Goal: Communication & Community: Answer question/provide support

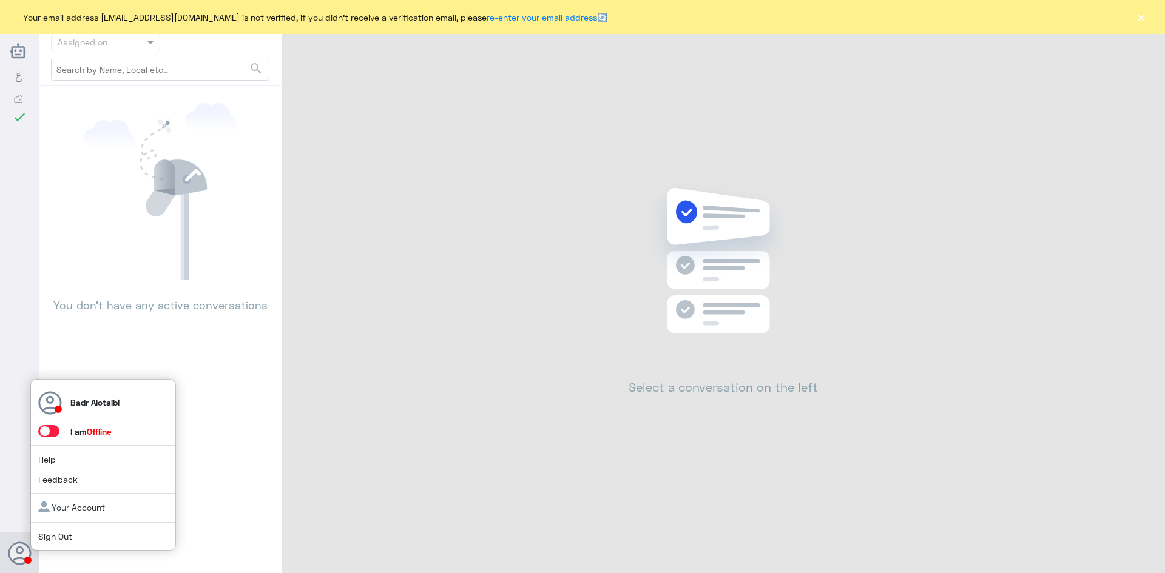
click at [50, 432] on span at bounding box center [48, 431] width 21 height 12
click at [0, 0] on input "checkbox" at bounding box center [0, 0] width 0 height 0
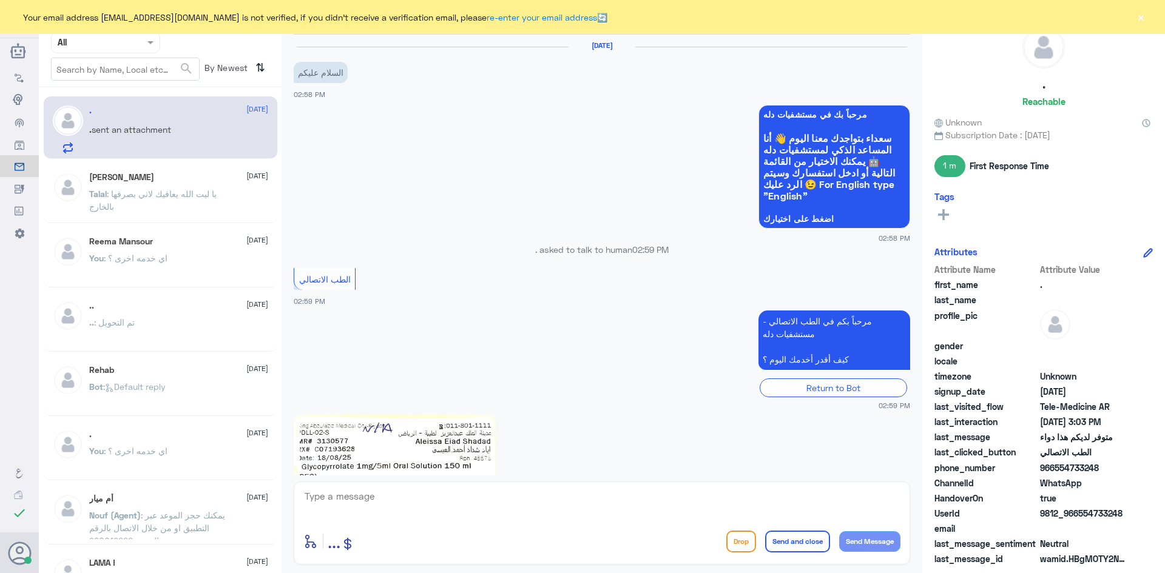
scroll to position [350, 0]
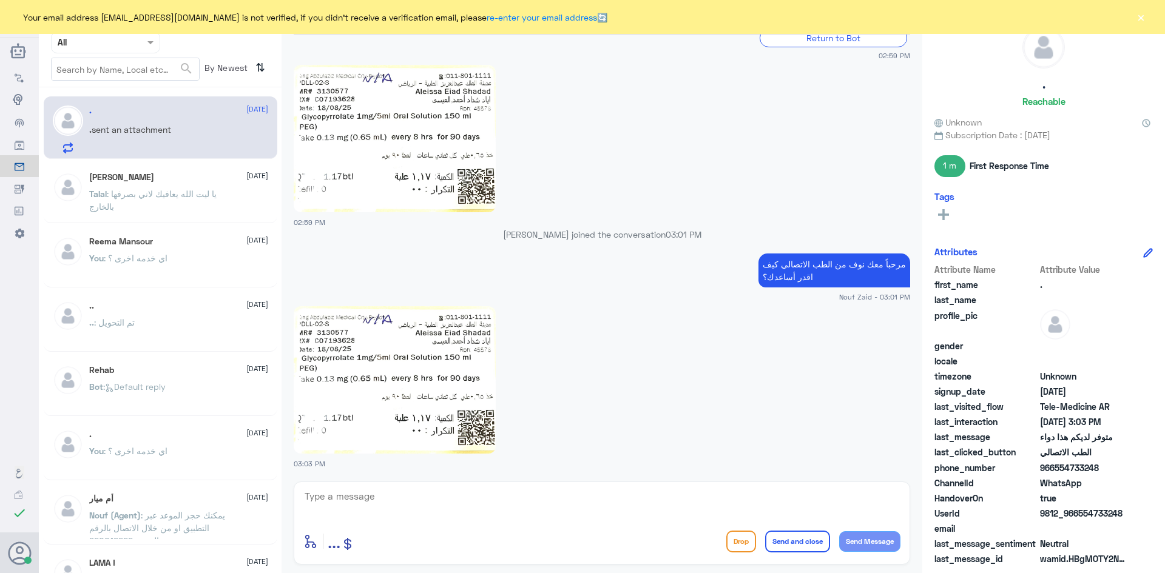
click at [1138, 18] on button "×" at bounding box center [1140, 17] width 12 height 12
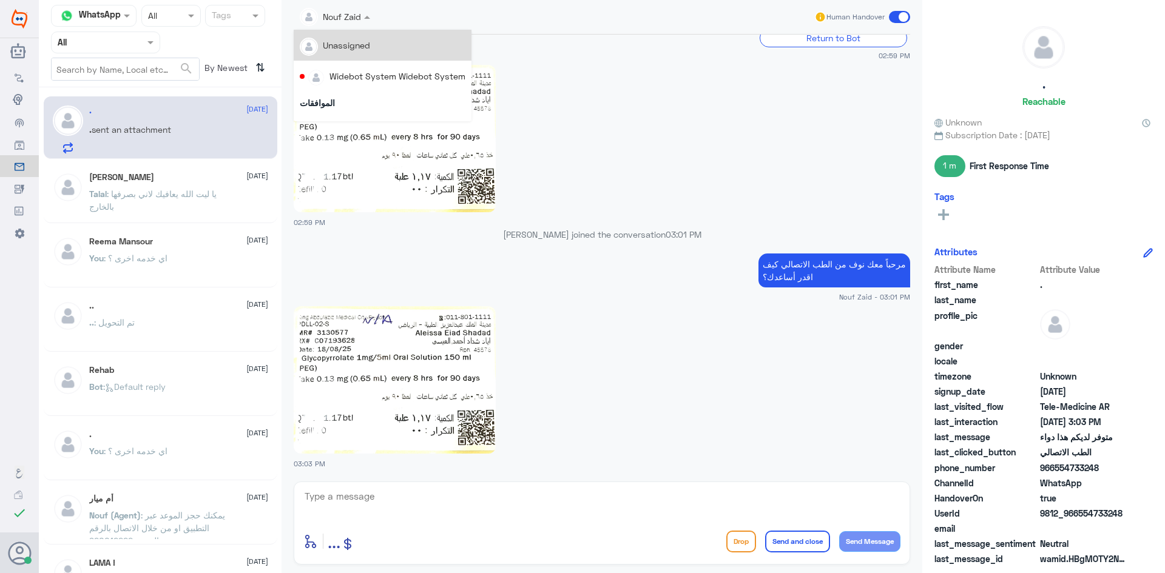
click at [346, 18] on div at bounding box center [335, 16] width 82 height 14
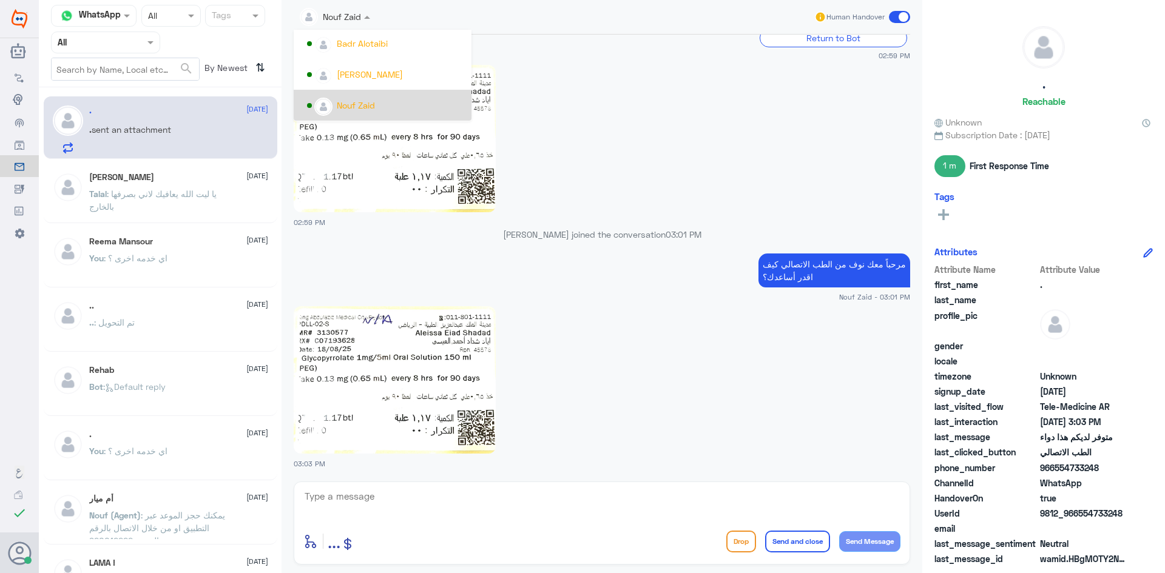
click at [378, 99] on div "Nouf Zaid" at bounding box center [386, 105] width 158 height 21
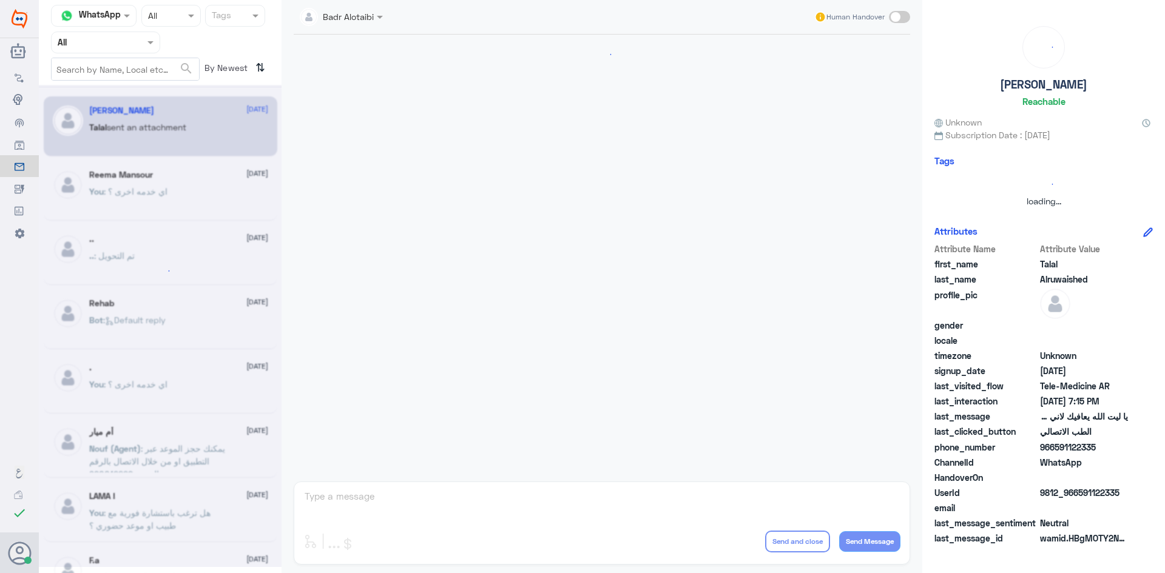
scroll to position [277, 0]
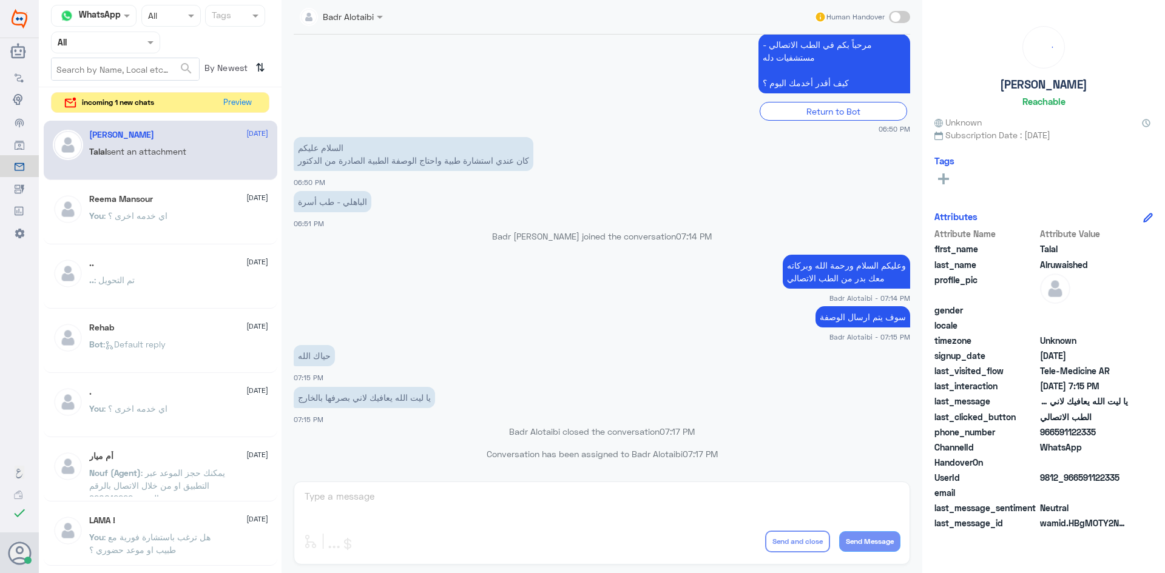
click at [258, 104] on div "incoming 1 new chats Preview" at bounding box center [160, 102] width 218 height 21
click at [240, 102] on button "Preview" at bounding box center [238, 102] width 38 height 19
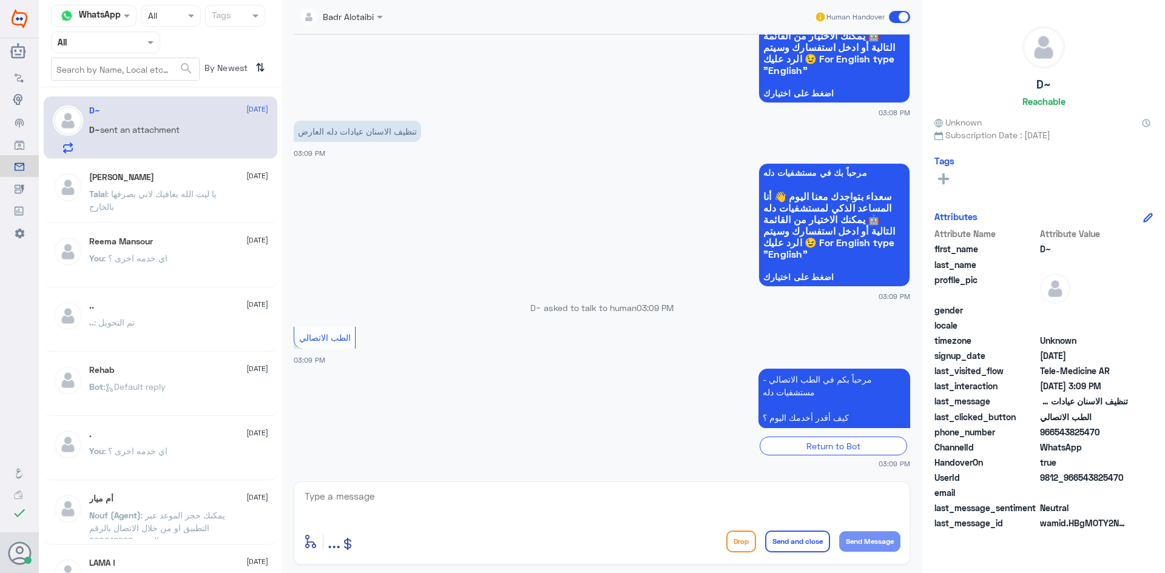
scroll to position [167, 0]
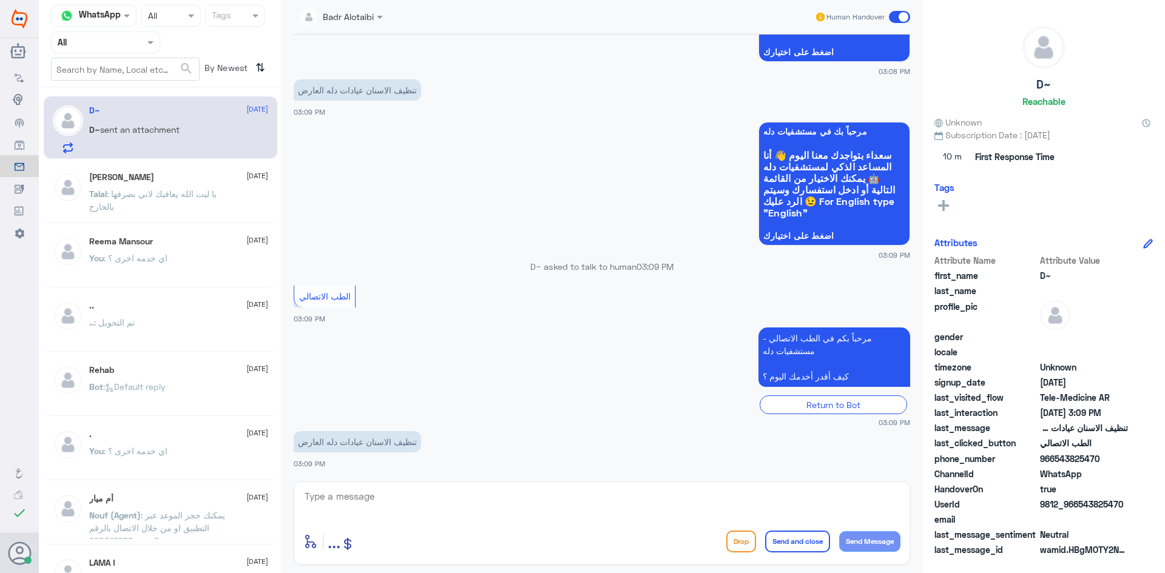
click at [406, 484] on div "enter flow name ... Drop Send and close Send Message" at bounding box center [602, 523] width 616 height 83
drag, startPoint x: 408, startPoint y: 497, endPoint x: 405, endPoint y: 492, distance: 6.2
click at [409, 497] on textarea at bounding box center [601, 503] width 597 height 30
drag, startPoint x: 429, startPoint y: 517, endPoint x: 427, endPoint y: 510, distance: 7.7
click at [429, 517] on textarea at bounding box center [601, 503] width 597 height 30
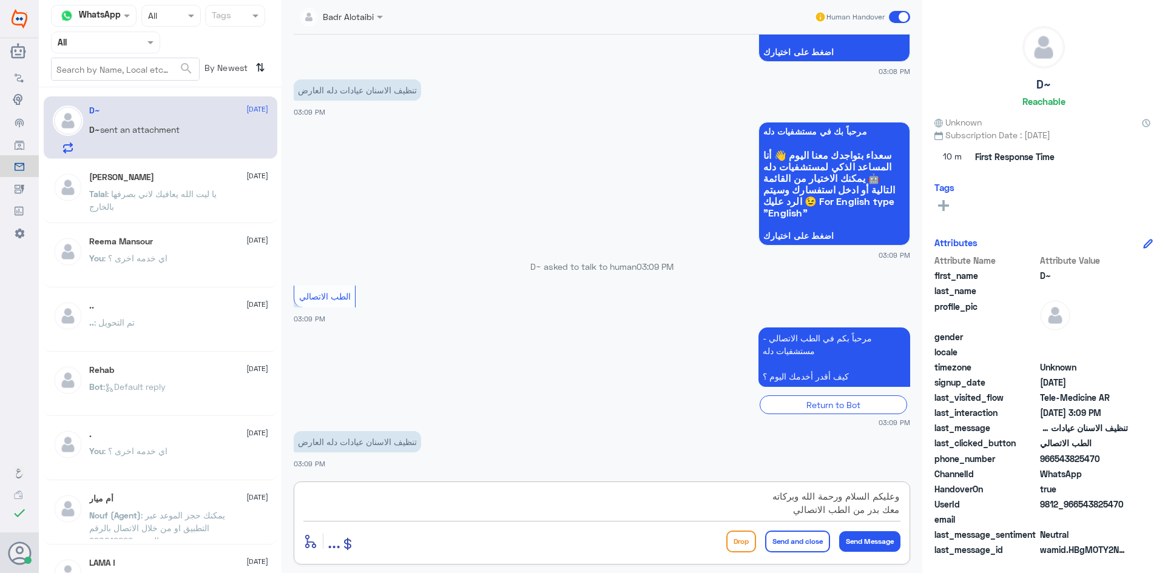
type textarea "وعليكم السلام ورحمة الله وبركاته معك بدر من الطب الاتصالي"
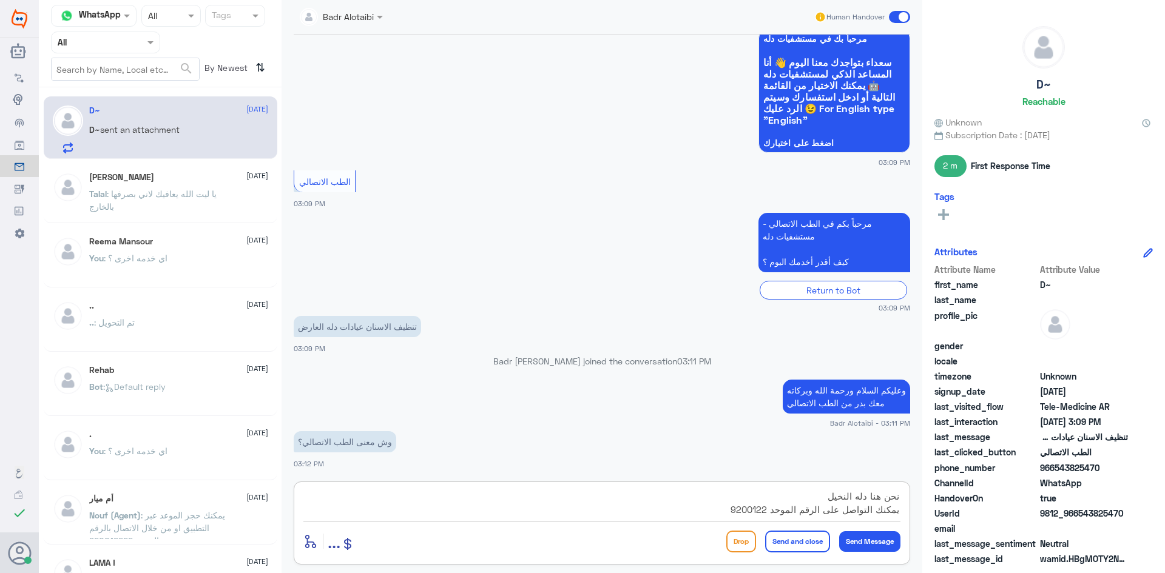
scroll to position [0, 0]
type textarea "نحن هنا دله النخيل يمكنك التواصل على الرقم الموحد 920012222"
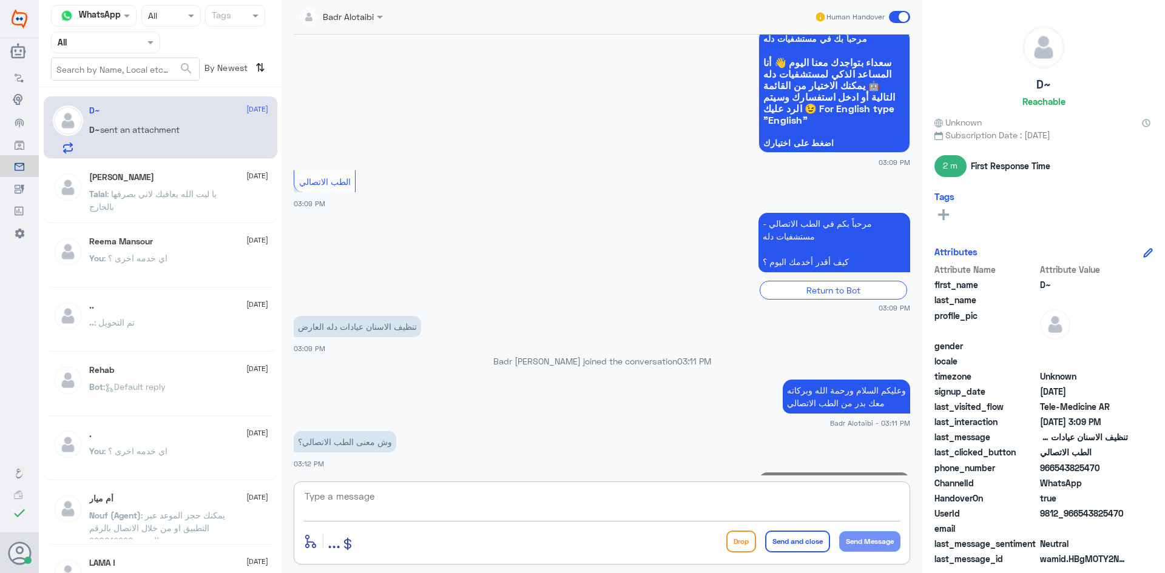
scroll to position [325, 0]
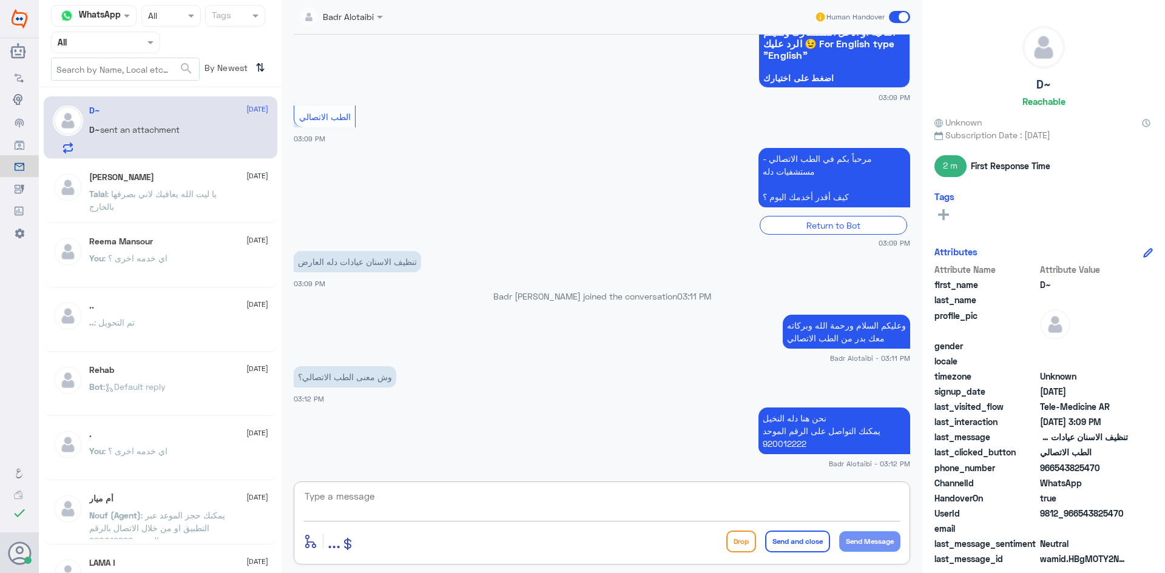
click at [666, 495] on textarea at bounding box center [601, 503] width 597 height 30
type textarea "الطب الاتصالي هو تواصل بين الطبيب والمريض بشكل مباشر بالصوت والصورة"
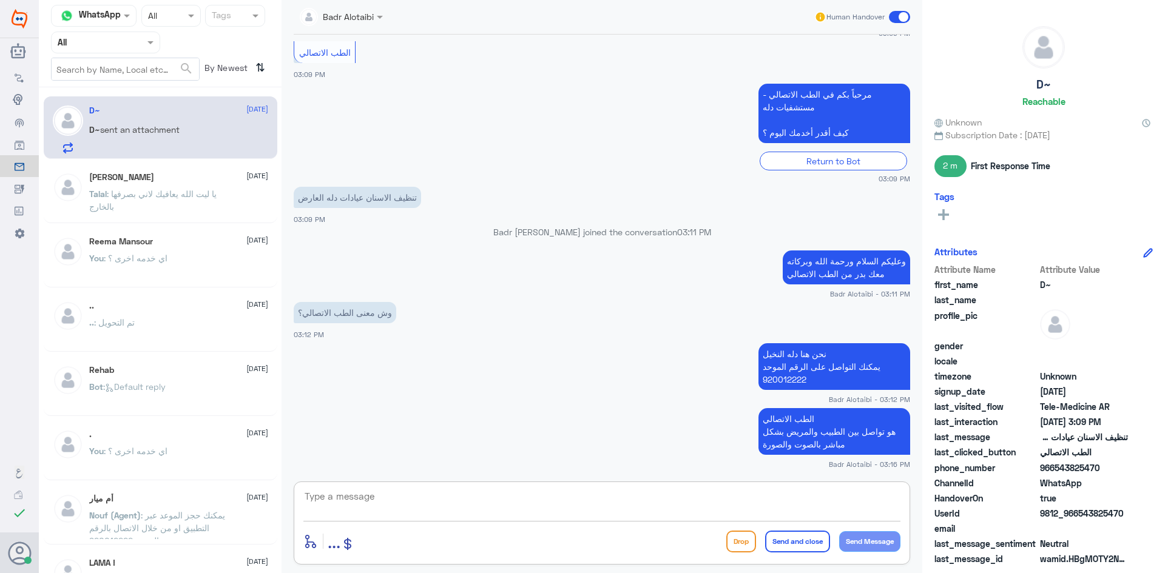
paste textarea "يمكنك تسجيل دخولك للتطبيق، واختر أيقونة "استشارة فورية" لطلب صرف الأدوية، أو إج…"
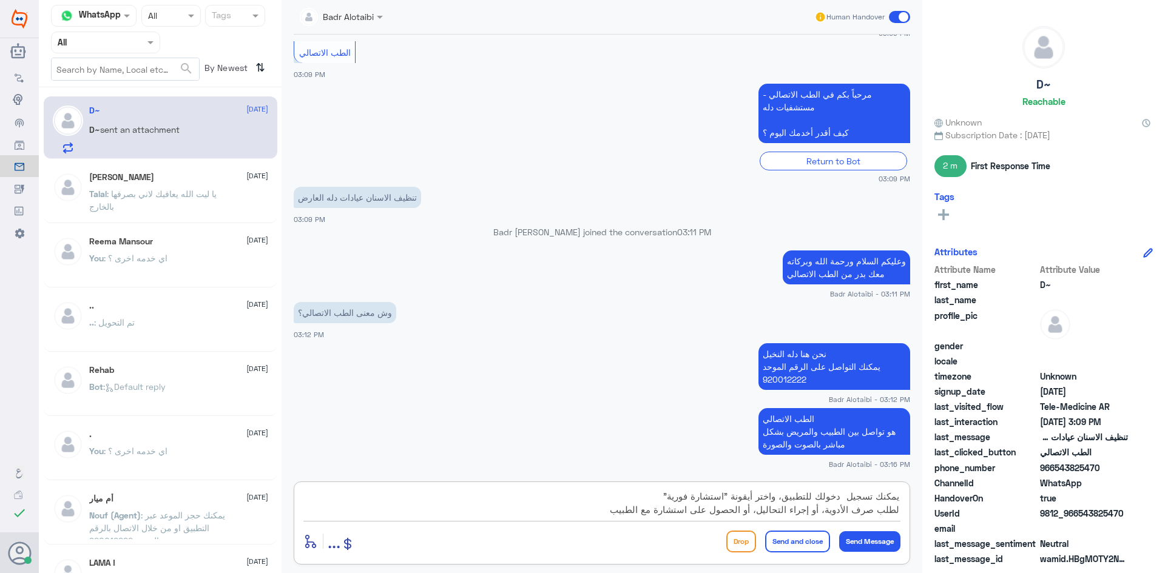
paste textarea "يمكنك تسجيل دخولك للتطبيق، واختر أيقونة "استشارة فورية" لطلب صرف الأدوية، أو إج…"
click at [627, 498] on textarea "يمكنك تسجيل دخولك للتطبيق، واختر أيقونة "استشارة فورية" لطلب صرف الأدوية، أو إج…" at bounding box center [601, 503] width 597 height 30
type textarea "يمكنك تسجيل دخولك للتطبيق، واختر أيقونة "استشارة فورية" لطلب صرف الأدوية، أو إج…"
click at [621, 517] on textarea "يمكنك تسجيل دخولك للتطبيق، واختر أيقونة "استشارة فورية" لطلب صرف الأدوية، أو إج…" at bounding box center [601, 503] width 597 height 30
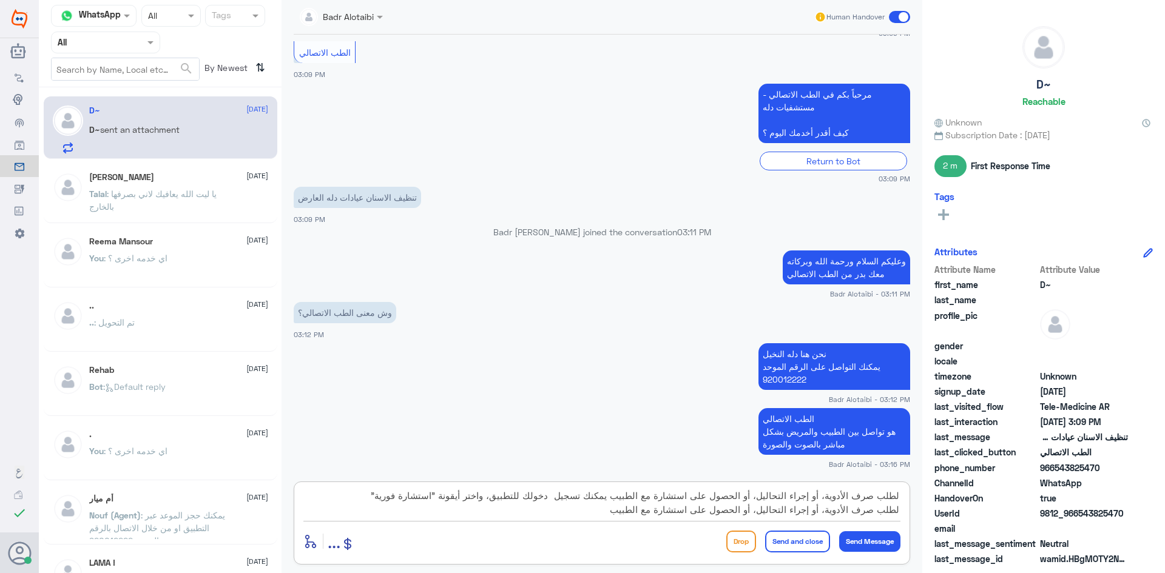
scroll to position [0, 0]
drag, startPoint x: 616, startPoint y: 510, endPoint x: 931, endPoint y: 479, distance: 316.9
click at [931, 479] on div "Channel WhatsApp Status × All Tags Agent Filter All search By Newest ⇅ D~ 18 Au…" at bounding box center [602, 288] width 1126 height 577
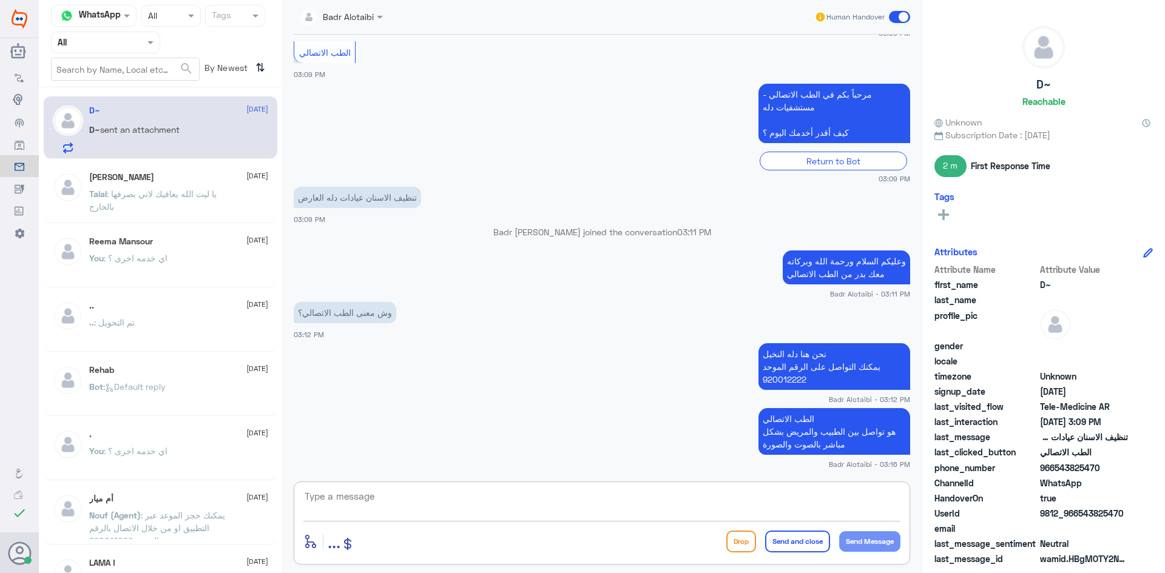
paste textarea "يمكنك تسجيل دخولك للتطبيق، واختر أيقونة "استشارة فورية" لطلب صرف الأدوية، أو إج…"
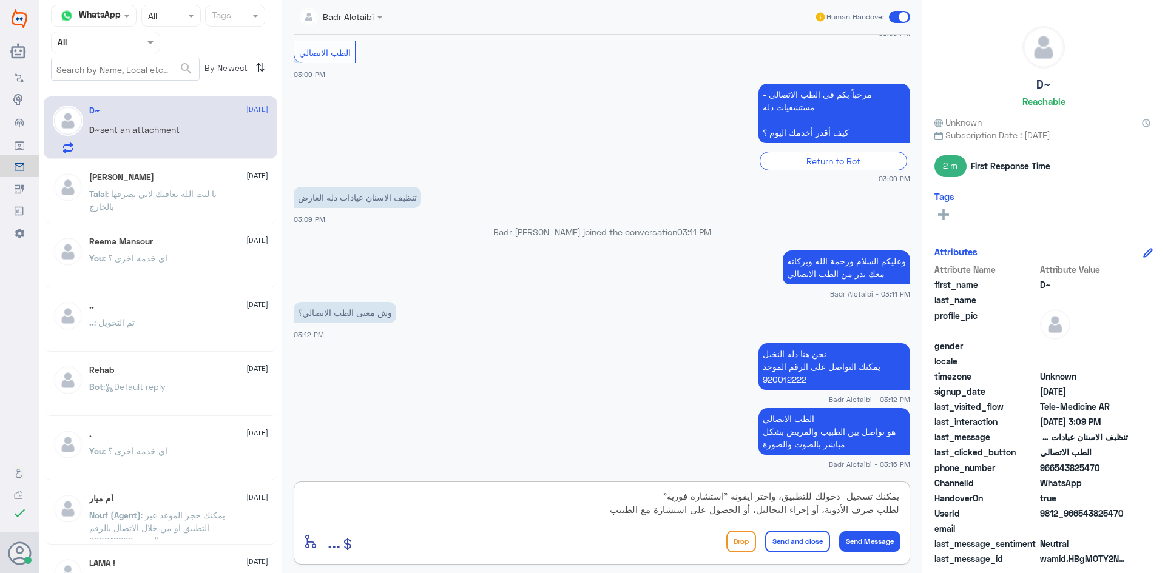
paste textarea "يمكنك تسجيل دخولك للتطبيق، واختر أيقونة "استشارة فورية" لطلب صرف الأدوية، أو إج…"
click at [625, 498] on textarea "يمكنك تسجيل دخولك للتطبيق، واختر أيقونة "استشارة فورية" لطلب صرف الأدوية، أو إج…" at bounding box center [601, 503] width 597 height 30
drag, startPoint x: 619, startPoint y: 494, endPoint x: 587, endPoint y: 503, distance: 32.8
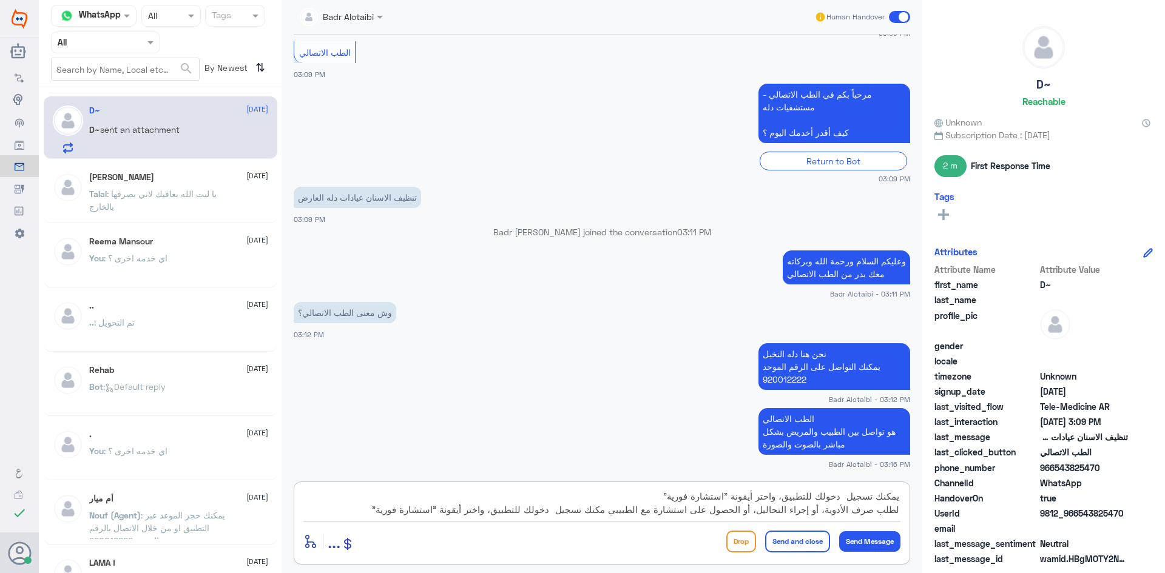
click at [587, 503] on textarea "يمكنك تسجيل دخولك للتطبيق، واختر أيقونة "استشارة فورية" لطلب صرف الأدوية، أو إج…" at bounding box center [601, 503] width 597 height 30
click at [601, 506] on textarea "يمكنك تسجيل دخولك للتطبيق، واختر أيقونة "استشارة فورية" لطلب صرف الأدوية، أو إج…" at bounding box center [601, 503] width 597 height 30
type textarea "يمكنك تسجيل دخولك للتطبيق، واختر أيقونة "استشارة فورية" لطلب صرف الأدوية، أو إج…"
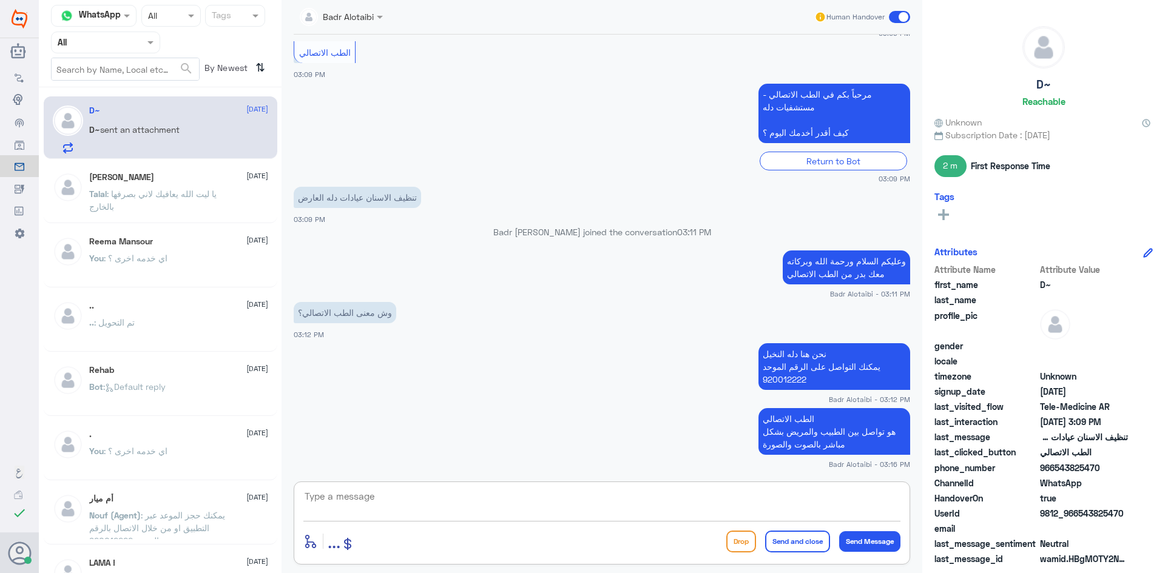
scroll to position [466, 0]
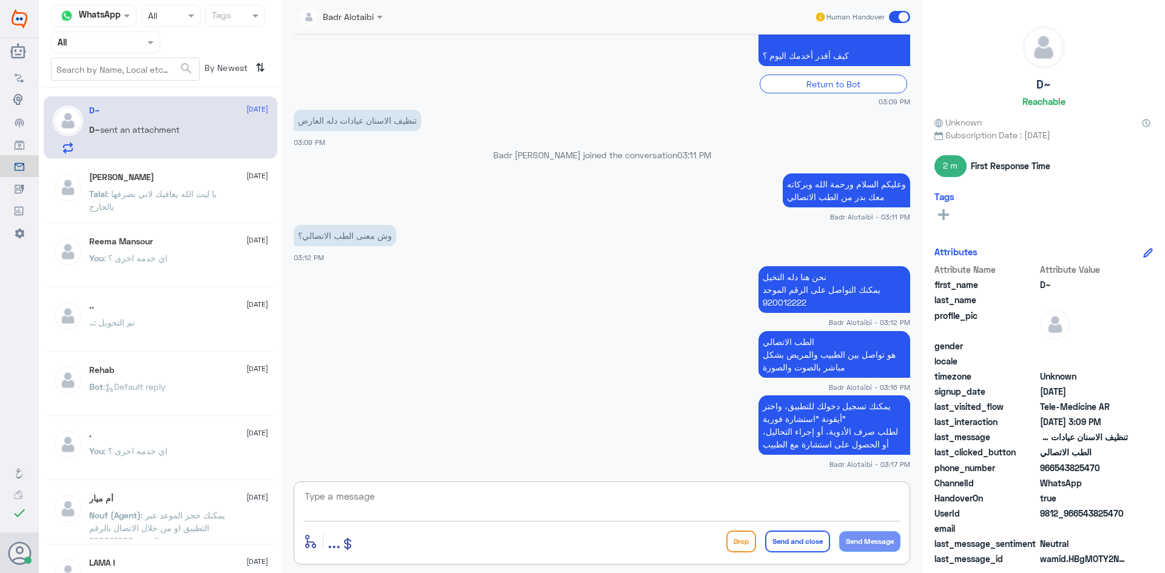
click at [892, 23] on div "Human Handover" at bounding box center [862, 17] width 96 height 22
click at [893, 17] on span at bounding box center [899, 17] width 21 height 12
click at [0, 0] on input "checkbox" at bounding box center [0, 0] width 0 height 0
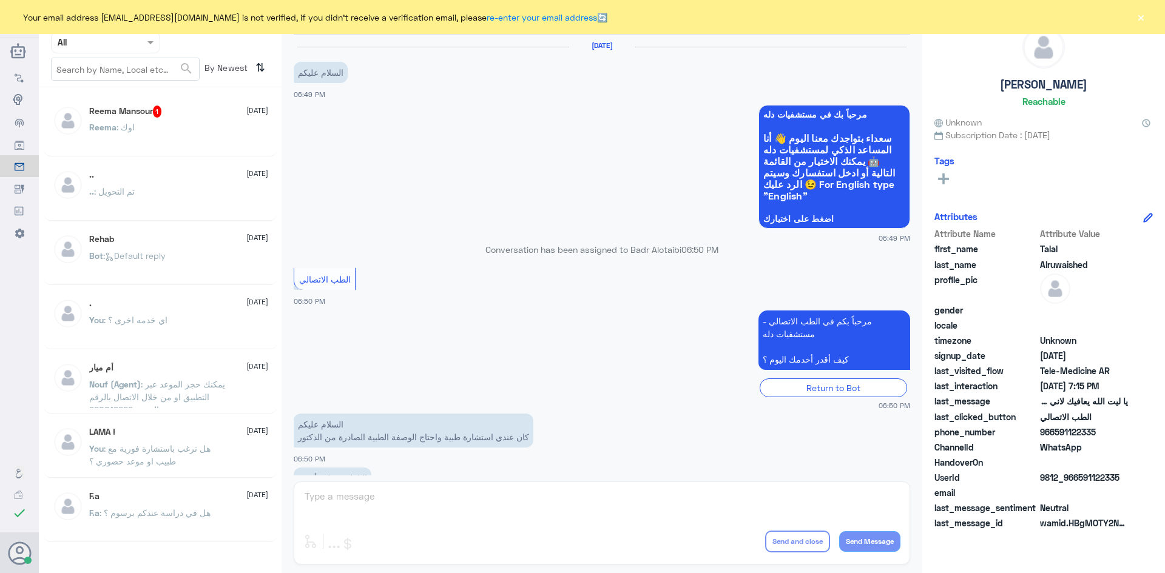
scroll to position [277, 0]
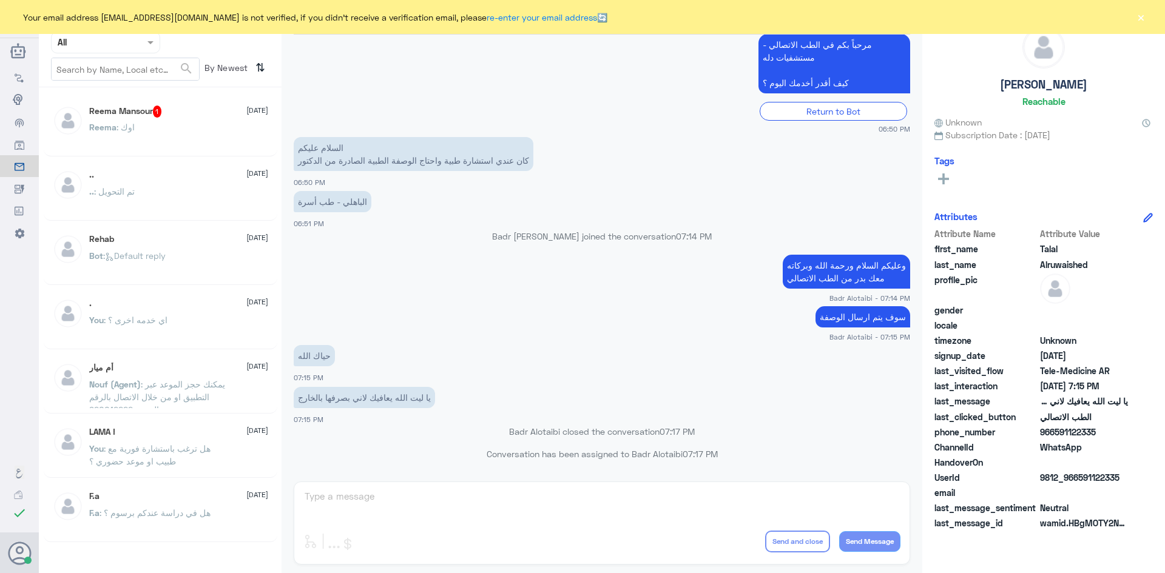
click at [1138, 12] on button "×" at bounding box center [1140, 17] width 12 height 12
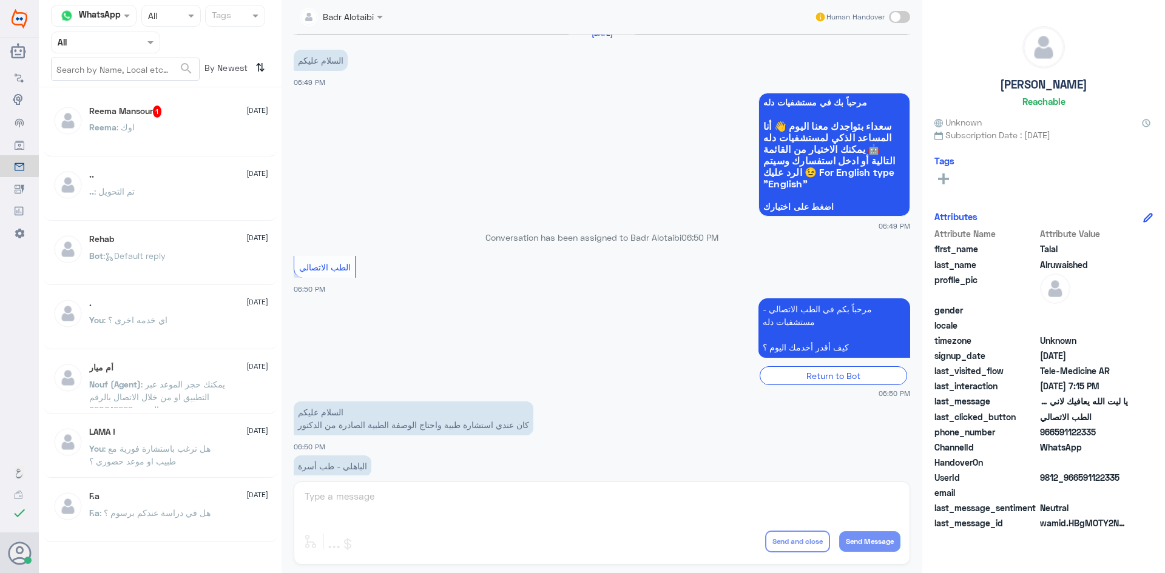
scroll to position [0, 0]
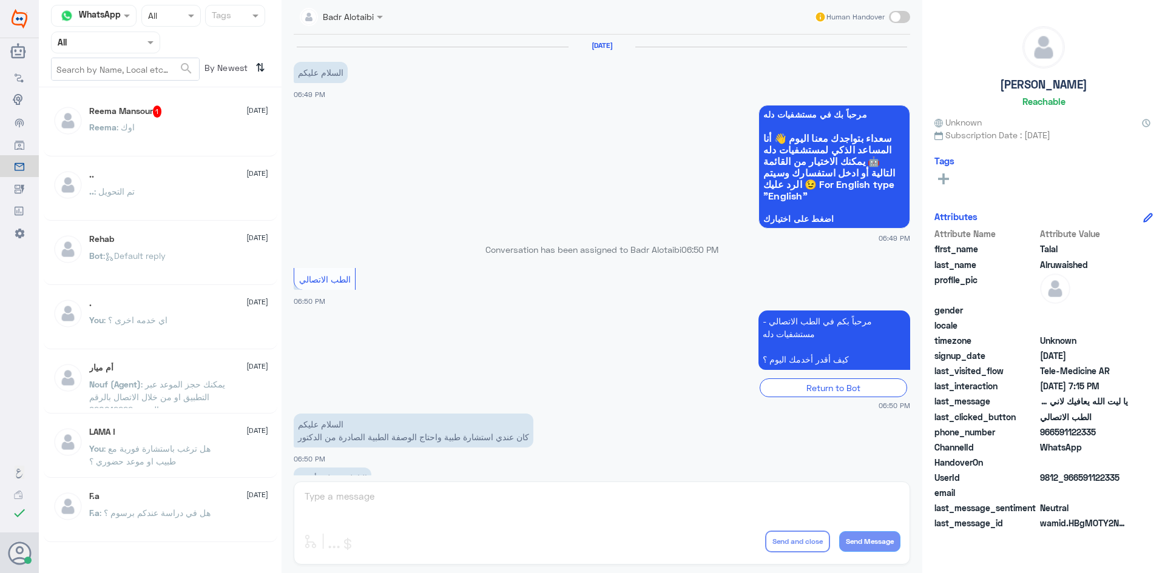
click at [199, 126] on div "Reema : اوك" at bounding box center [178, 137] width 179 height 27
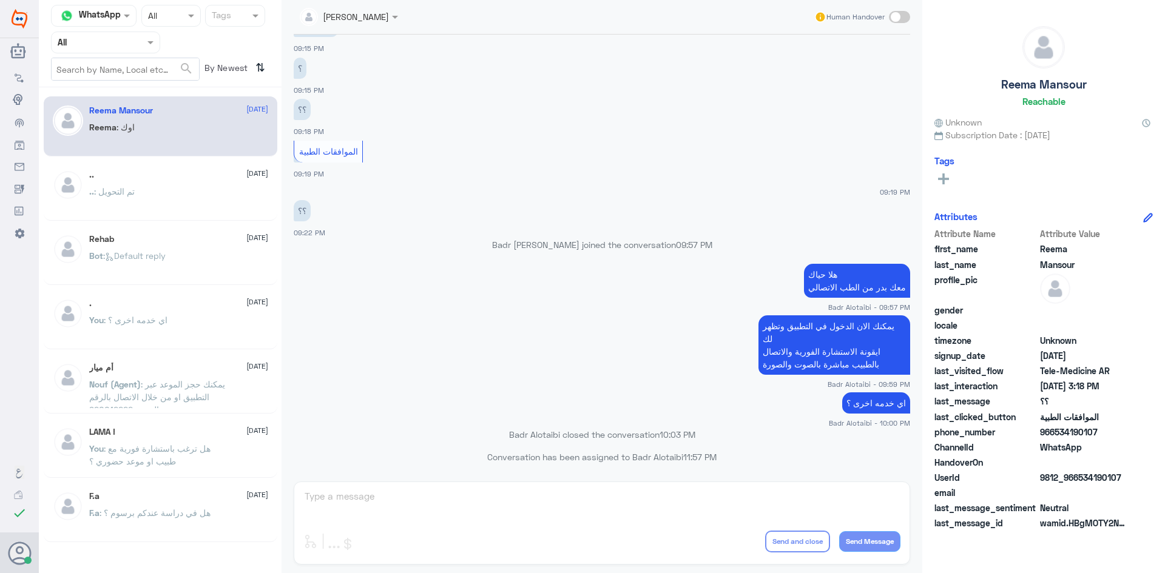
scroll to position [442, 0]
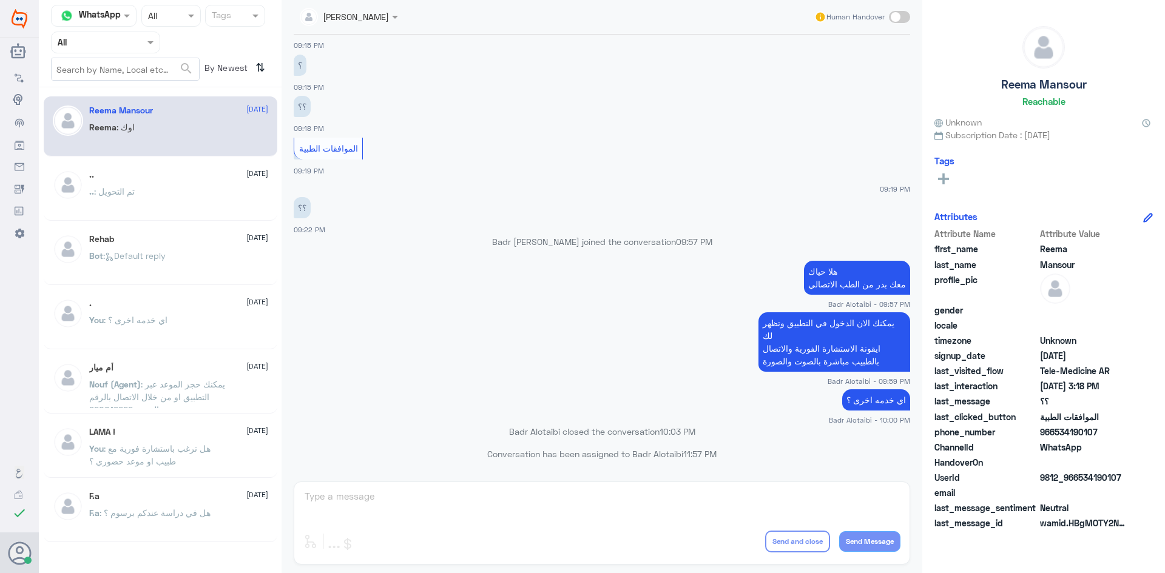
click at [392, 21] on span at bounding box center [396, 16] width 15 height 13
click at [394, 73] on div "[PERSON_NAME]" at bounding box center [370, 74] width 66 height 13
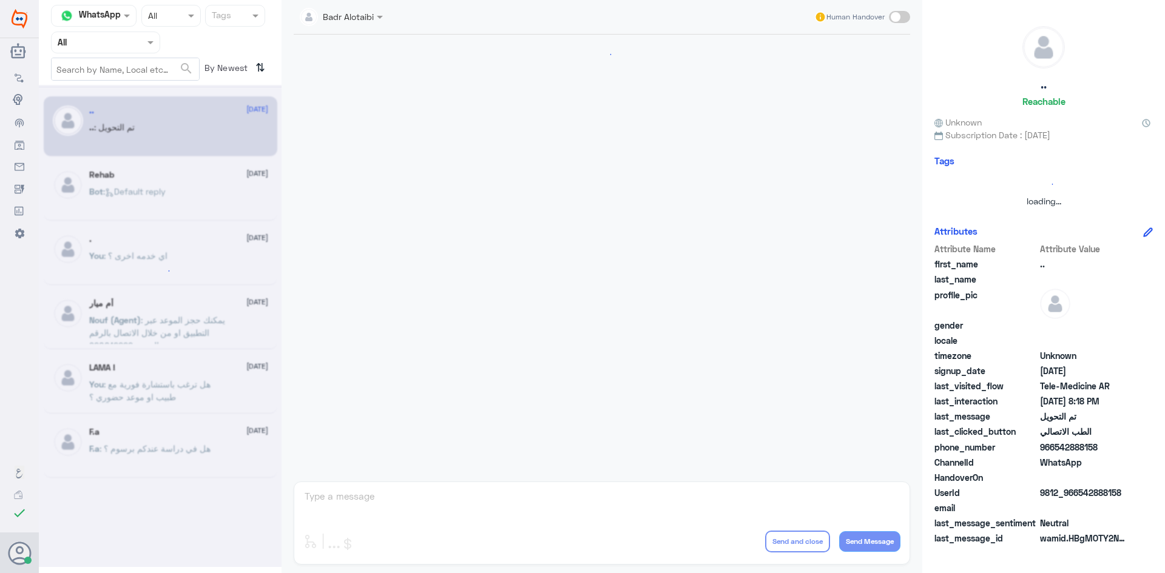
scroll to position [398, 0]
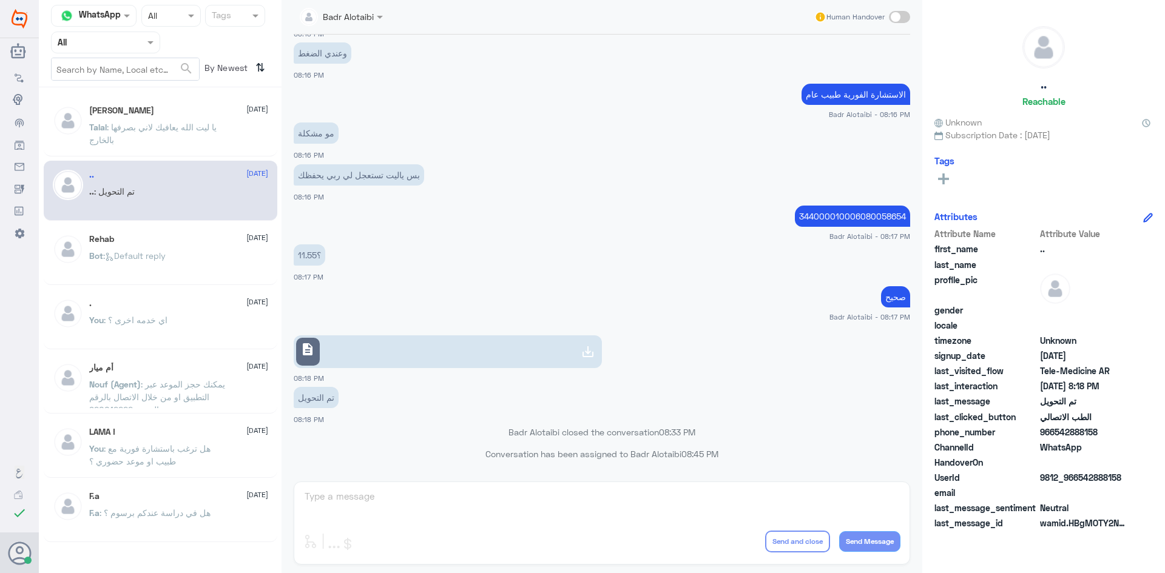
click at [163, 121] on p "Talal : يا ليت الله يعافيك لاني بصرفها بالخارج" at bounding box center [157, 136] width 136 height 30
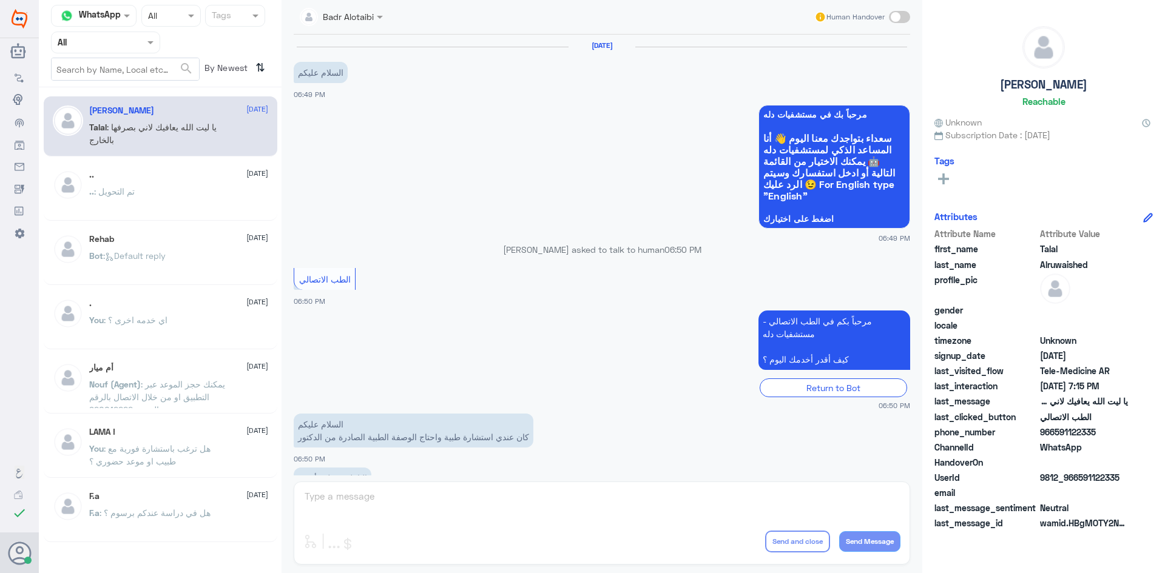
scroll to position [277, 0]
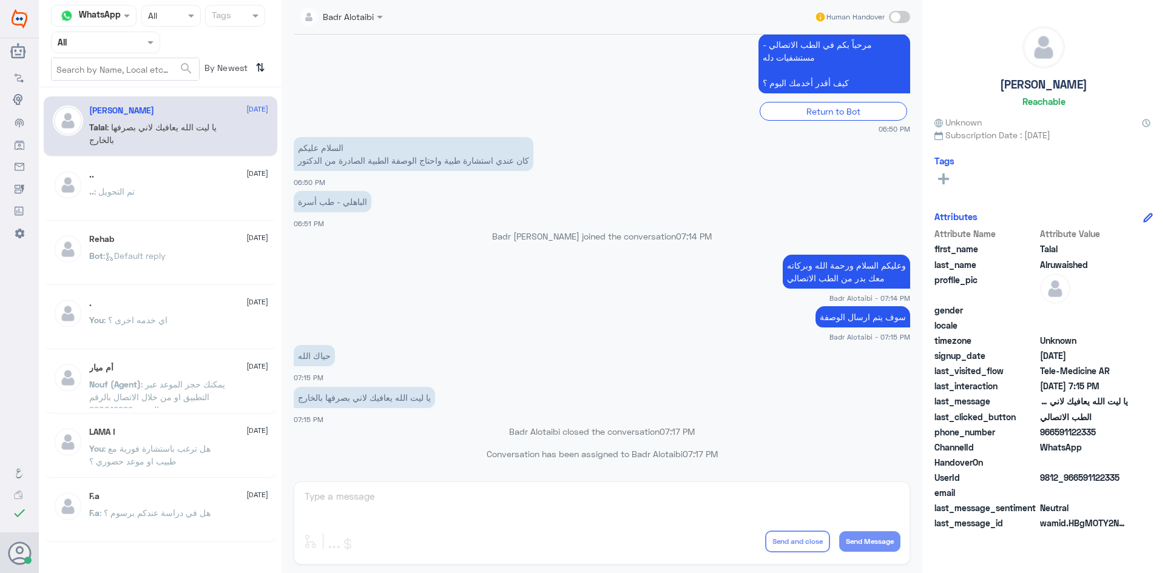
click at [152, 50] on div "Agent Filter All" at bounding box center [105, 43] width 109 height 22
click at [135, 82] on div "Unassigned" at bounding box center [105, 96] width 109 height 28
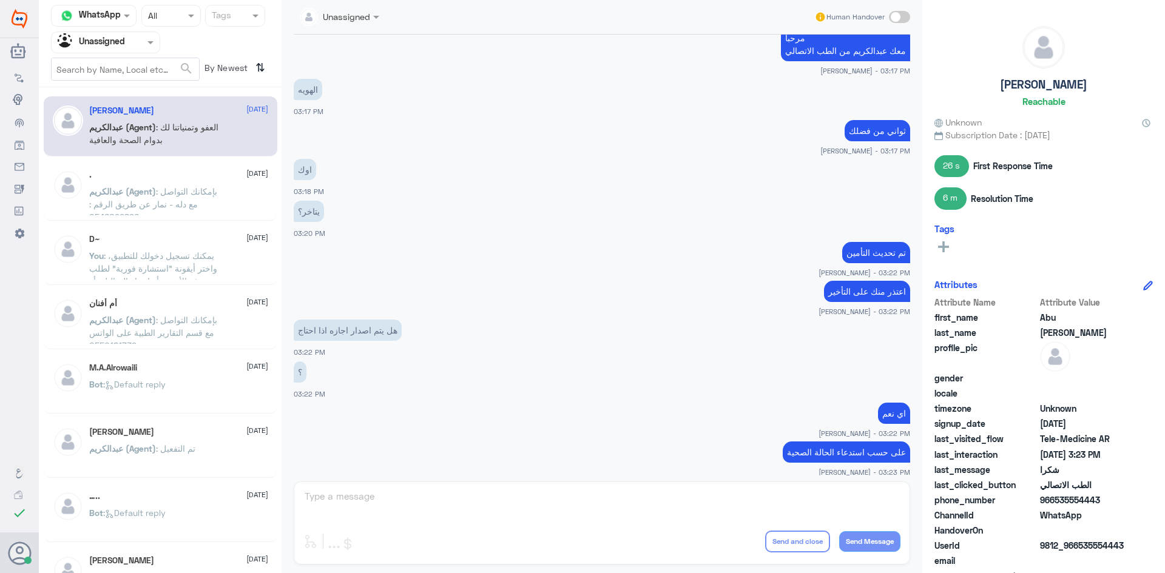
scroll to position [360, 0]
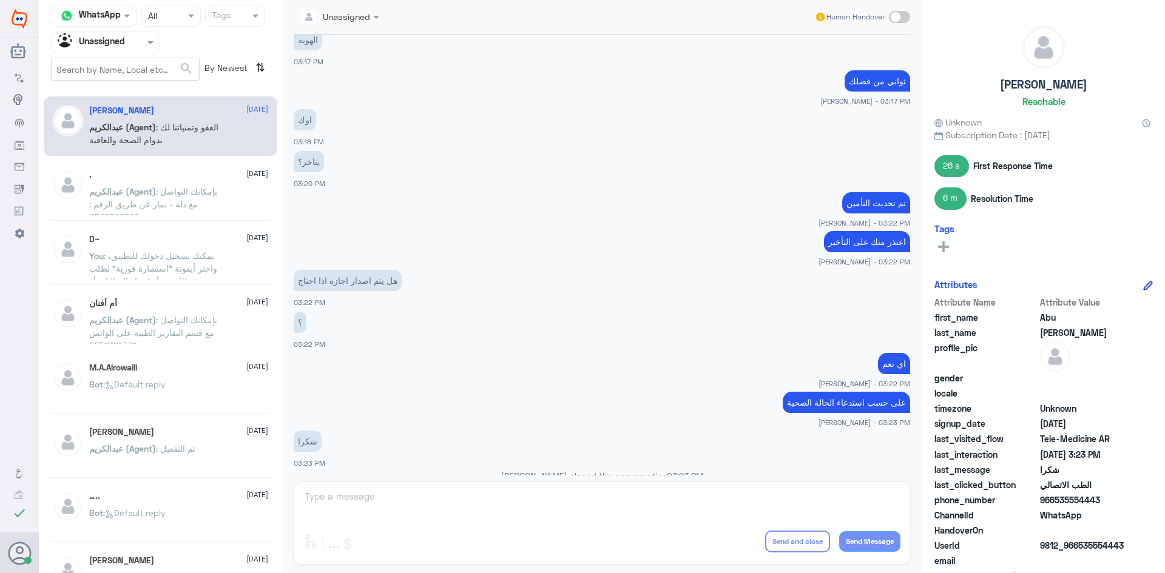
click at [219, 170] on div ". 18 August" at bounding box center [178, 175] width 179 height 10
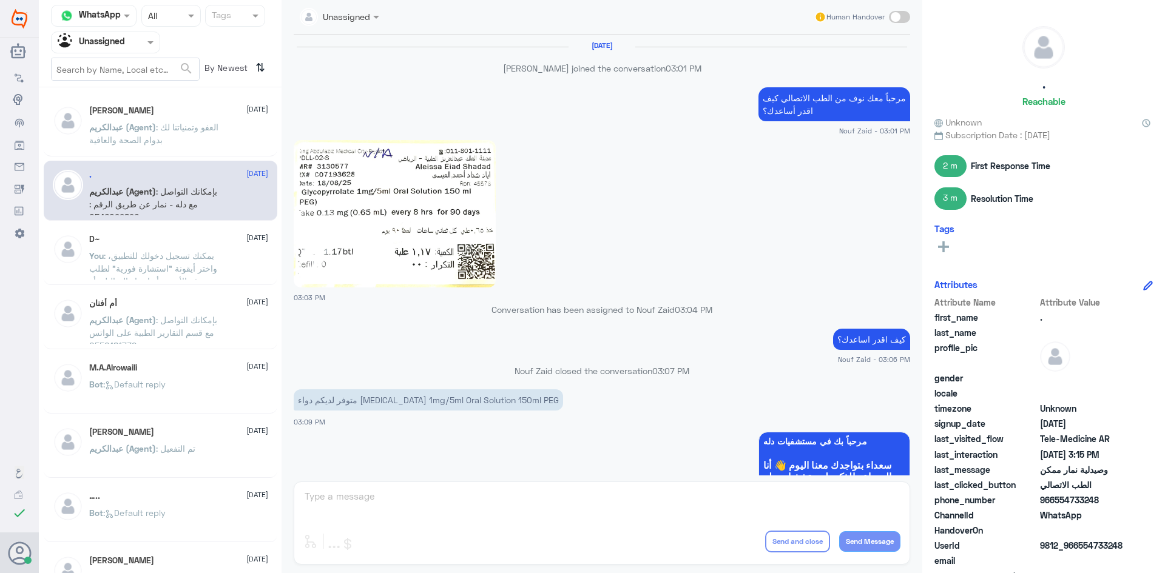
scroll to position [579, 0]
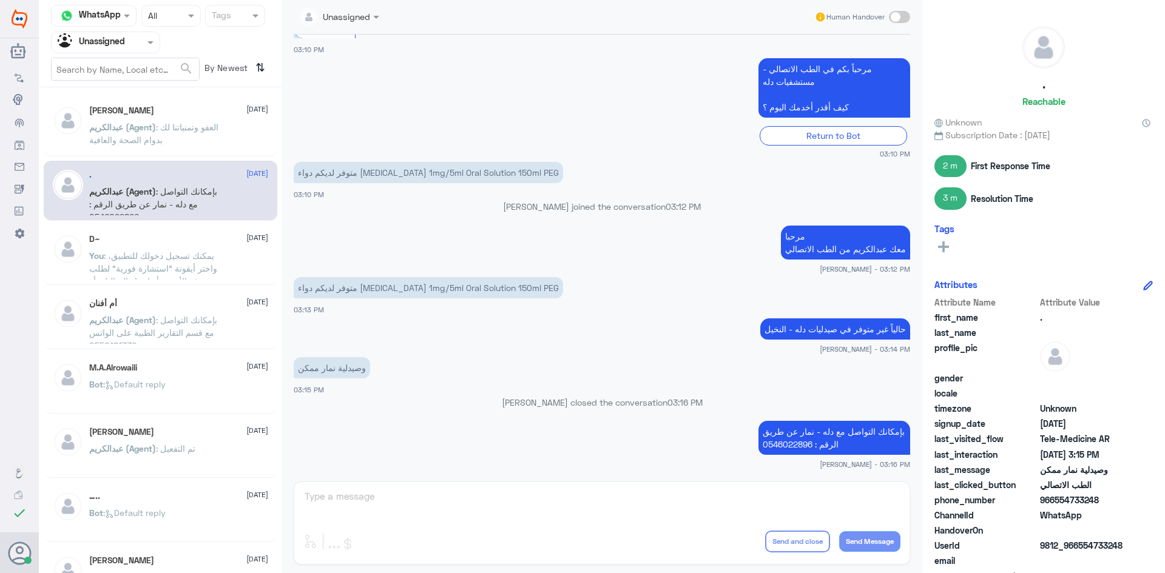
click at [226, 239] on div "D~ 18 August" at bounding box center [178, 239] width 179 height 10
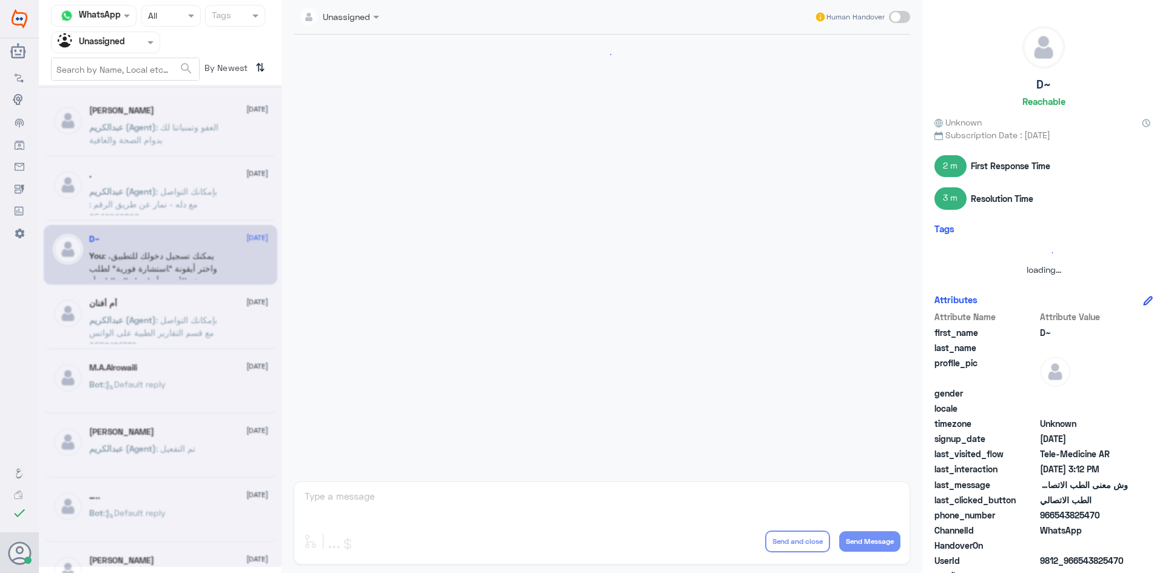
scroll to position [510, 0]
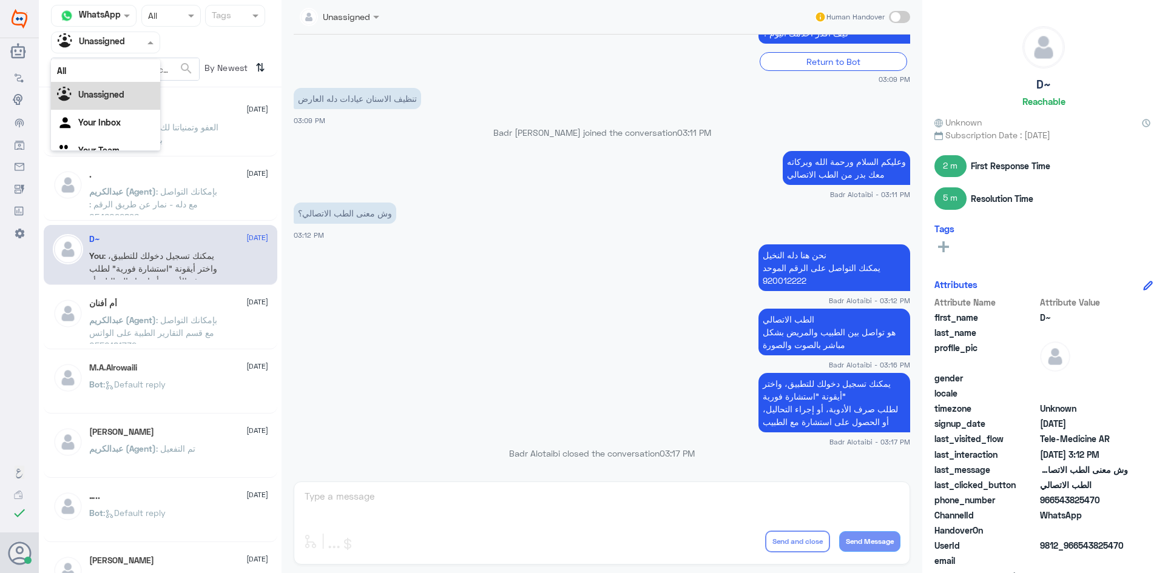
click at [103, 46] on input "text" at bounding box center [91, 42] width 67 height 14
click at [93, 73] on div "All" at bounding box center [105, 70] width 109 height 22
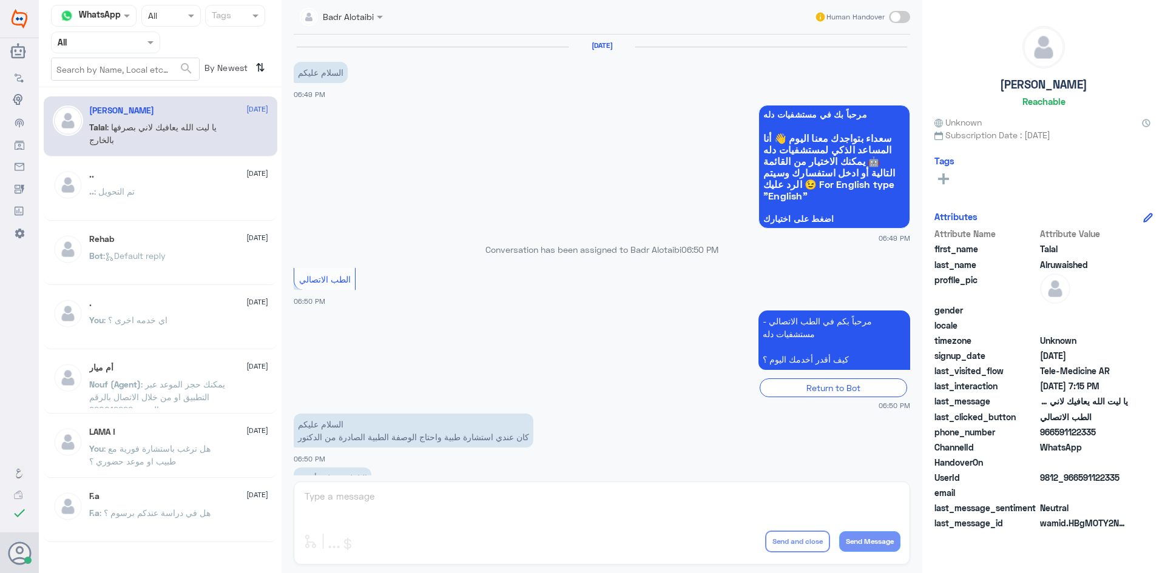
scroll to position [277, 0]
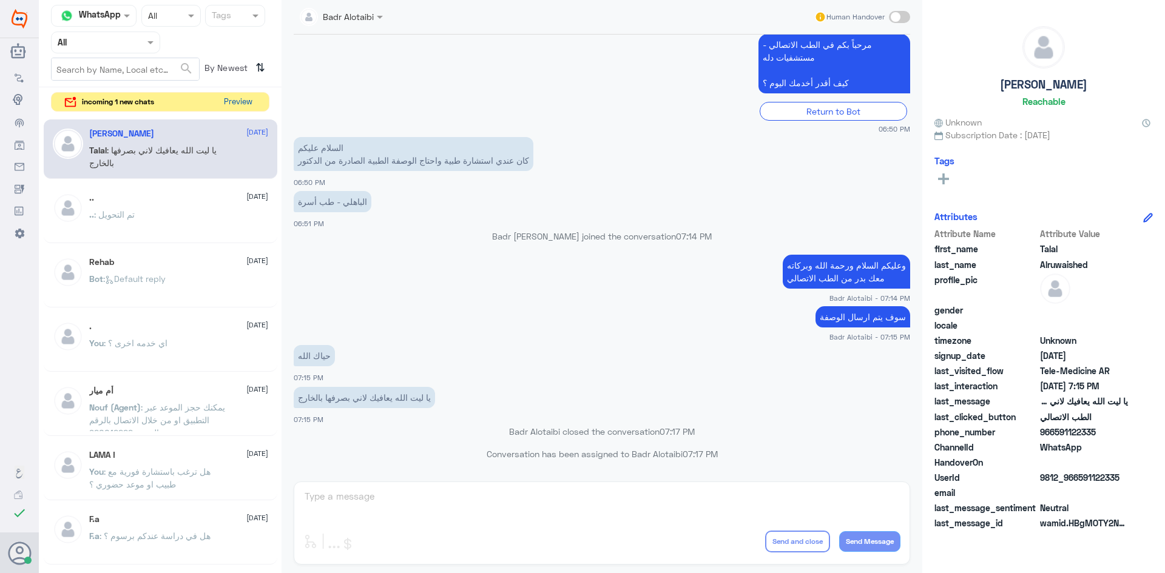
click at [240, 104] on button "Preview" at bounding box center [238, 102] width 38 height 19
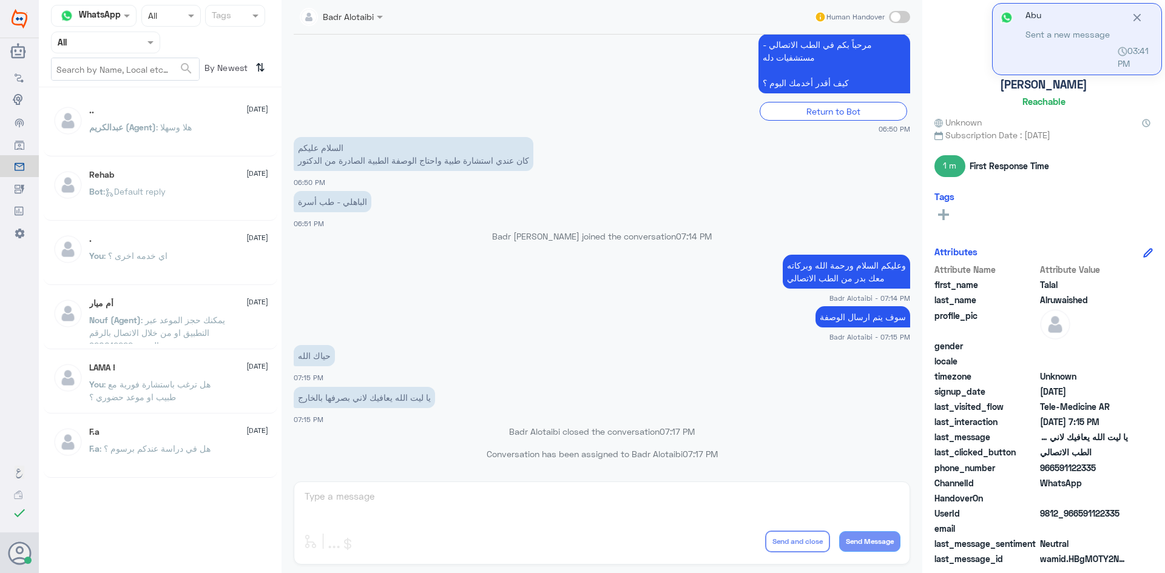
scroll to position [277, 0]
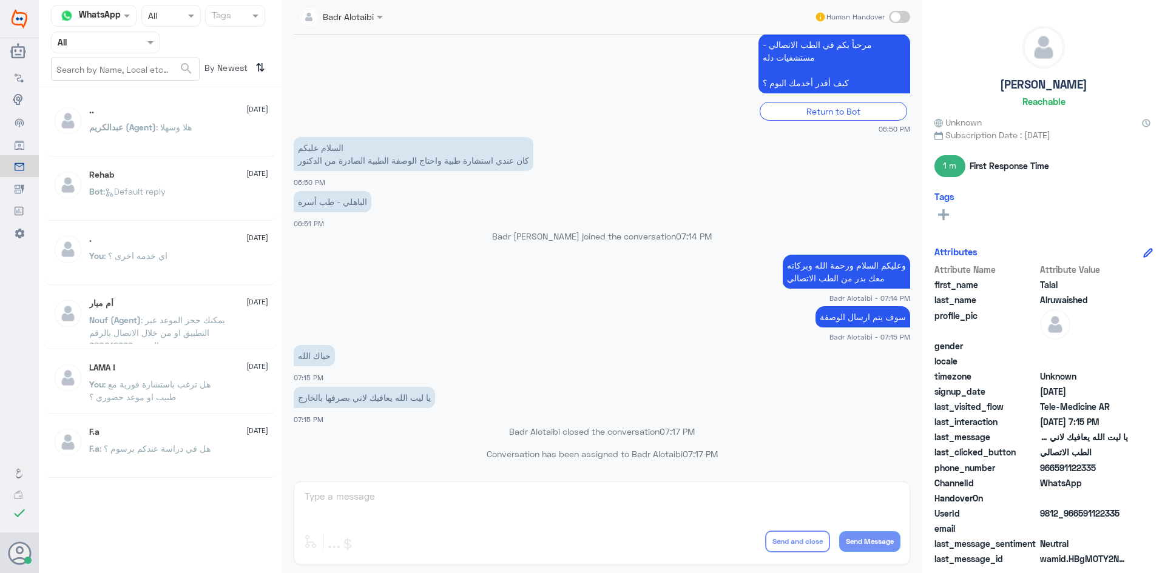
click at [173, 116] on div ".. 2 August عبدالكريم (Agent) : هلا وسهلا" at bounding box center [178, 128] width 179 height 45
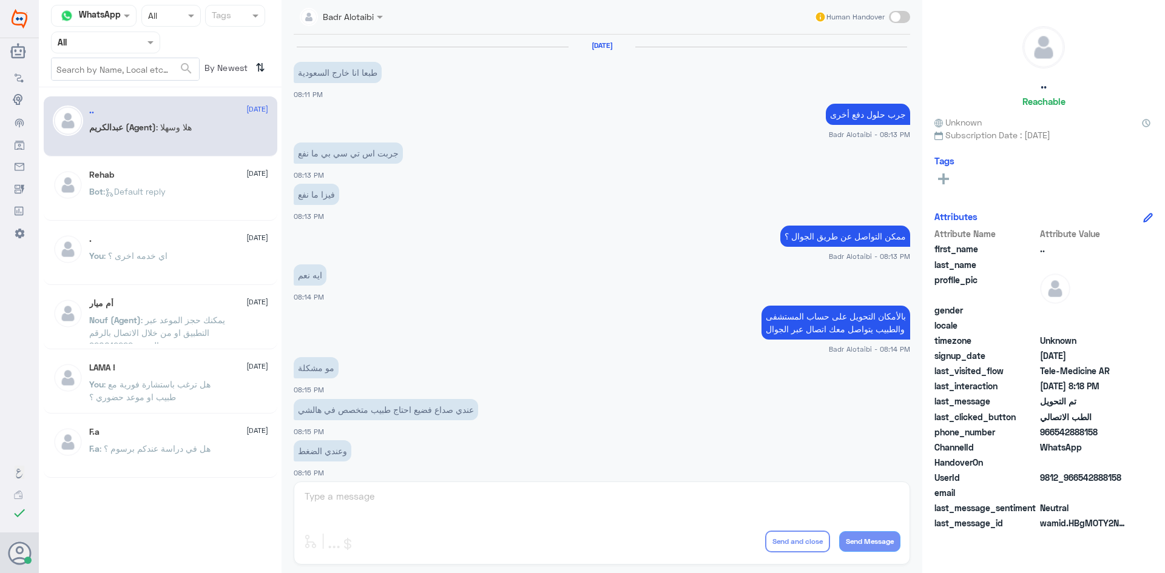
scroll to position [398, 0]
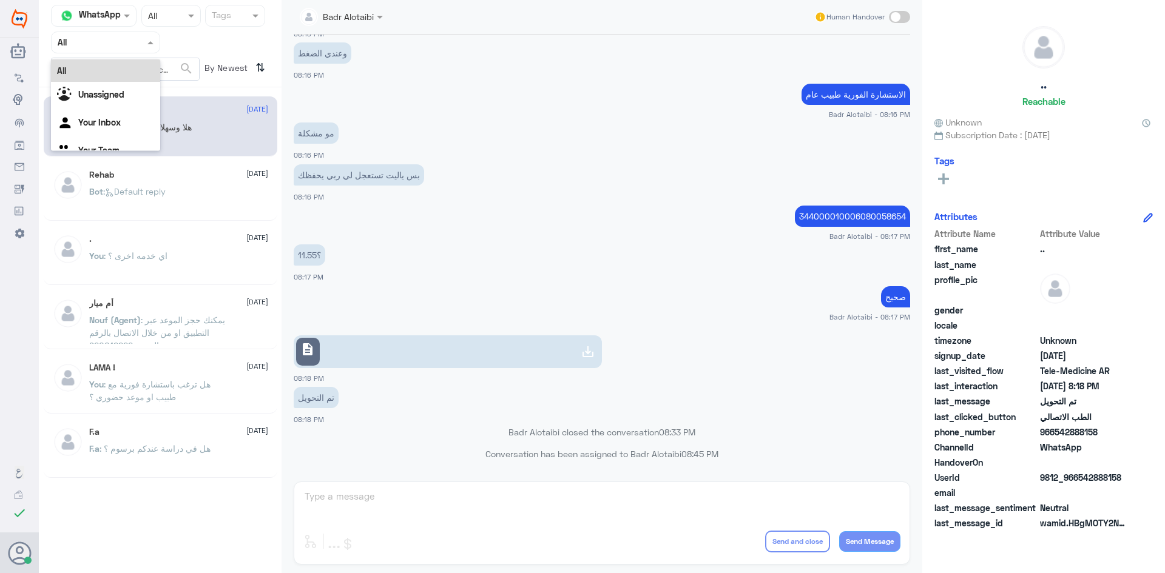
click at [145, 49] on div "Agent Filter All" at bounding box center [105, 43] width 109 height 22
click at [475, 125] on app-msgs-text "مو مشكلة" at bounding box center [602, 134] width 616 height 22
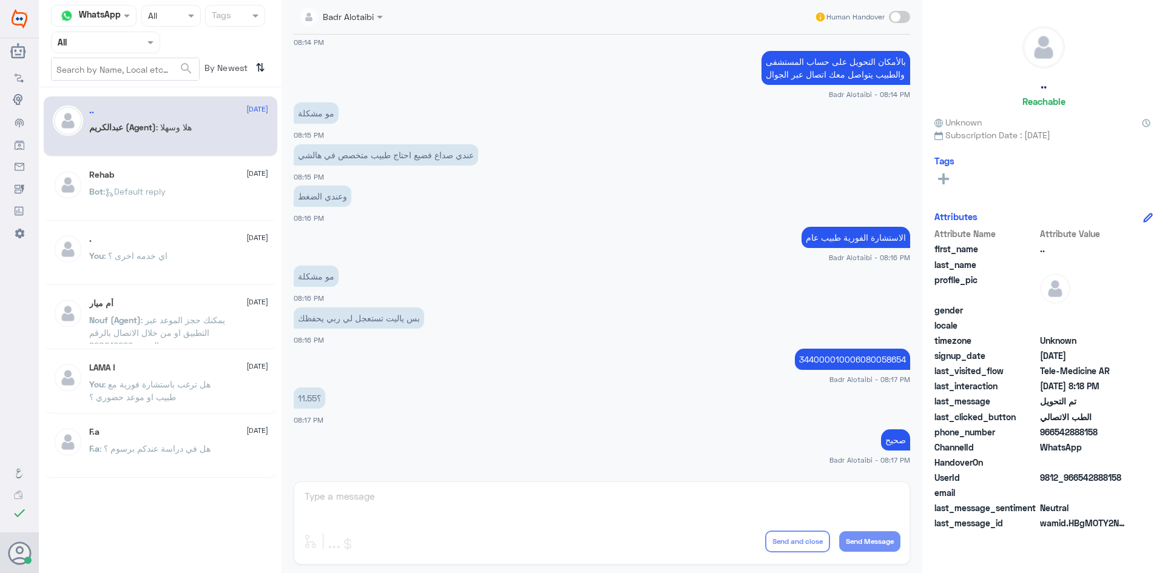
scroll to position [216, 0]
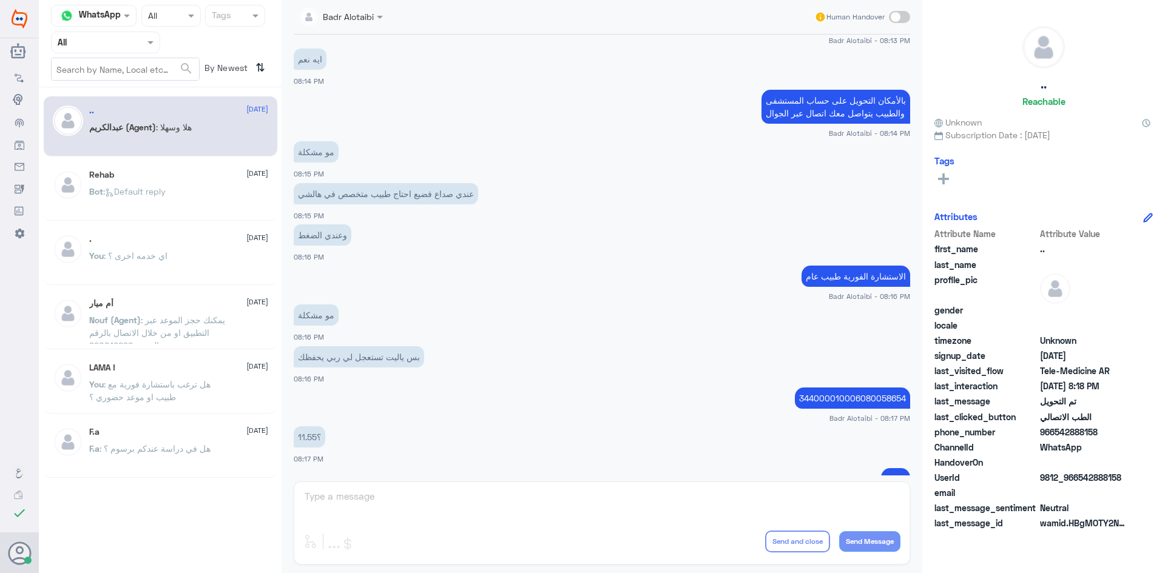
click at [154, 180] on div "Rehab 2 August" at bounding box center [178, 175] width 179 height 10
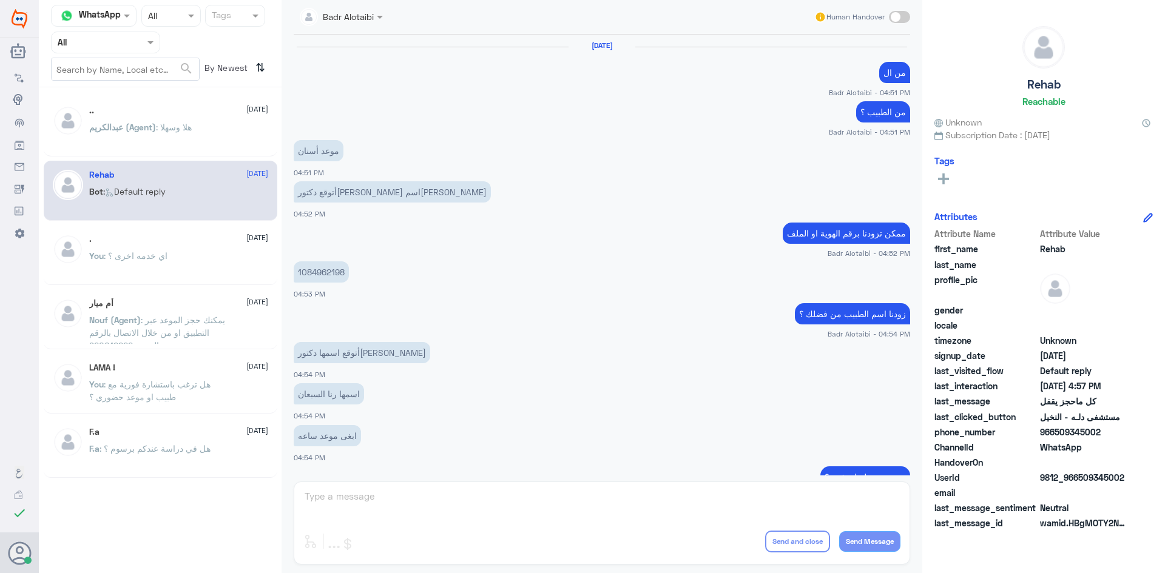
scroll to position [573, 0]
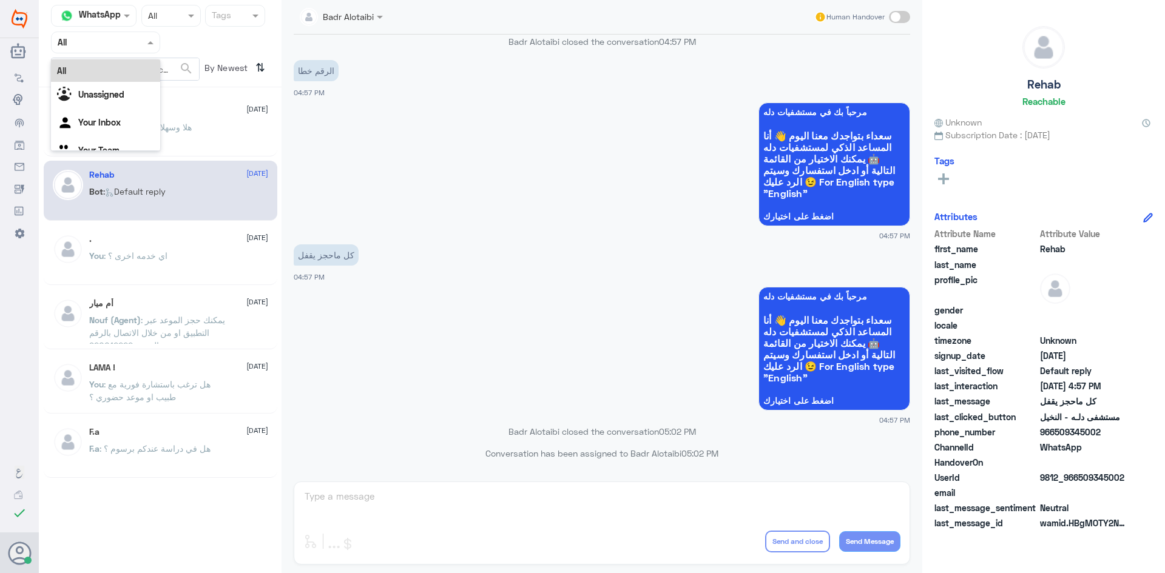
click at [134, 40] on div at bounding box center [106, 42] width 108 height 14
click at [147, 42] on span at bounding box center [151, 42] width 15 height 13
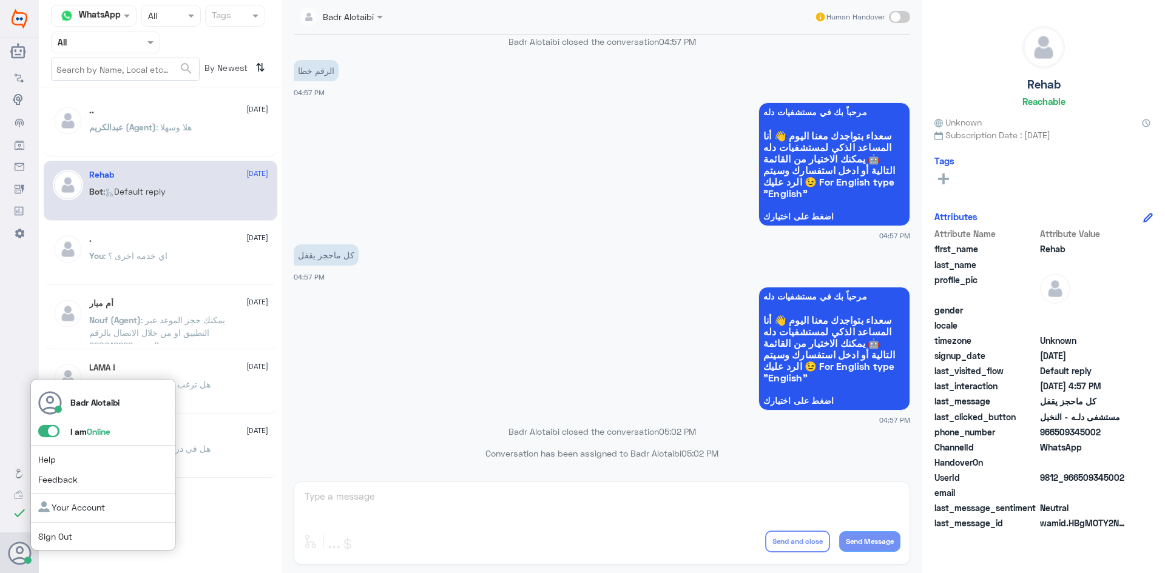
click at [55, 428] on span at bounding box center [48, 431] width 21 height 12
click at [0, 0] on input "checkbox" at bounding box center [0, 0] width 0 height 0
click at [43, 432] on span at bounding box center [48, 431] width 21 height 12
click at [0, 0] on input "checkbox" at bounding box center [0, 0] width 0 height 0
drag, startPoint x: 207, startPoint y: 107, endPoint x: 212, endPoint y: 112, distance: 6.9
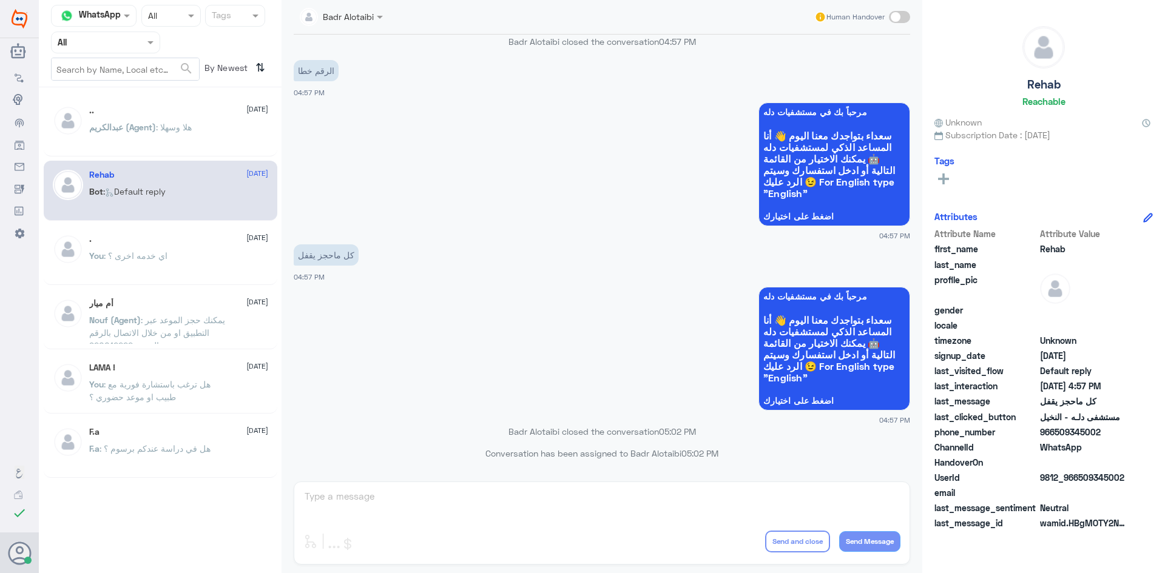
click at [209, 106] on div ".. 2 August عبدالكريم (Agent) : هلا وسهلا" at bounding box center [161, 126] width 234 height 60
click at [209, 113] on div ".. 2 August" at bounding box center [178, 111] width 179 height 10
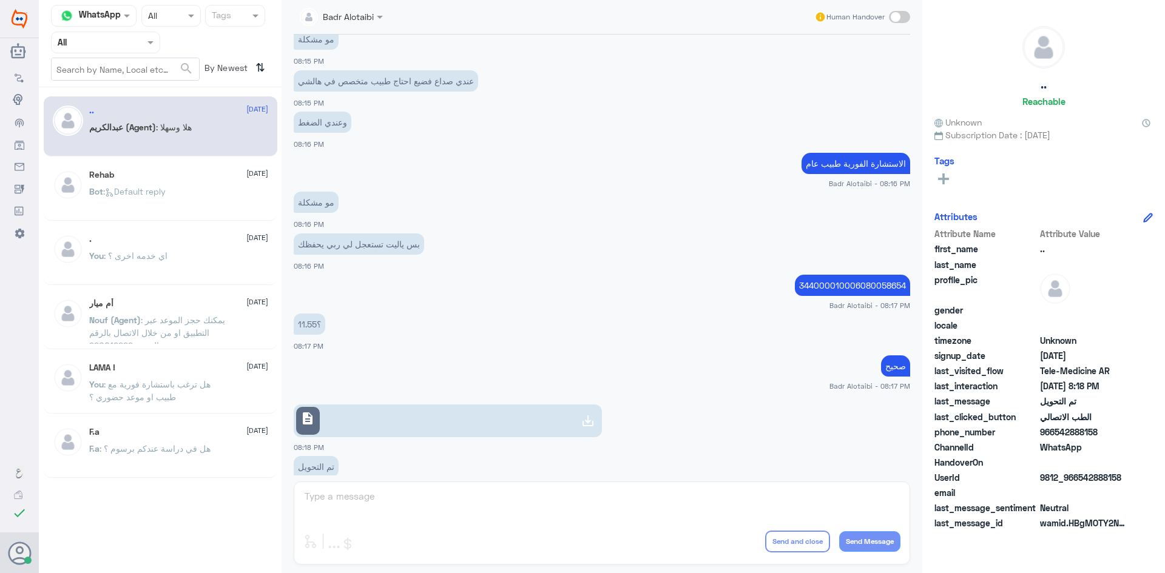
scroll to position [398, 0]
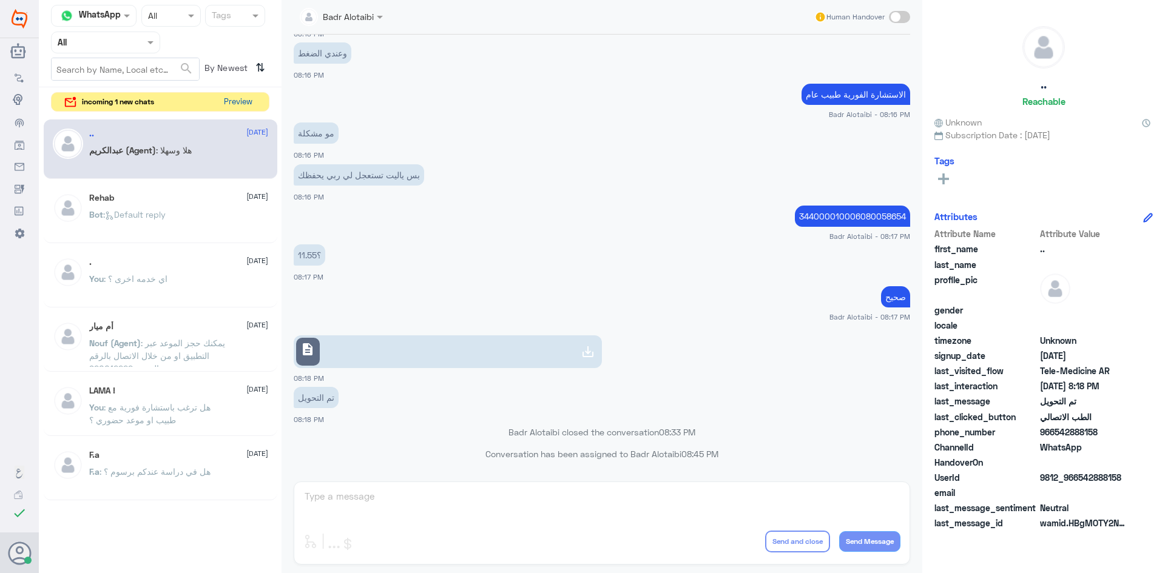
click at [241, 101] on button "Preview" at bounding box center [238, 102] width 38 height 19
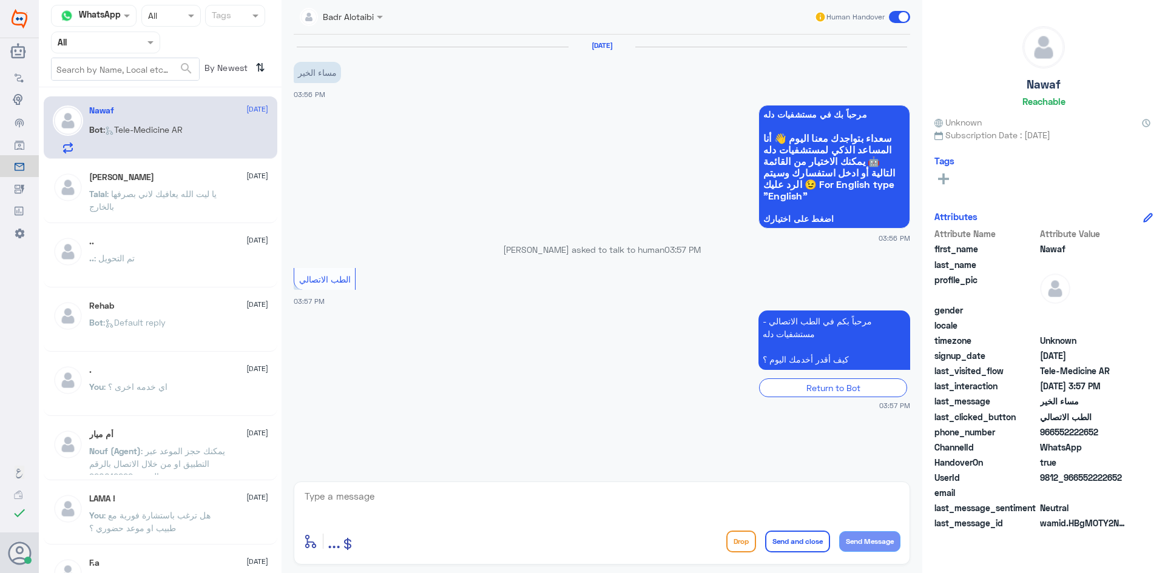
drag, startPoint x: 1128, startPoint y: 480, endPoint x: 1079, endPoint y: 480, distance: 48.5
click at [1079, 480] on div "UserId 9812_966552222652" at bounding box center [1043, 478] width 218 height 15
copy span "552222652"
click at [592, 506] on textarea at bounding box center [601, 503] width 597 height 30
type textarea "I"
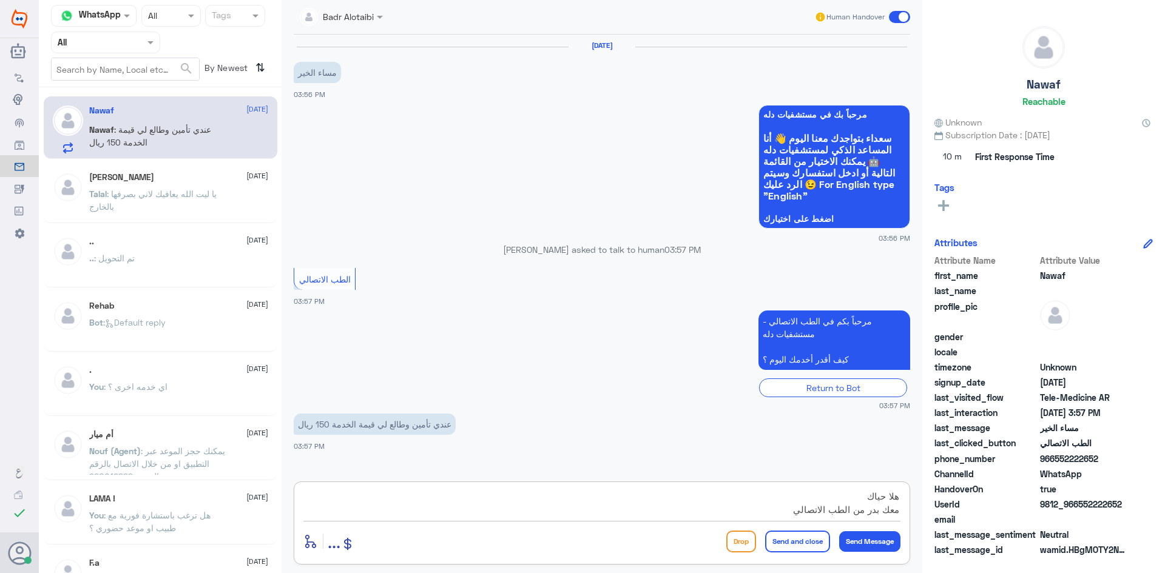
type textarea "هلا حياك معك بدر من الطب الاتصالي"
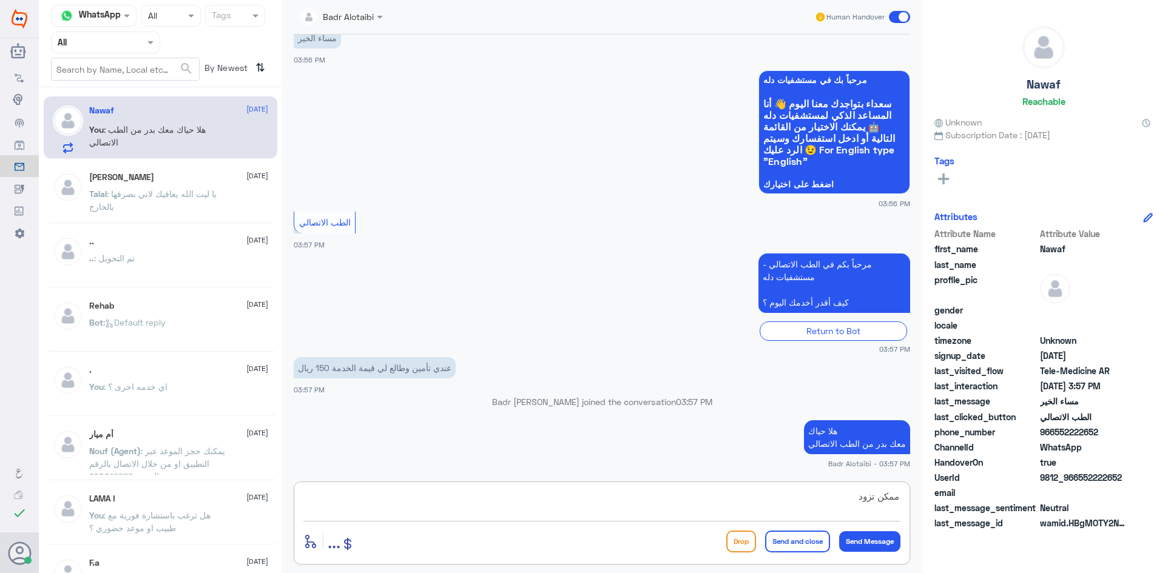
scroll to position [202, 0]
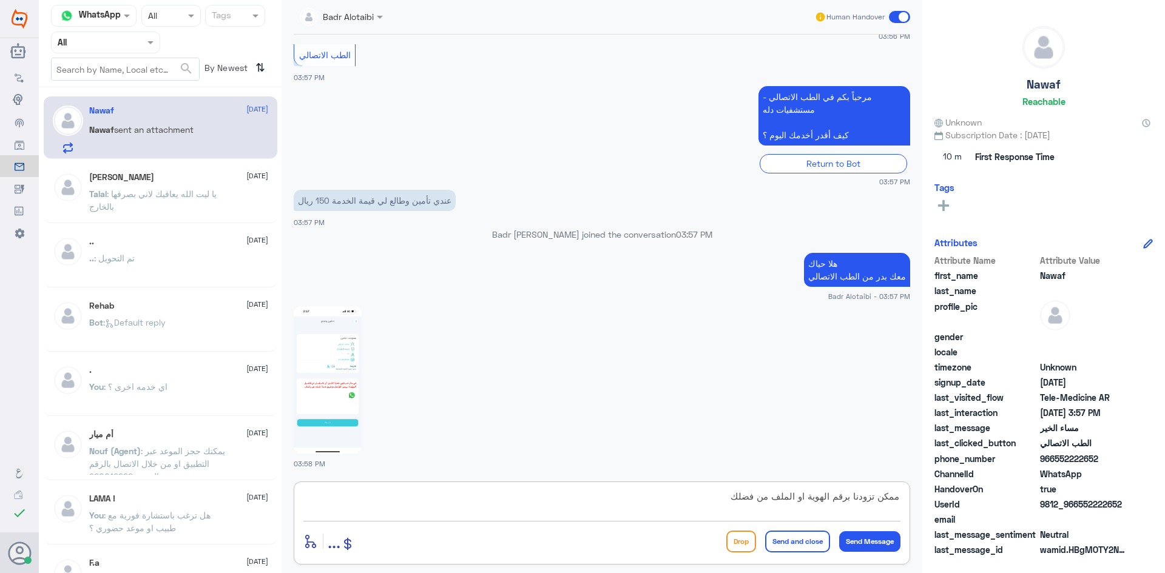
type textarea "ممكن تزودنا برقم الهوية او الملف من فضلك"
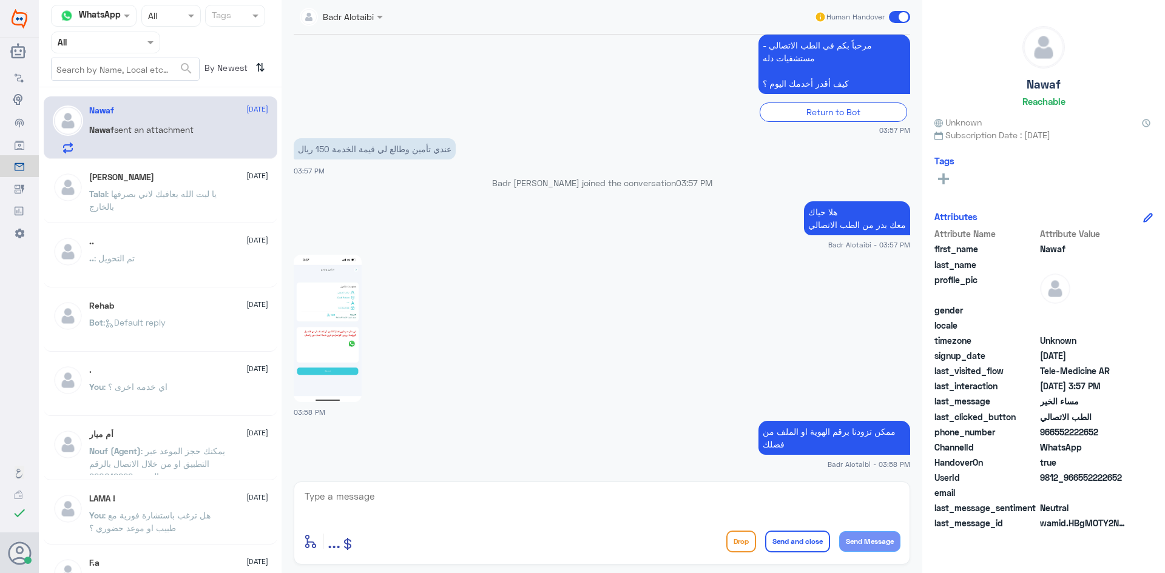
click at [333, 337] on img at bounding box center [328, 328] width 68 height 147
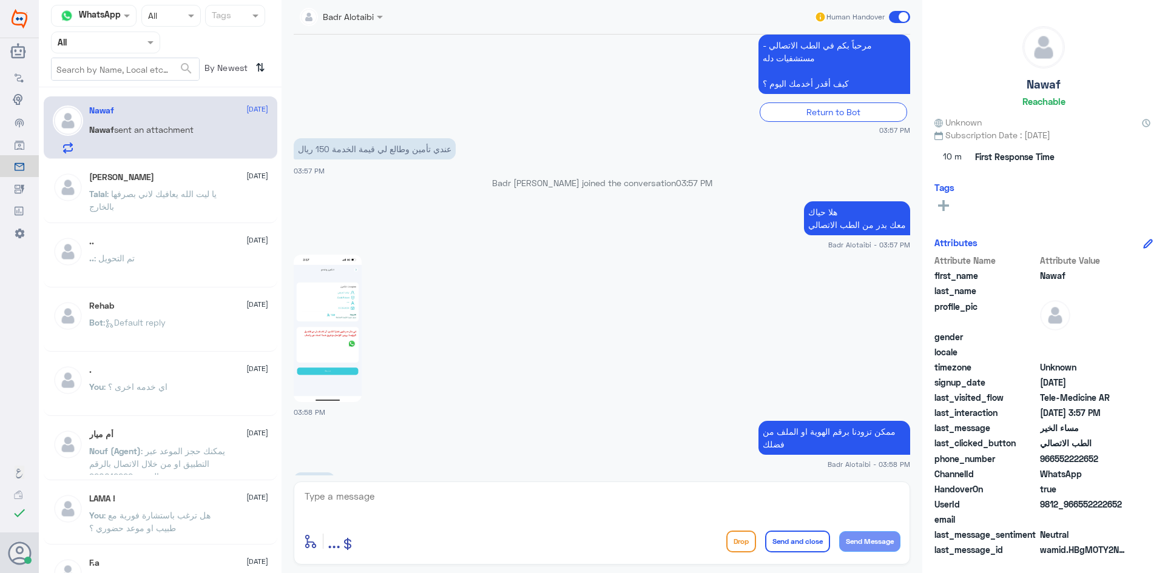
scroll to position [295, 0]
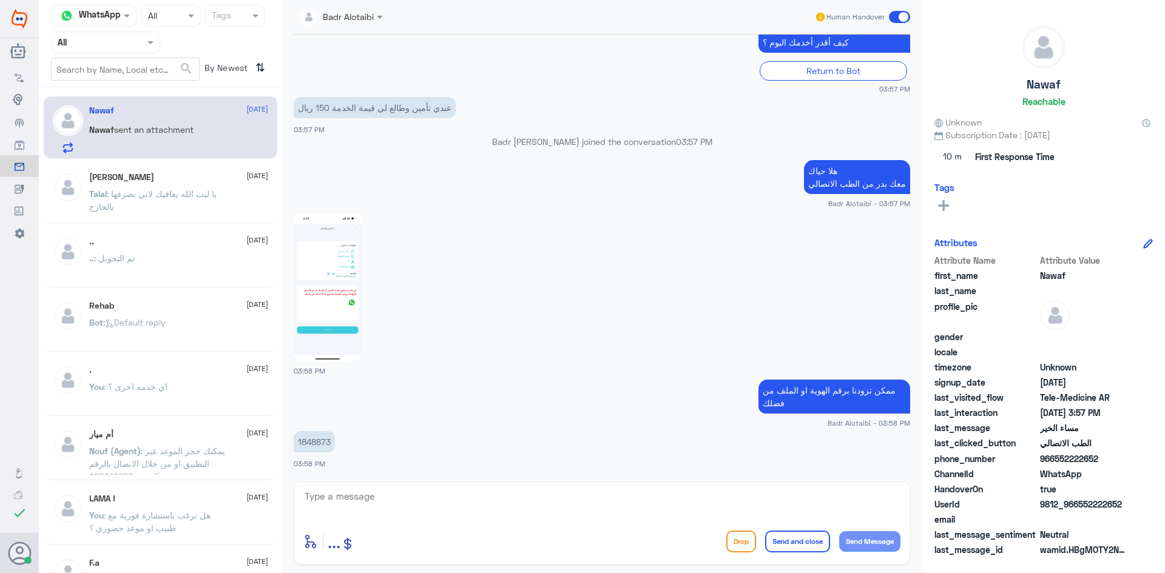
click at [615, 504] on textarea at bounding box center [601, 503] width 597 height 30
type textarea "تم تحديث التأمين, يمكنك الان تسجيل استشارة فورية"
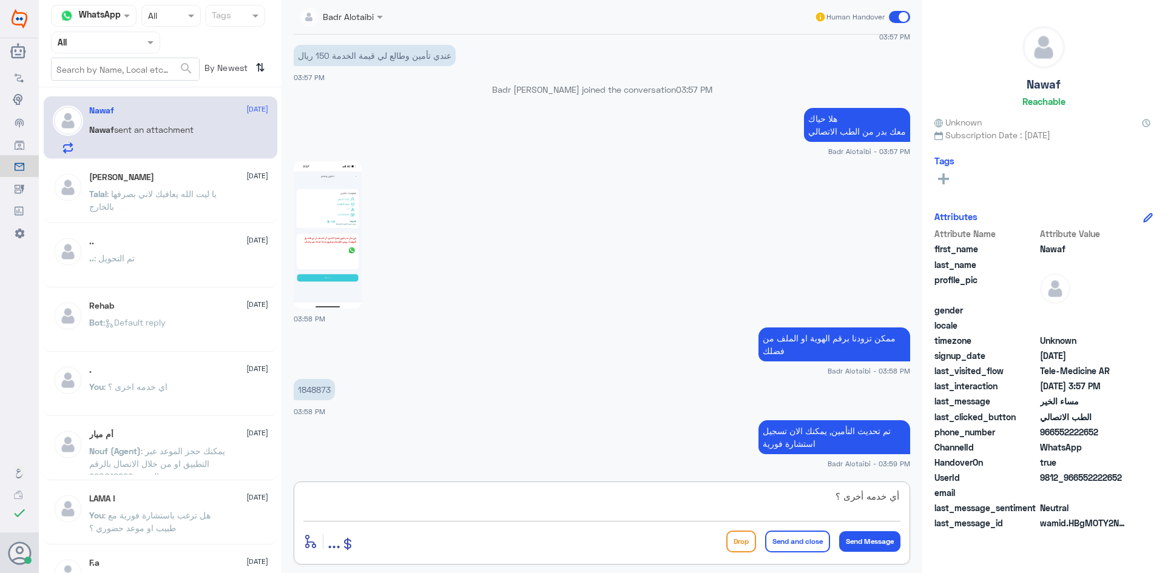
type textarea "أي خدمه أخرى ؟"
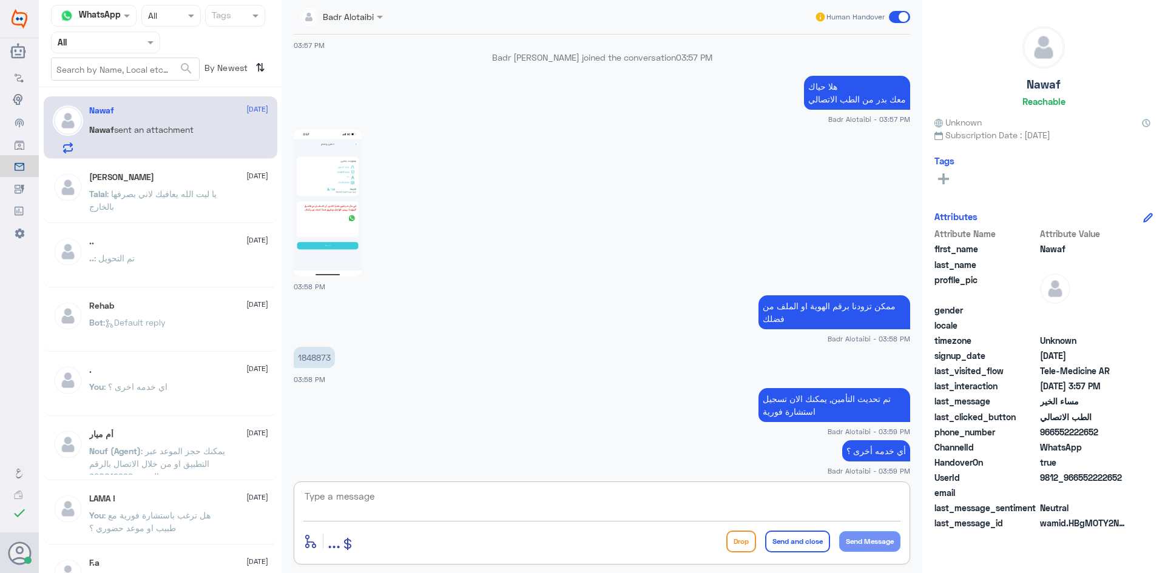
scroll to position [386, 0]
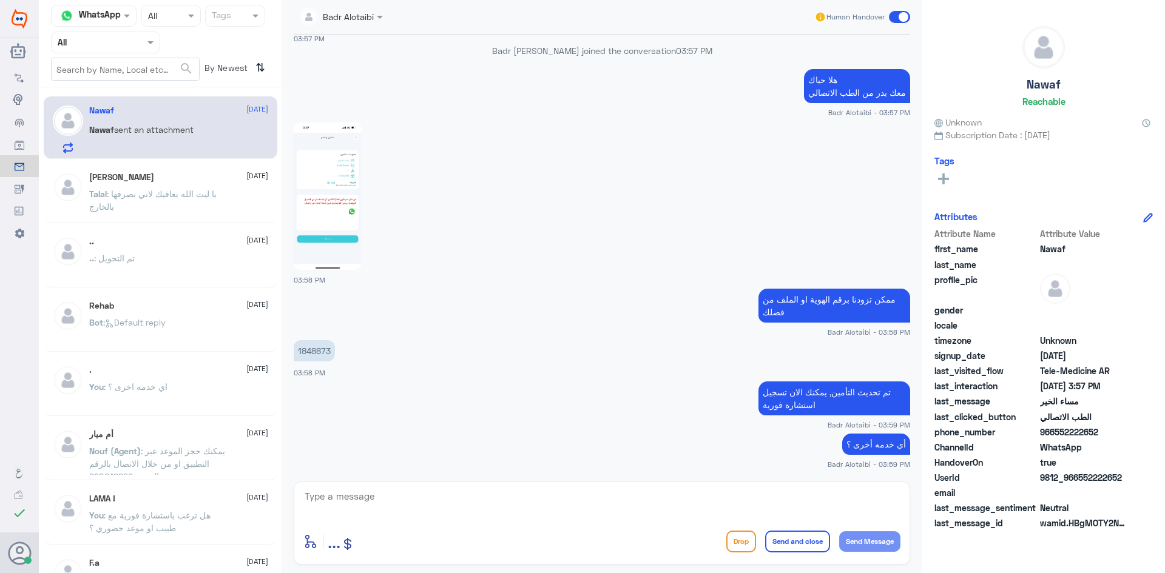
click at [896, 19] on span at bounding box center [899, 17] width 21 height 12
click at [0, 0] on input "checkbox" at bounding box center [0, 0] width 0 height 0
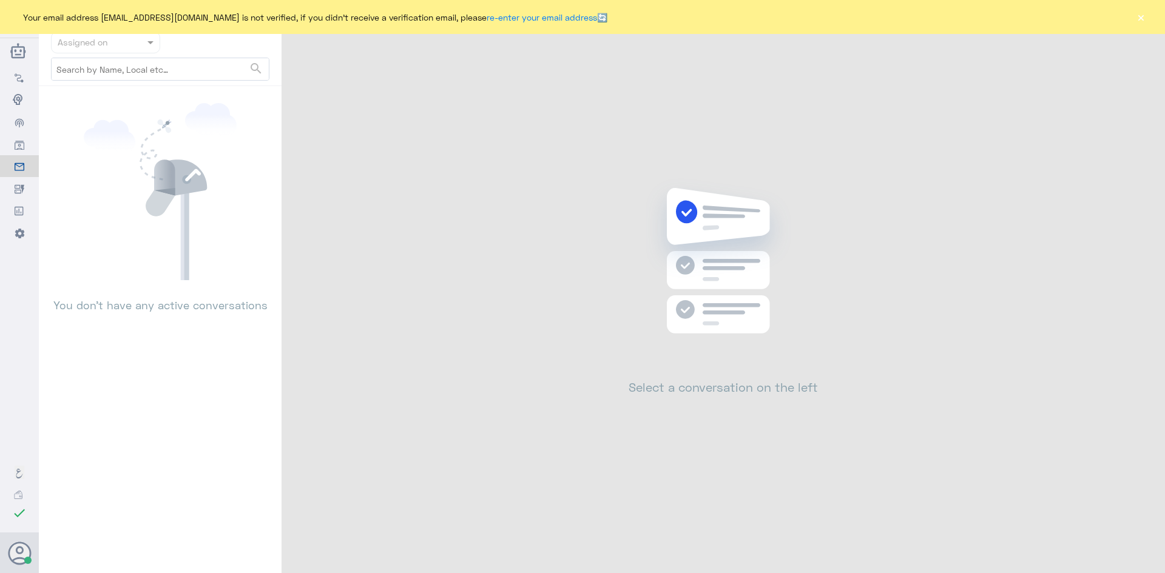
click at [1136, 21] on button "×" at bounding box center [1140, 17] width 12 height 12
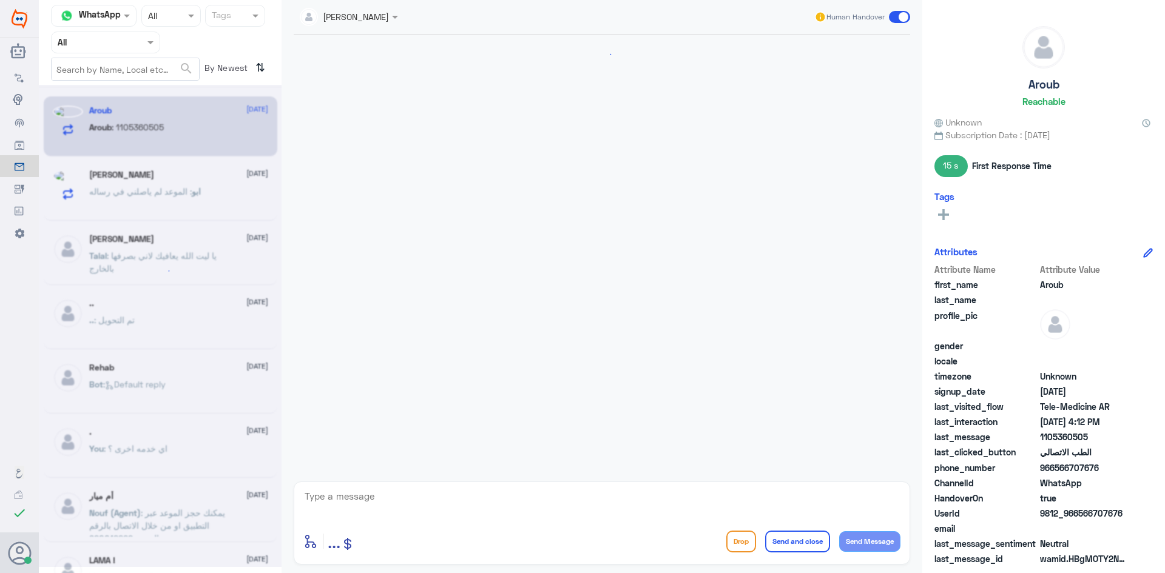
scroll to position [136, 0]
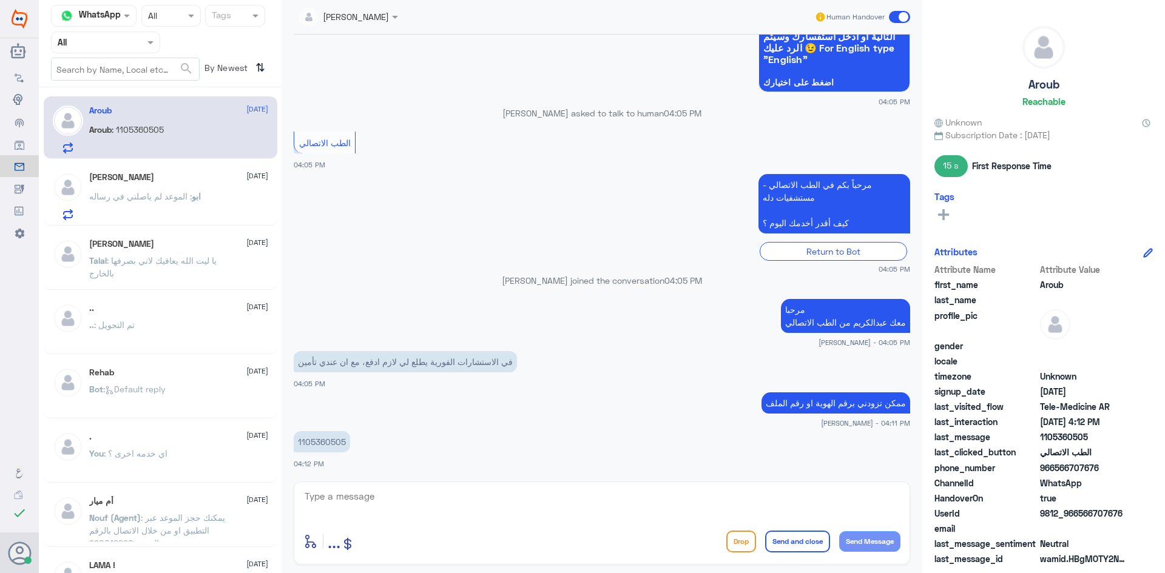
click at [371, 19] on div at bounding box center [349, 16] width 110 height 14
click at [393, 76] on div "[PERSON_NAME]" at bounding box center [370, 74] width 66 height 13
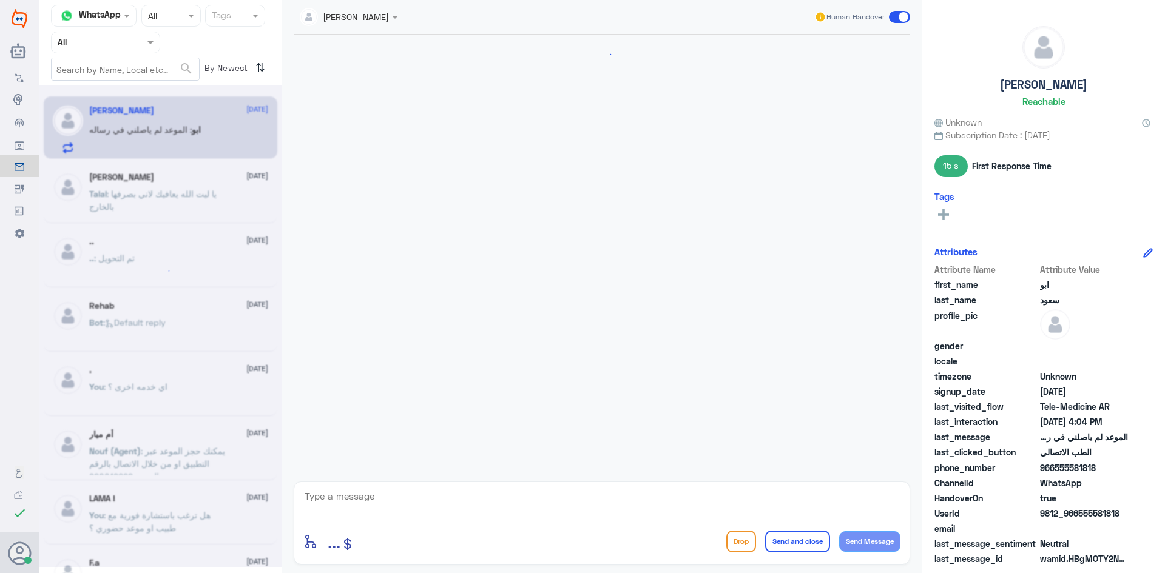
scroll to position [717, 0]
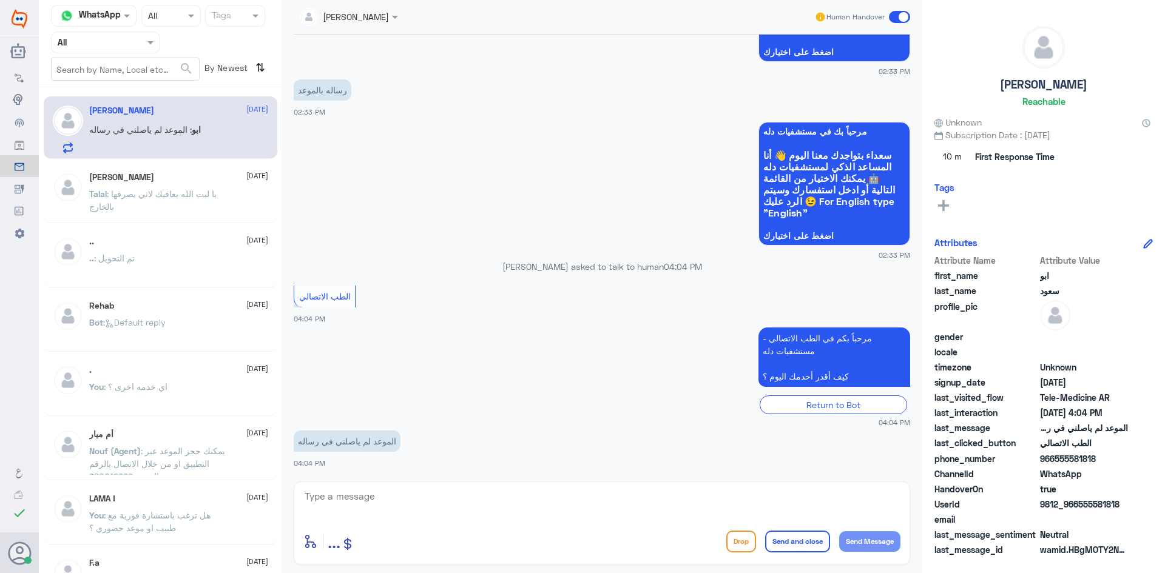
click at [382, 29] on div "عبدالكريم الموسى Human Handover" at bounding box center [602, 17] width 616 height 35
click at [383, 18] on div at bounding box center [349, 16] width 110 height 14
click at [400, 74] on div "عبدالكريم الموسى" at bounding box center [370, 74] width 66 height 13
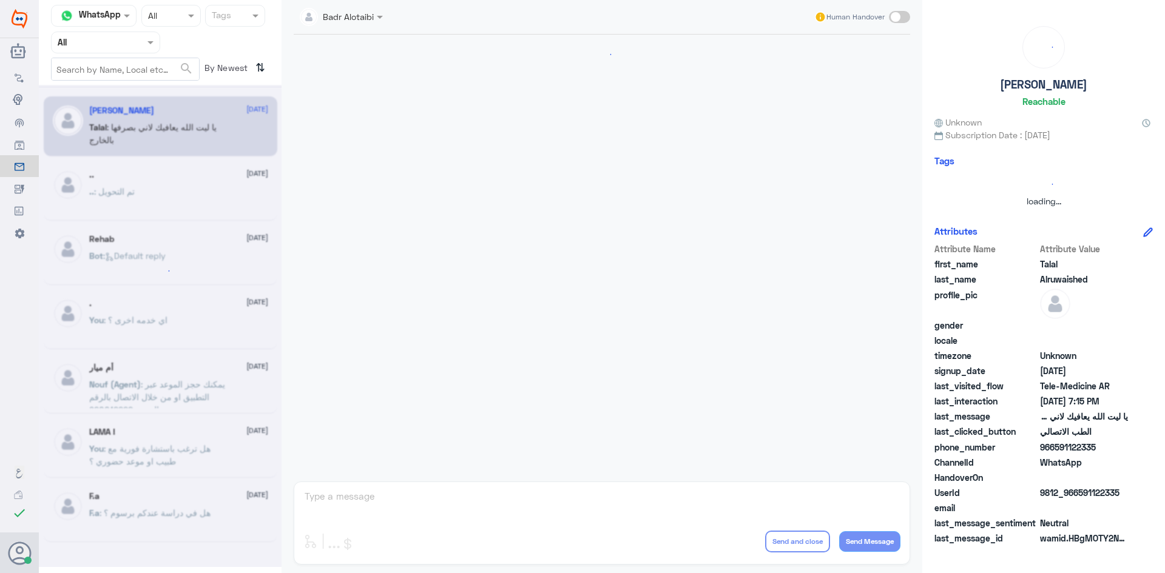
scroll to position [277, 0]
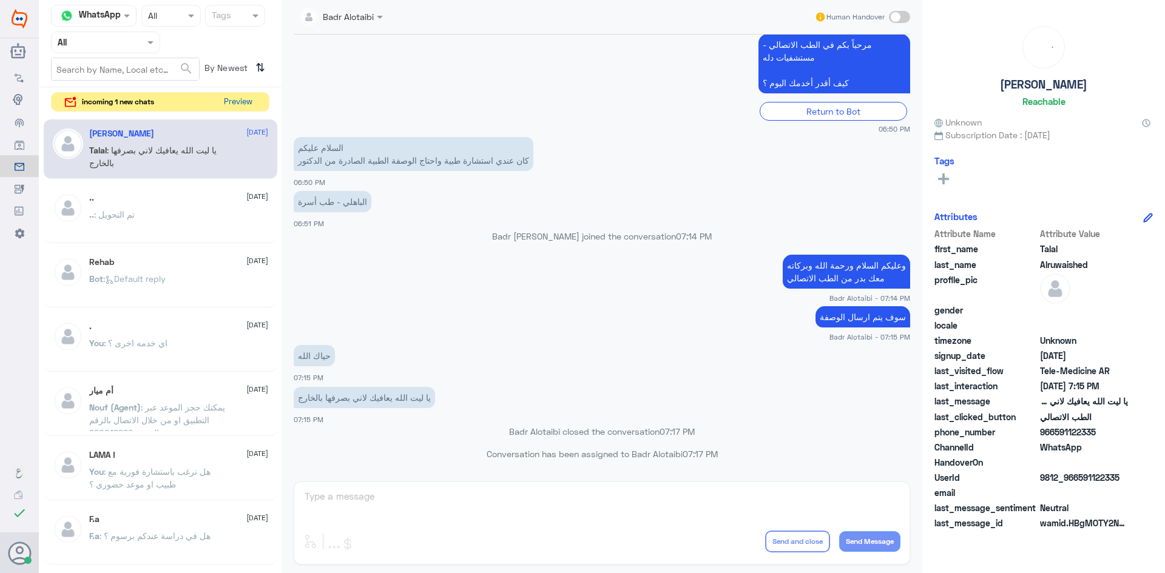
click at [238, 98] on button "Preview" at bounding box center [238, 102] width 38 height 19
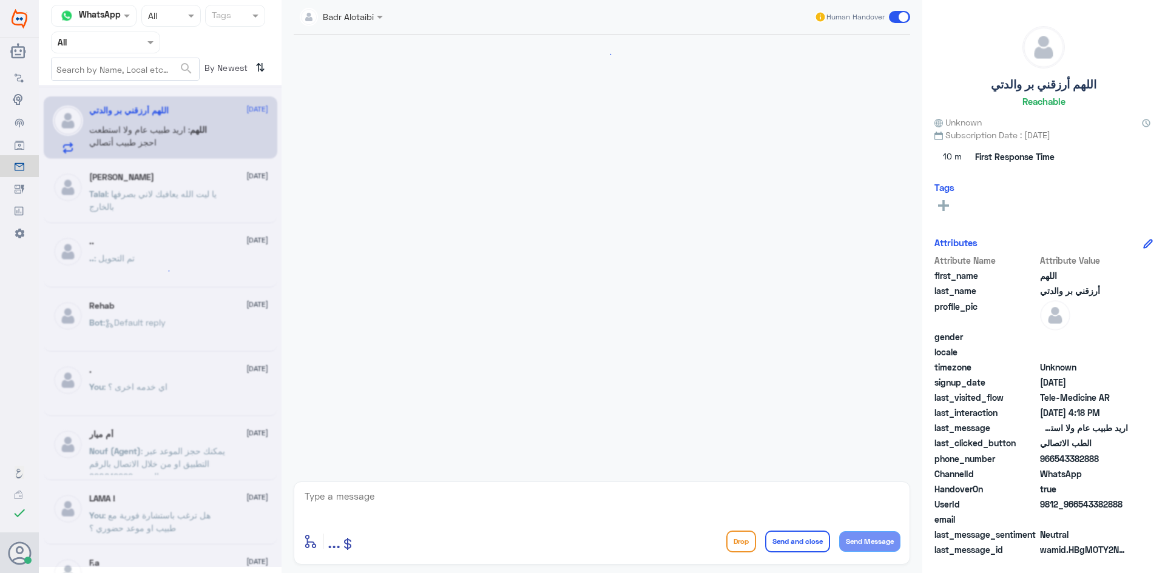
scroll to position [604, 0]
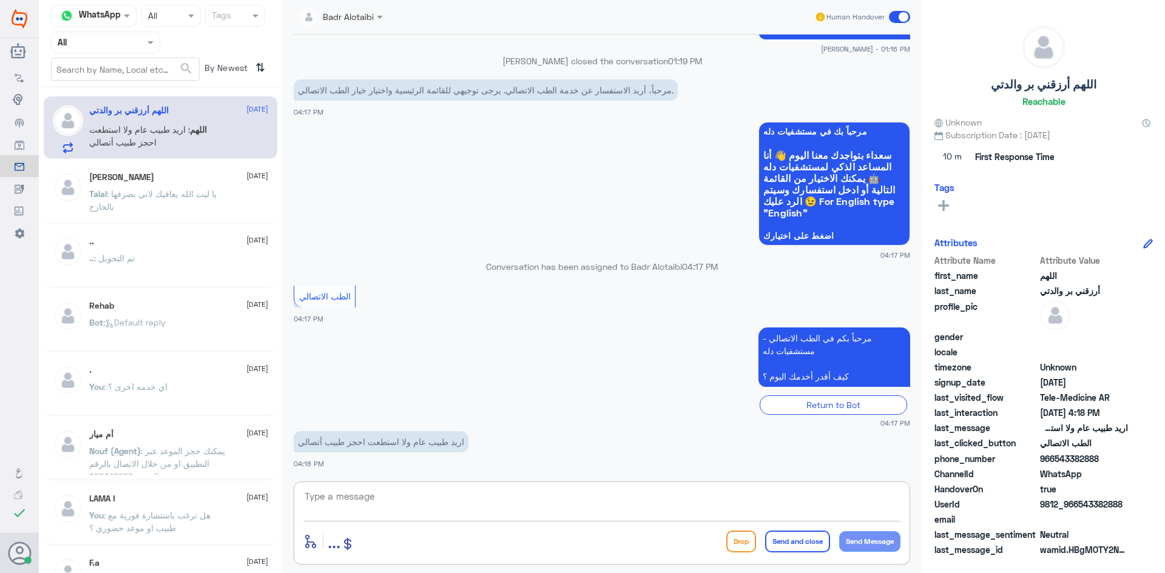
click at [462, 500] on textarea at bounding box center [601, 503] width 597 height 30
click at [463, 500] on textarea at bounding box center [601, 503] width 597 height 30
type textarea "هلا حياك معك بدر من الطب الاتصالي"
drag, startPoint x: 1125, startPoint y: 503, endPoint x: 1079, endPoint y: 505, distance: 45.6
click at [1079, 505] on span "9812_966543382888" at bounding box center [1084, 504] width 88 height 13
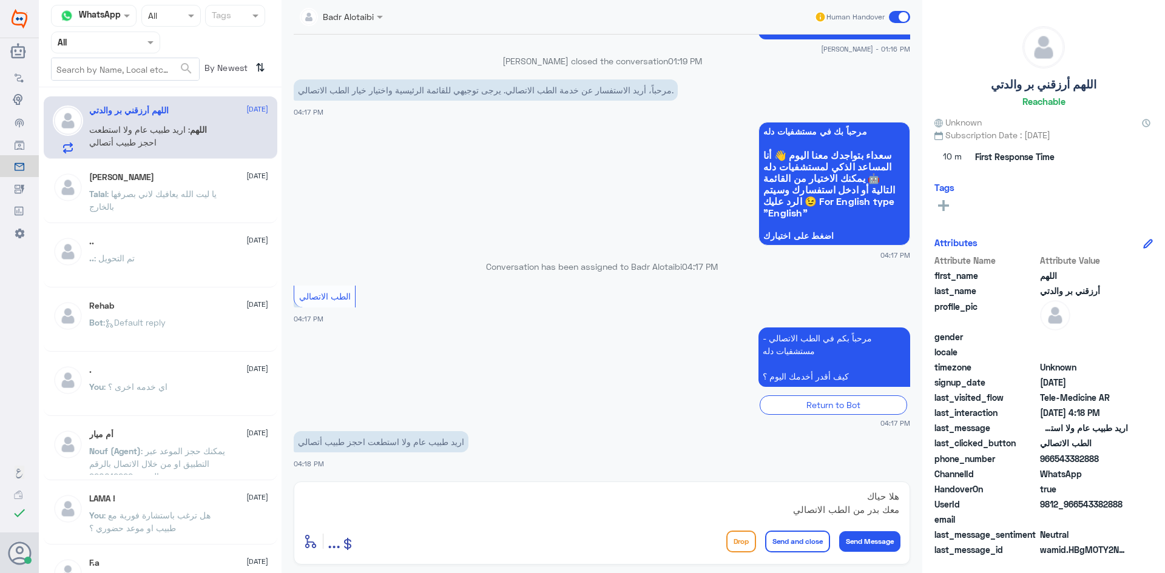
copy span "543382888"
click at [738, 510] on textarea "هلا حياك معك بدر من الطب الاتصالي" at bounding box center [601, 503] width 597 height 30
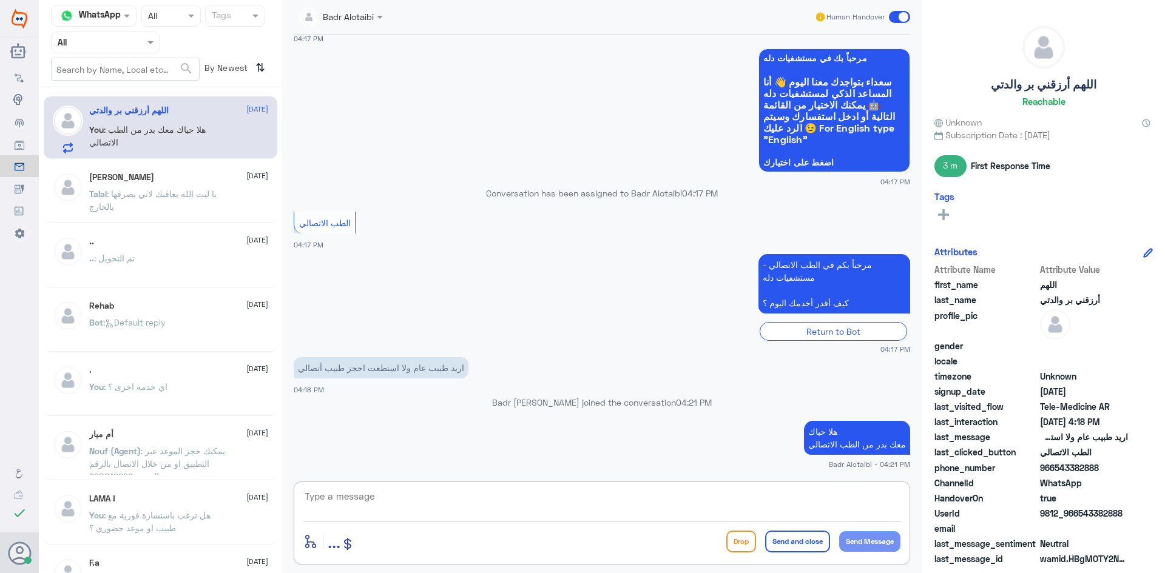
paste textarea "يمكنك تسجيل دخولك للتطبيق، واختر أيقونة "استشارة فورية" لطلب صرف الأدوية، أو إج…"
type textarea "يمكنك تسجيل دخولك للتطبيق، واختر أيقونة "استشارة فورية" لطلب صرف الأدوية، أو إج…"
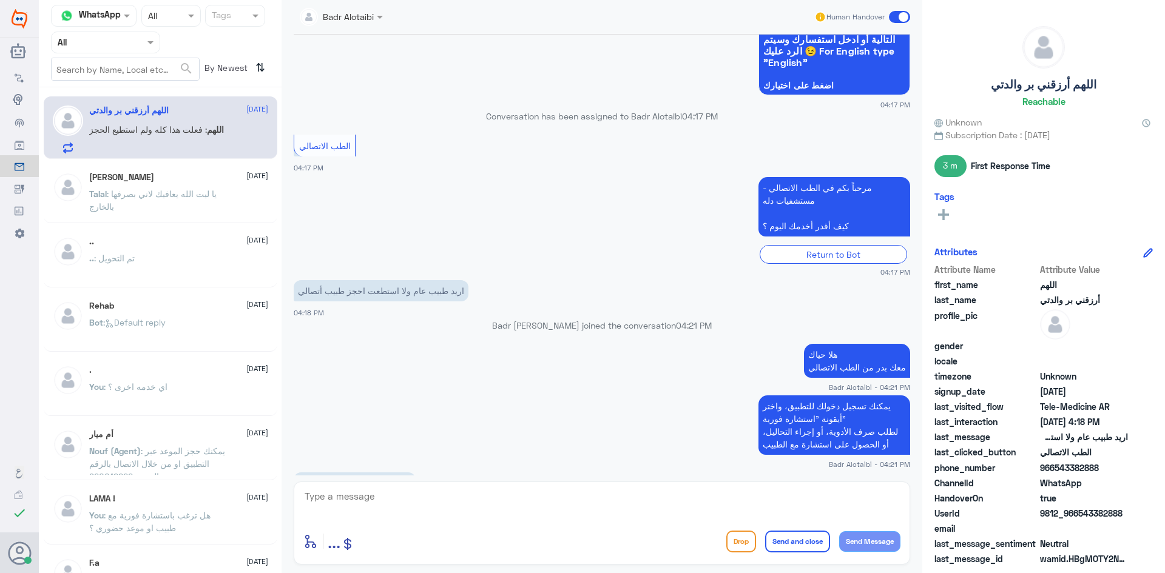
scroll to position [774, 0]
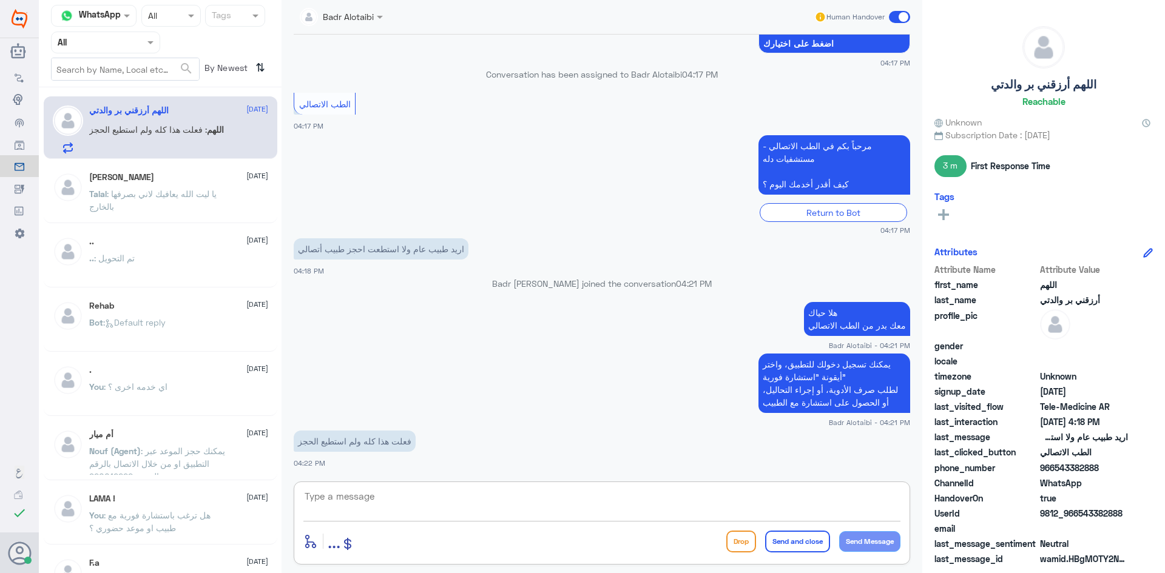
click at [342, 486] on div "enter flow name ... Drop Send and close Send Message" at bounding box center [602, 523] width 616 height 83
click at [349, 503] on textarea at bounding box center [601, 503] width 597 height 30
drag, startPoint x: 417, startPoint y: 441, endPoint x: 303, endPoint y: 448, distance: 114.9
click at [303, 448] on p "فعلت هذا كله ولم استطيع الحجز" at bounding box center [355, 441] width 122 height 21
click at [381, 393] on app-msgs-text "يمكنك تسجيل دخولك للتطبيق، واختر أيقونة "استشارة فورية" لطلب صرف الأدوية، أو إج…" at bounding box center [602, 384] width 616 height 61
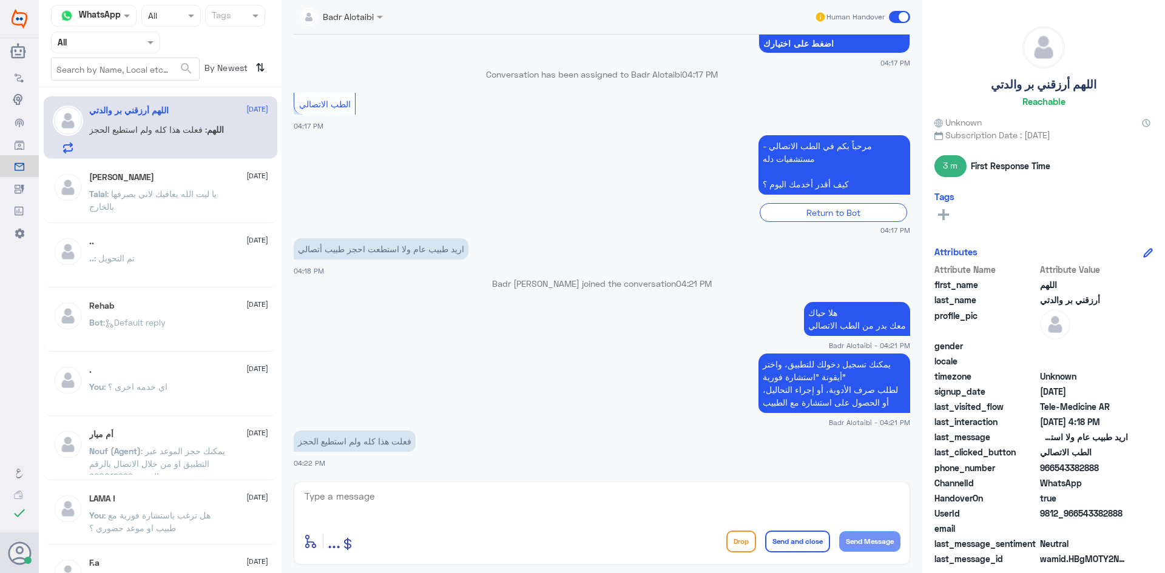
drag, startPoint x: 692, startPoint y: 281, endPoint x: 585, endPoint y: 286, distance: 106.3
click at [629, 286] on p "Badr Alotaibi joined the conversation 04:21 PM" at bounding box center [602, 283] width 616 height 13
click at [578, 285] on p "Badr Alotaibi joined the conversation 04:21 PM" at bounding box center [602, 283] width 616 height 13
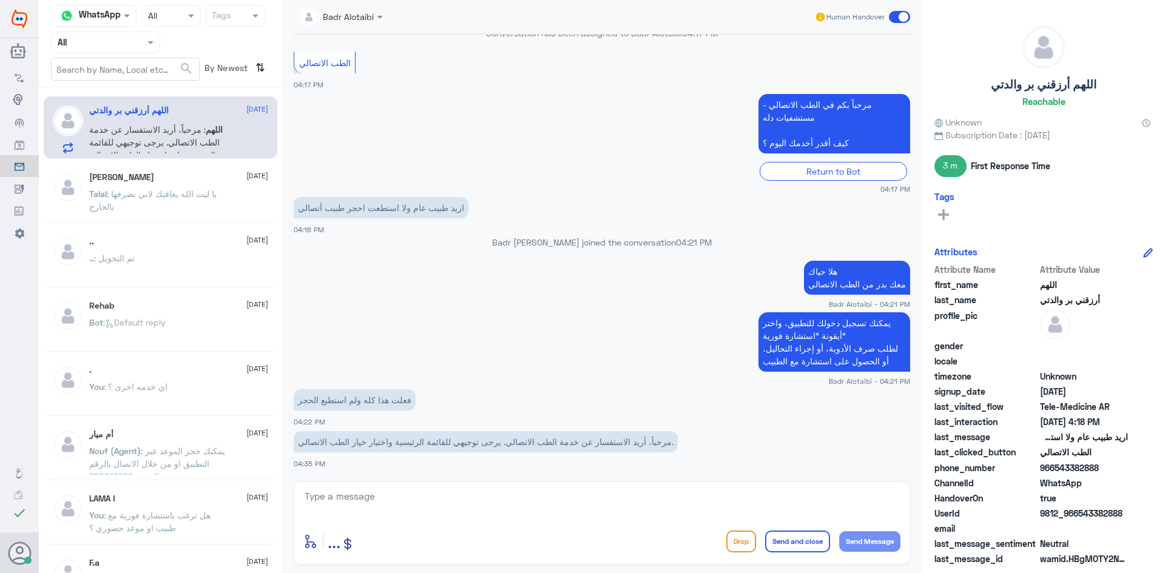
click at [577, 505] on textarea at bounding box center [601, 503] width 597 height 30
click at [584, 503] on textarea at bounding box center [601, 503] width 597 height 30
click at [550, 497] on textarea at bounding box center [601, 503] width 597 height 30
type textarea "سوف يتواصل معك من قبل الطبيب"
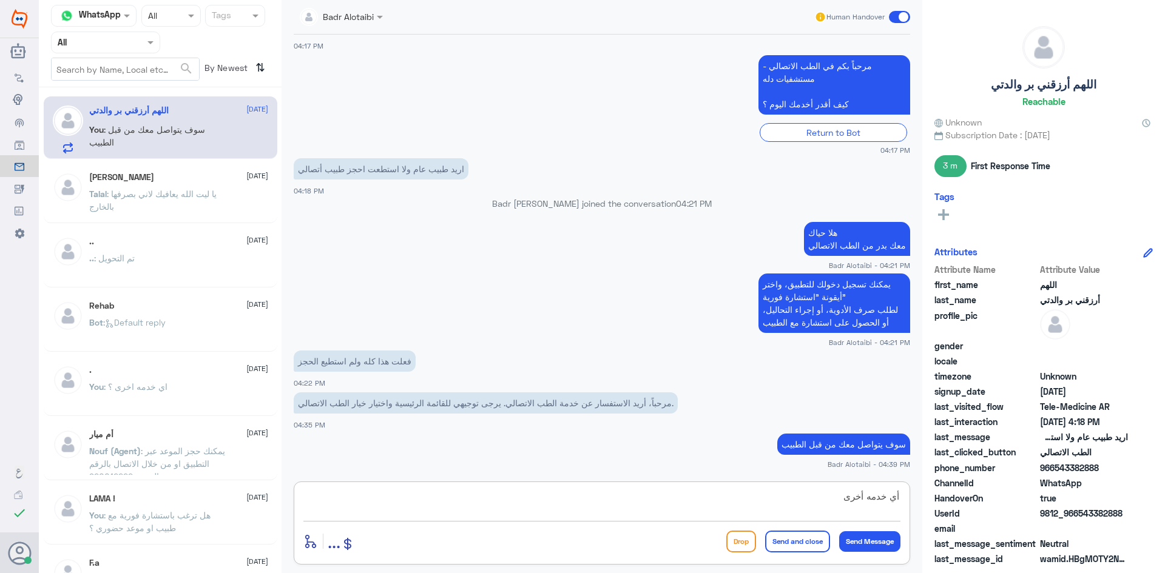
type textarea "أي خدمه أخرى"
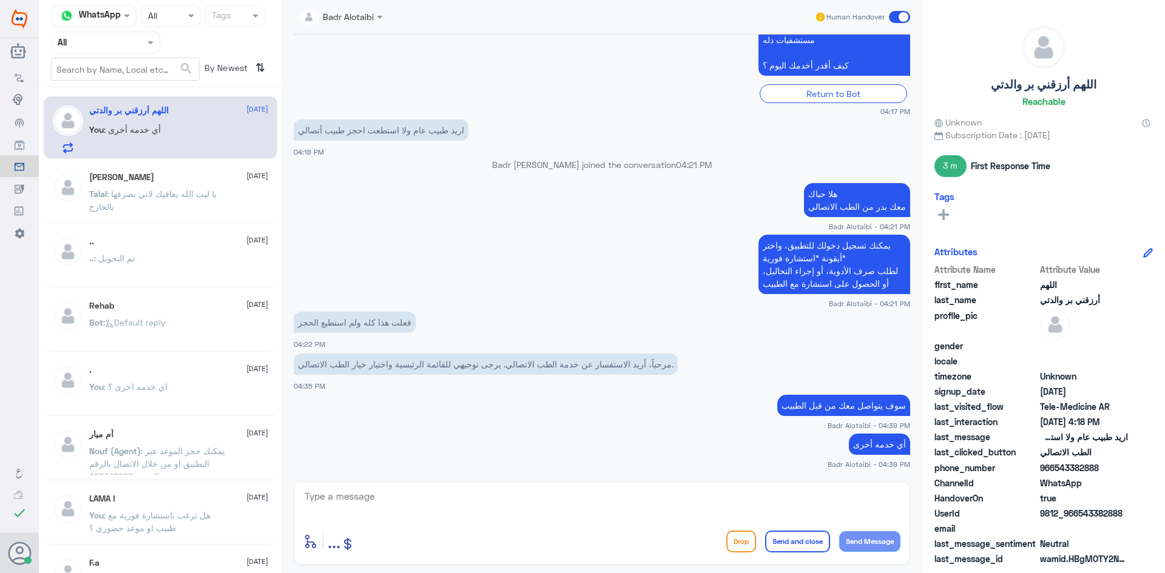
click at [898, 13] on span at bounding box center [899, 17] width 21 height 12
click at [0, 0] on input "checkbox" at bounding box center [0, 0] width 0 height 0
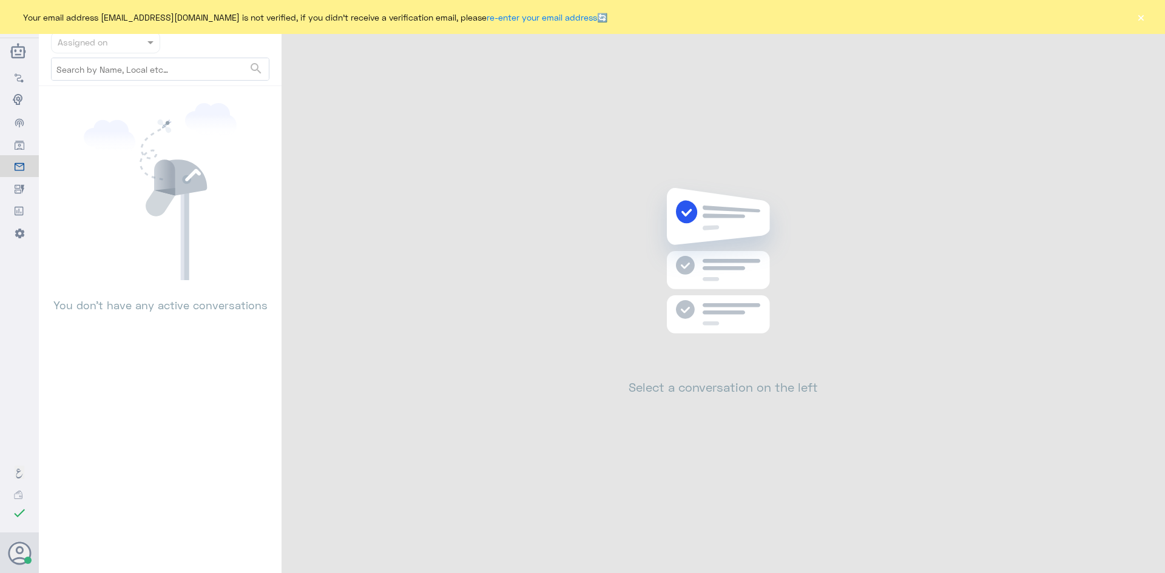
click at [1140, 18] on button "×" at bounding box center [1140, 17] width 12 height 12
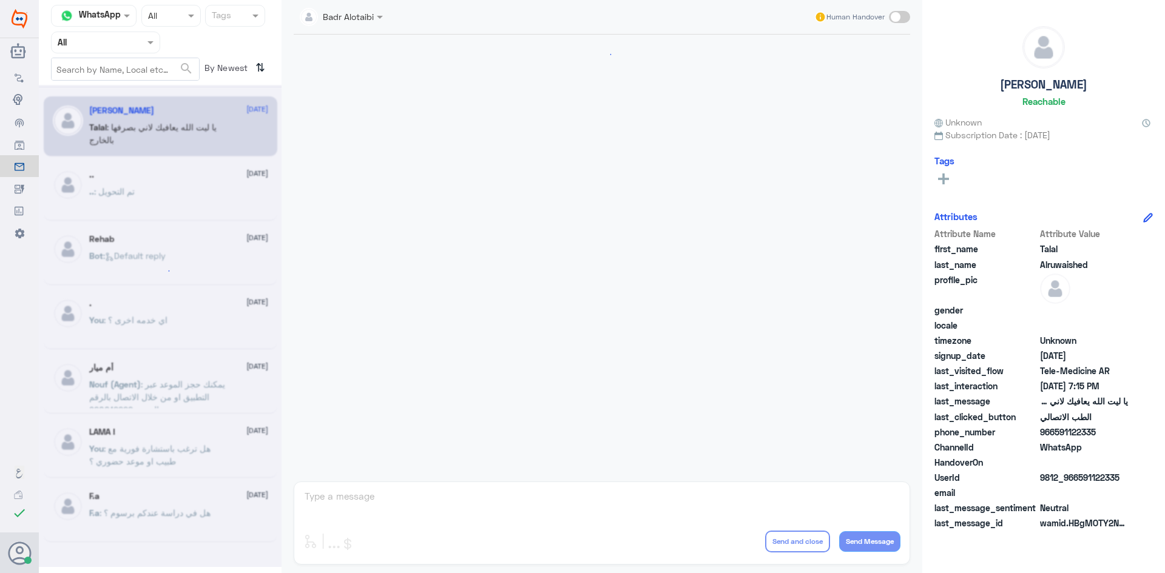
scroll to position [277, 0]
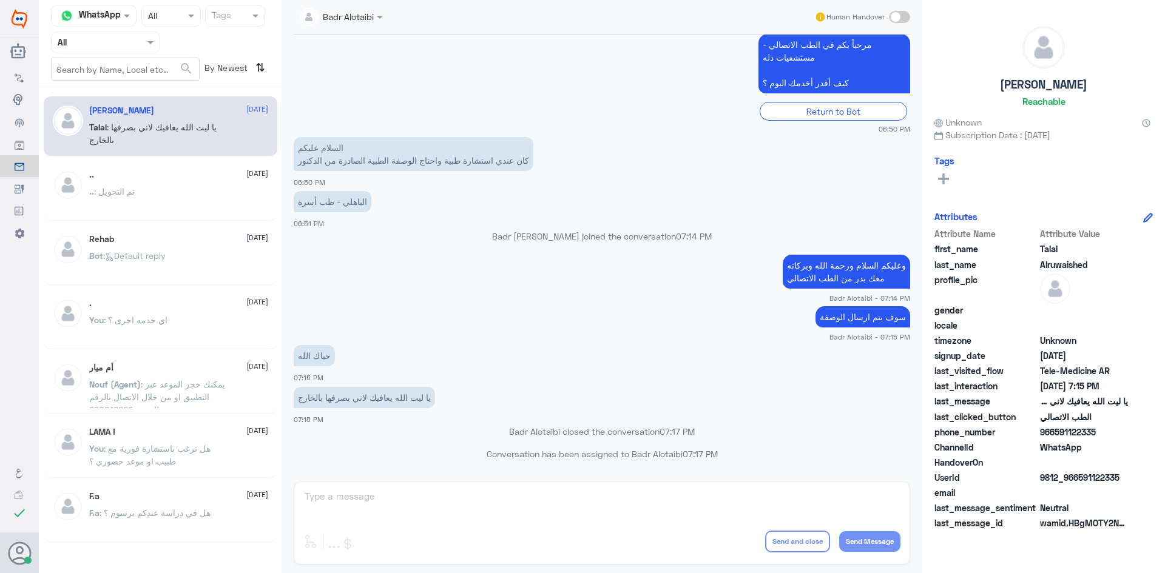
click at [121, 47] on input "text" at bounding box center [91, 42] width 67 height 14
click at [120, 87] on div "Unassigned" at bounding box center [105, 96] width 109 height 28
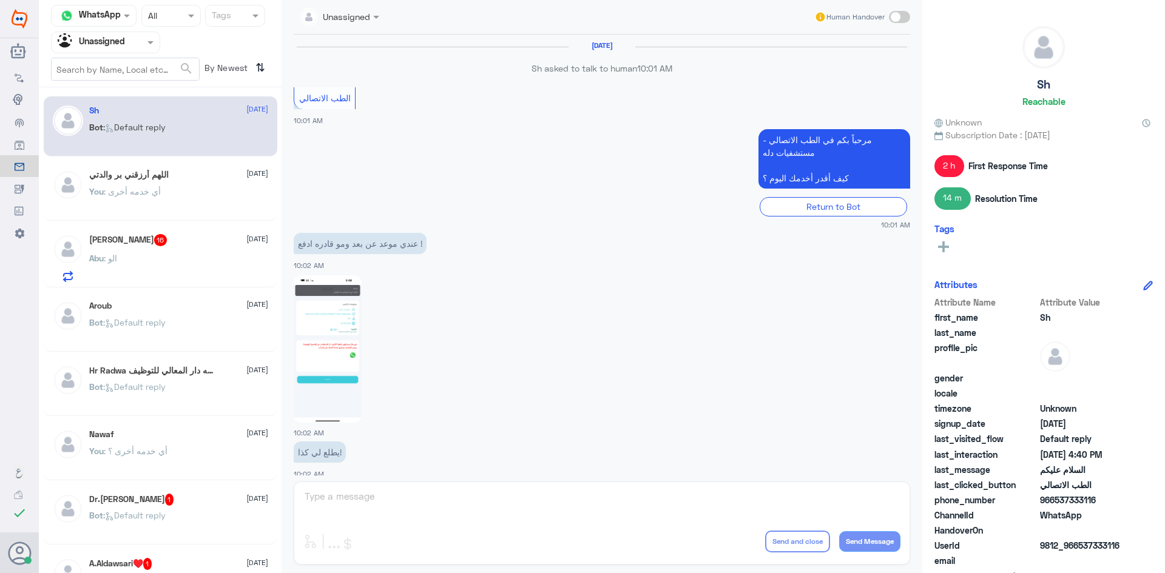
scroll to position [740, 0]
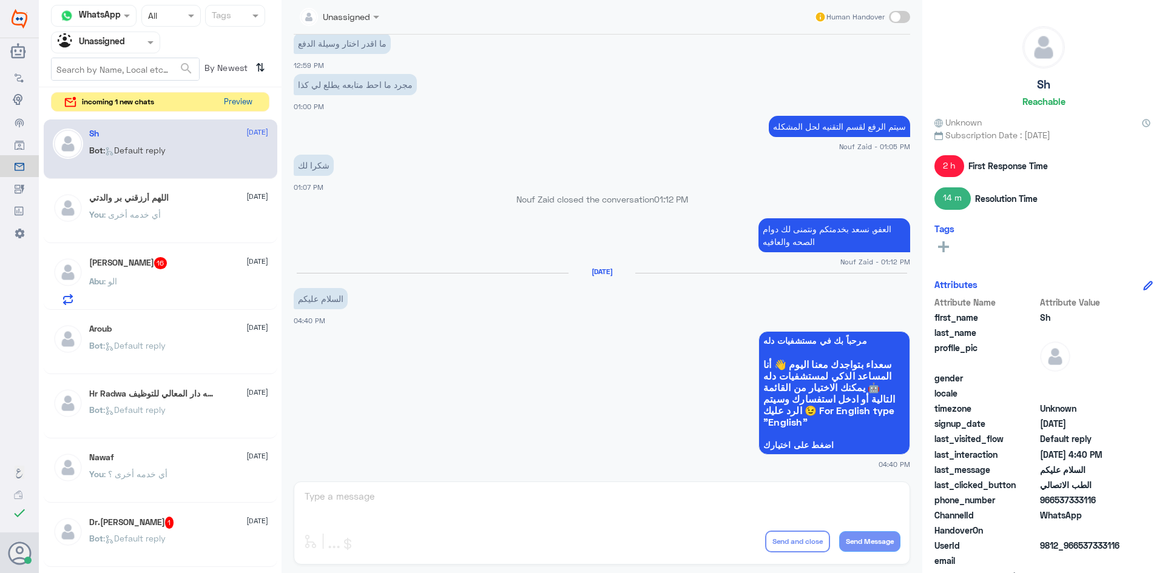
click at [251, 103] on button "Preview" at bounding box center [238, 102] width 38 height 19
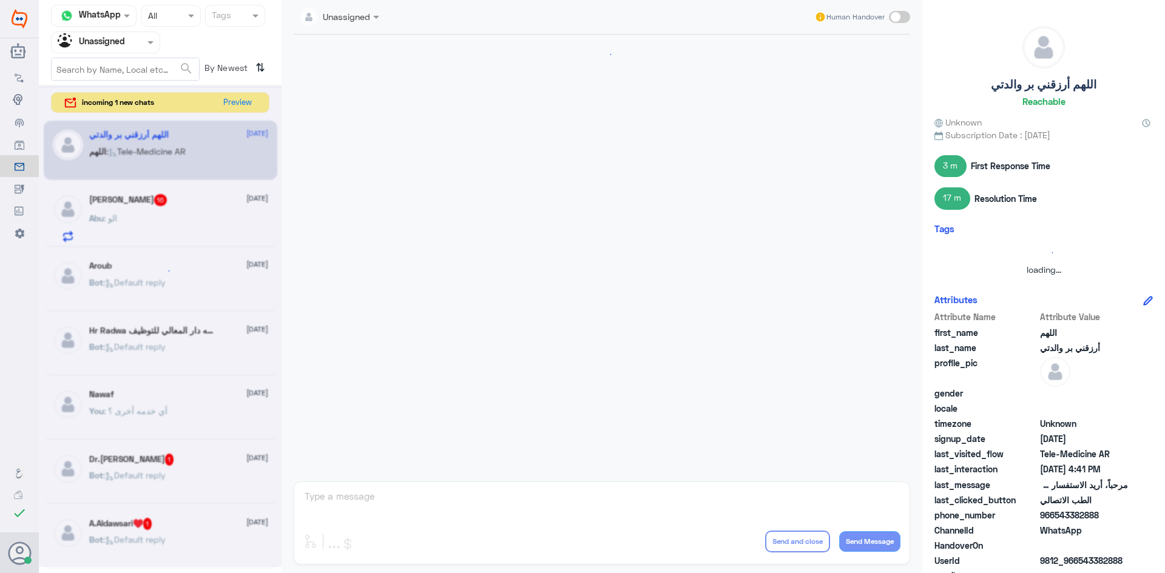
scroll to position [522, 0]
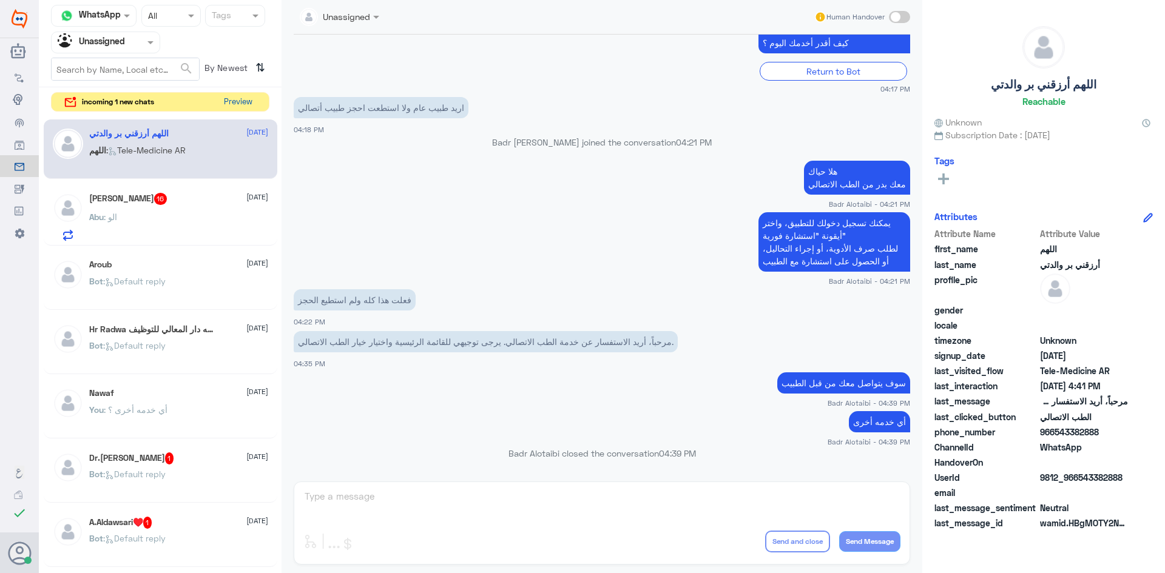
click at [240, 107] on button "Preview" at bounding box center [238, 102] width 38 height 19
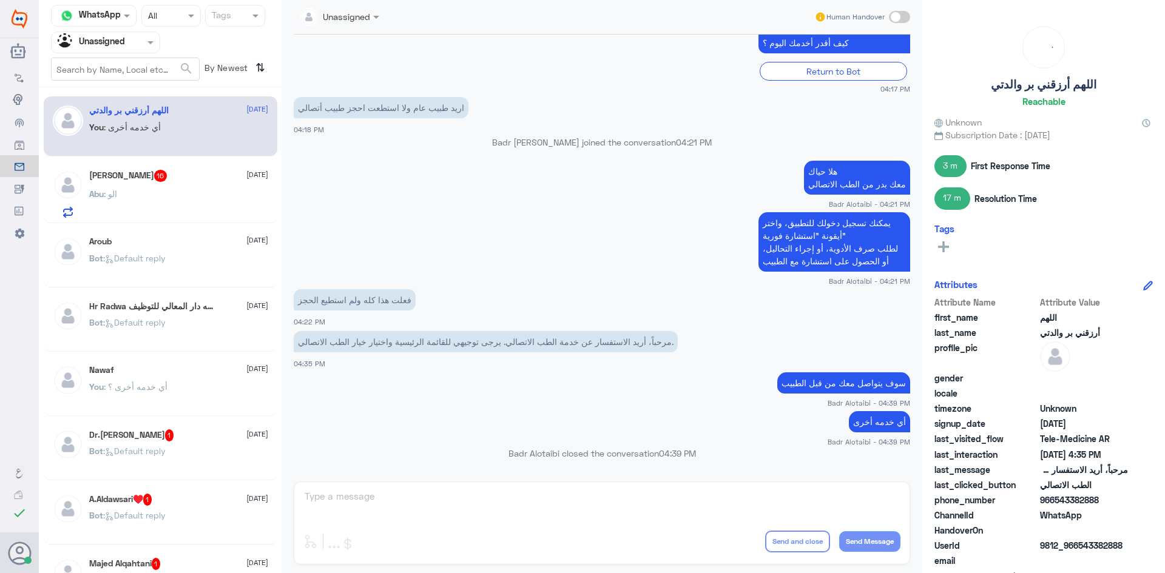
click at [168, 247] on div "Aroub 18 August Bot : Default reply" at bounding box center [178, 259] width 179 height 45
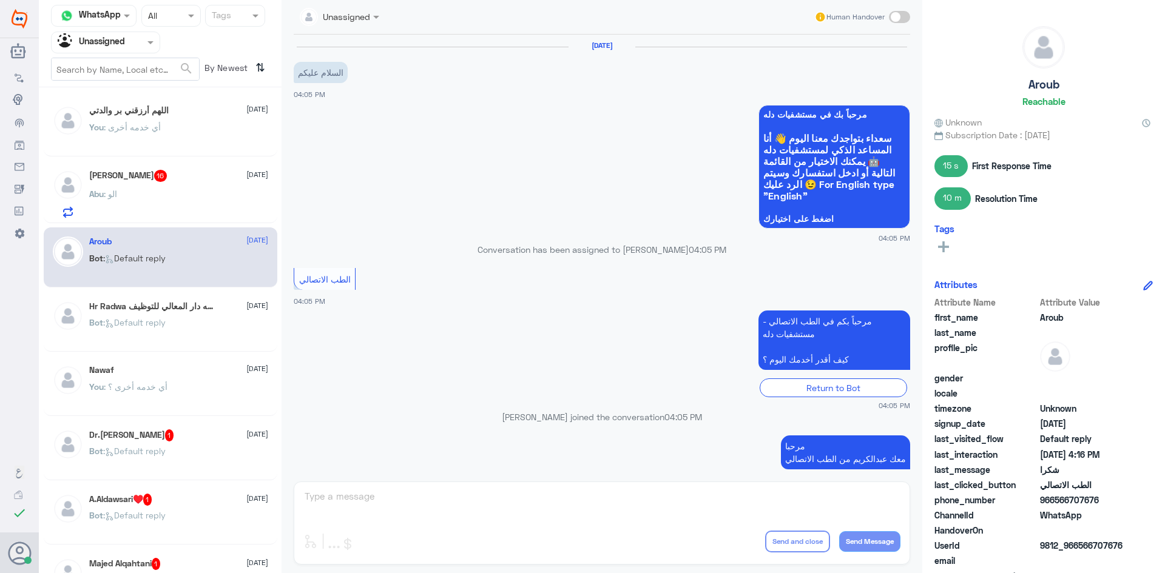
scroll to position [456, 0]
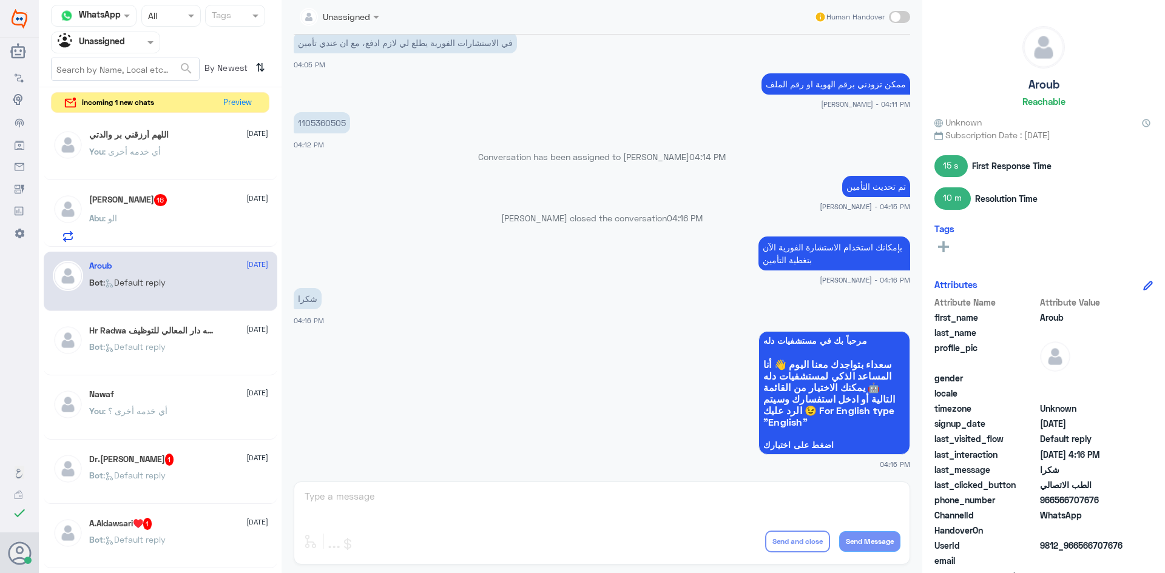
click at [169, 332] on h5 "Hr Radwa شركه دار المعالي للتوظيف 1" at bounding box center [152, 331] width 126 height 12
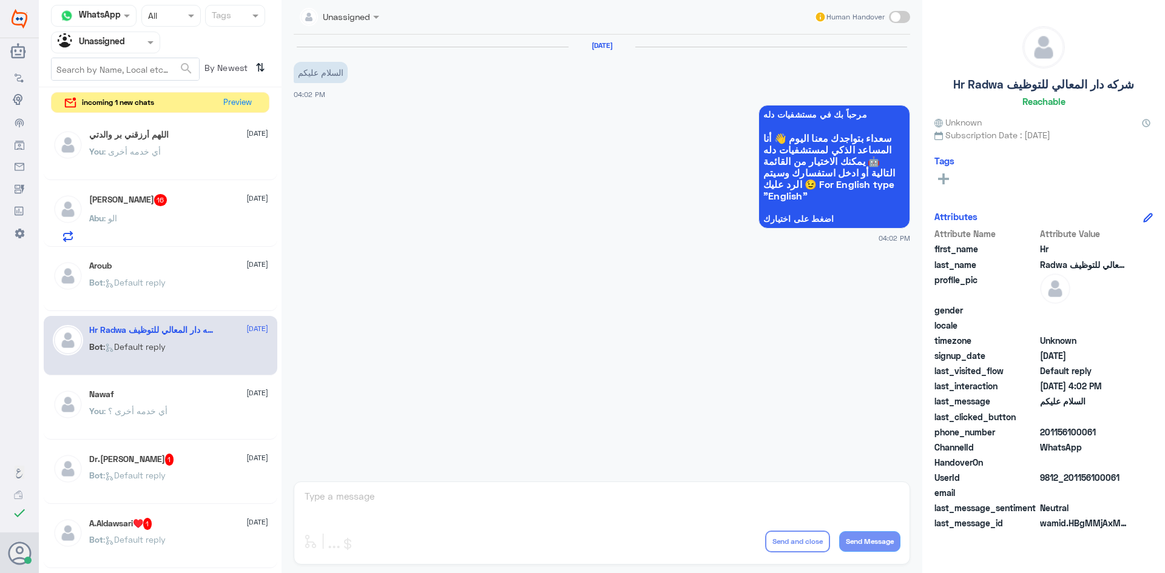
click at [168, 409] on div "You : أي خدمه أخرى ؟" at bounding box center [178, 421] width 179 height 27
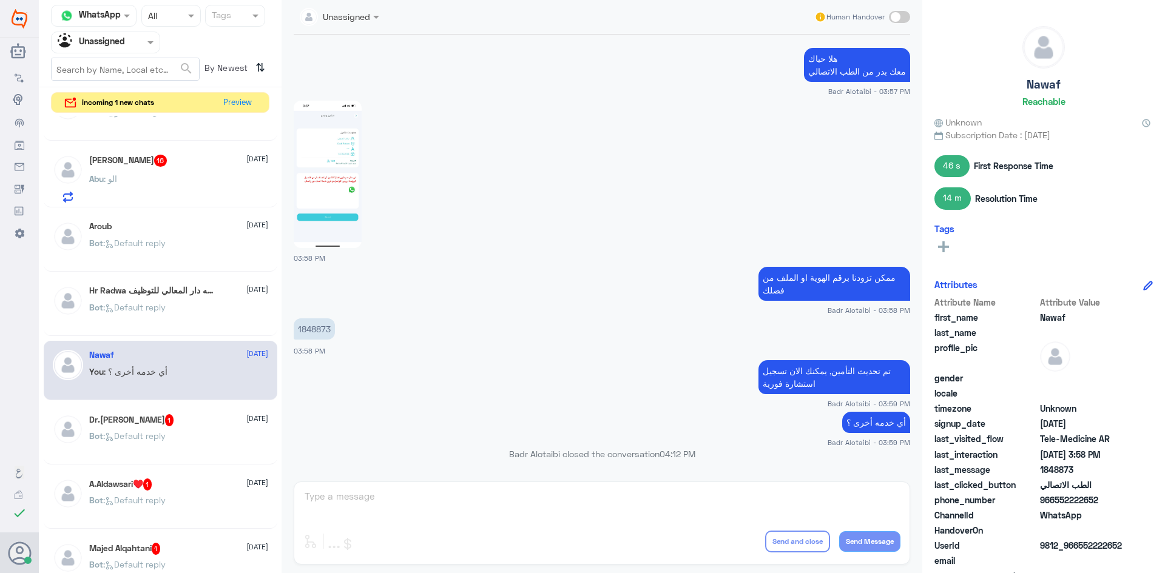
scroll to position [61, 0]
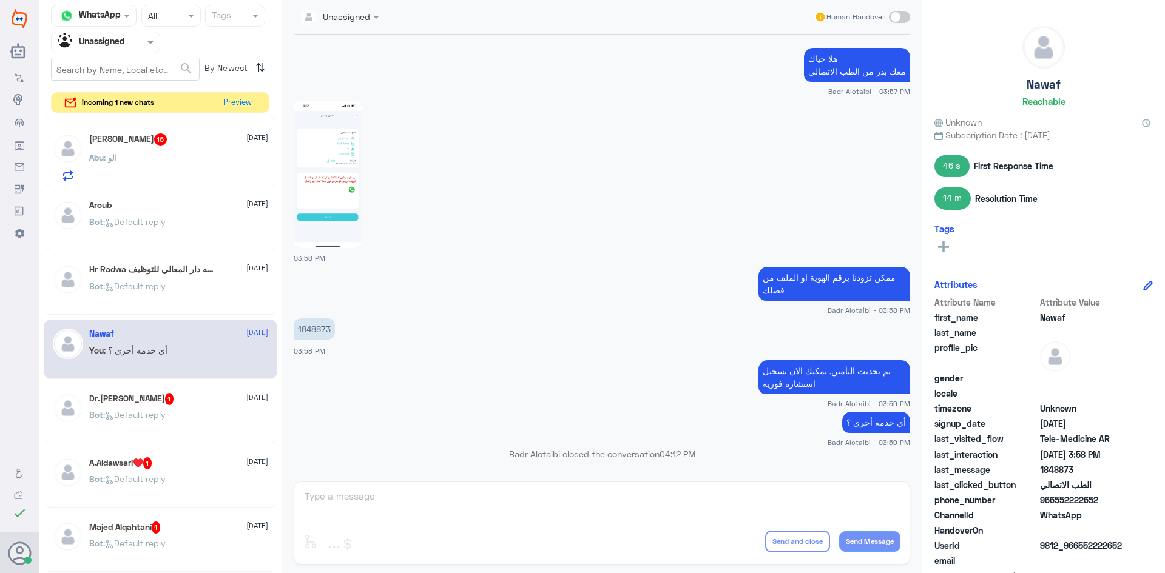
click at [169, 406] on div "Dr.Amani 1 18 August Bot : Default reply" at bounding box center [178, 415] width 179 height 45
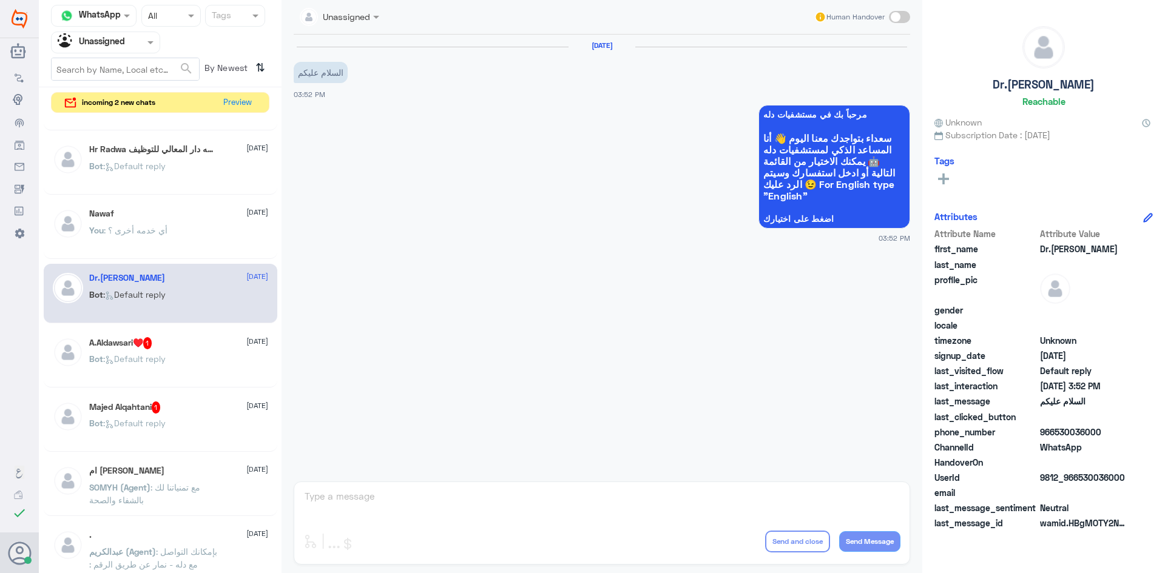
scroll to position [182, 0]
click at [208, 354] on div "Bot : Default reply" at bounding box center [178, 367] width 179 height 27
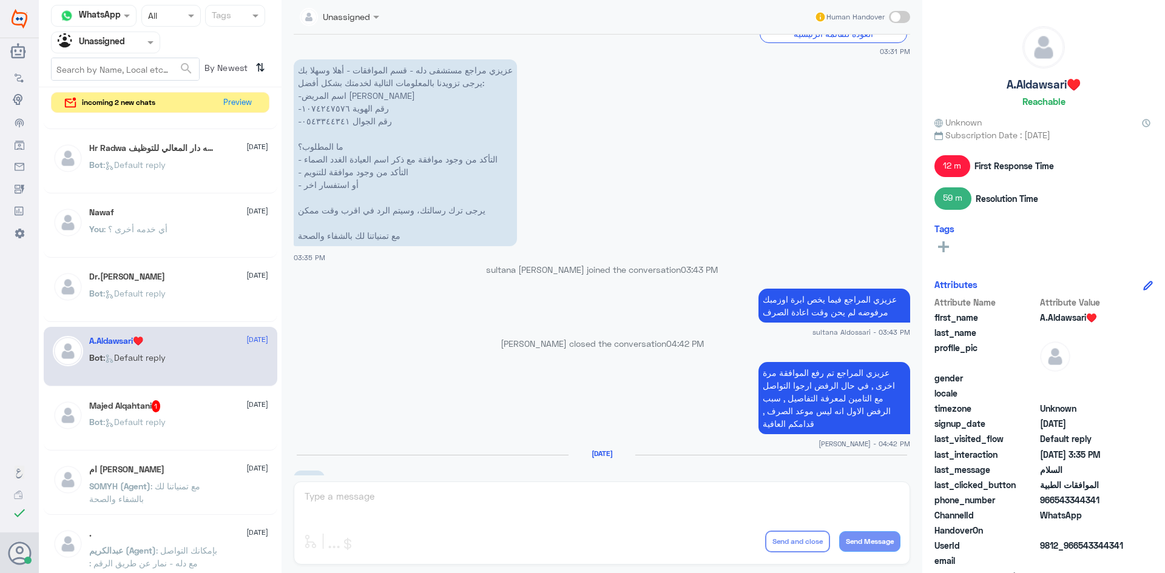
scroll to position [749, 0]
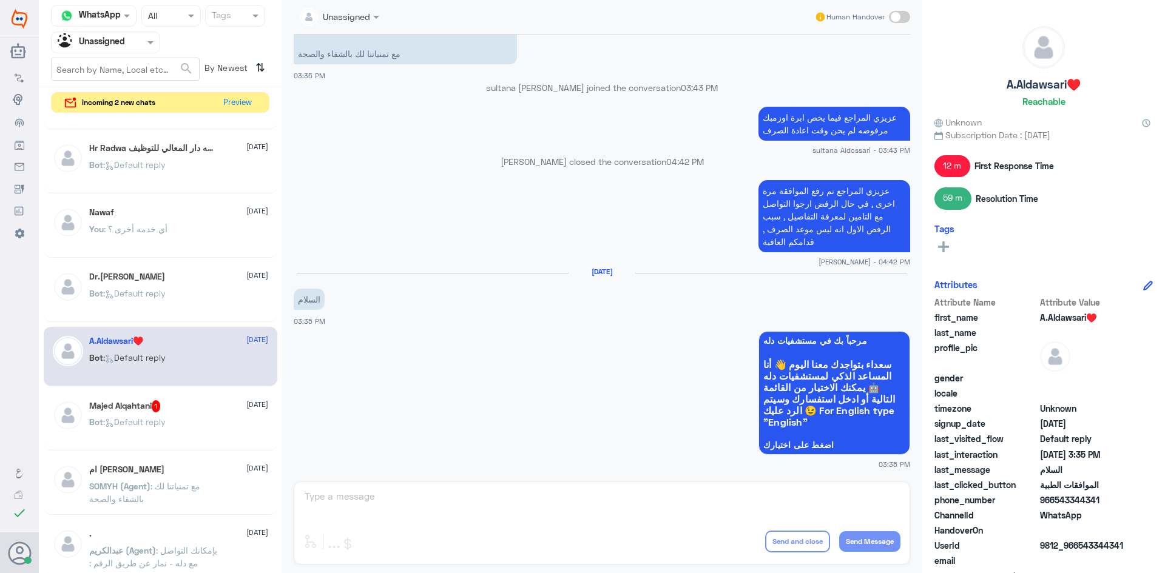
click at [161, 420] on span ": Default reply" at bounding box center [134, 422] width 62 height 10
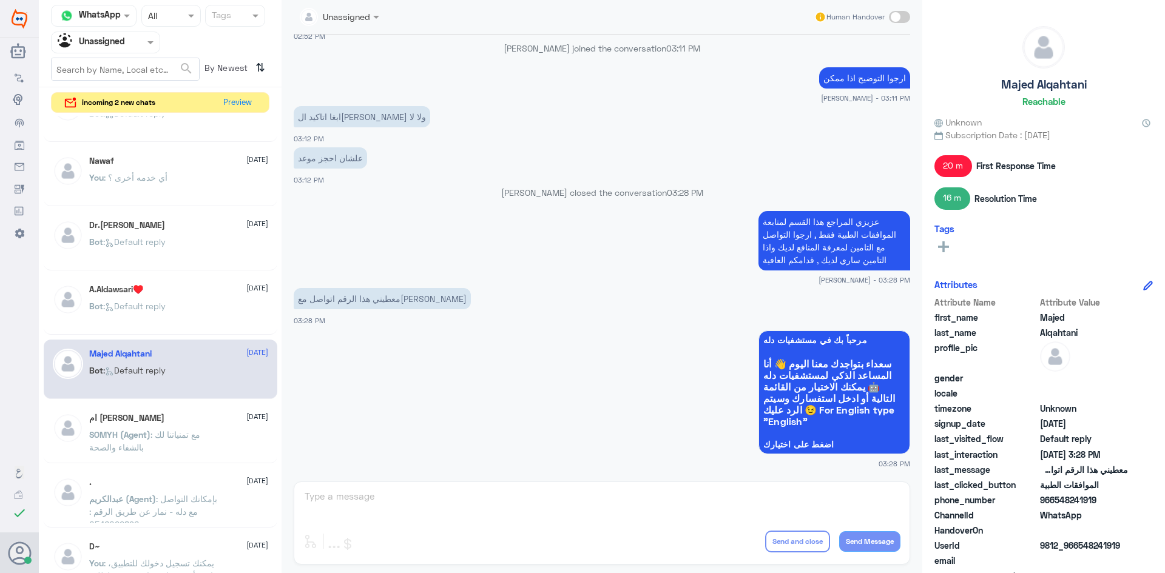
scroll to position [303, 0]
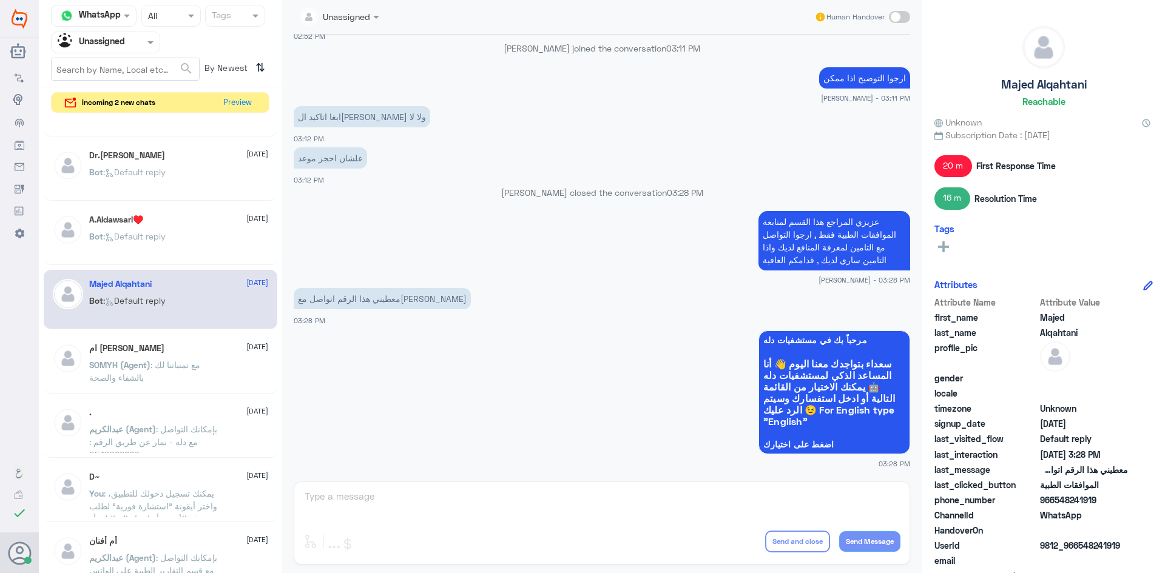
click at [206, 361] on p "SOMYH (Agent) : مع تمنياتنا لك بالشفاء والصحة" at bounding box center [157, 373] width 136 height 30
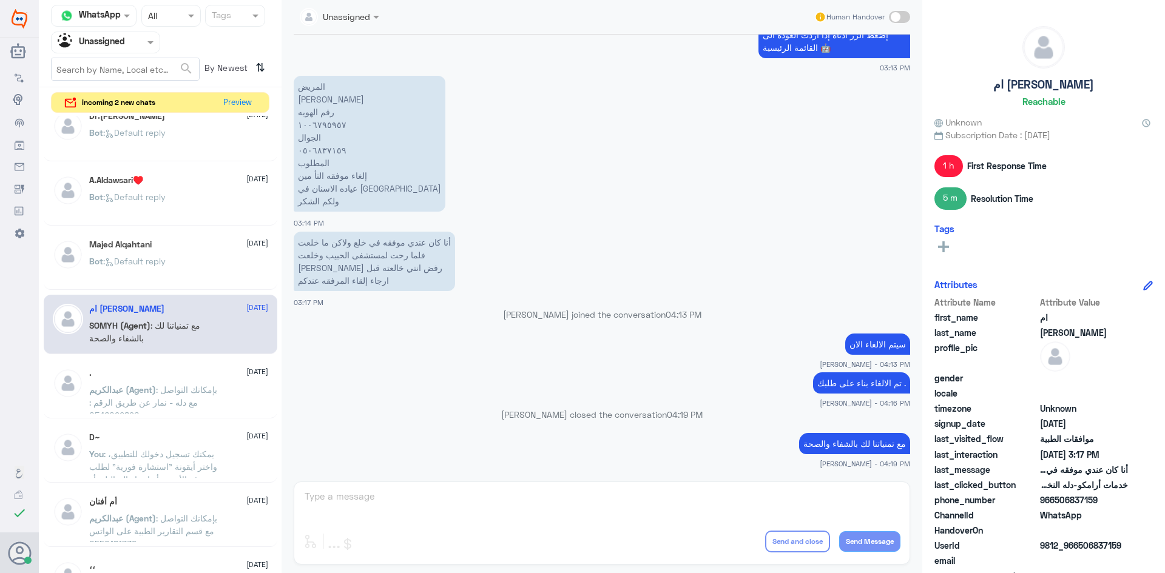
scroll to position [364, 0]
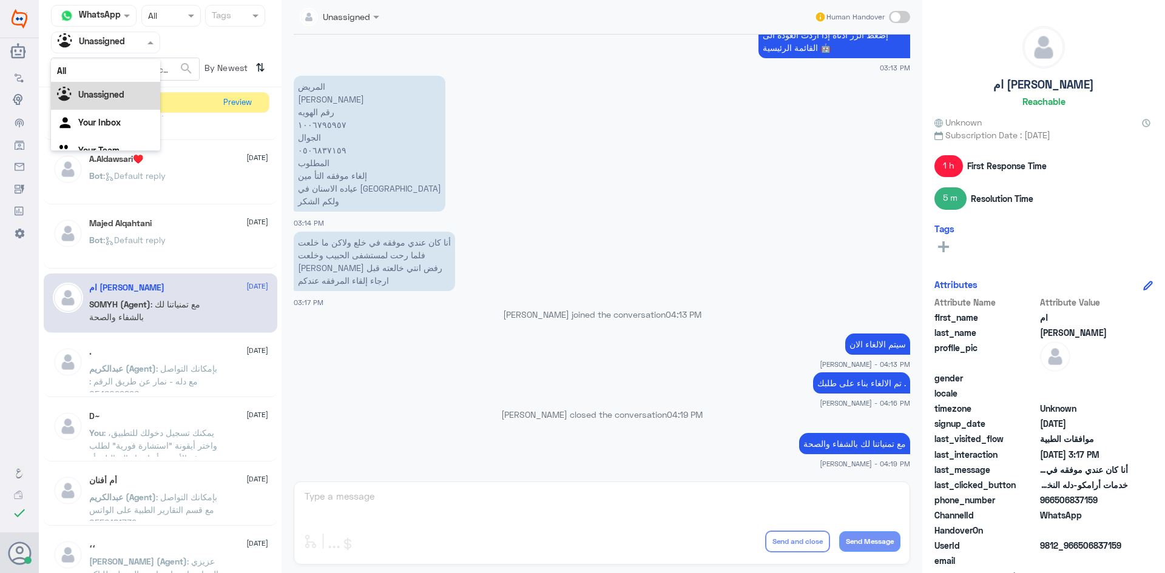
click at [135, 41] on div at bounding box center [106, 42] width 108 height 14
click at [127, 67] on div "All" at bounding box center [105, 70] width 109 height 22
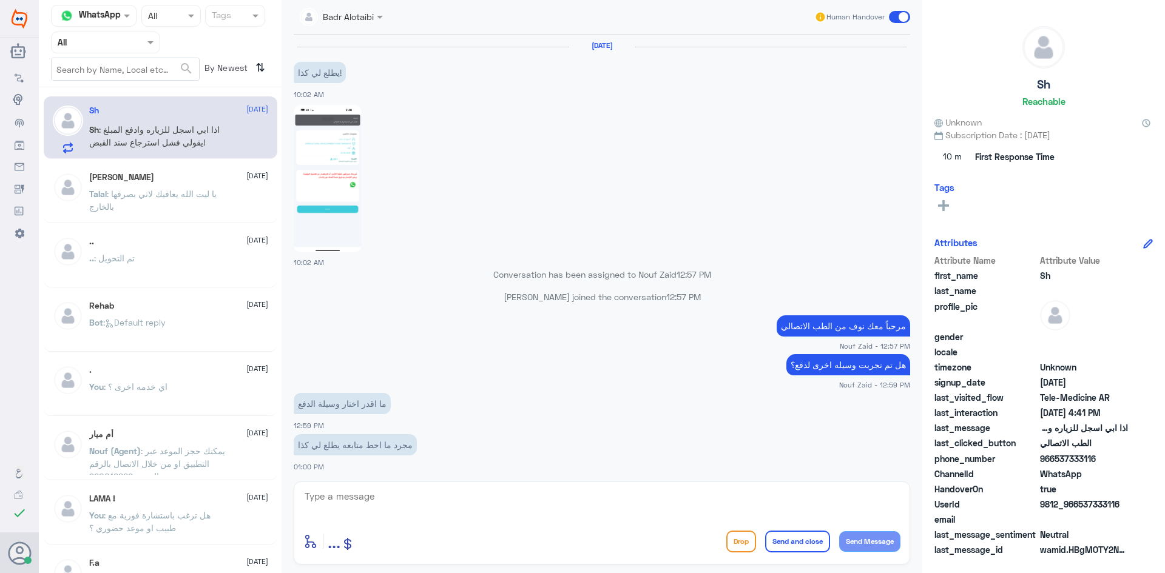
scroll to position [611, 0]
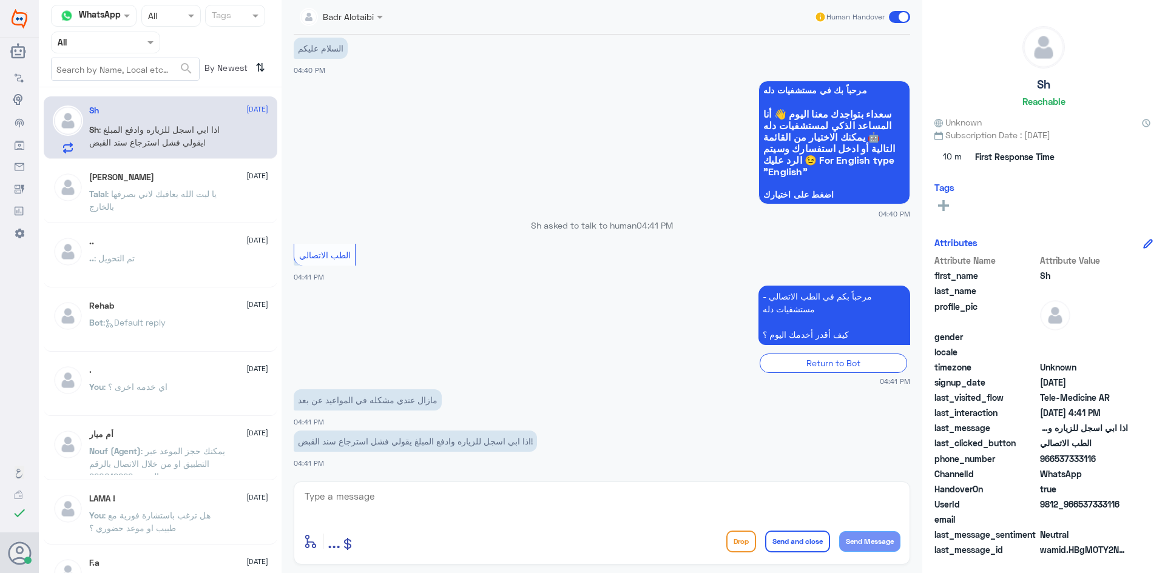
drag, startPoint x: 414, startPoint y: 485, endPoint x: 424, endPoint y: 497, distance: 15.9
click at [414, 486] on div "enter flow name ... Drop Send and close Send Message" at bounding box center [602, 523] width 616 height 83
click at [426, 498] on textarea at bounding box center [601, 503] width 597 height 30
drag, startPoint x: 1126, startPoint y: 505, endPoint x: 1077, endPoint y: 505, distance: 49.1
click at [1077, 505] on span "9812_966537333116" at bounding box center [1084, 504] width 88 height 13
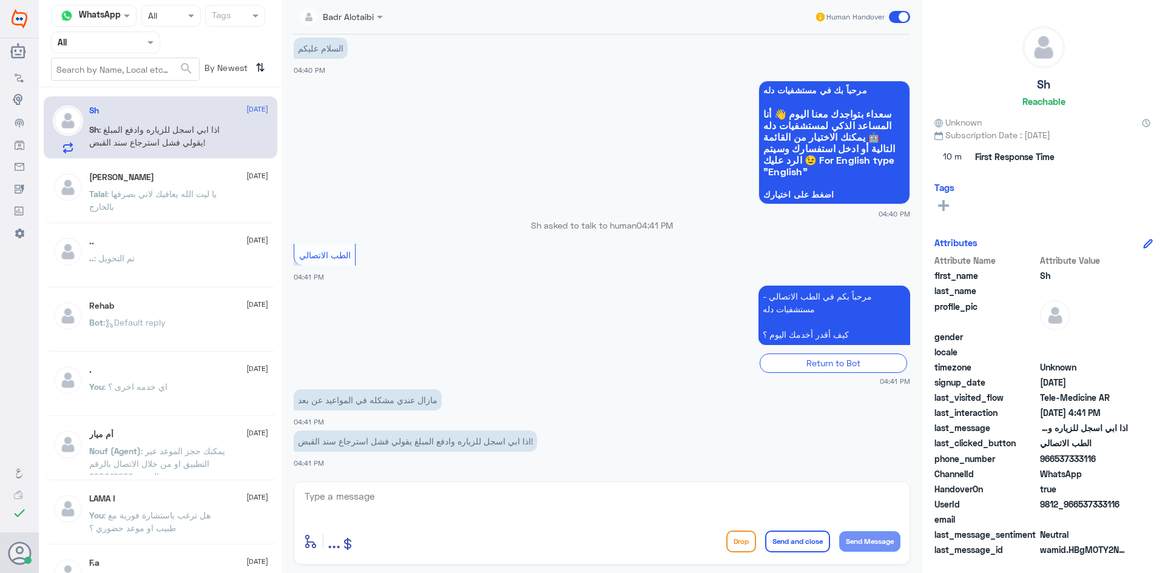
copy span "537333116"
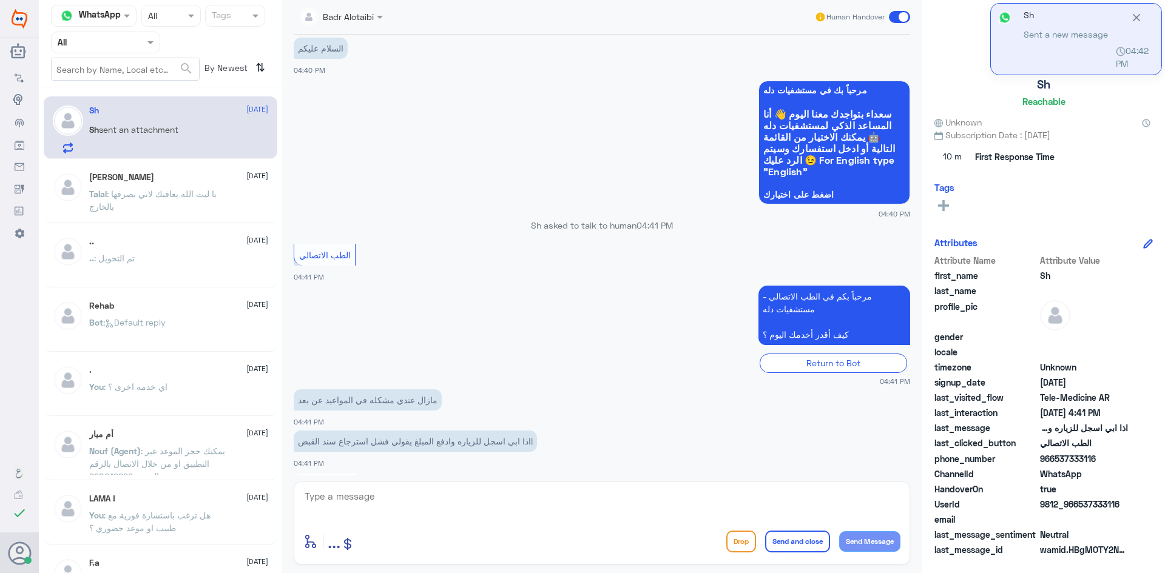
scroll to position [778, 0]
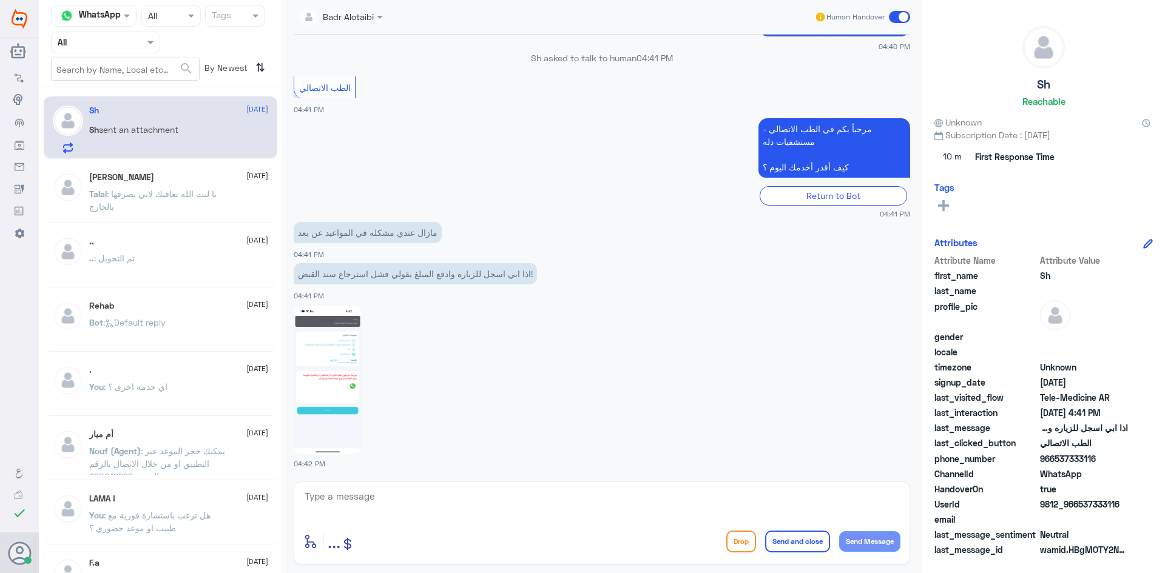
click at [344, 388] on img at bounding box center [328, 379] width 68 height 147
click at [482, 497] on textarea at bounding box center [601, 503] width 597 height 30
type textarea "هلا حياك معك بدر من الطب الاتصالي"
drag, startPoint x: 764, startPoint y: 513, endPoint x: 914, endPoint y: 496, distance: 151.4
click at [914, 496] on div "Badr Alotaibi Human Handover 22 Jul 2025 يطلع لي كذا! 10:02 AM 10:02 AM Convers…" at bounding box center [601, 288] width 641 height 577
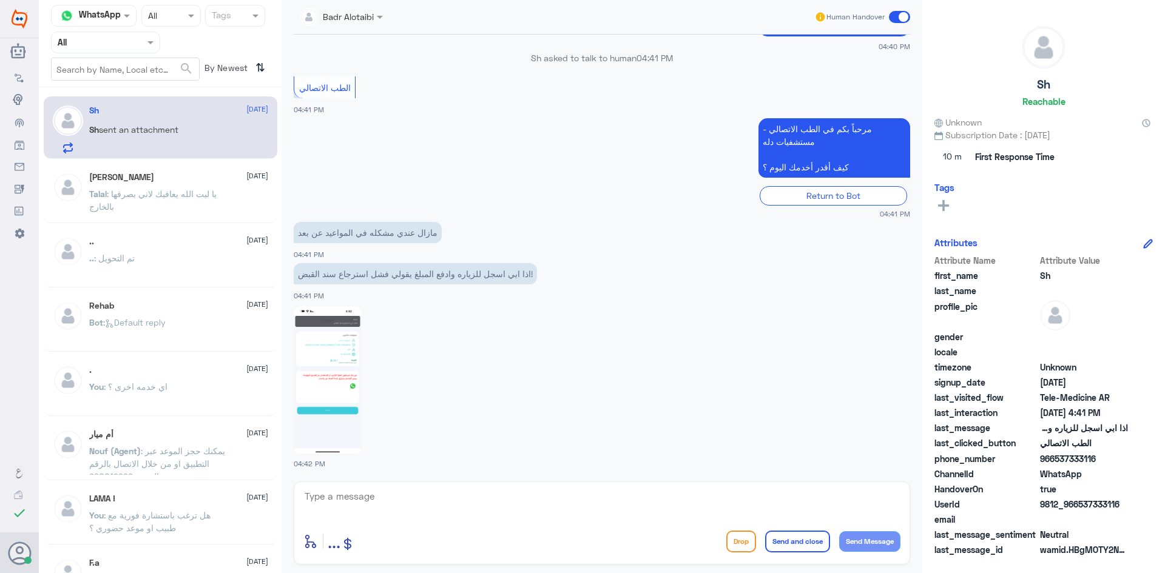
drag, startPoint x: 1123, startPoint y: 503, endPoint x: 1080, endPoint y: 503, distance: 43.1
click at [1080, 503] on span "9812_966537333116" at bounding box center [1084, 504] width 88 height 13
copy span "537333116"
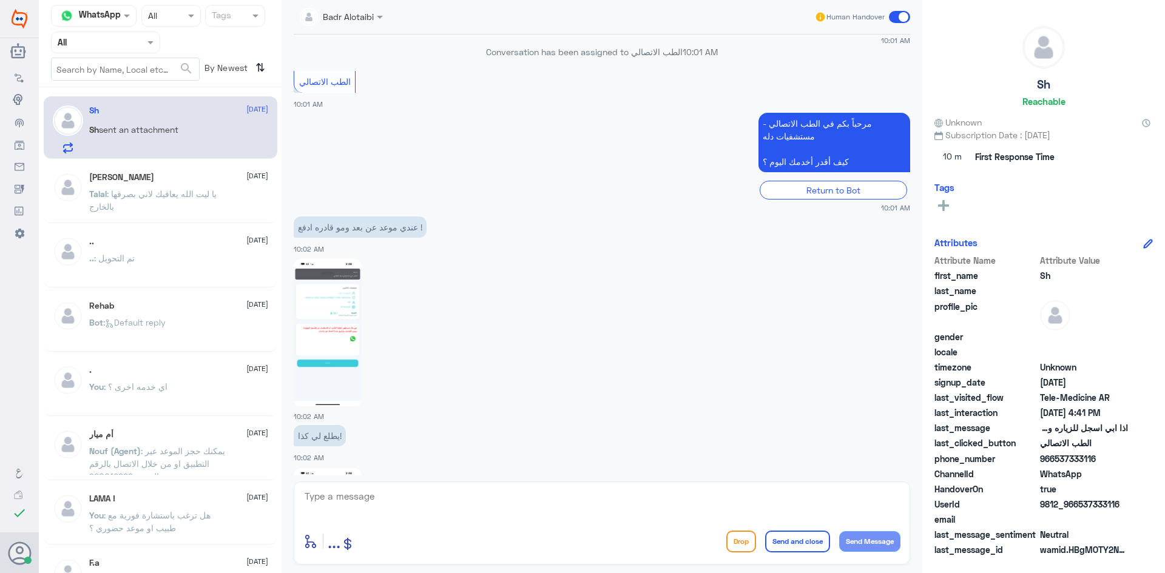
scroll to position [1227, 0]
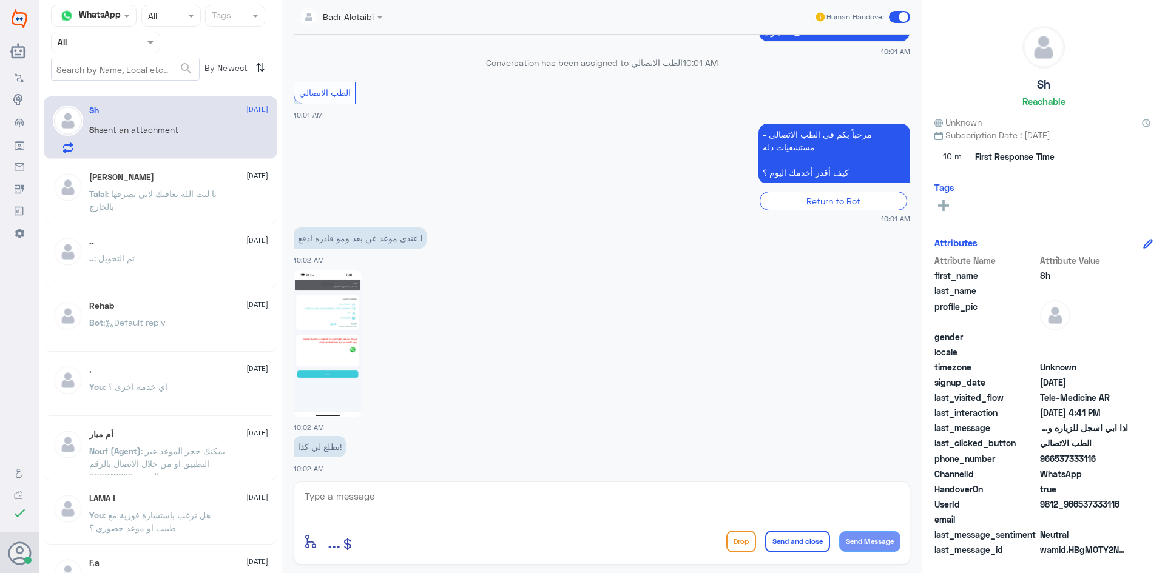
click at [344, 342] on img at bounding box center [328, 343] width 68 height 147
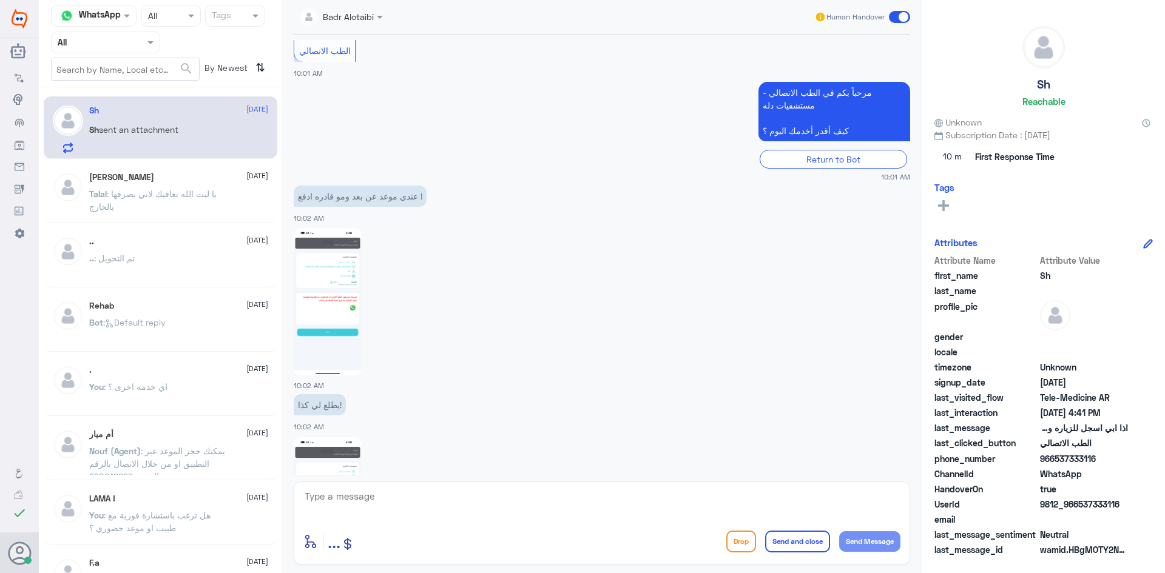
scroll to position [1348, 0]
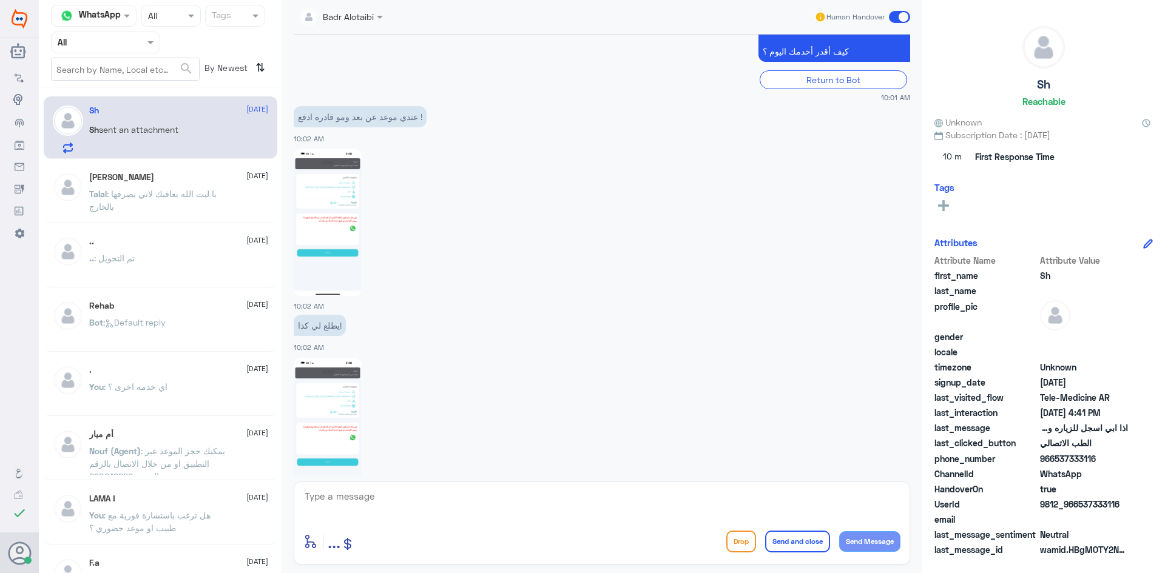
click at [349, 393] on img at bounding box center [328, 431] width 68 height 147
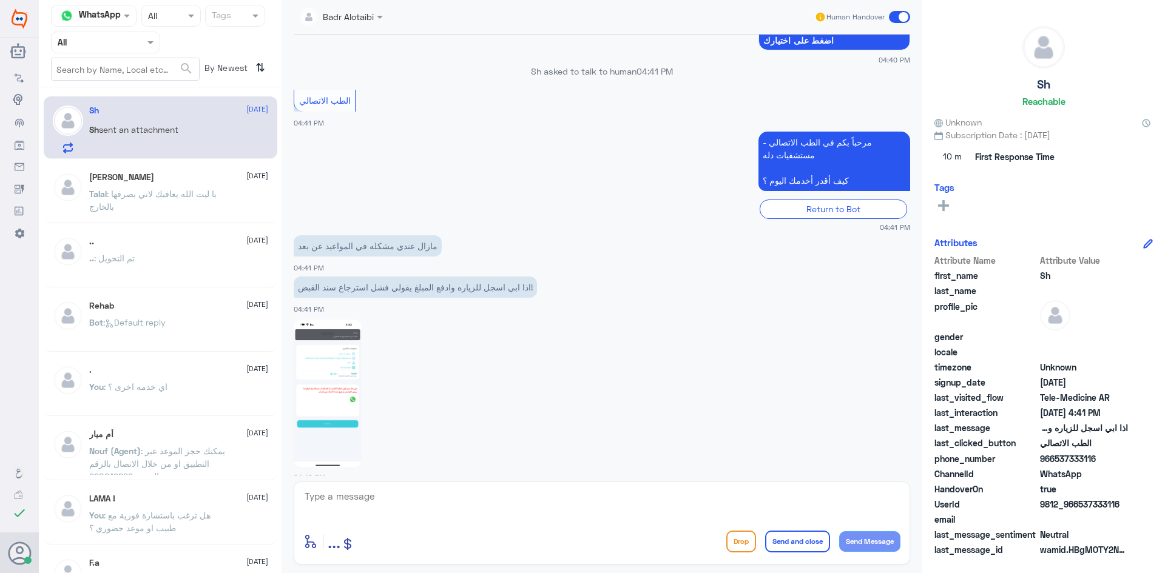
scroll to position [2380, 0]
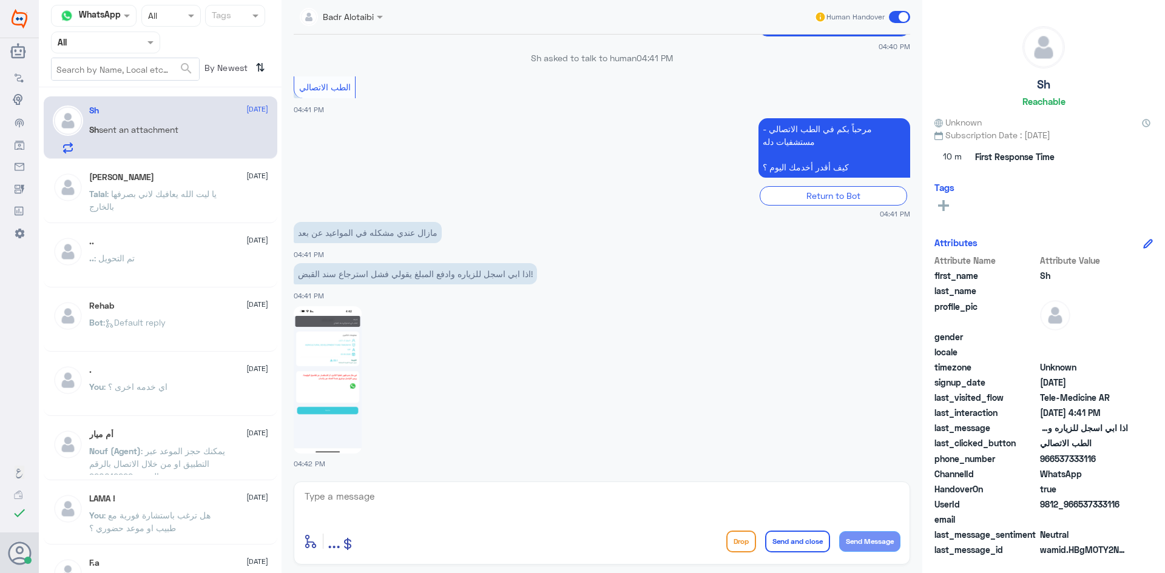
click at [330, 393] on img at bounding box center [328, 379] width 68 height 147
click at [345, 369] on img at bounding box center [328, 379] width 68 height 147
click at [901, 20] on span at bounding box center [899, 17] width 21 height 12
click at [0, 0] on input "checkbox" at bounding box center [0, 0] width 0 height 0
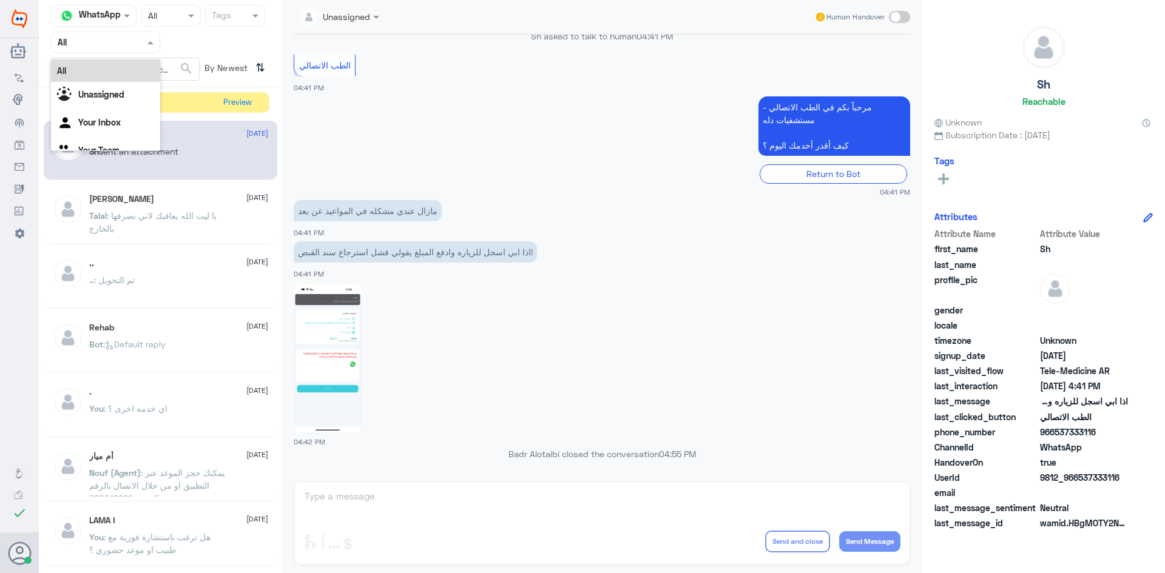
click at [155, 50] on div "Agent Filter All" at bounding box center [105, 43] width 109 height 22
click at [100, 66] on div "All" at bounding box center [105, 70] width 109 height 22
click at [345, 21] on input "text" at bounding box center [326, 16] width 52 height 14
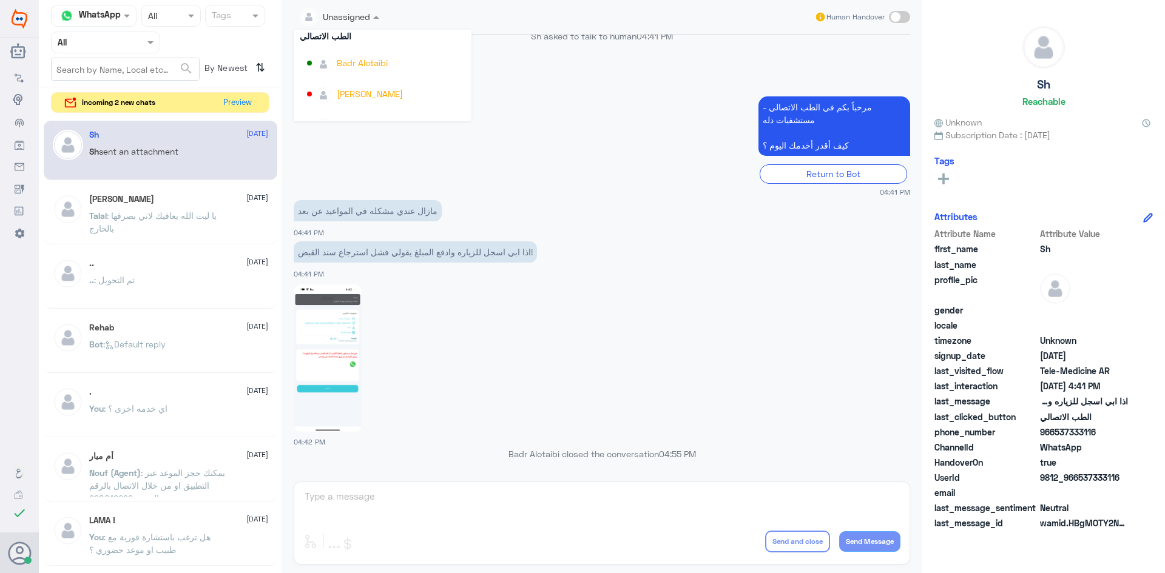
scroll to position [626, 0]
click at [380, 52] on div "Badr Alotaibi" at bounding box center [386, 43] width 158 height 21
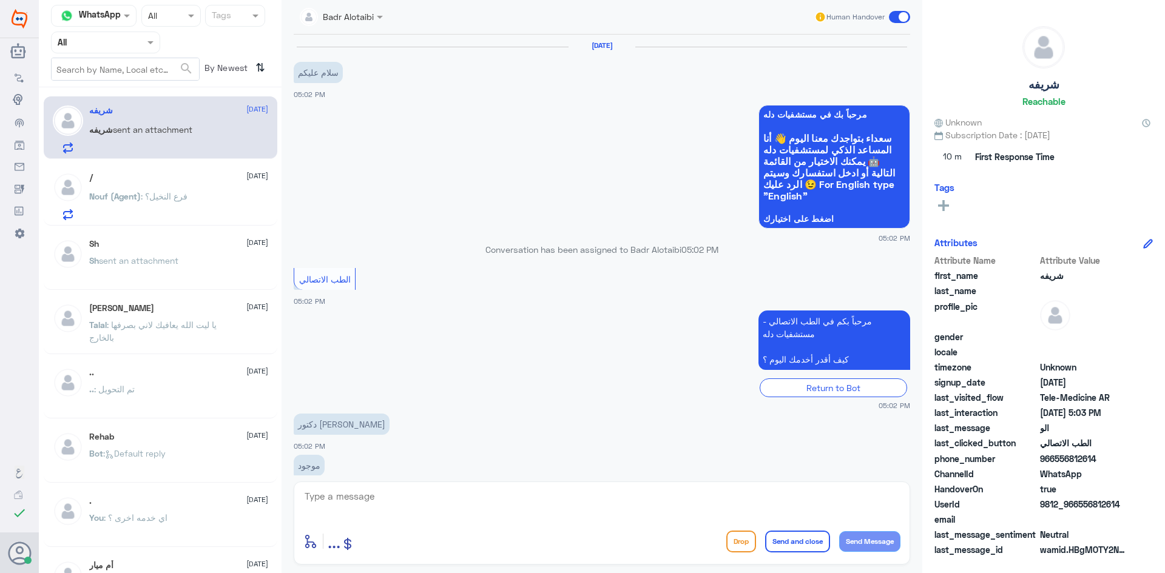
scroll to position [66, 0]
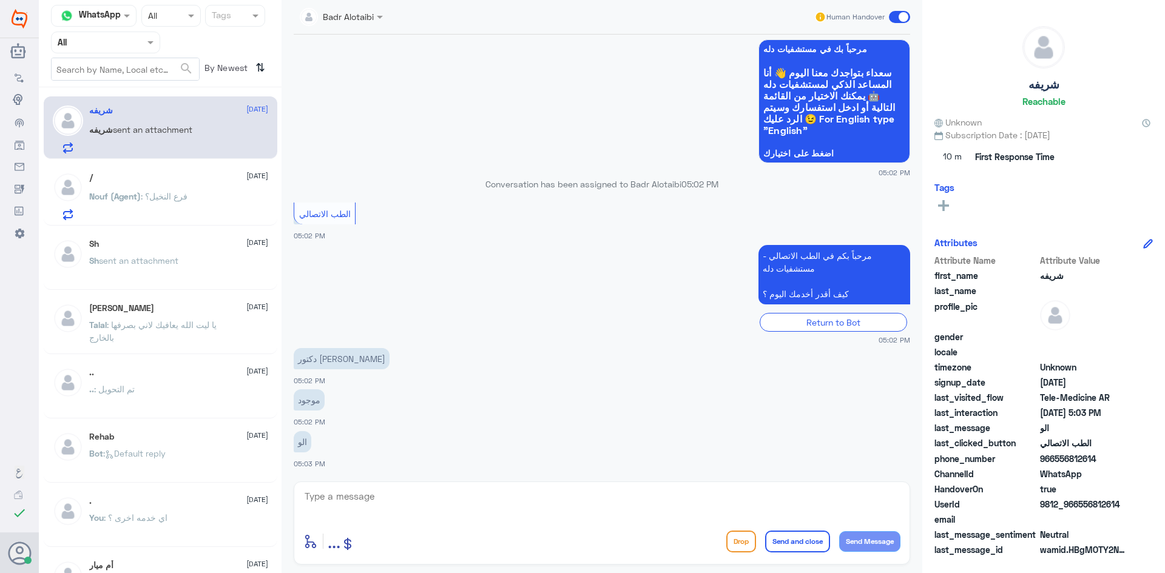
click at [195, 198] on div "Nouf (Agent) : فرع النخيل؟" at bounding box center [178, 206] width 179 height 27
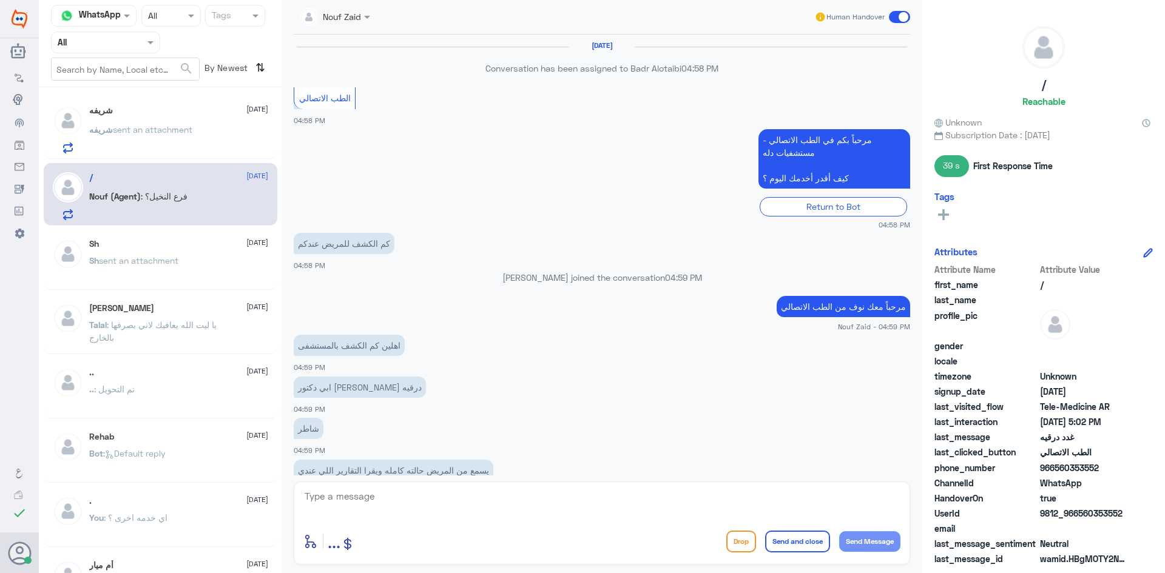
scroll to position [471, 0]
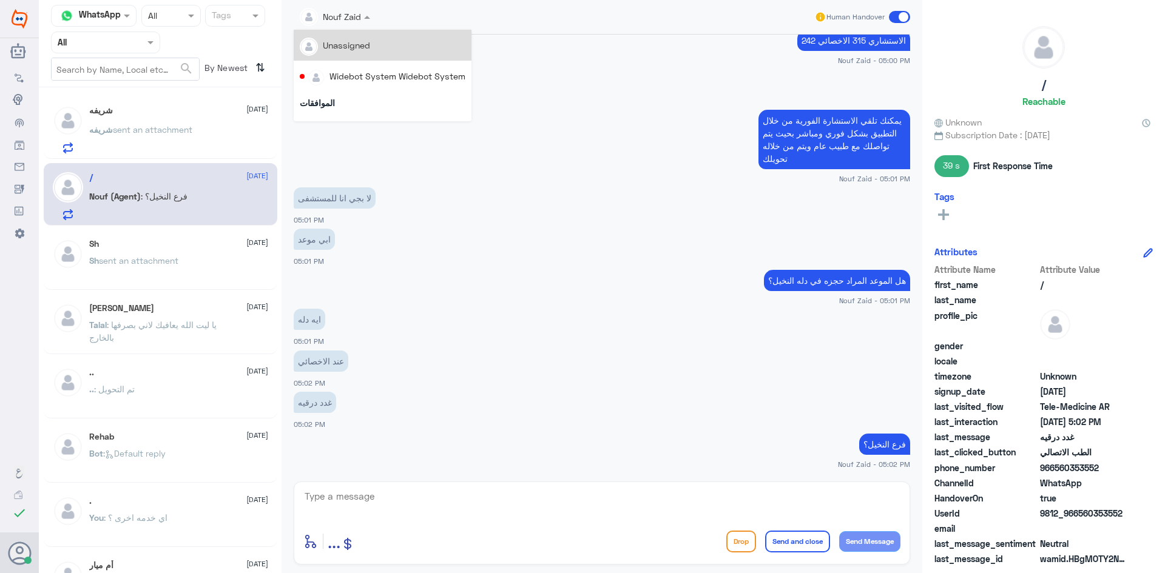
click at [358, 22] on div at bounding box center [335, 16] width 82 height 14
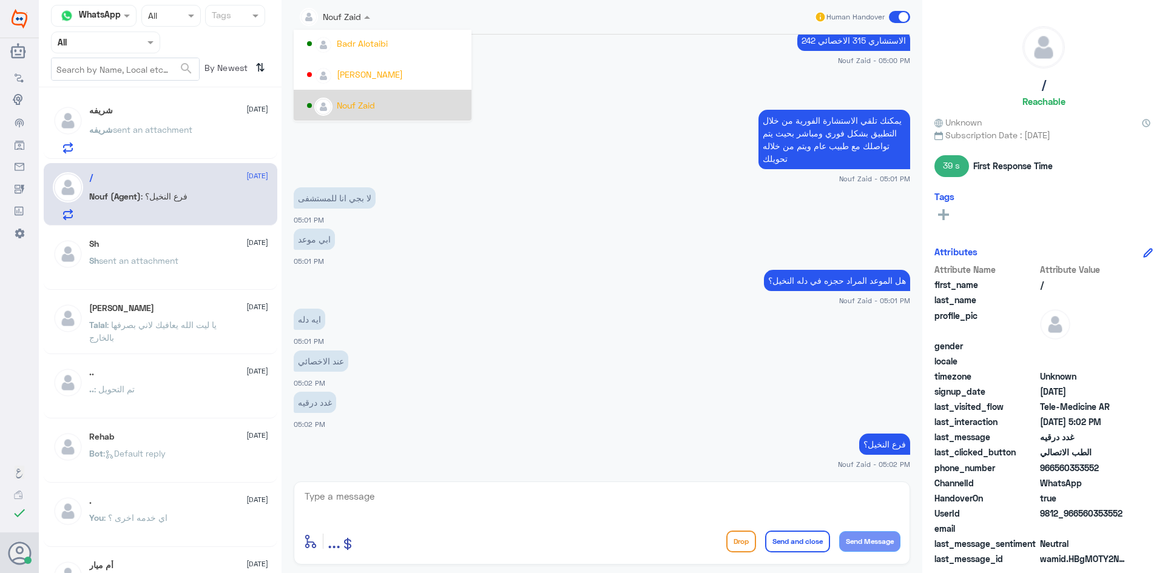
click at [369, 101] on div "Nouf Zaid" at bounding box center [356, 105] width 38 height 13
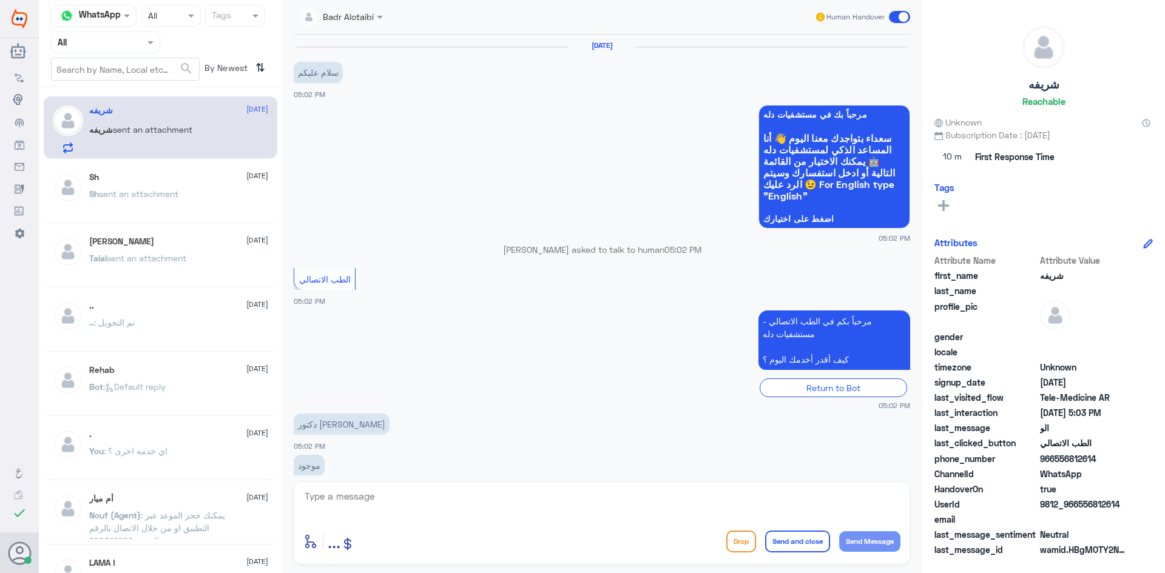
scroll to position [66, 0]
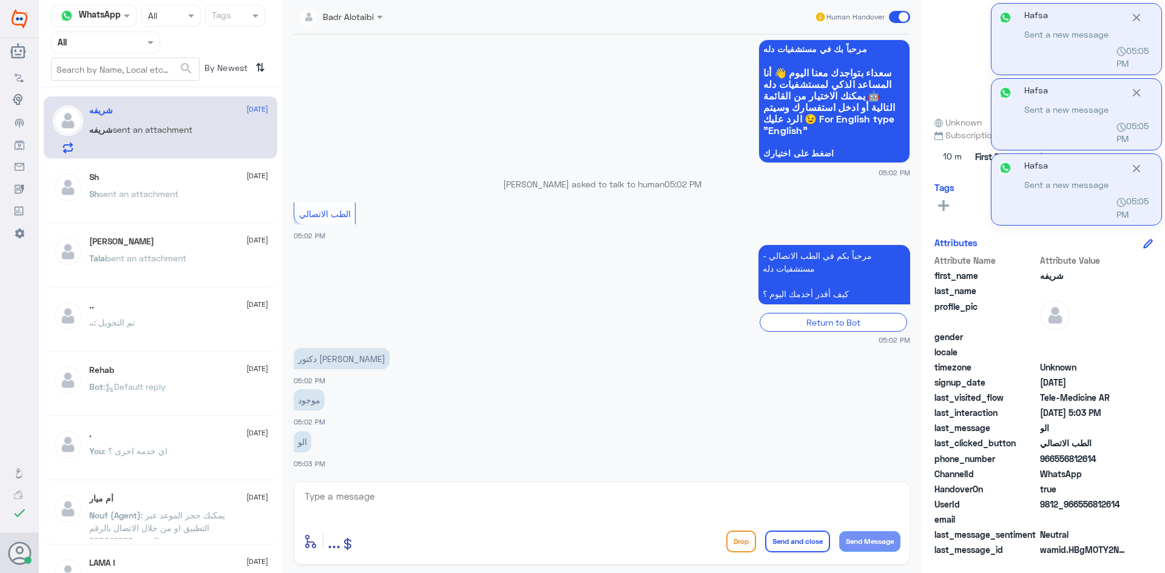
drag, startPoint x: 463, startPoint y: 485, endPoint x: 468, endPoint y: 496, distance: 11.7
click at [463, 486] on div "enter flow name ... Drop Send and close Send Message" at bounding box center [602, 523] width 616 height 83
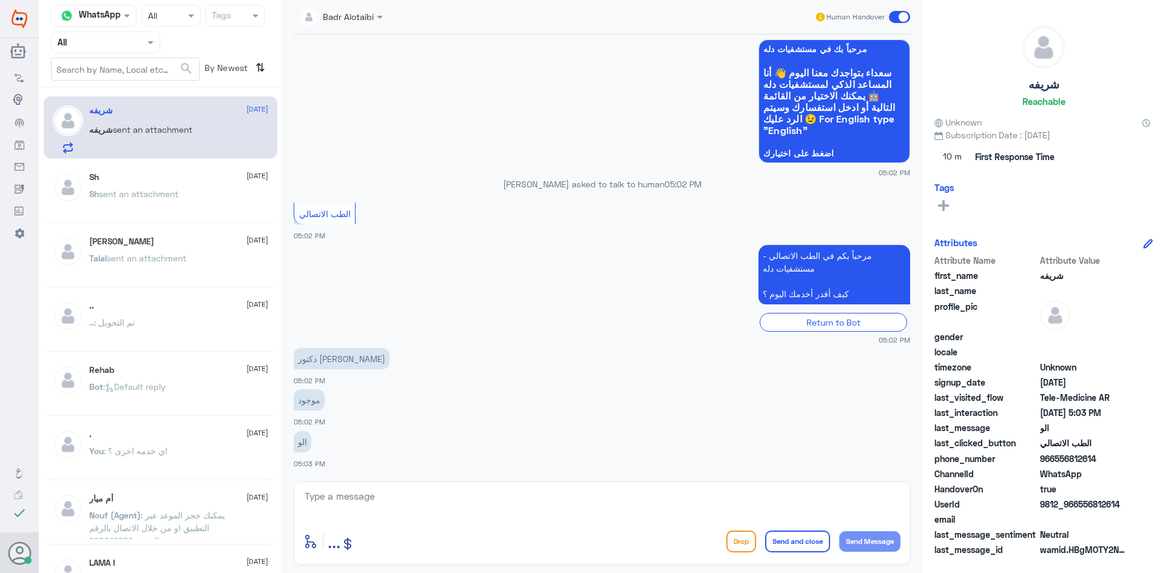
click at [468, 496] on textarea at bounding box center [601, 503] width 597 height 30
type textarea "هلا حياك معك بدر من الطب الاتصالي"
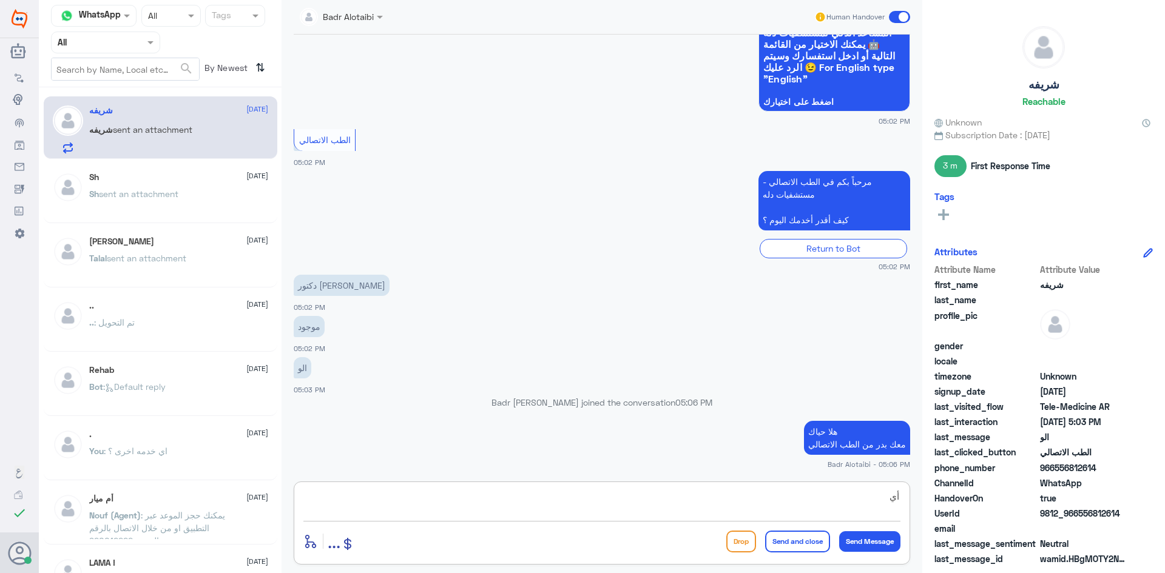
type textarea "أ"
type textarea "مستشفى دله أي فرع ؟"
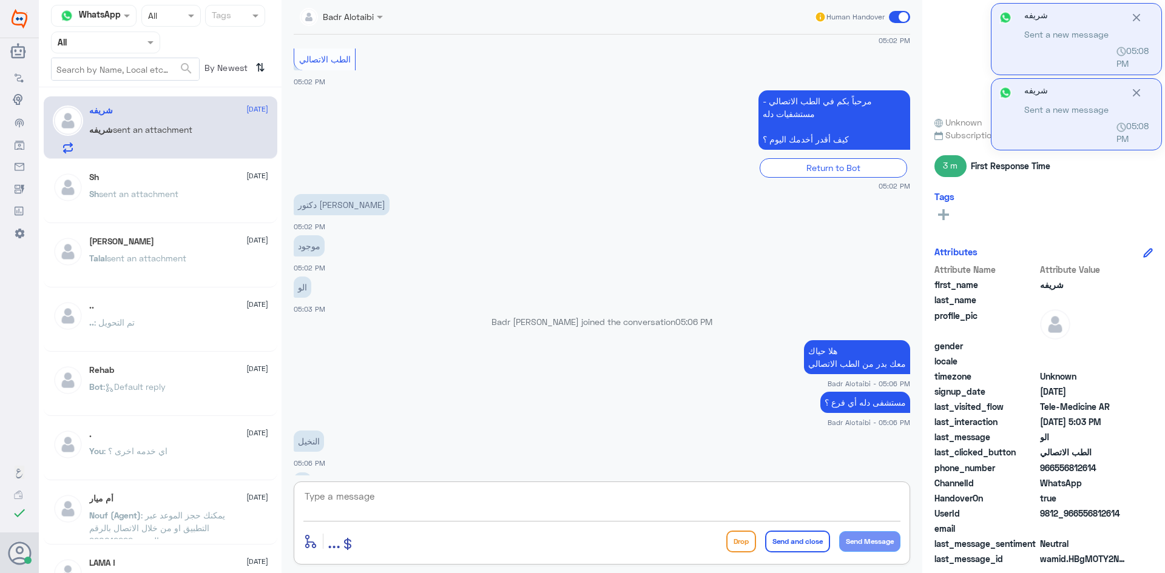
scroll to position [363, 0]
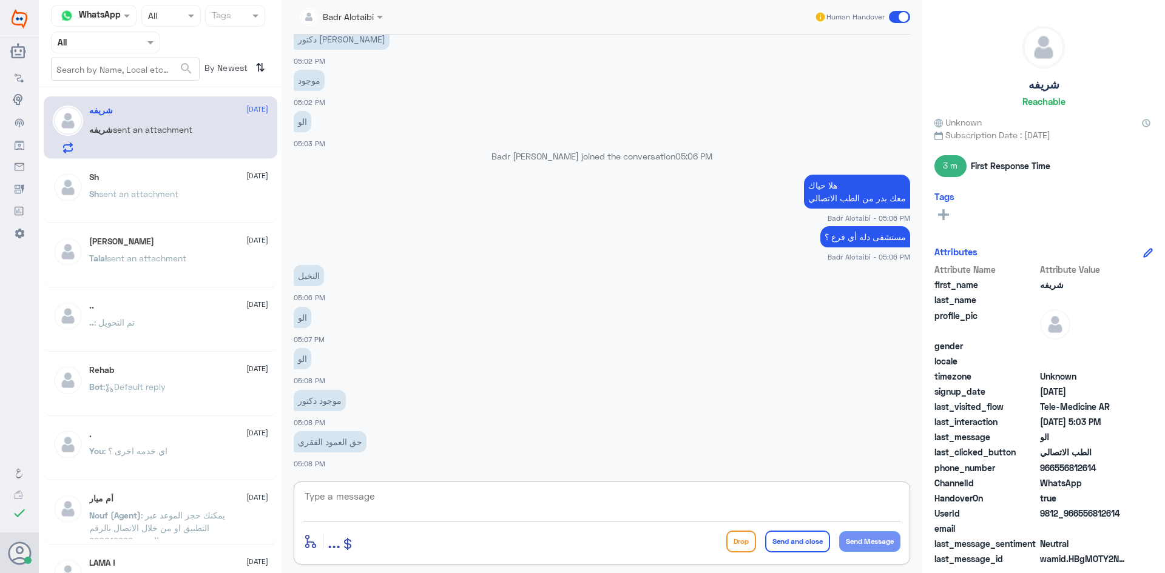
click at [523, 510] on textarea at bounding box center [601, 503] width 597 height 30
click at [525, 502] on textarea at bounding box center [601, 503] width 597 height 30
type textarea "علي بن سلمة استشاري جراحة عامة ؟"
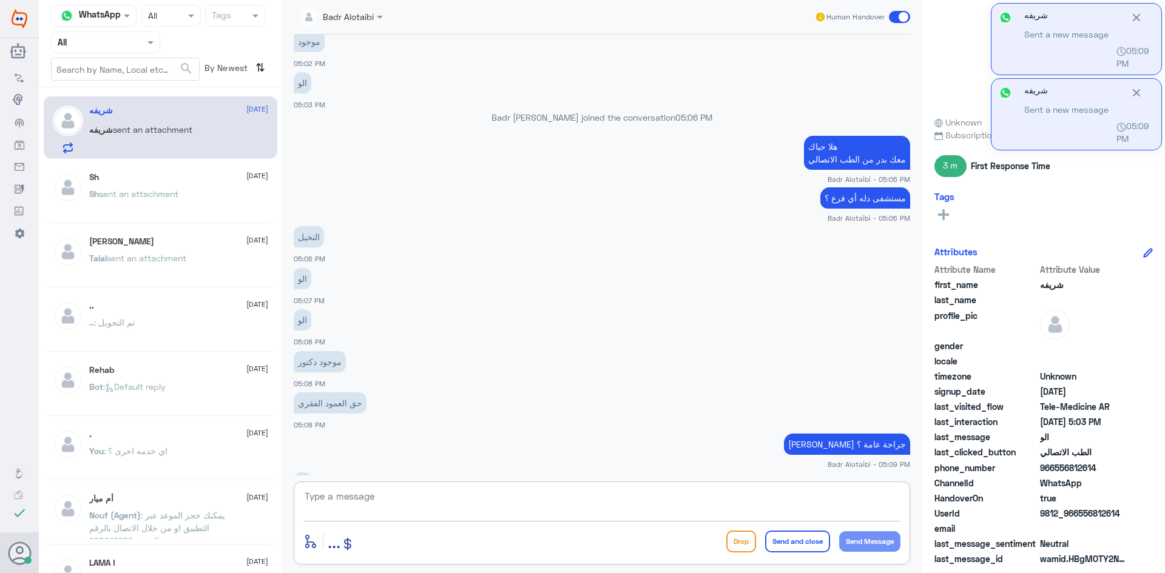
scroll to position [485, 0]
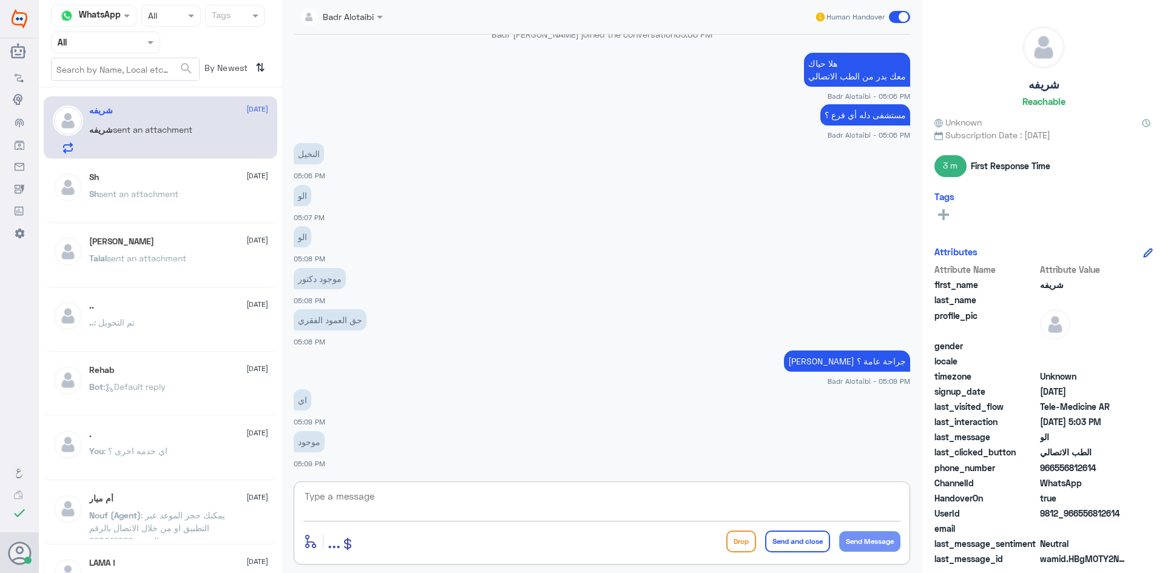
click at [709, 508] on textarea at bounding box center [601, 503] width 597 height 30
type textarea "انتهت العيادة 12 مساء"
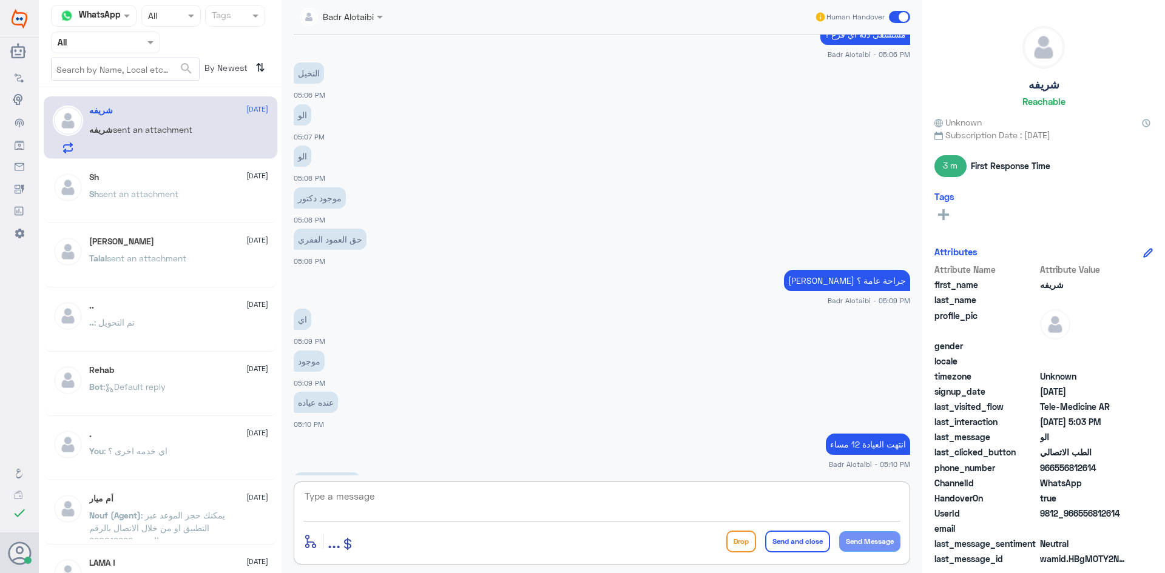
scroll to position [607, 0]
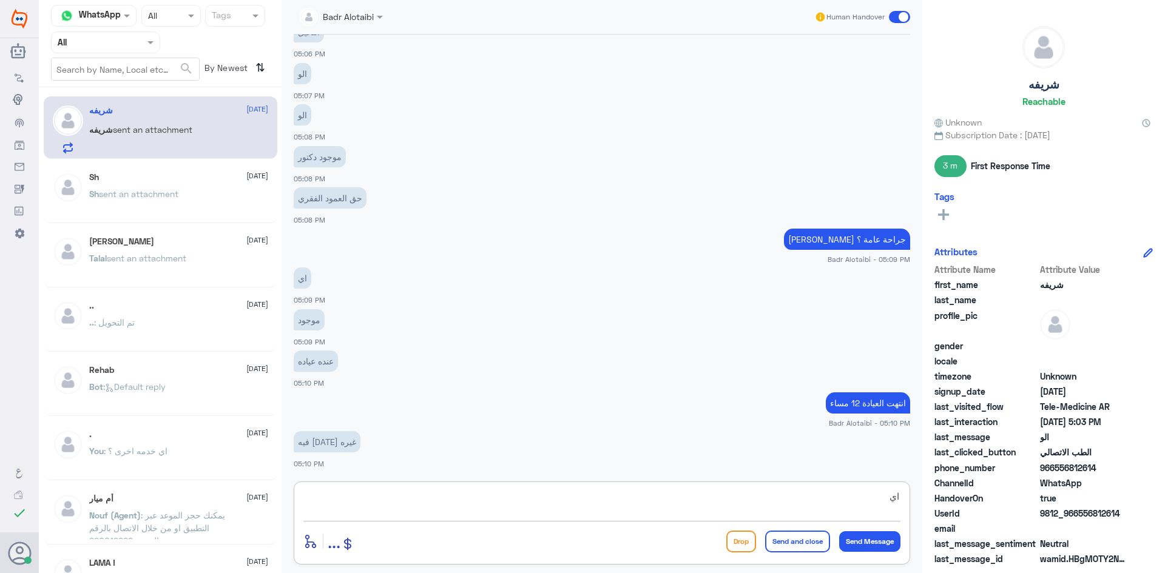
type textarea "ا"
drag, startPoint x: 1122, startPoint y: 513, endPoint x: 1079, endPoint y: 516, distance: 43.7
click at [1079, 516] on span "9812_966556812614" at bounding box center [1084, 513] width 88 height 13
copy span "556812614"
click at [684, 499] on textarea "أي نعم يمكنك الحجز من التطبيق او الرقم" at bounding box center [601, 503] width 597 height 30
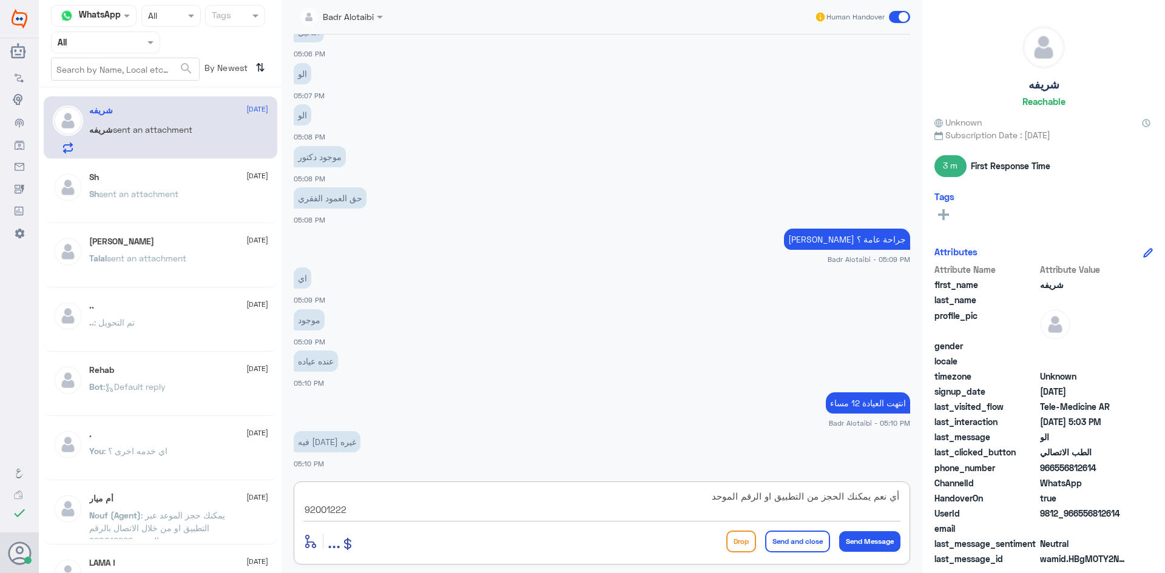
type textarea "أي نعم يمكنك الحجز من التطبيق او الرقم الموحد 920012222"
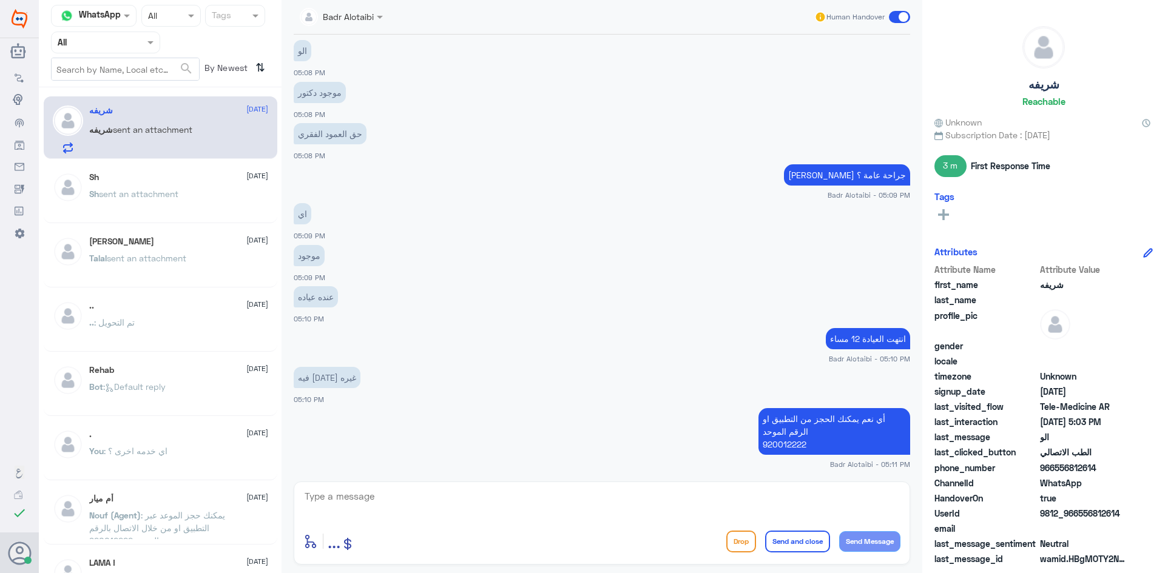
click at [897, 15] on span at bounding box center [899, 17] width 21 height 12
click at [0, 0] on input "checkbox" at bounding box center [0, 0] width 0 height 0
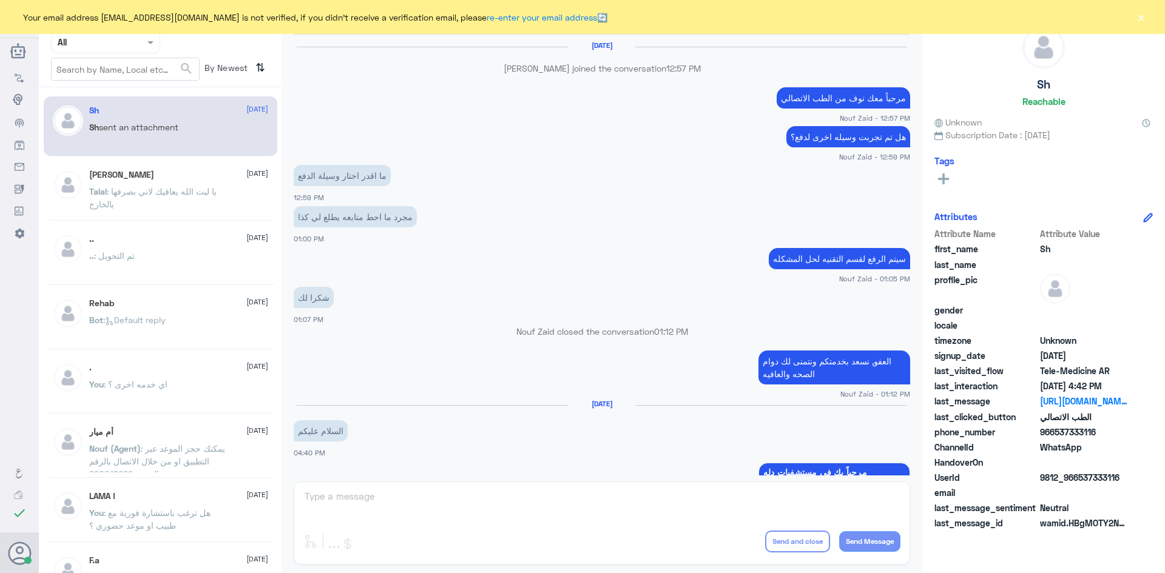
scroll to position [594, 0]
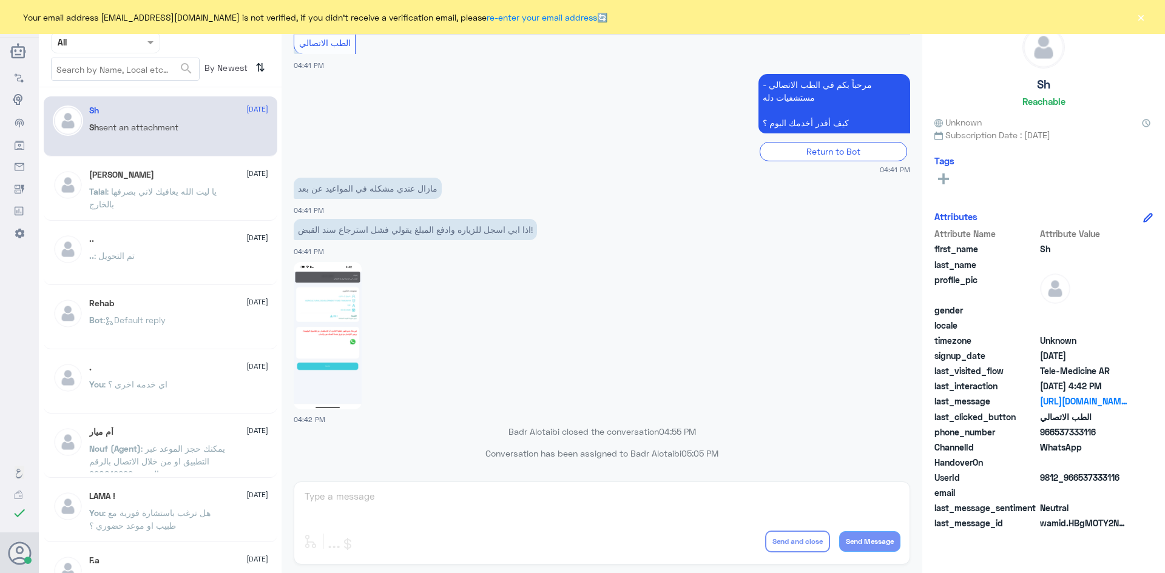
click at [1139, 23] on button "×" at bounding box center [1140, 17] width 12 height 12
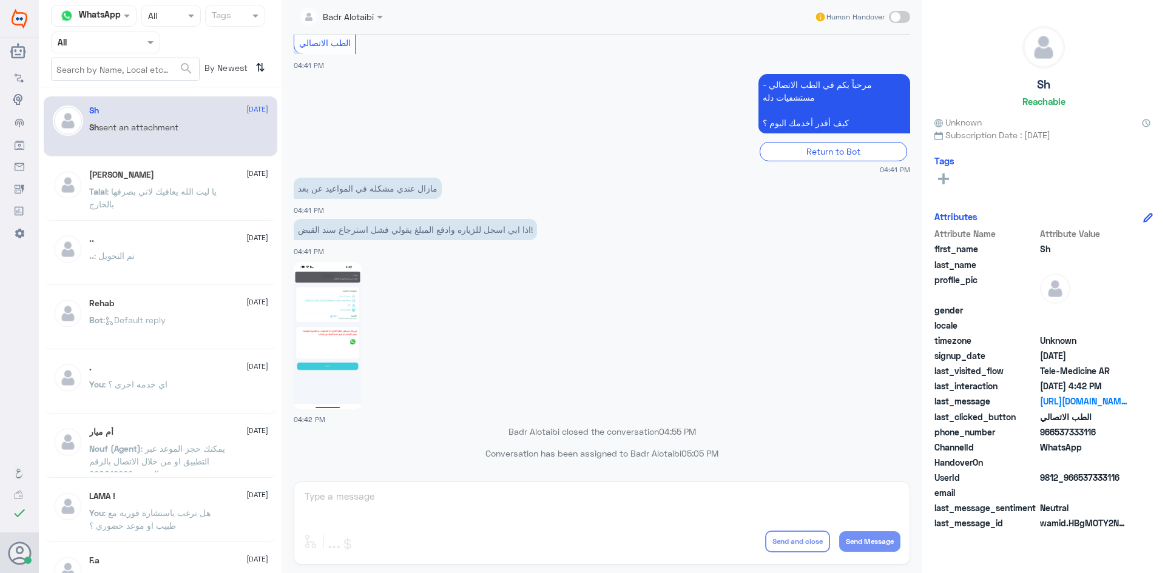
click at [893, 15] on span at bounding box center [899, 17] width 21 height 12
click at [0, 0] on input "checkbox" at bounding box center [0, 0] width 0 height 0
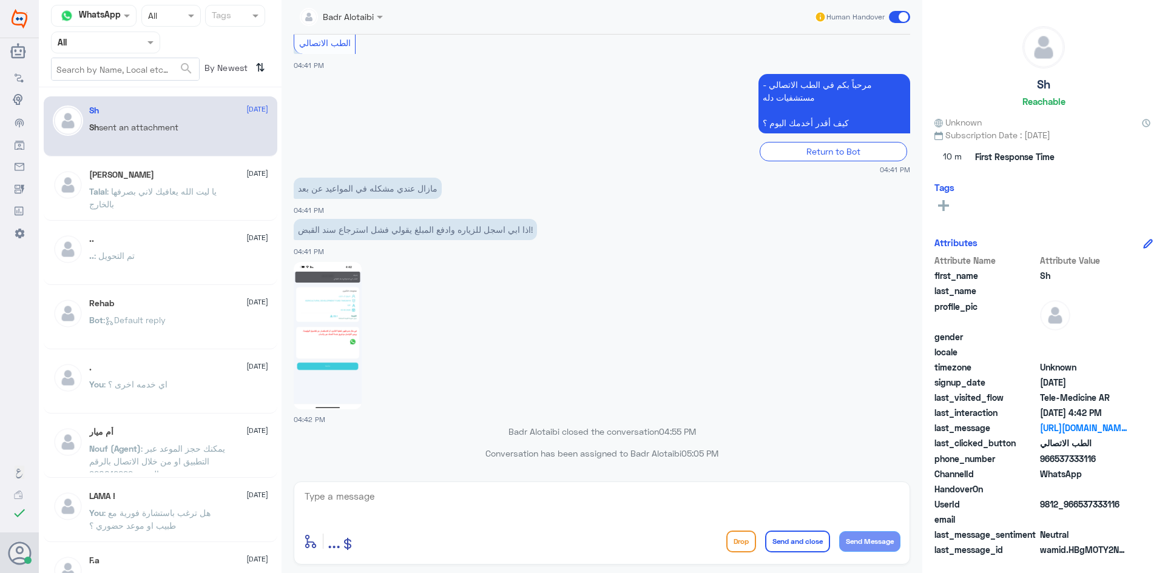
click at [895, 15] on span at bounding box center [899, 17] width 21 height 12
click at [0, 0] on input "checkbox" at bounding box center [0, 0] width 0 height 0
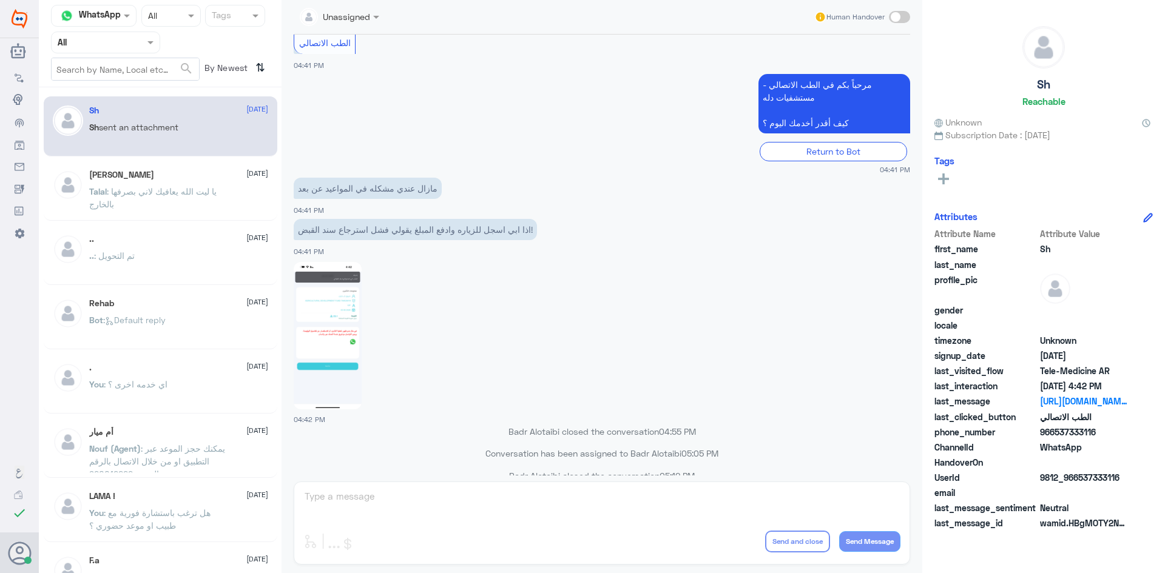
scroll to position [616, 0]
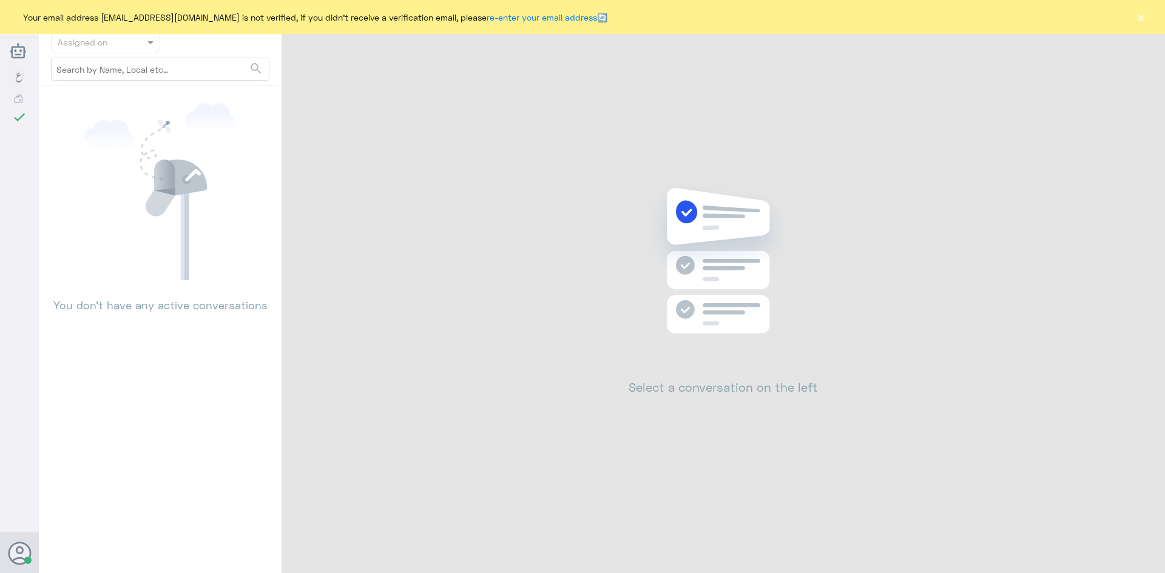
click at [1139, 12] on button "×" at bounding box center [1140, 17] width 12 height 12
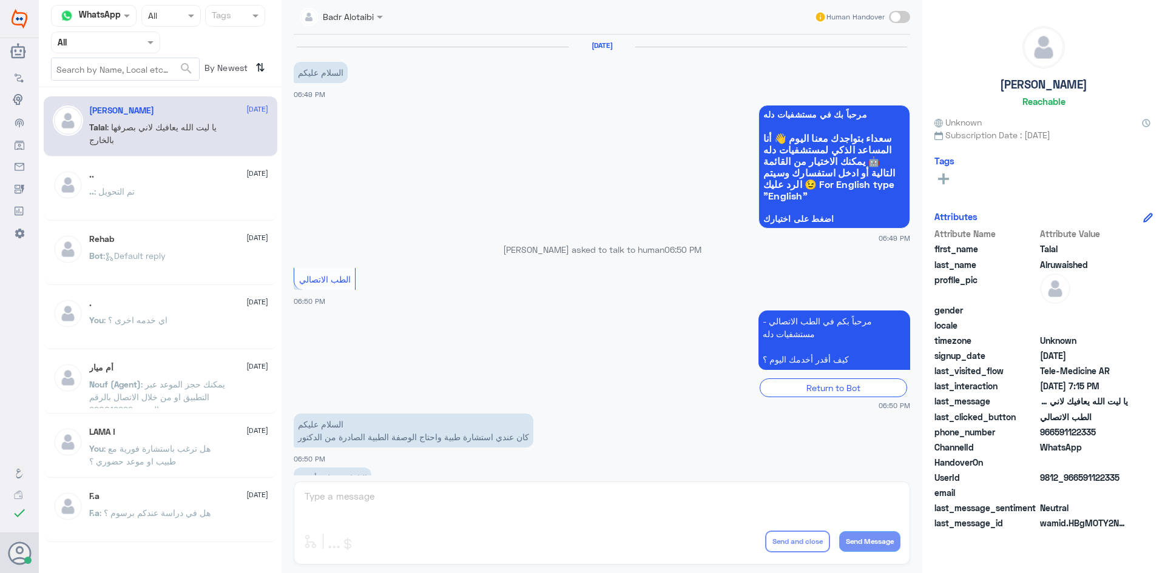
scroll to position [277, 0]
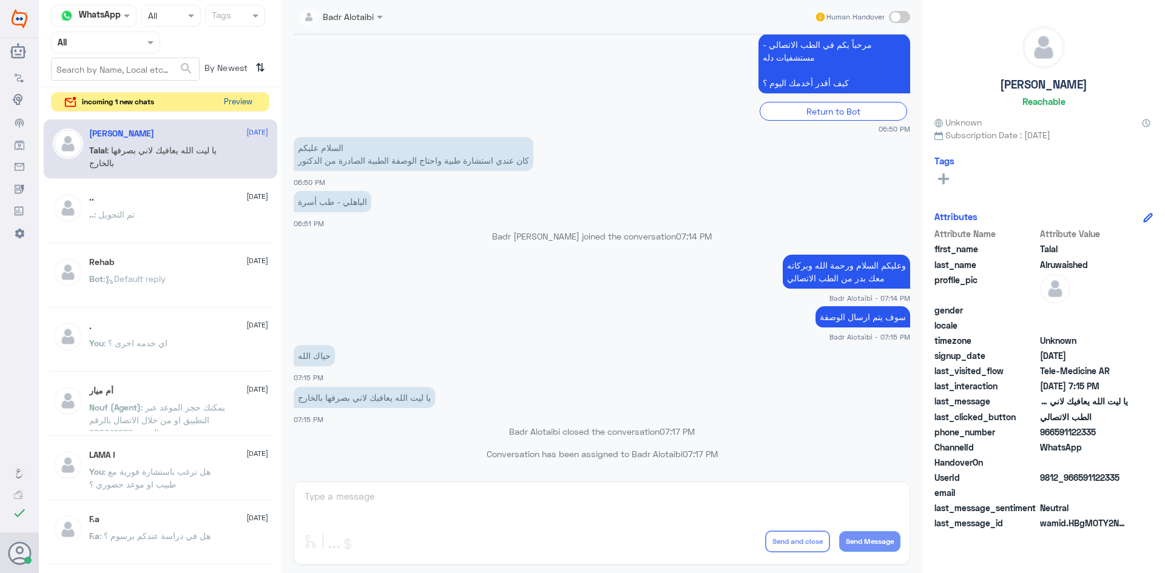
click at [246, 104] on button "Preview" at bounding box center [238, 102] width 38 height 19
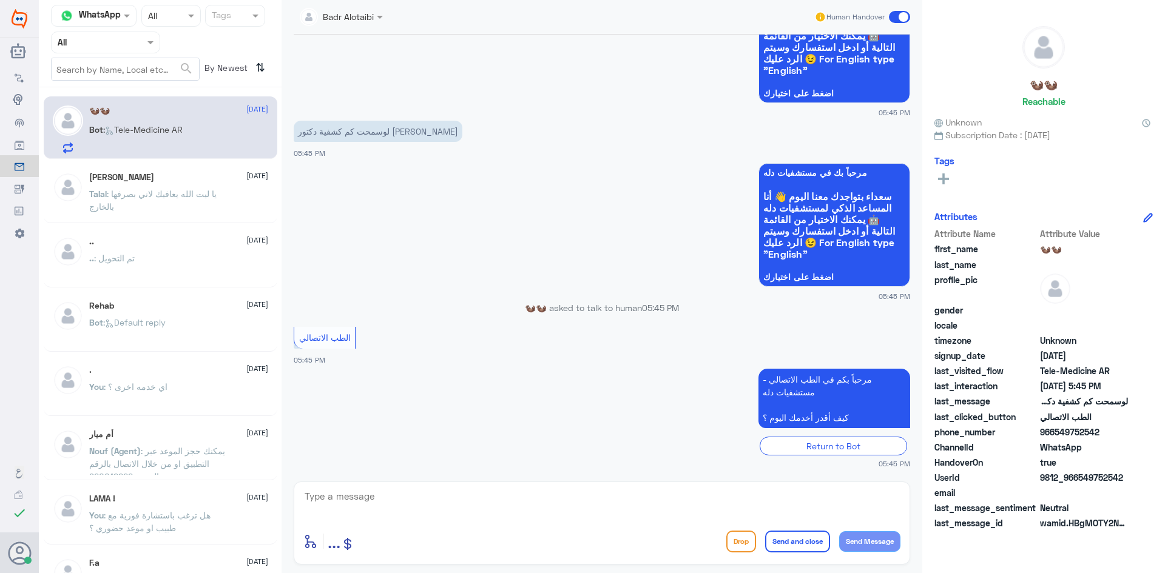
scroll to position [167, 0]
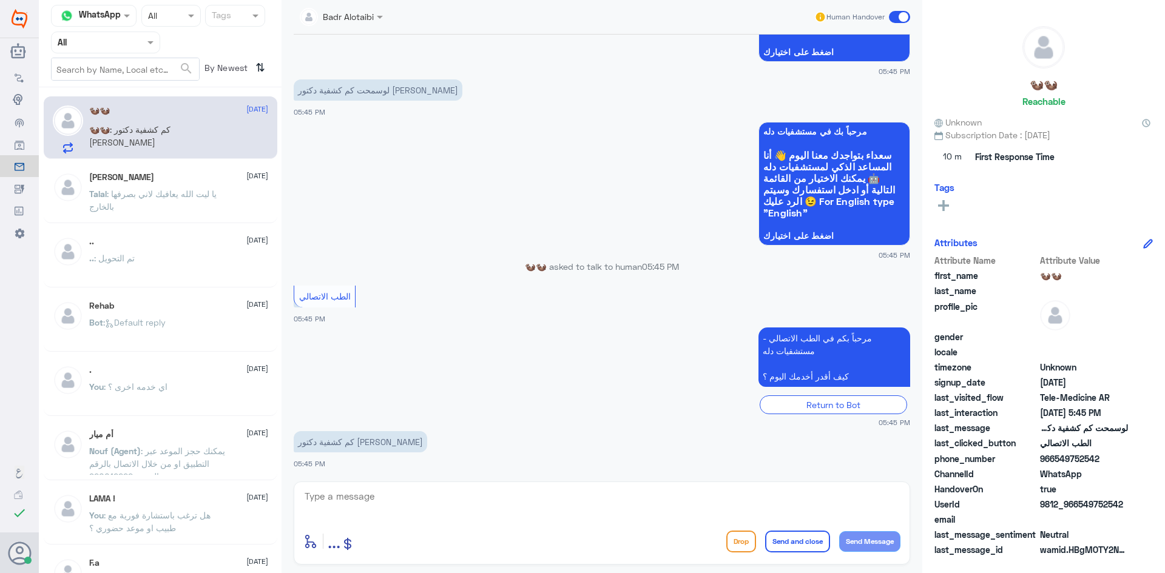
drag, startPoint x: 1124, startPoint y: 503, endPoint x: 1076, endPoint y: 505, distance: 48.0
click at [1076, 505] on span "9812_966549752542" at bounding box center [1084, 504] width 88 height 13
copy span "549752542"
click at [697, 493] on textarea at bounding box center [601, 503] width 597 height 30
click at [555, 506] on textarea at bounding box center [601, 503] width 597 height 30
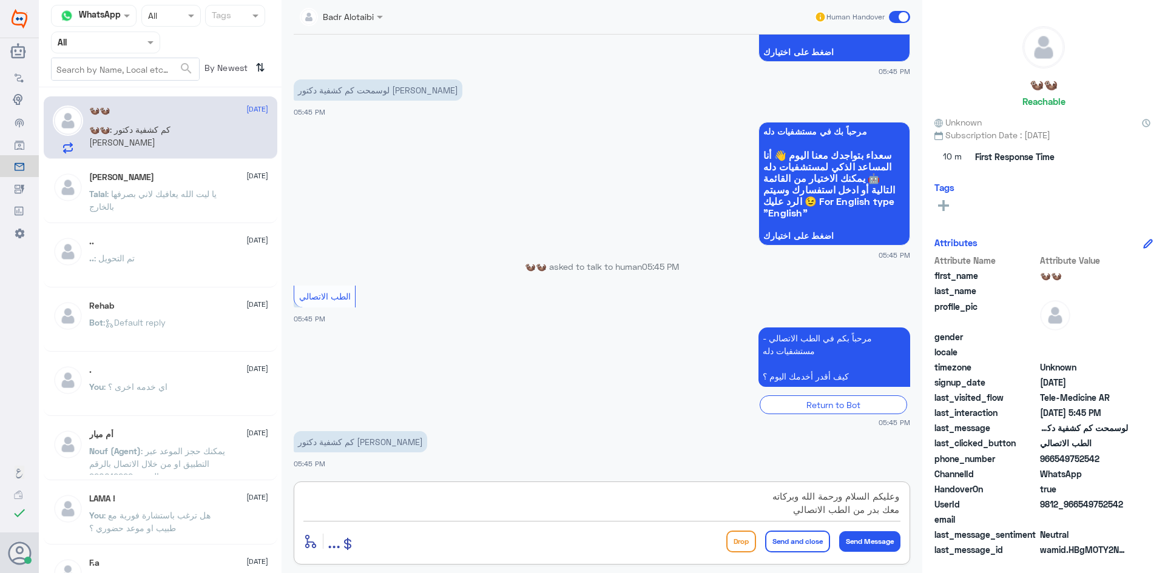
type textarea "وعليكم السلام ورحمة الله وبركاته معك بدر من الطب الاتصالي"
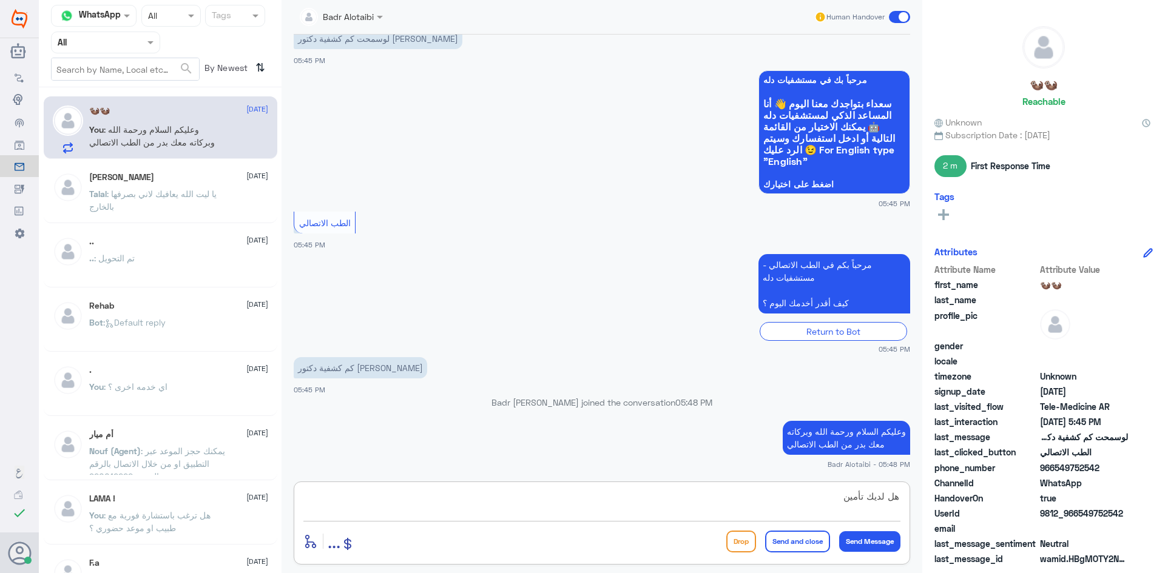
type textarea "هل لديك تأمين"
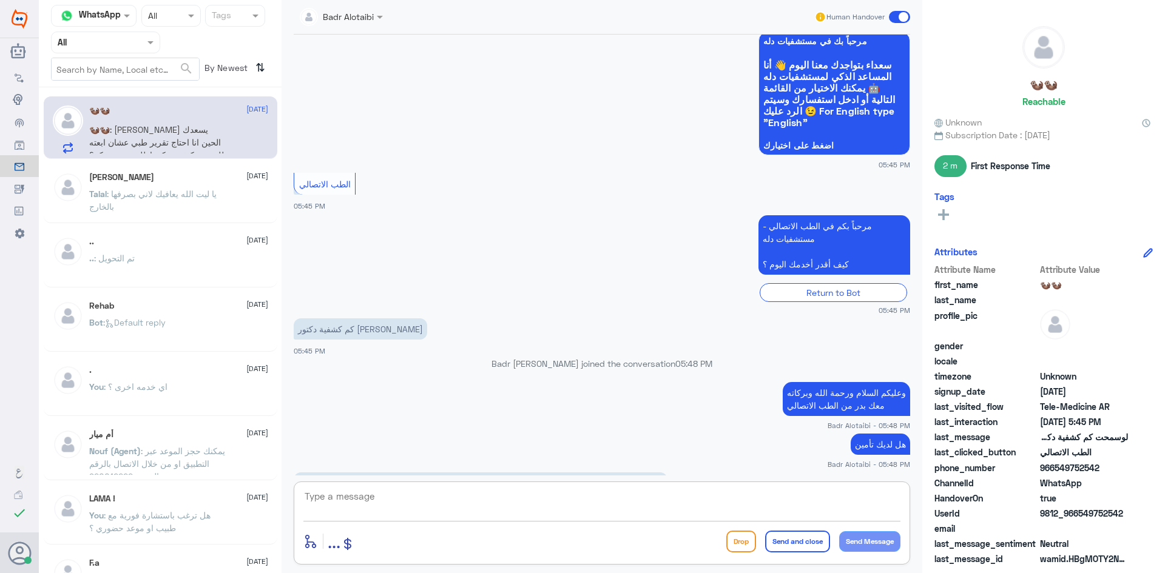
scroll to position [299, 0]
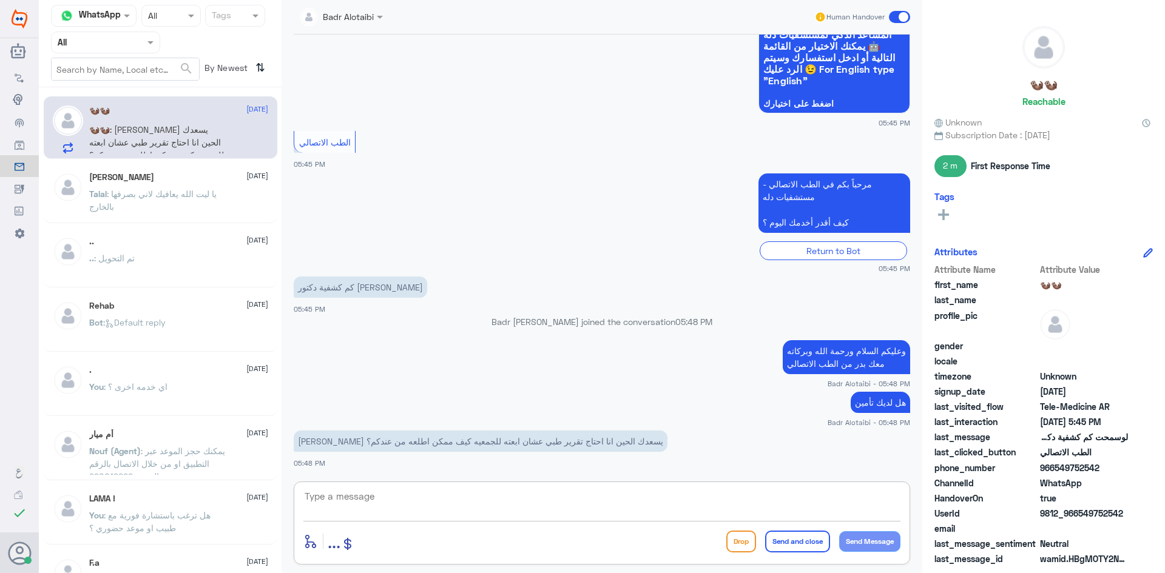
click at [729, 496] on textarea at bounding box center [601, 503] width 597 height 30
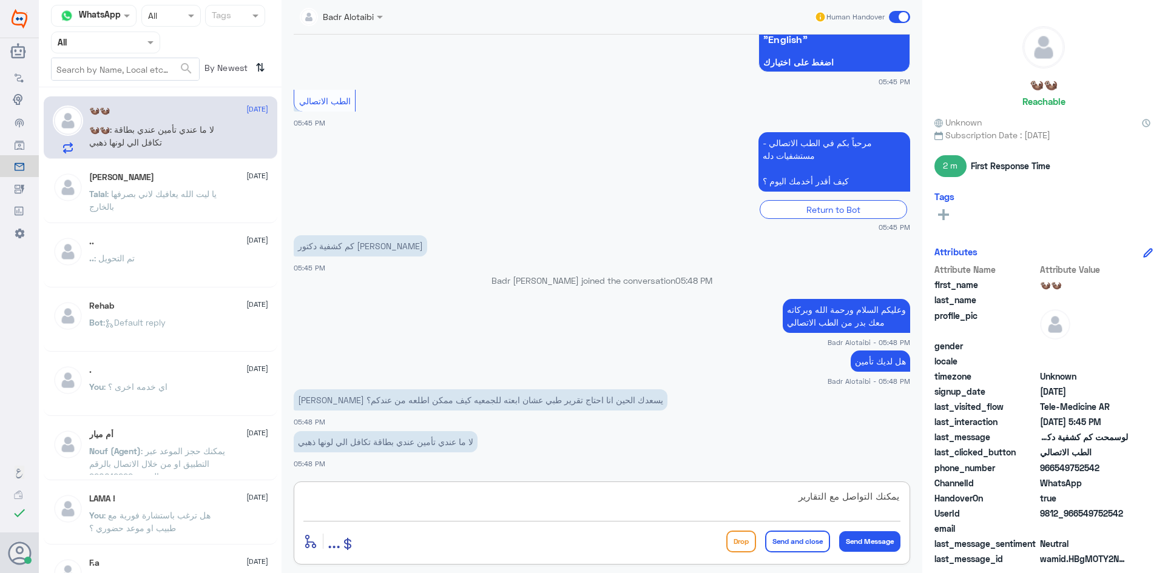
scroll to position [382, 0]
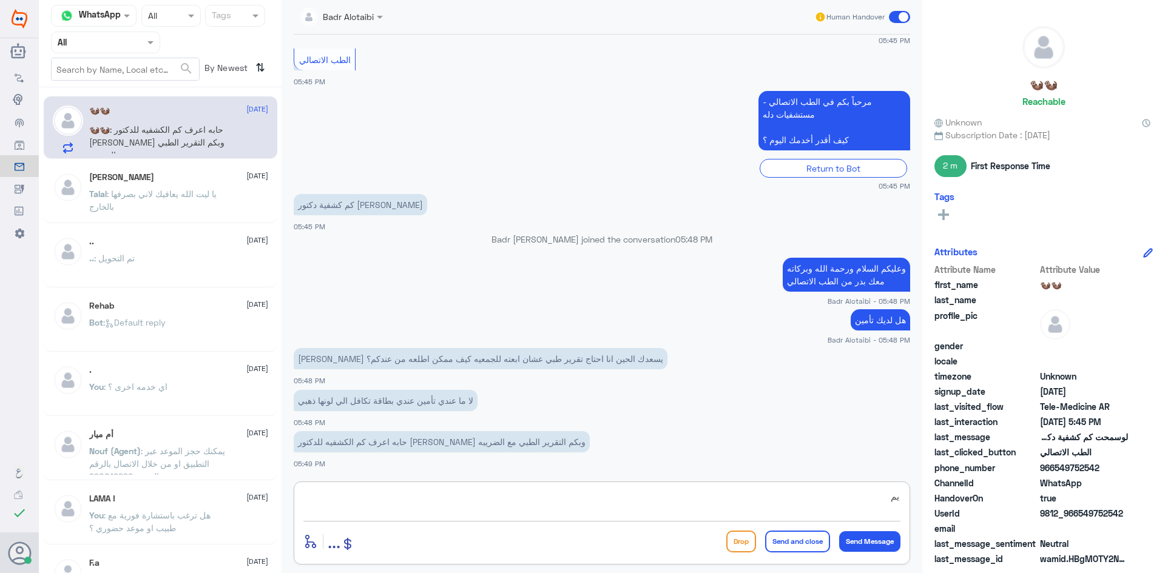
type textarea "ي"
type textarea "كشفية الطبيب الاستشاري 315 كشفية الطبيب الاخصائي 242"
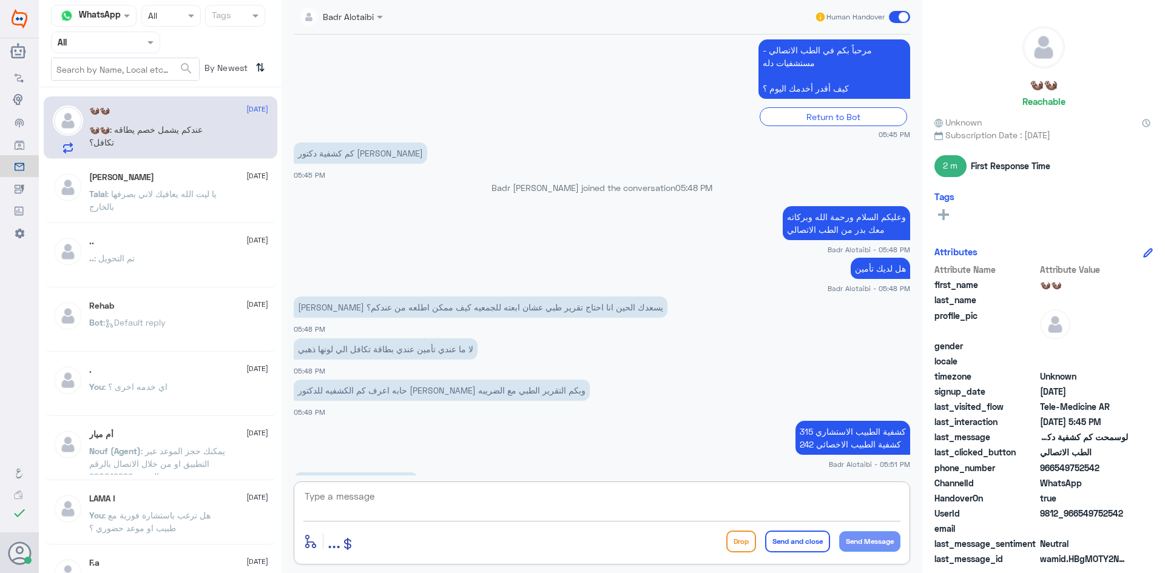
scroll to position [475, 0]
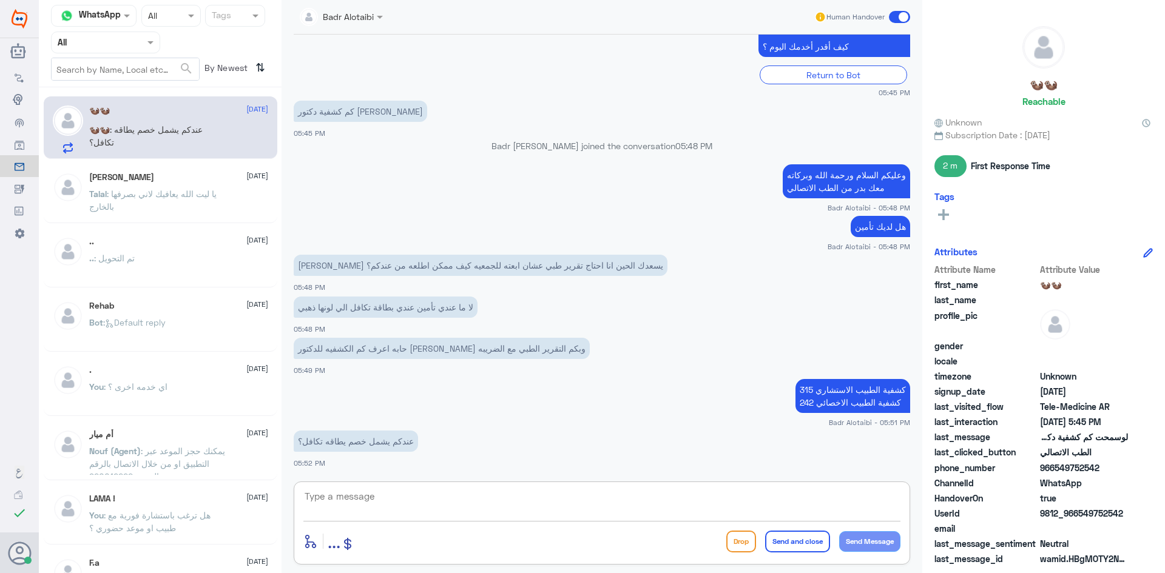
type textarea "ت"
type textarea "نعم يوجد خصم لـ تكافل العربية نسبة الخصم 25%"
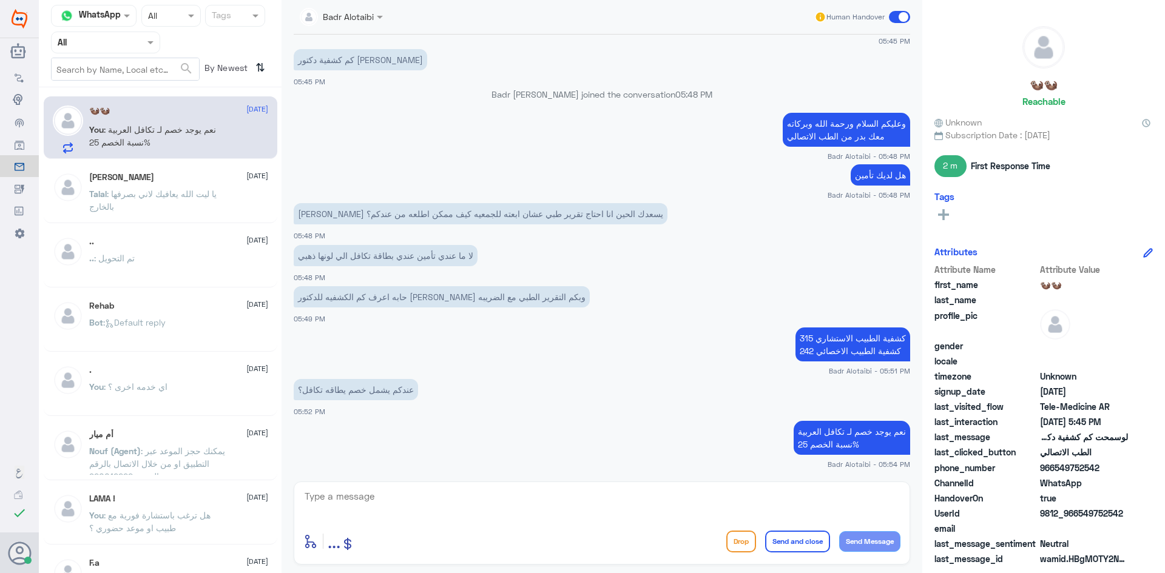
click at [895, 16] on span at bounding box center [899, 17] width 21 height 12
click at [0, 0] on input "checkbox" at bounding box center [0, 0] width 0 height 0
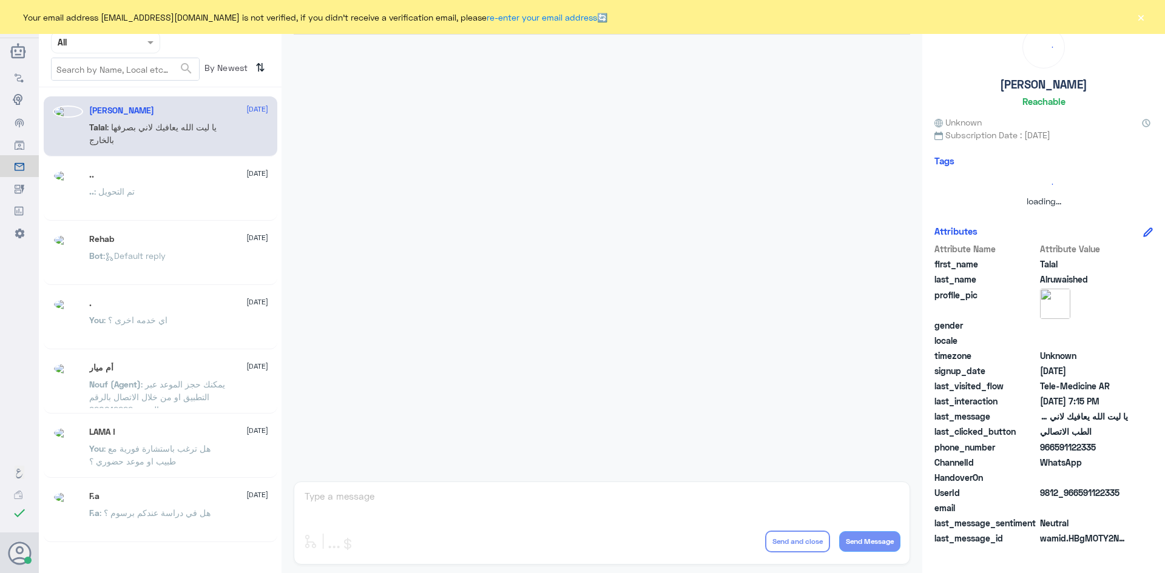
click at [1140, 18] on button "×" at bounding box center [1140, 17] width 12 height 12
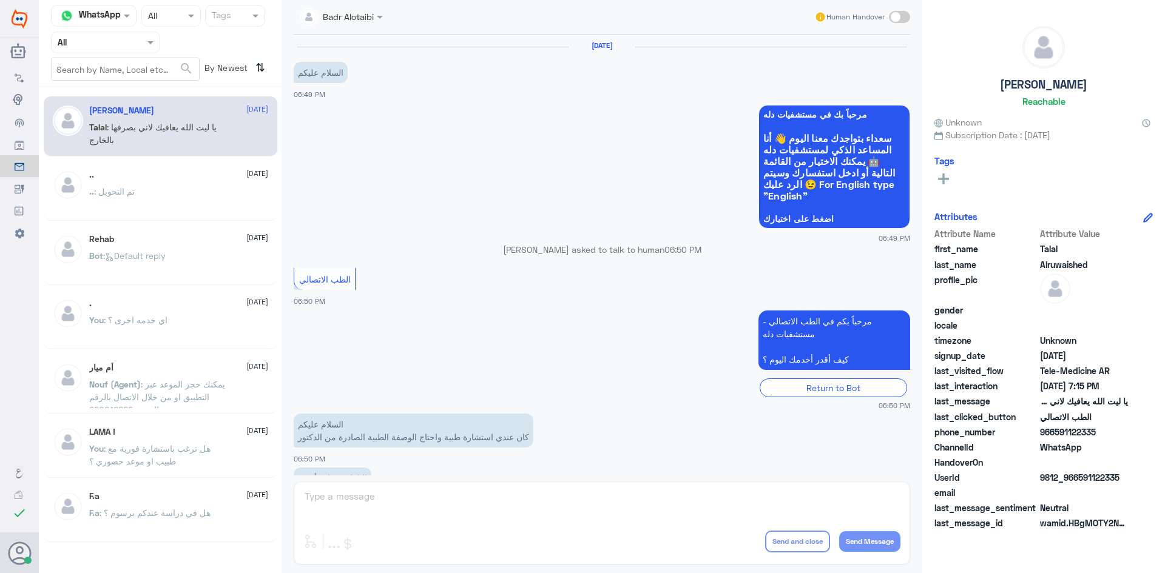
scroll to position [277, 0]
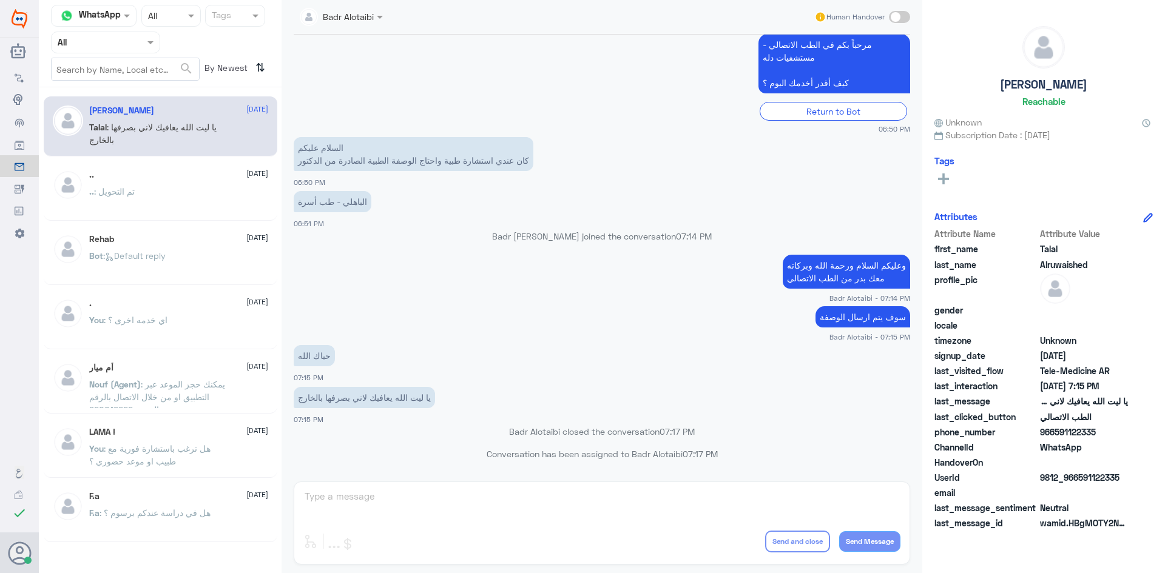
click at [127, 58] on input "text" at bounding box center [125, 69] width 147 height 22
click at [131, 44] on div at bounding box center [106, 42] width 108 height 14
click at [126, 82] on div "Unassigned" at bounding box center [105, 96] width 109 height 28
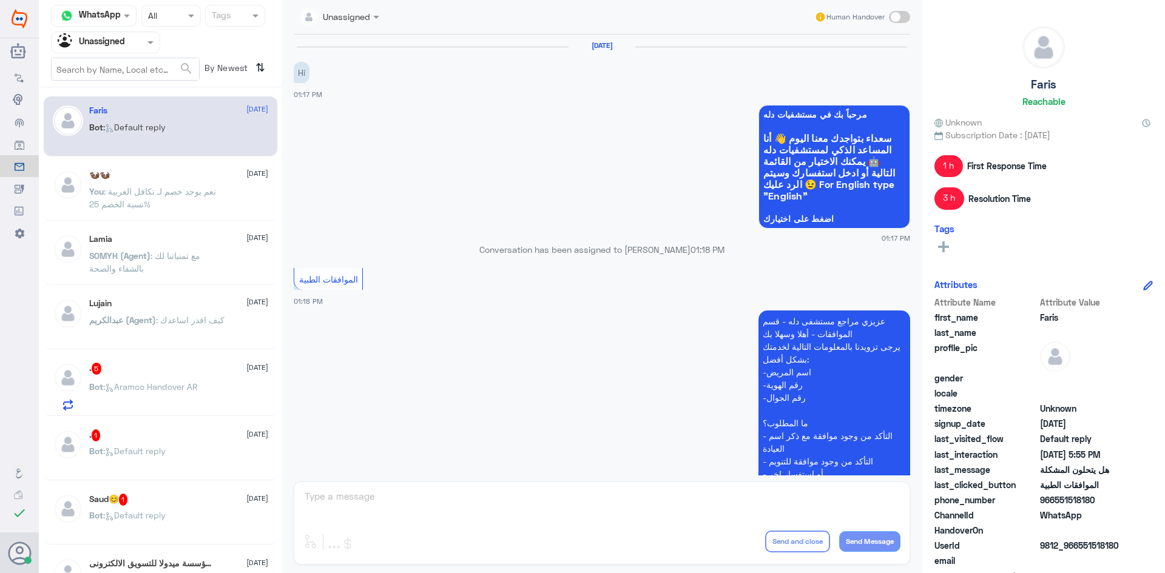
scroll to position [870, 0]
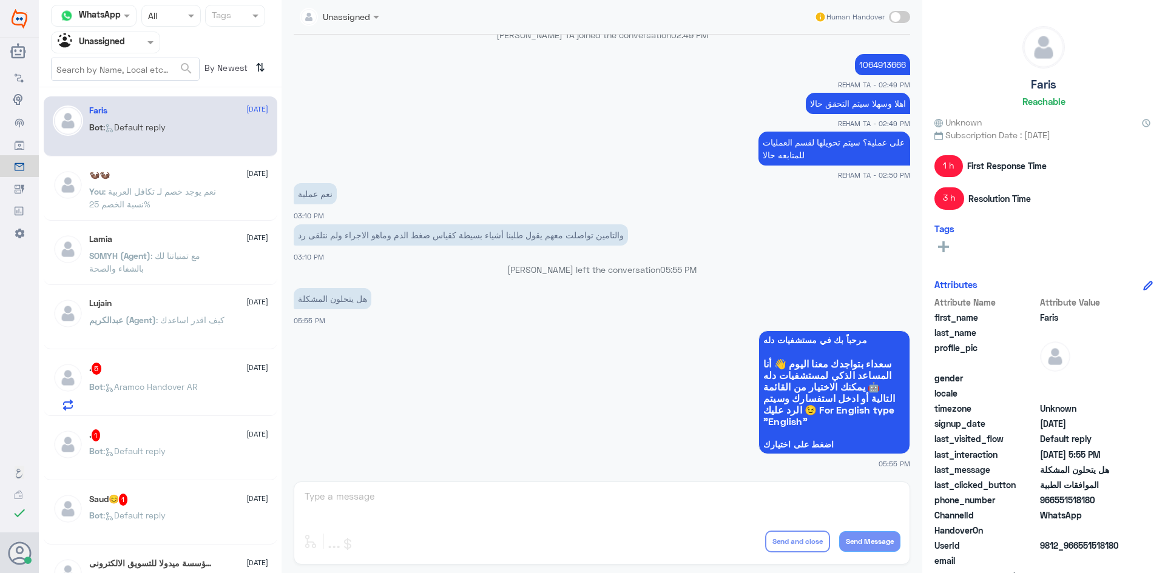
click at [196, 192] on span ": نعم يوجد خصم لـ تكافل العربية نسبة الخصم 25%" at bounding box center [152, 197] width 127 height 23
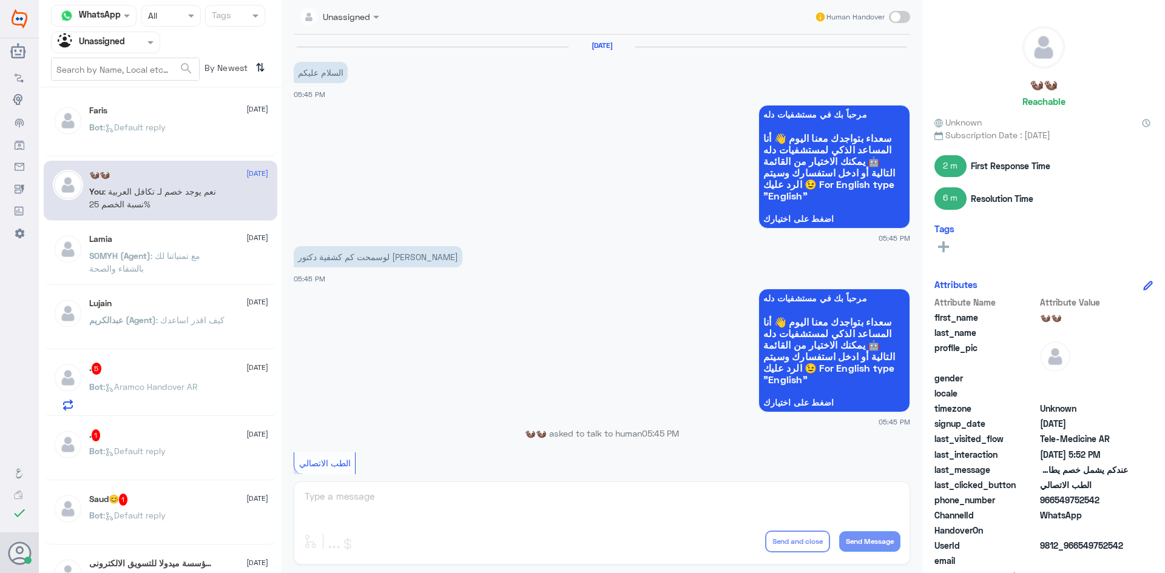
scroll to position [571, 0]
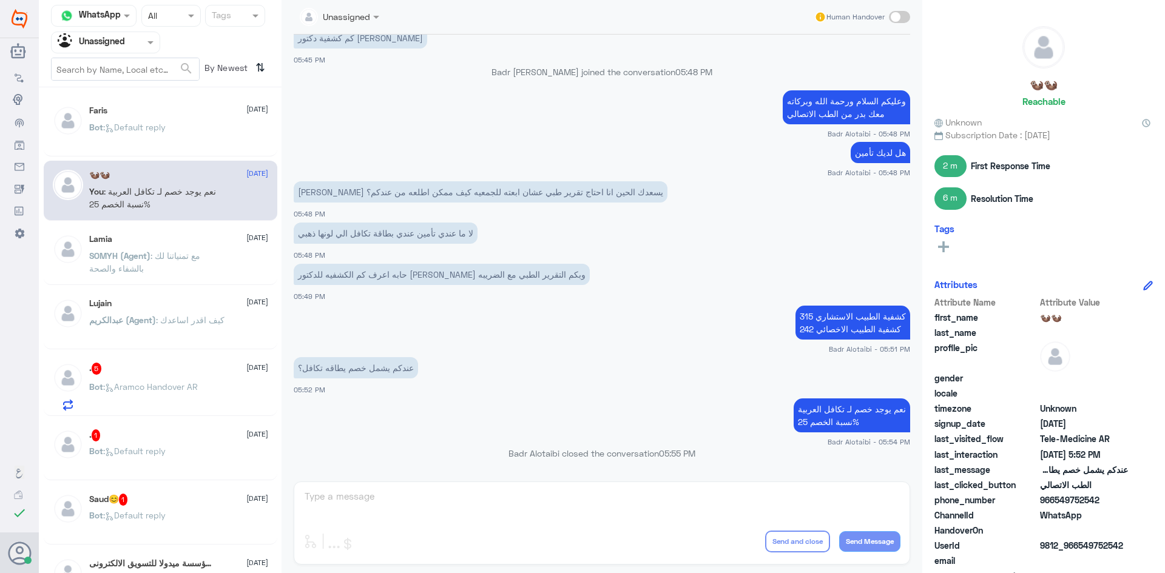
click at [124, 49] on input "text" at bounding box center [91, 42] width 67 height 14
click at [144, 371] on div ". 5 18 August" at bounding box center [178, 369] width 179 height 12
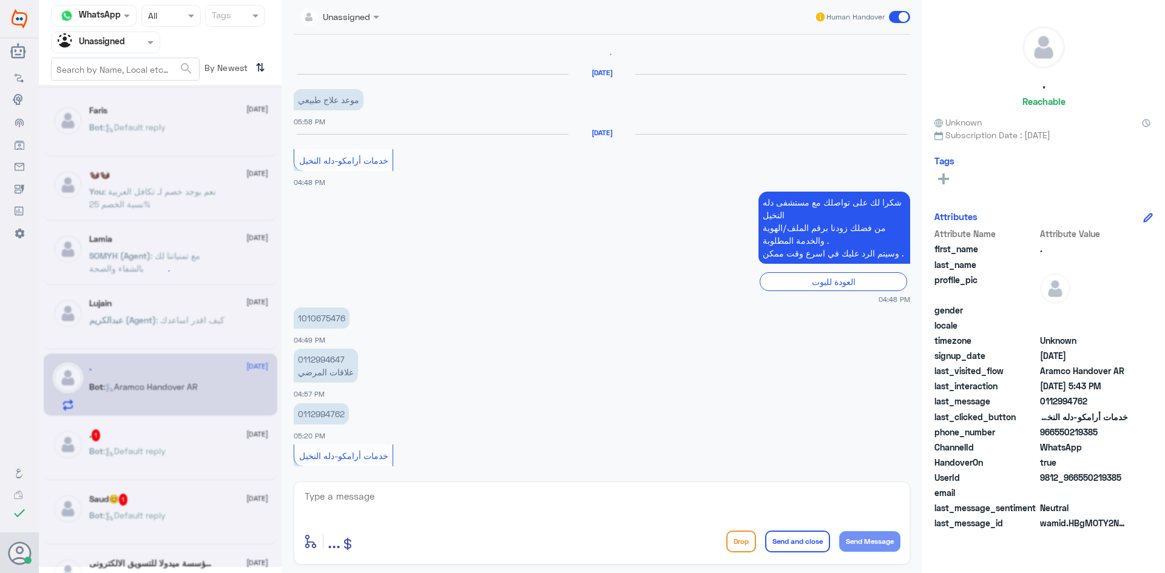
scroll to position [803, 0]
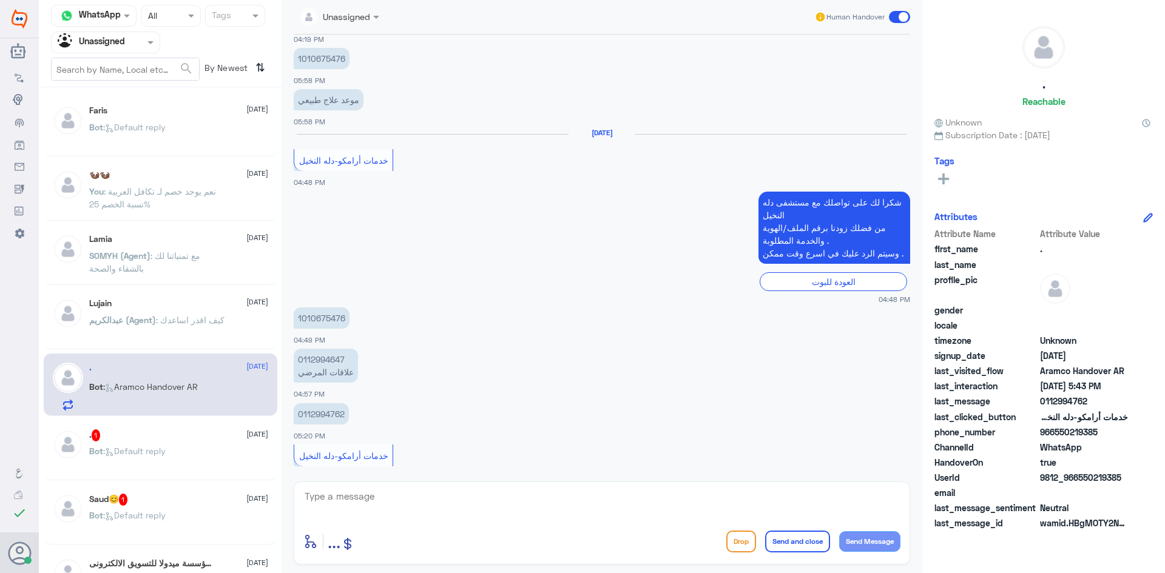
click at [168, 442] on div ". 1 18 August Bot : Default reply" at bounding box center [178, 451] width 179 height 45
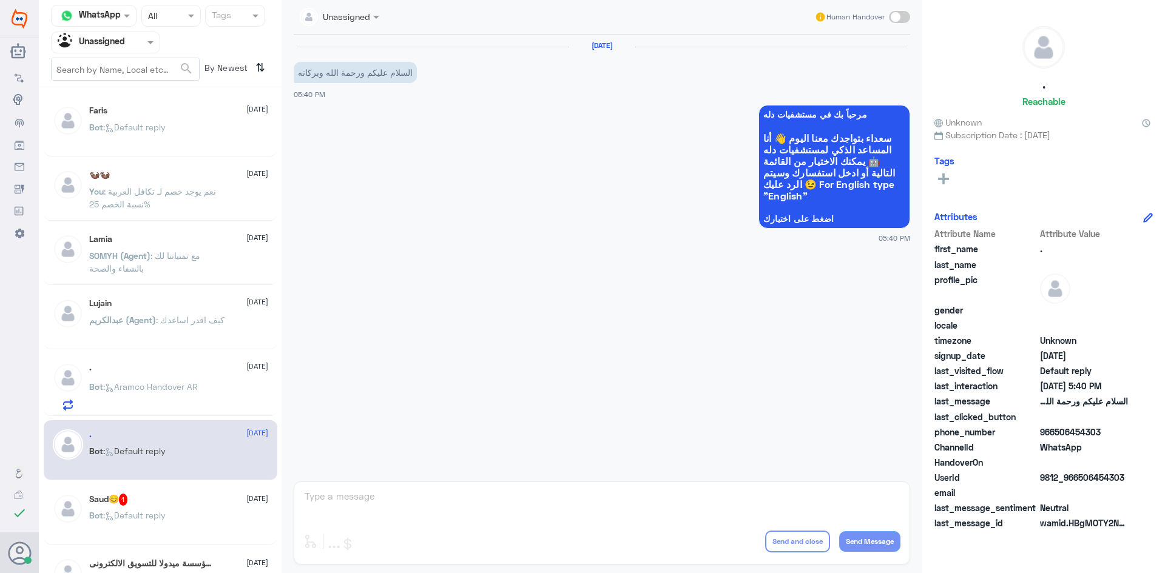
click at [128, 42] on div at bounding box center [106, 42] width 108 height 14
click at [104, 65] on div "All" at bounding box center [105, 70] width 109 height 22
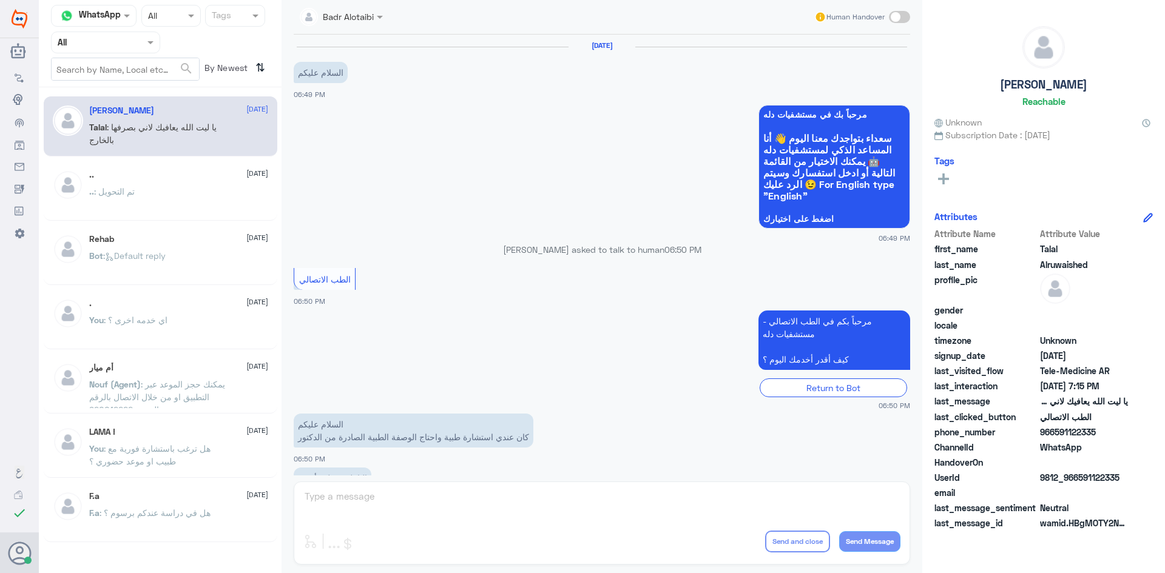
scroll to position [277, 0]
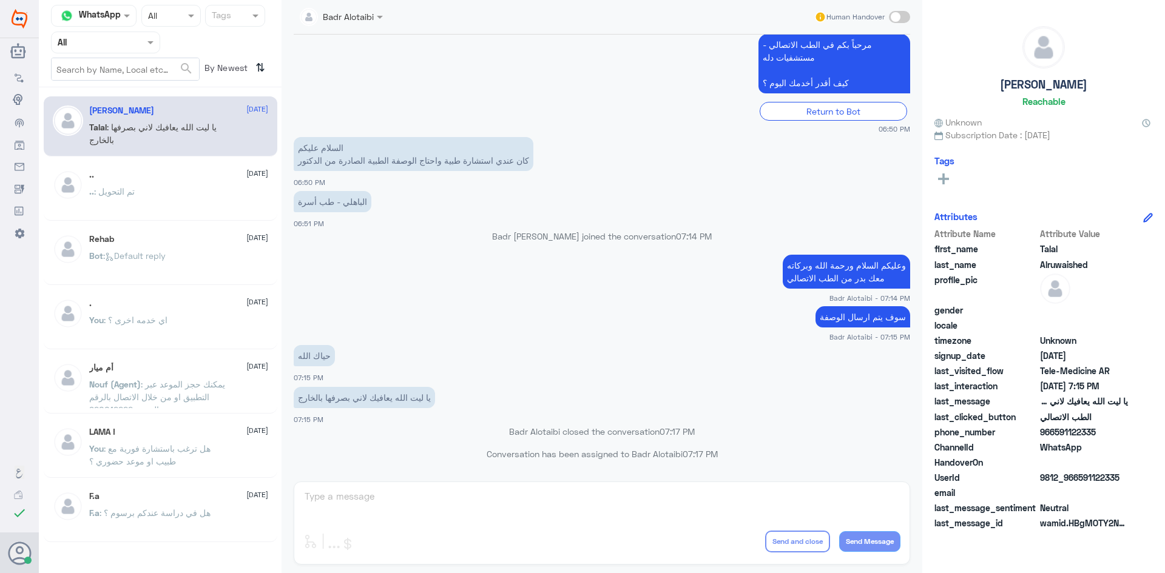
click at [140, 43] on div at bounding box center [106, 42] width 108 height 14
click at [127, 89] on div "Unassigned" at bounding box center [105, 96] width 109 height 28
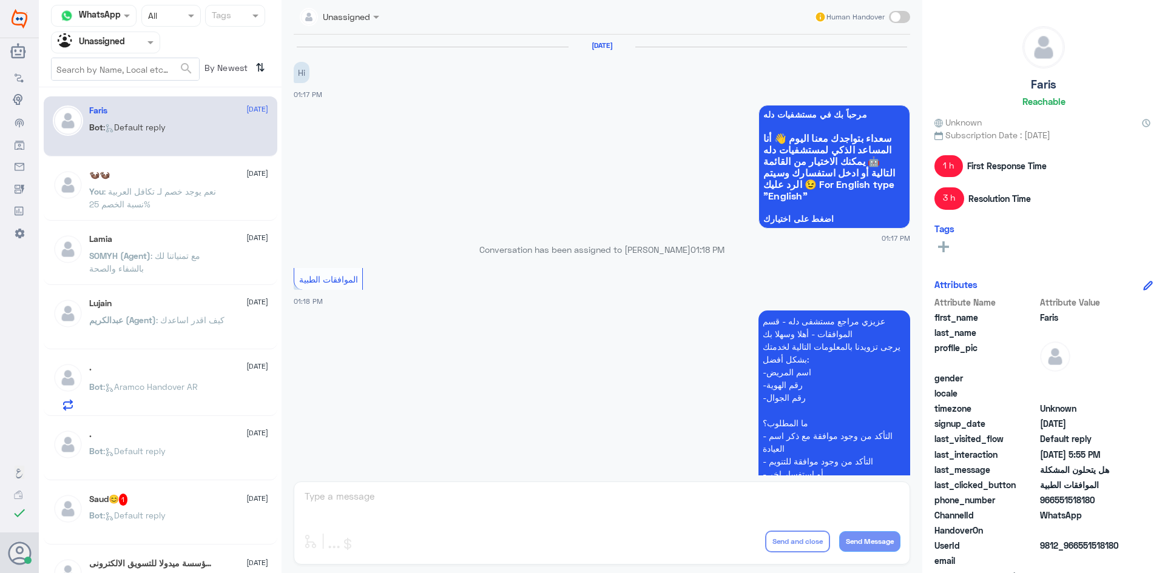
scroll to position [870, 0]
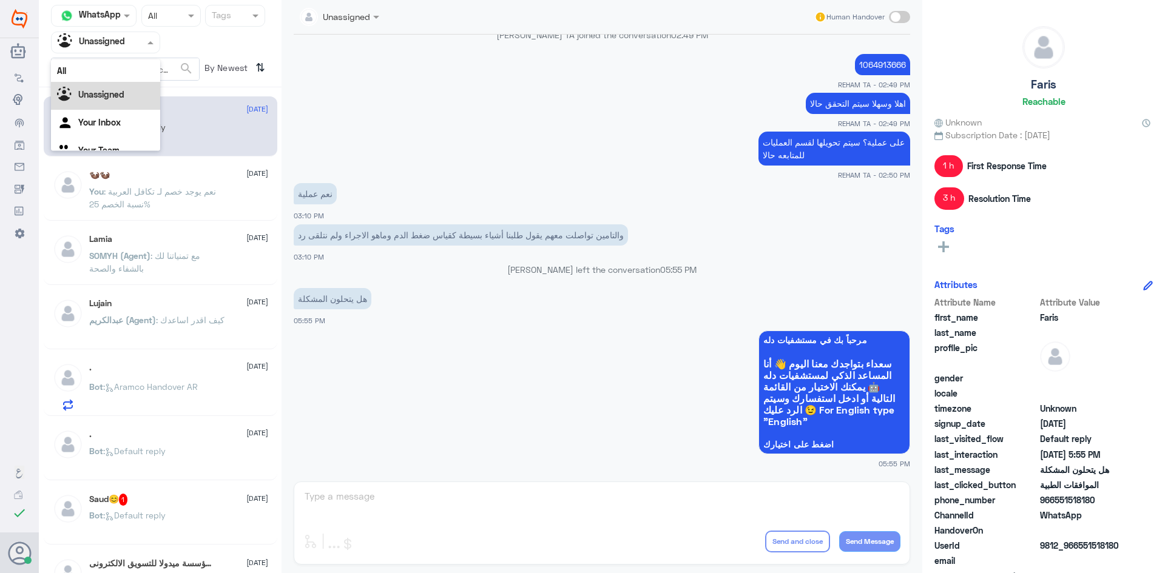
click at [113, 42] on input "text" at bounding box center [91, 42] width 67 height 14
click at [118, 67] on div "All" at bounding box center [105, 70] width 109 height 22
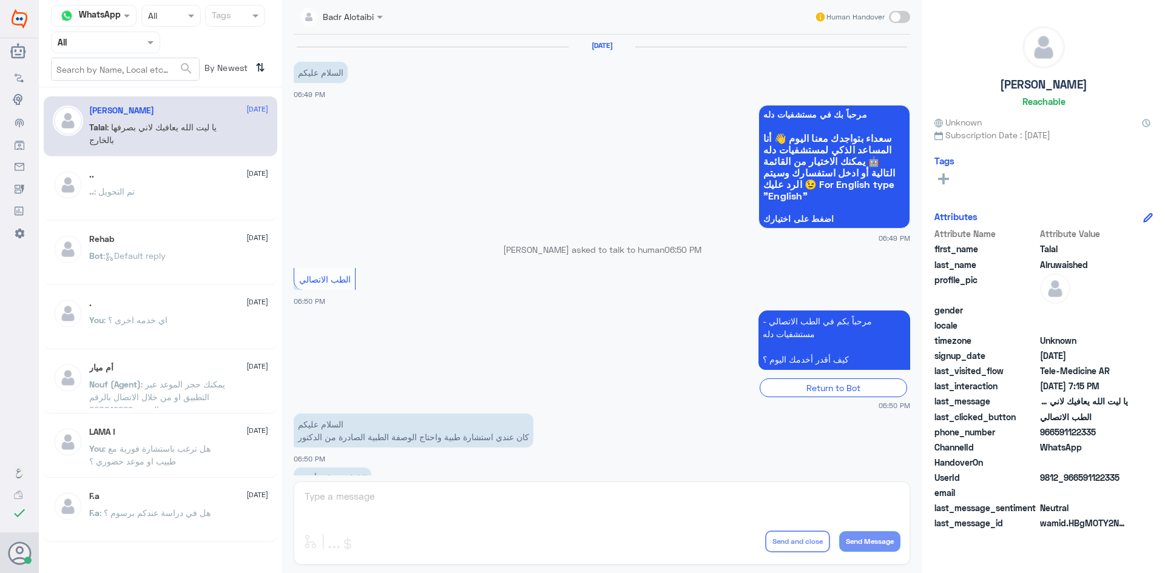
scroll to position [277, 0]
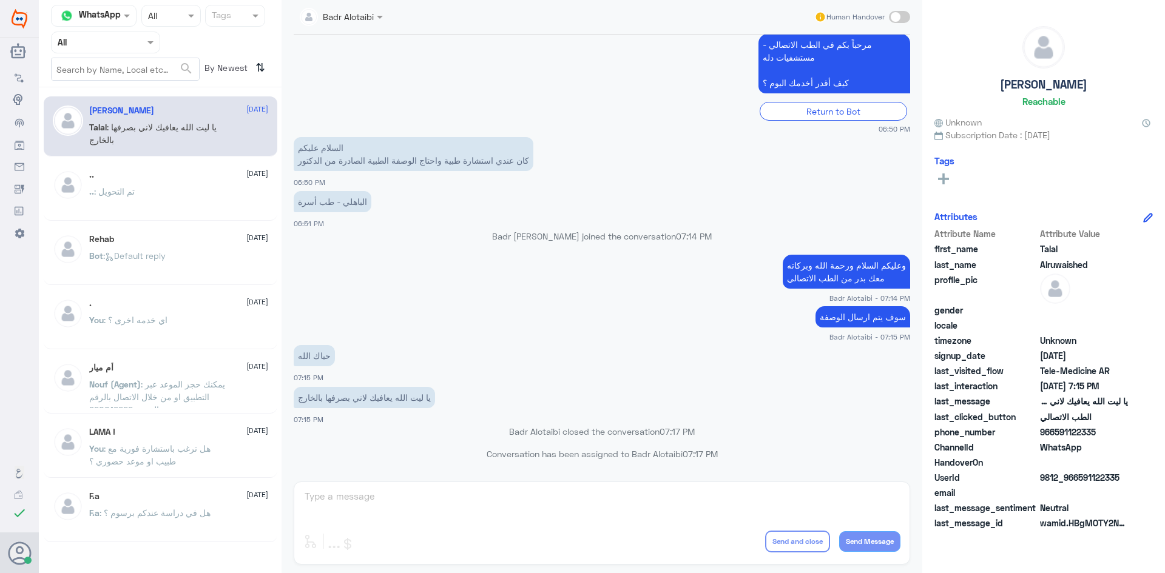
click at [346, 16] on input "text" at bounding box center [327, 16] width 55 height 14
click at [585, 70] on app-msgs-text "مرحباً بكم في الطب الاتصالي - مستشفيات دله كيف أقدر أخدمك اليوم ؟" at bounding box center [602, 64] width 616 height 61
drag, startPoint x: 135, startPoint y: 39, endPoint x: 138, endPoint y: 55, distance: 15.5
click at [135, 46] on div at bounding box center [106, 42] width 108 height 14
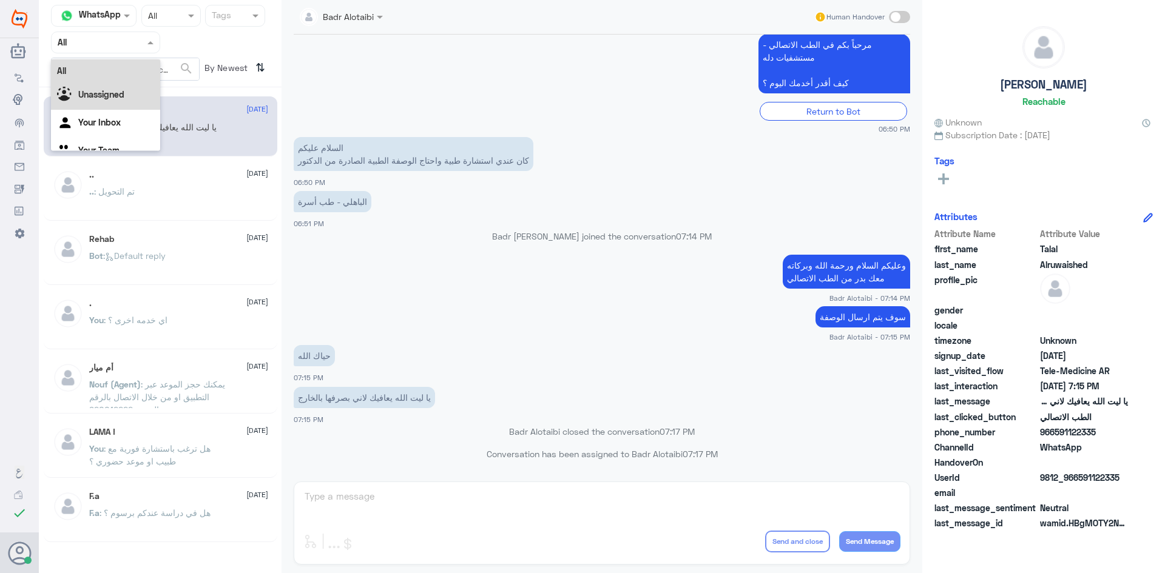
click at [127, 92] on div "Unassigned" at bounding box center [105, 96] width 109 height 28
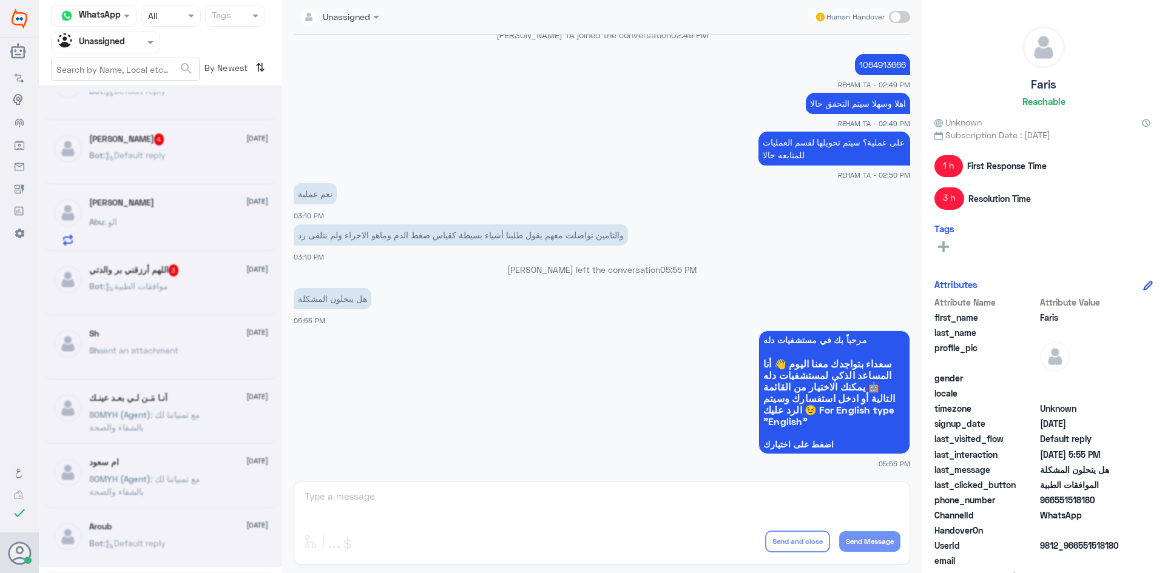
scroll to position [6, 0]
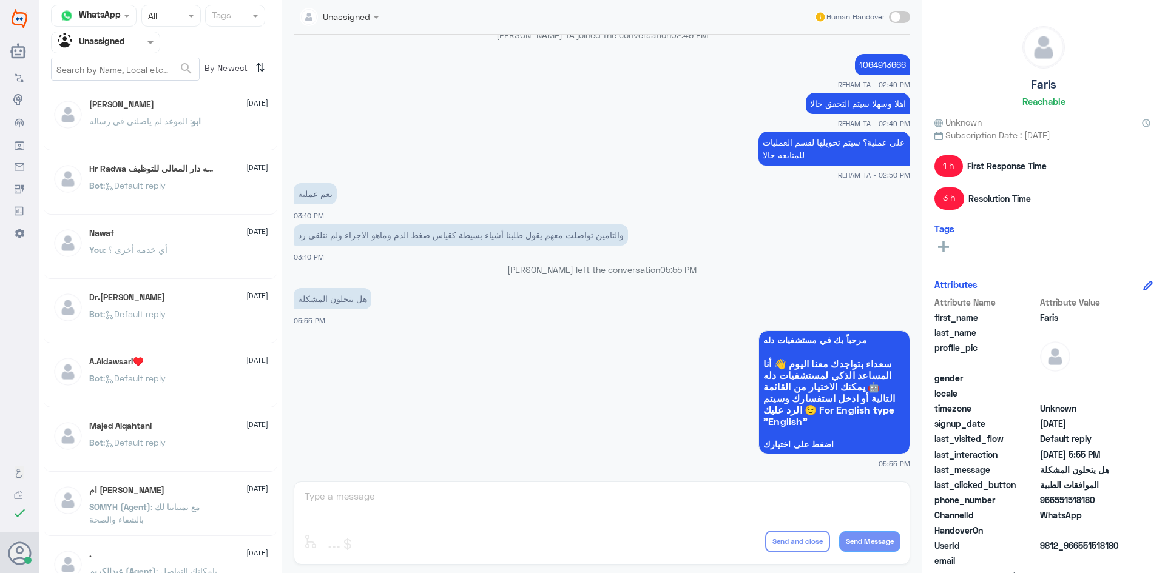
click at [187, 267] on div "You : أي خدمه أخرى ؟" at bounding box center [178, 259] width 179 height 27
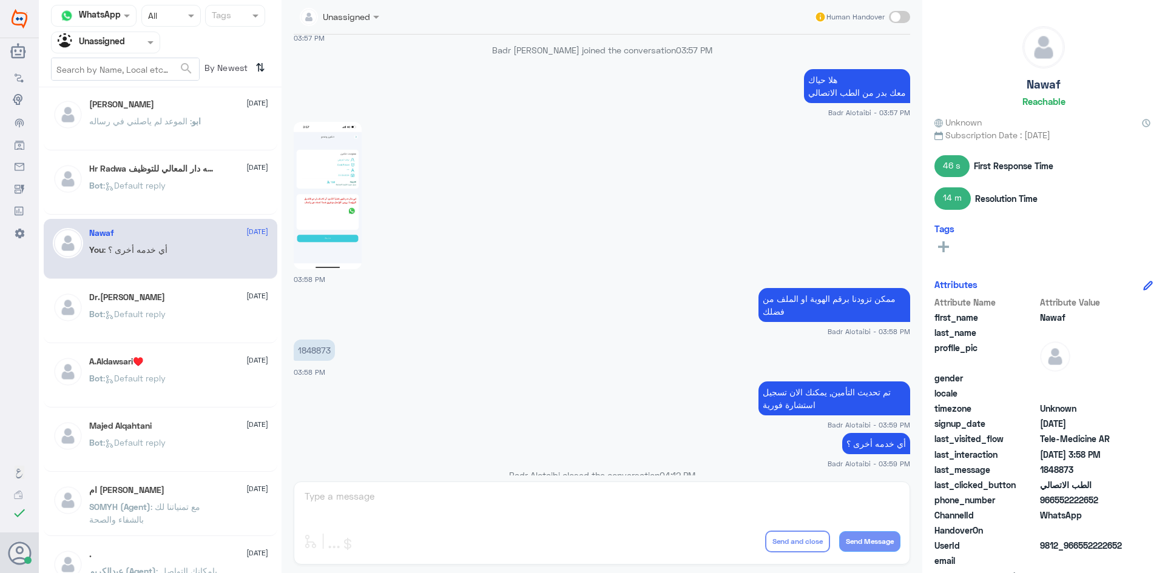
scroll to position [429, 0]
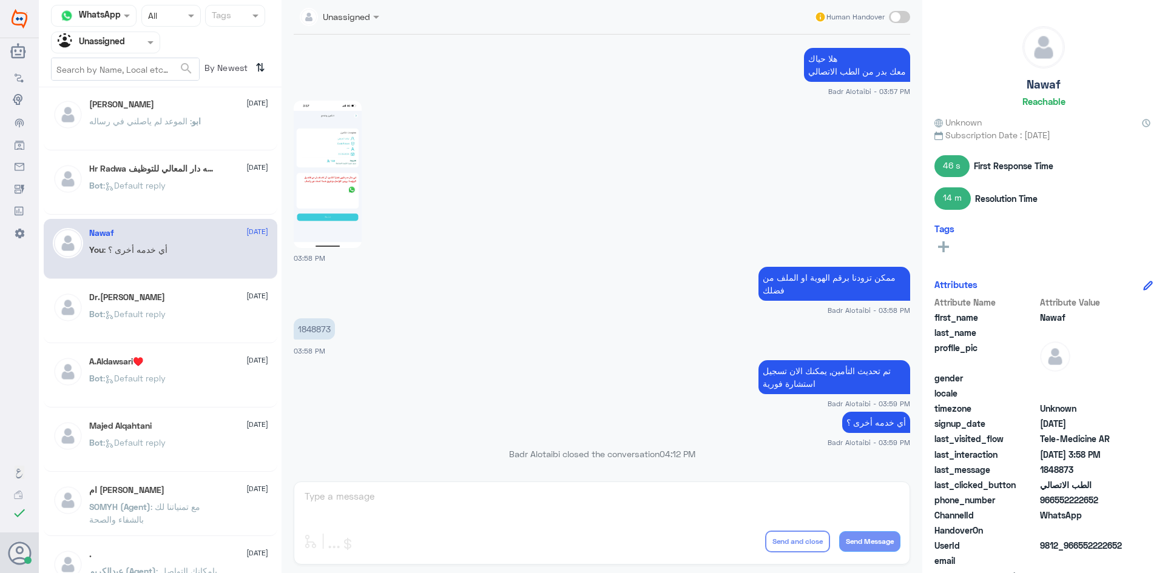
drag, startPoint x: 1101, startPoint y: 499, endPoint x: 1055, endPoint y: 498, distance: 46.1
click at [1055, 498] on span "966552222652" at bounding box center [1084, 500] width 88 height 13
copy span "552222652"
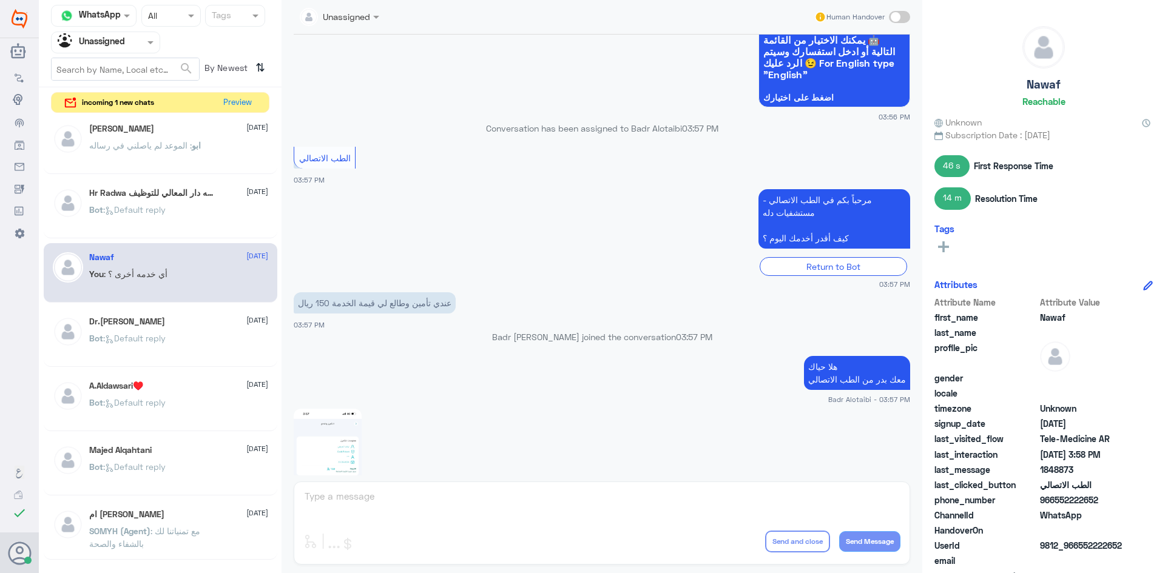
scroll to position [614, 0]
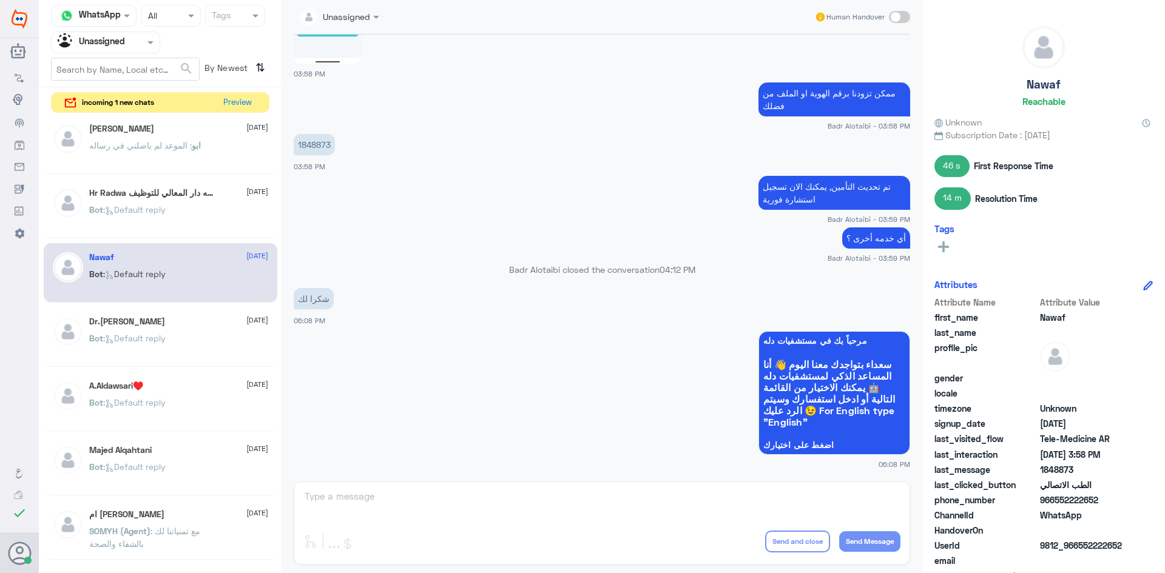
click at [895, 19] on span at bounding box center [899, 17] width 21 height 12
click at [0, 0] on input "checkbox" at bounding box center [0, 0] width 0 height 0
click at [580, 506] on textarea at bounding box center [601, 503] width 597 height 30
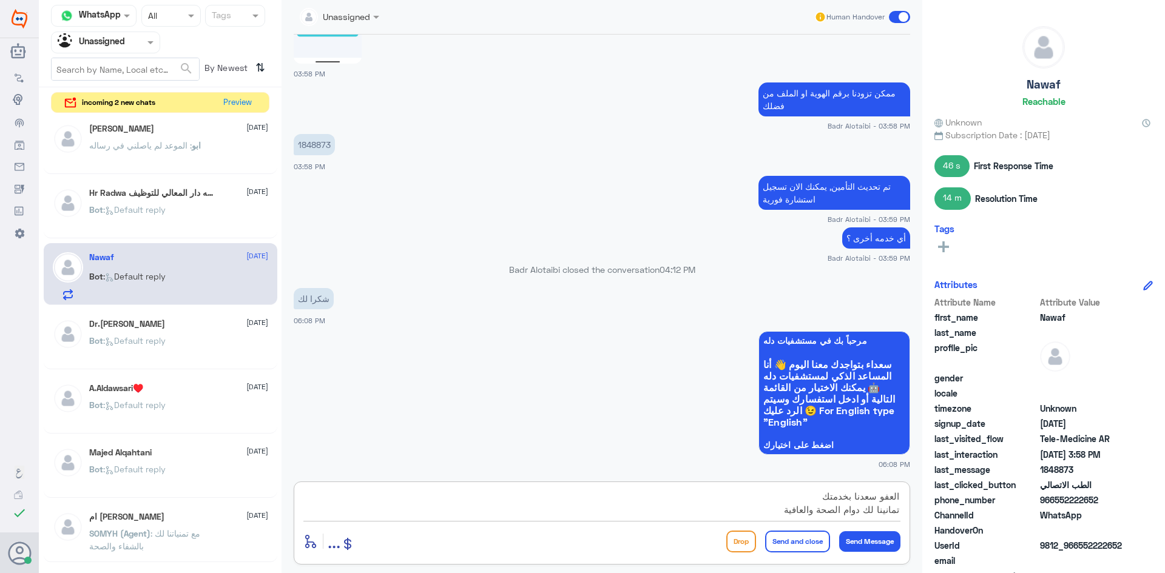
type textarea "العفو سعدنا بخدمتك تمانينا لك دوام الصحة والعافية"
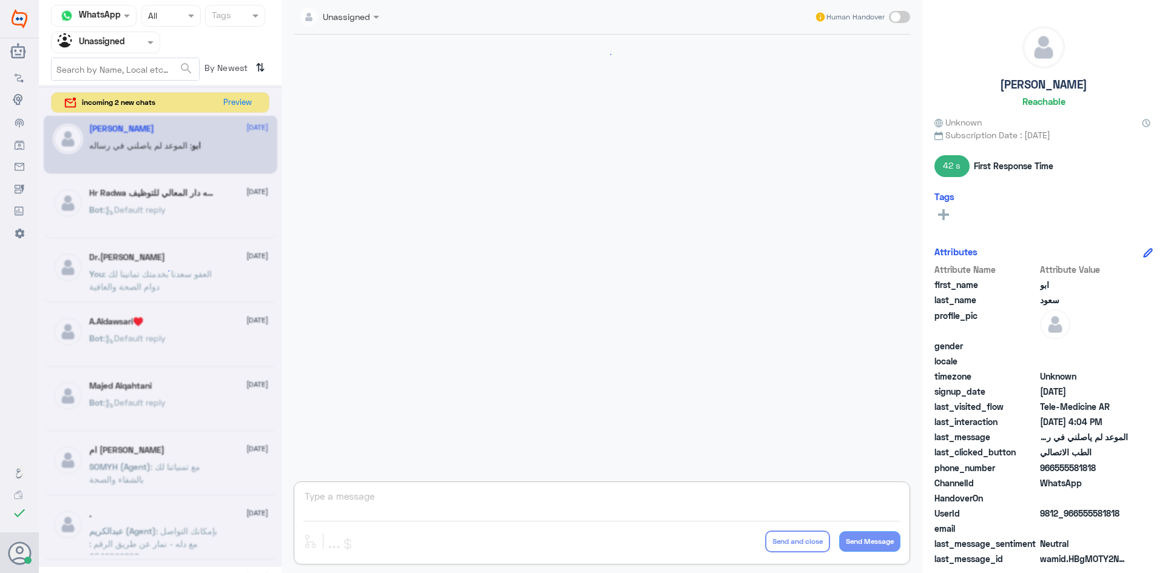
scroll to position [554, 0]
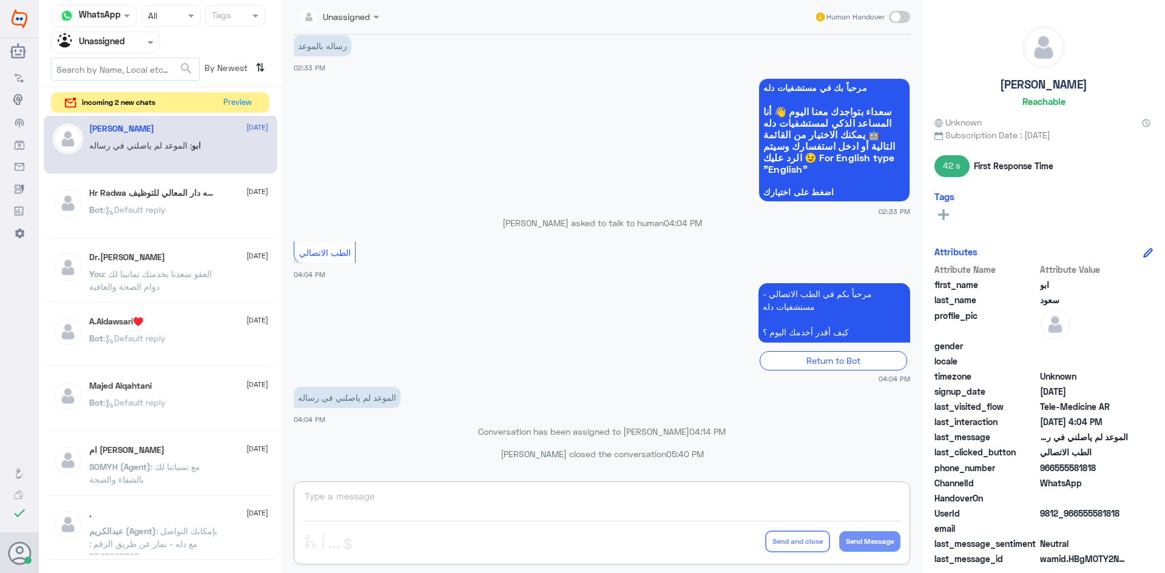
click at [138, 45] on div at bounding box center [106, 42] width 108 height 14
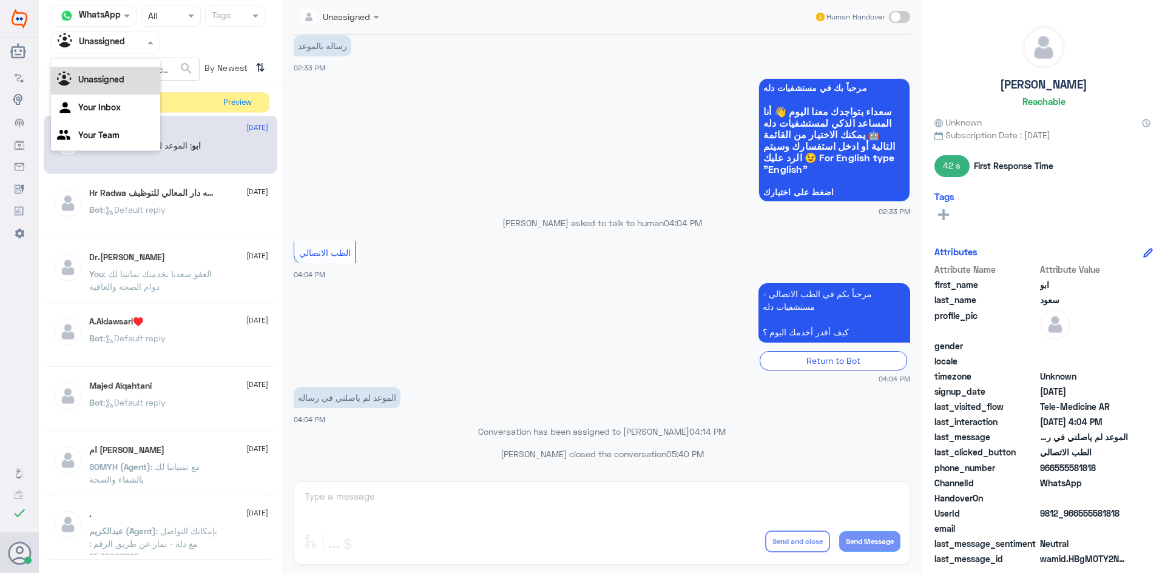
click at [122, 73] on div "Unassigned" at bounding box center [105, 81] width 109 height 28
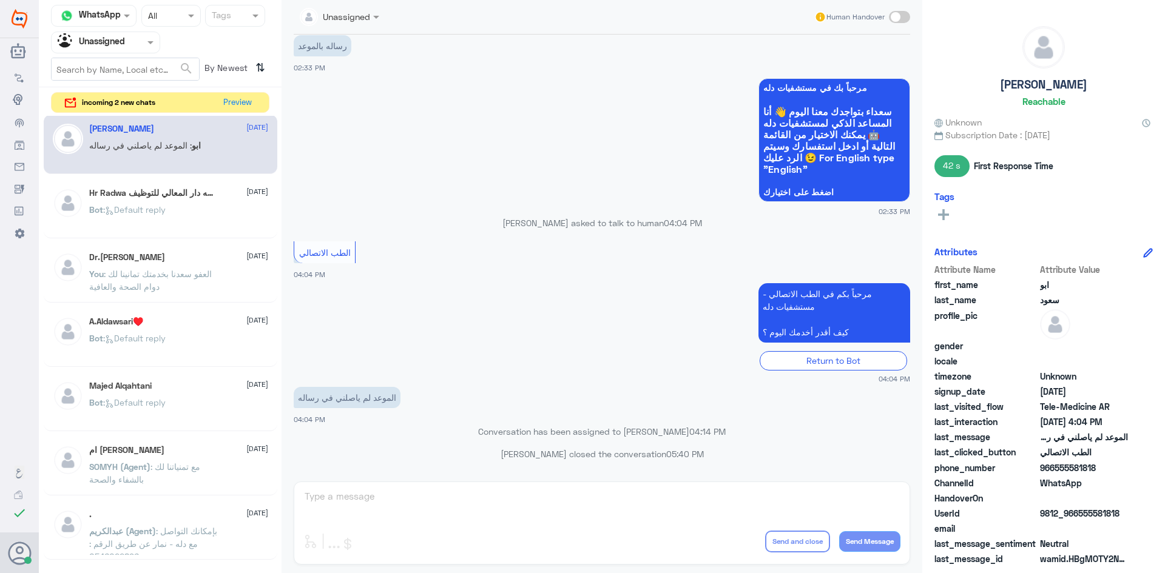
click at [122, 73] on input "text" at bounding box center [125, 69] width 147 height 22
click at [123, 47] on input "text" at bounding box center [91, 42] width 67 height 14
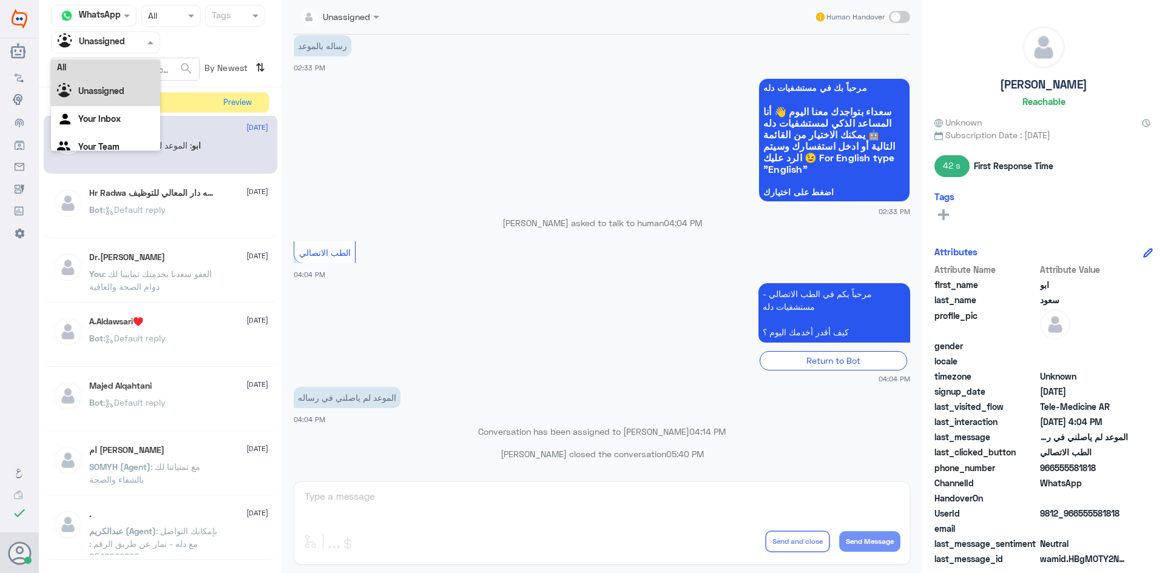
scroll to position [0, 0]
click at [116, 66] on div "All" at bounding box center [105, 70] width 109 height 22
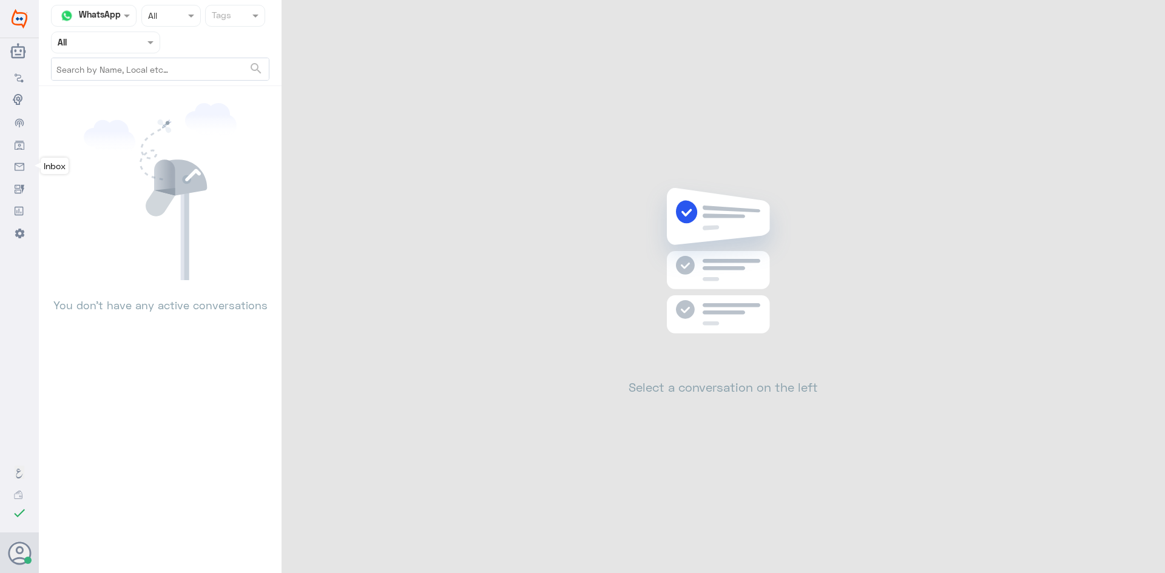
click at [15, 166] on use at bounding box center [20, 167] width 10 height 8
click at [135, 44] on div at bounding box center [106, 42] width 108 height 14
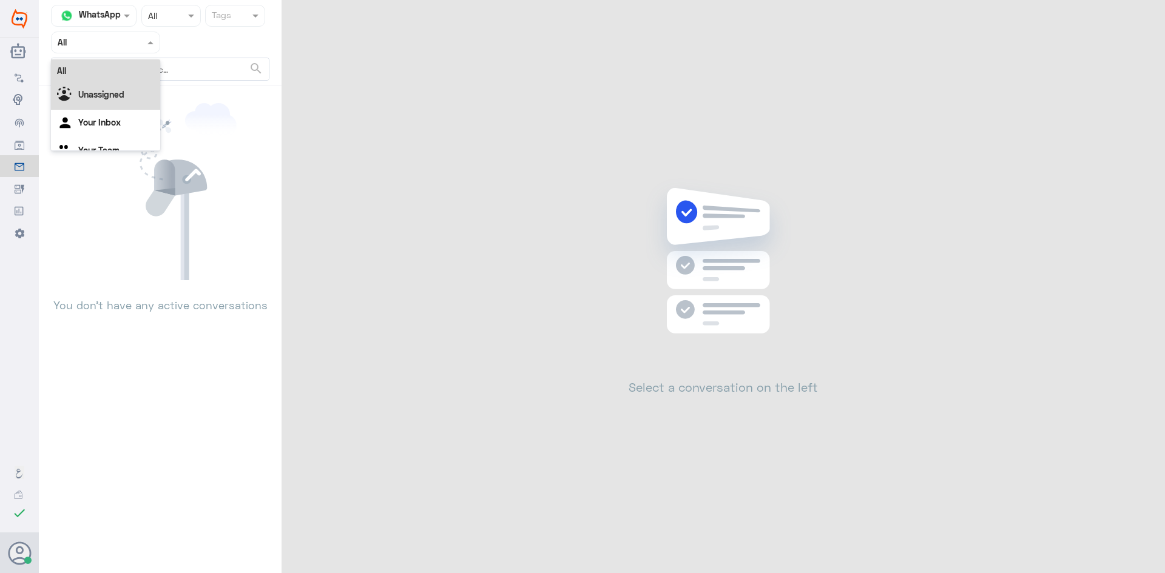
click at [121, 92] on b "Unassigned" at bounding box center [101, 94] width 46 height 10
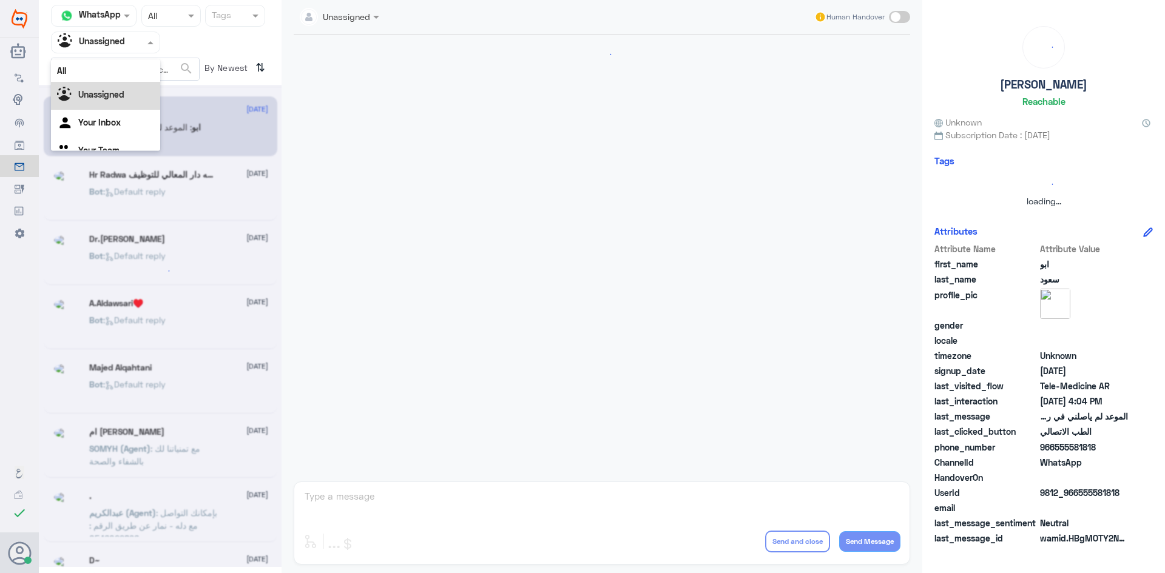
drag, startPoint x: 129, startPoint y: 46, endPoint x: 127, endPoint y: 72, distance: 25.5
click at [129, 47] on div at bounding box center [106, 42] width 108 height 14
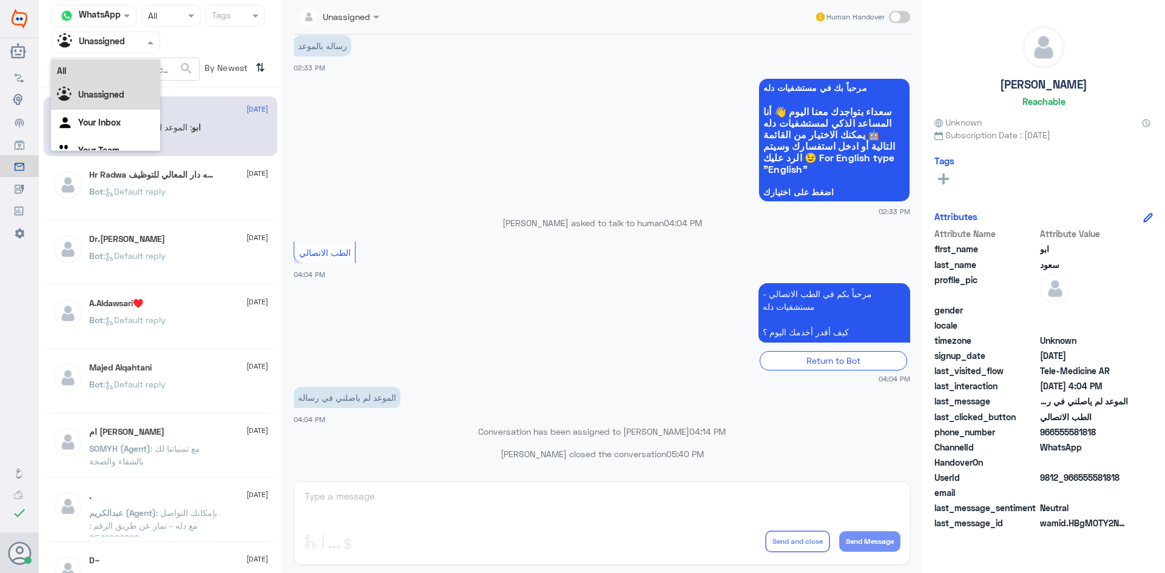
click at [121, 74] on div "All" at bounding box center [105, 70] width 109 height 22
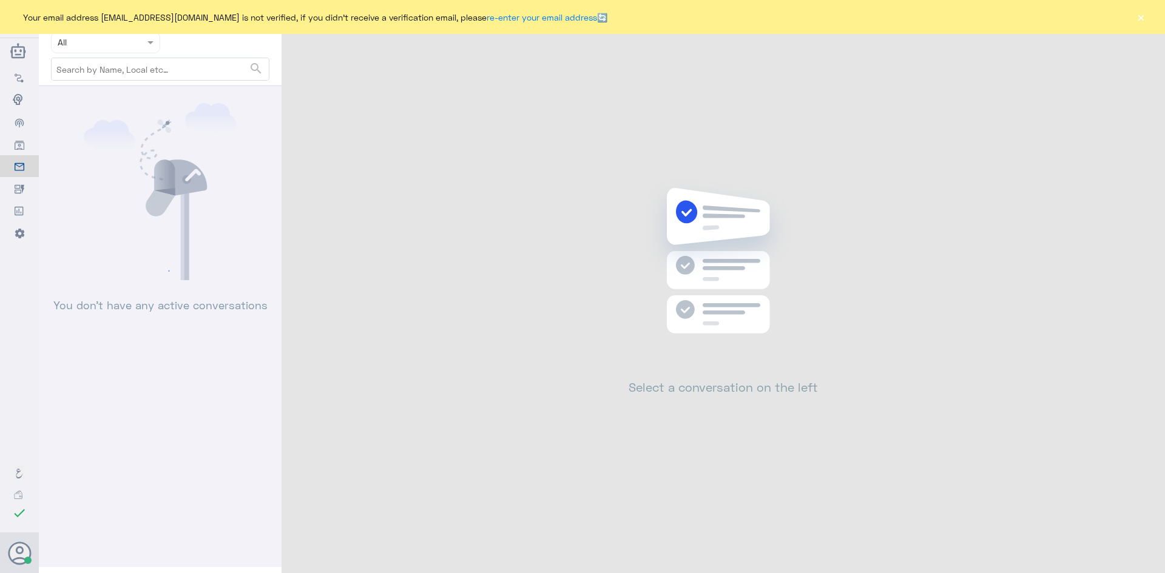
click at [1143, 18] on button "×" at bounding box center [1140, 17] width 12 height 12
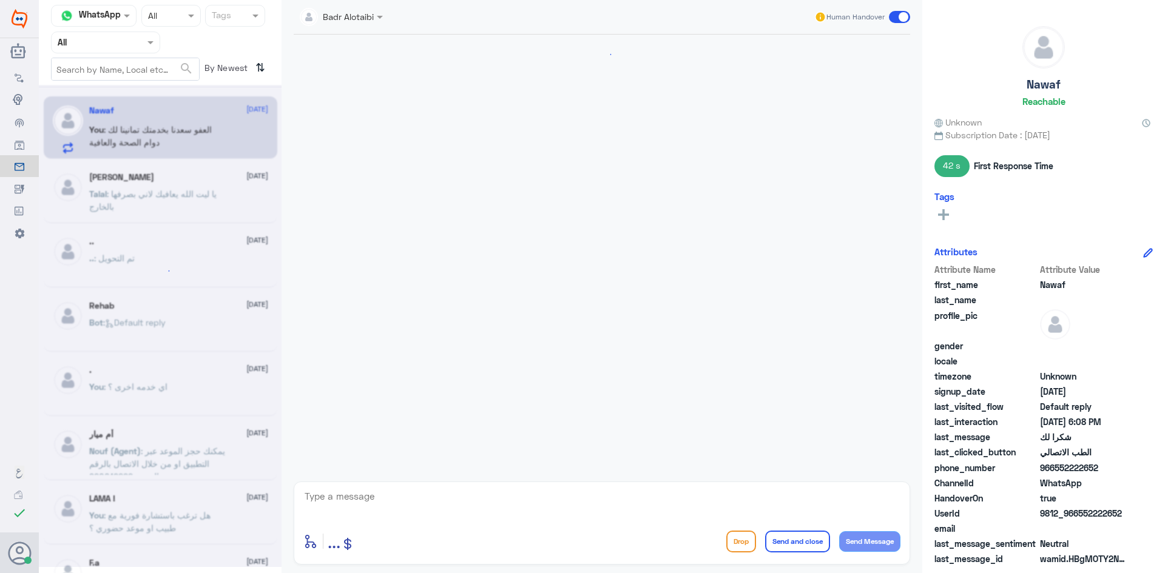
scroll to position [687, 0]
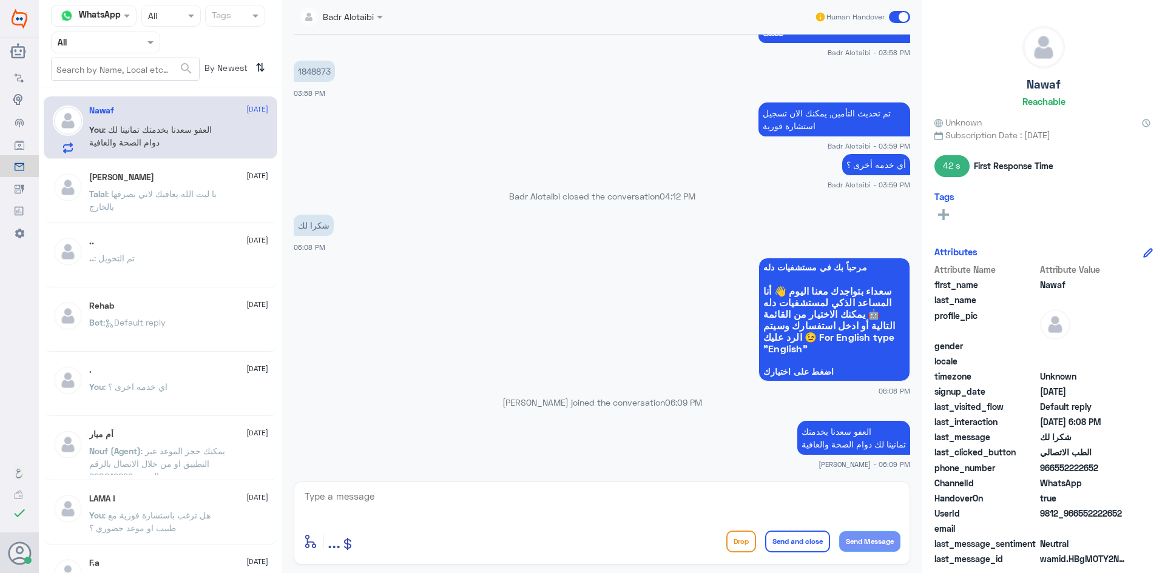
click at [893, 19] on span at bounding box center [899, 17] width 21 height 12
click at [0, 0] on input "checkbox" at bounding box center [0, 0] width 0 height 0
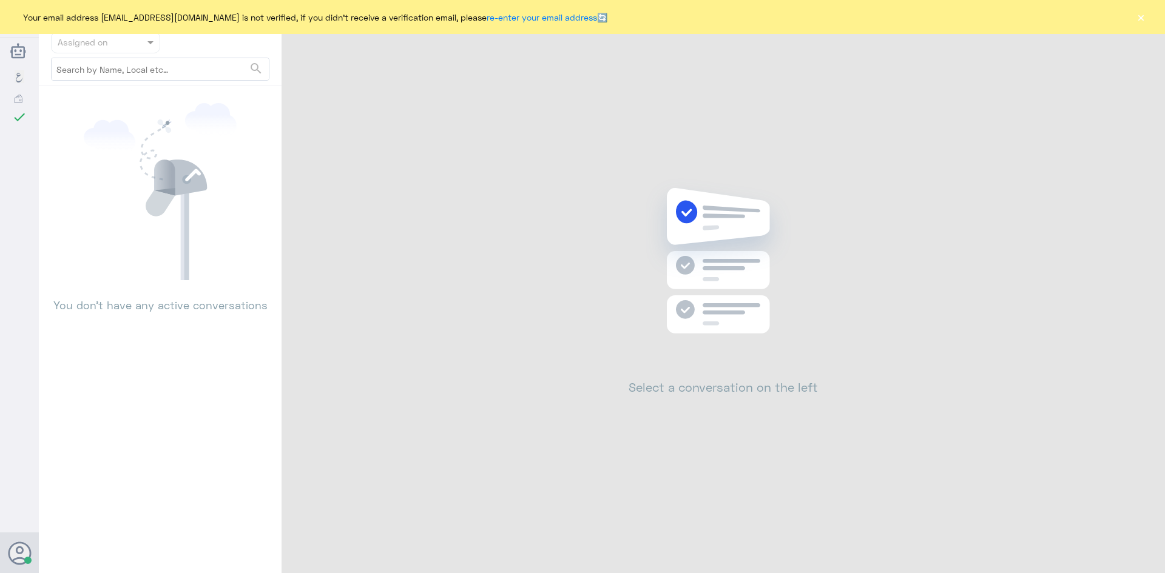
click at [1134, 16] on div "Your email address [EMAIL_ADDRESS][DOMAIN_NAME] is not verified, if you didn't …" at bounding box center [582, 17] width 1165 height 34
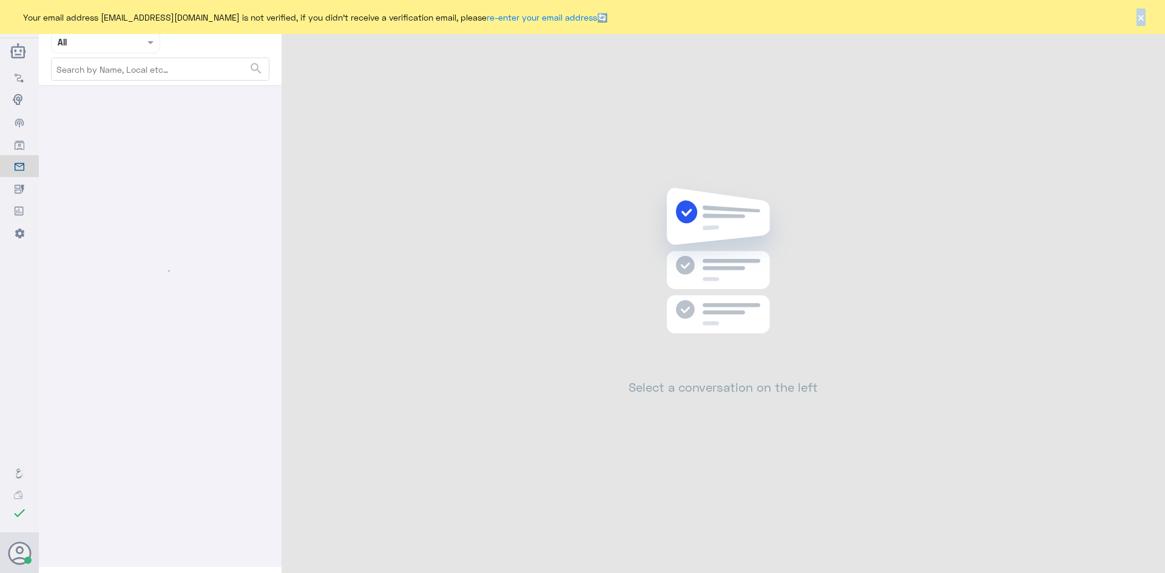
click at [1137, 19] on button "×" at bounding box center [1140, 17] width 12 height 12
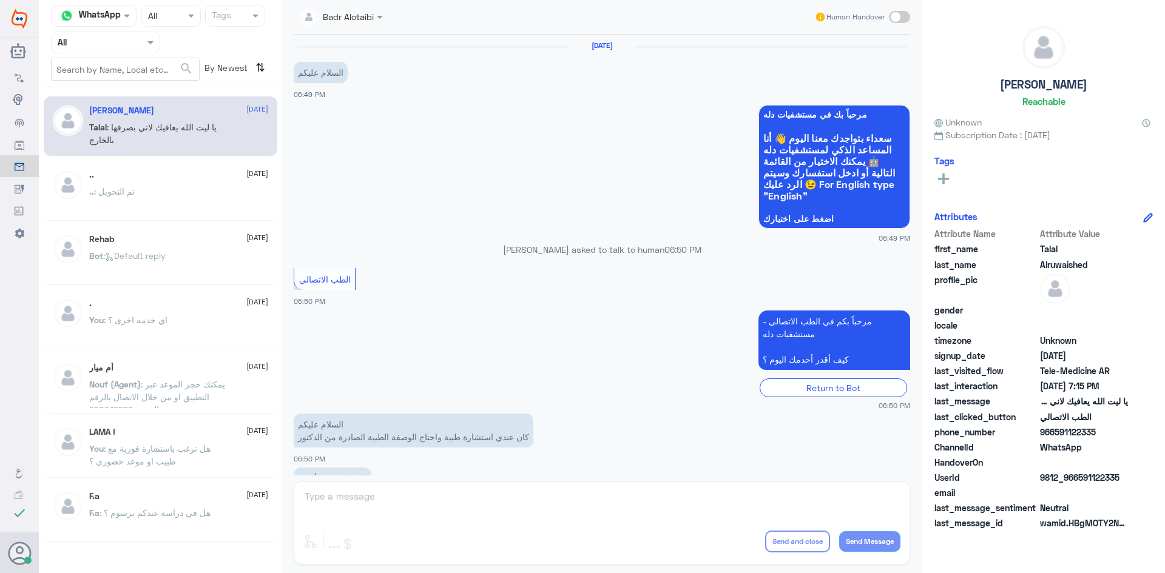
scroll to position [277, 0]
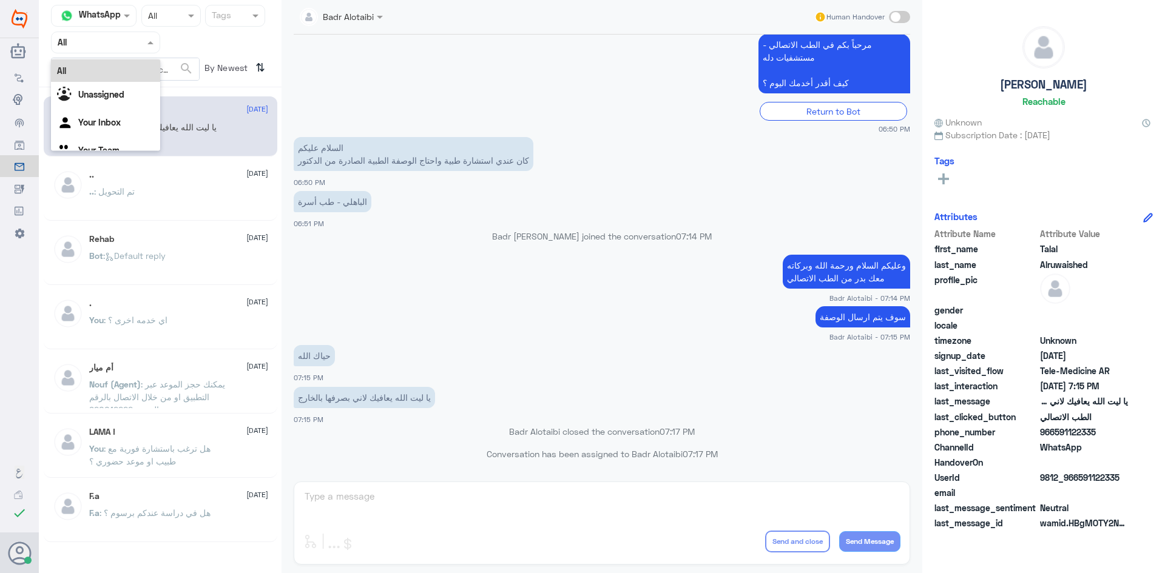
click at [127, 46] on div at bounding box center [106, 42] width 108 height 14
click at [126, 89] on div "Unassigned" at bounding box center [105, 96] width 109 height 28
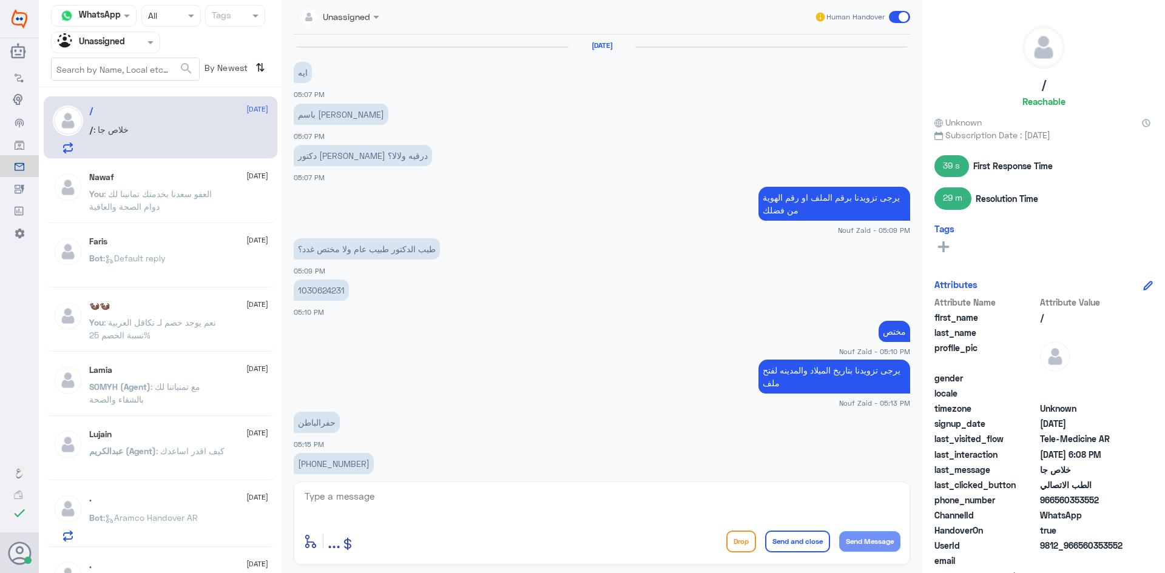
scroll to position [635, 0]
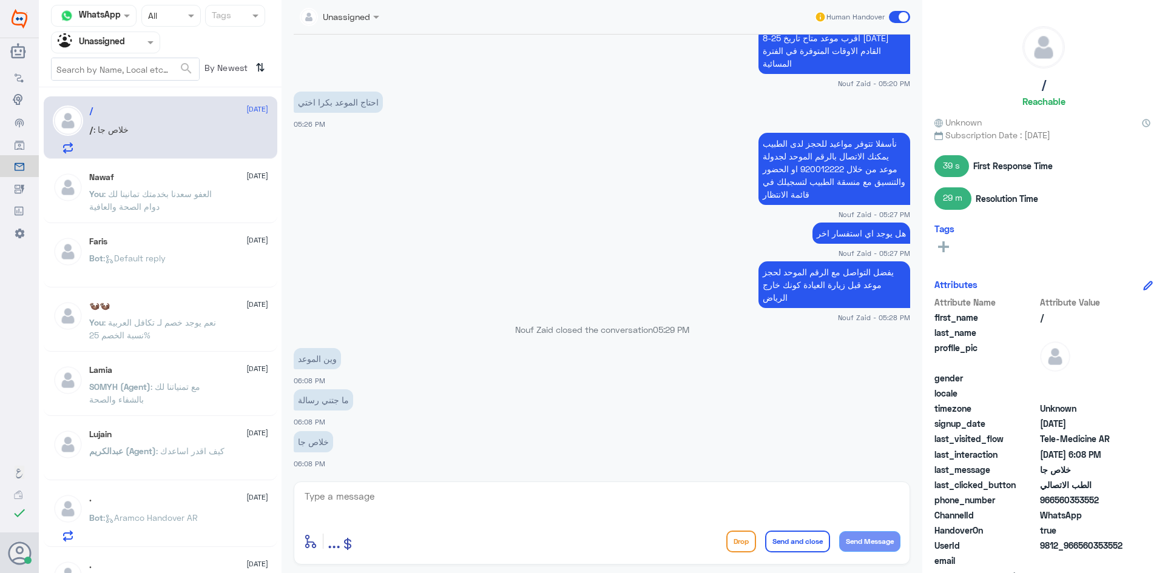
click at [181, 182] on div "Nawaf [DATE]" at bounding box center [178, 177] width 179 height 10
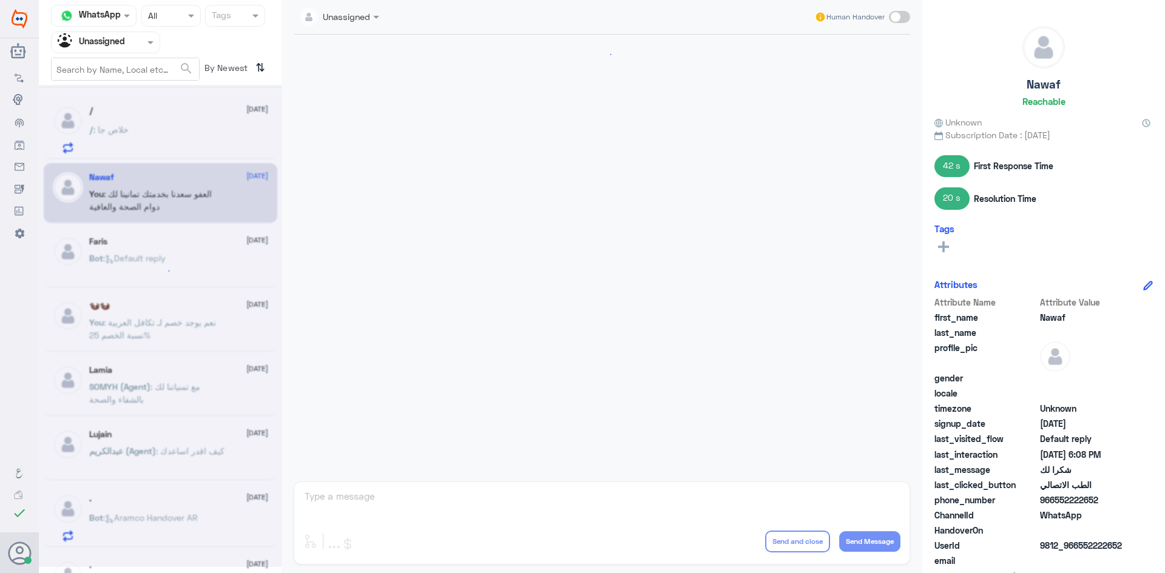
scroll to position [710, 0]
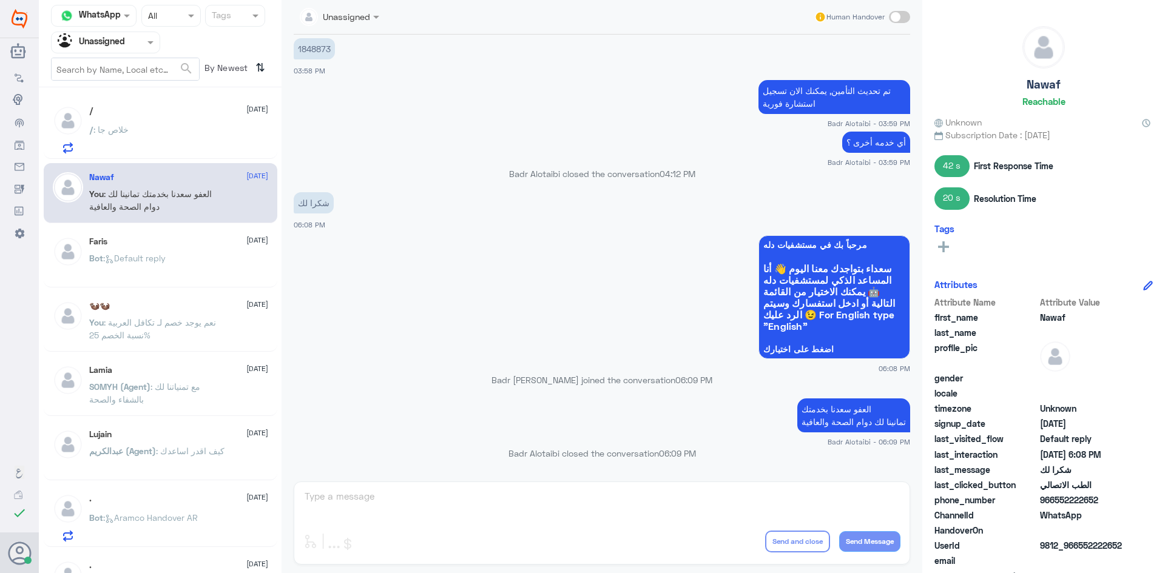
drag, startPoint x: 1097, startPoint y: 500, endPoint x: 1053, endPoint y: 499, distance: 44.3
click at [1053, 499] on span "966552222652" at bounding box center [1084, 500] width 88 height 13
copy span "552222652"
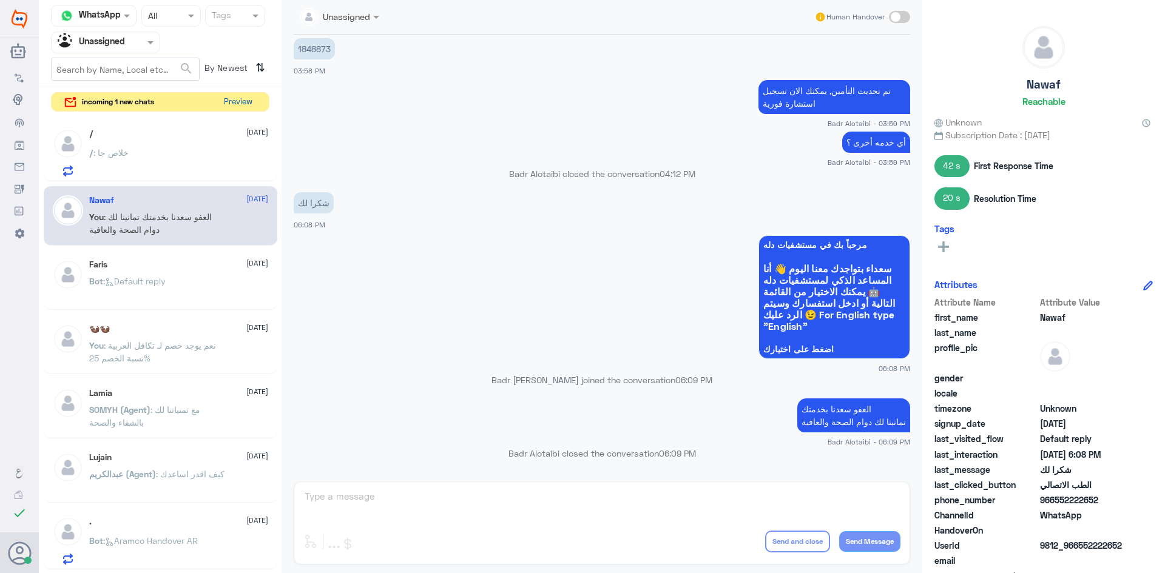
click at [229, 106] on button "Preview" at bounding box center [238, 102] width 38 height 19
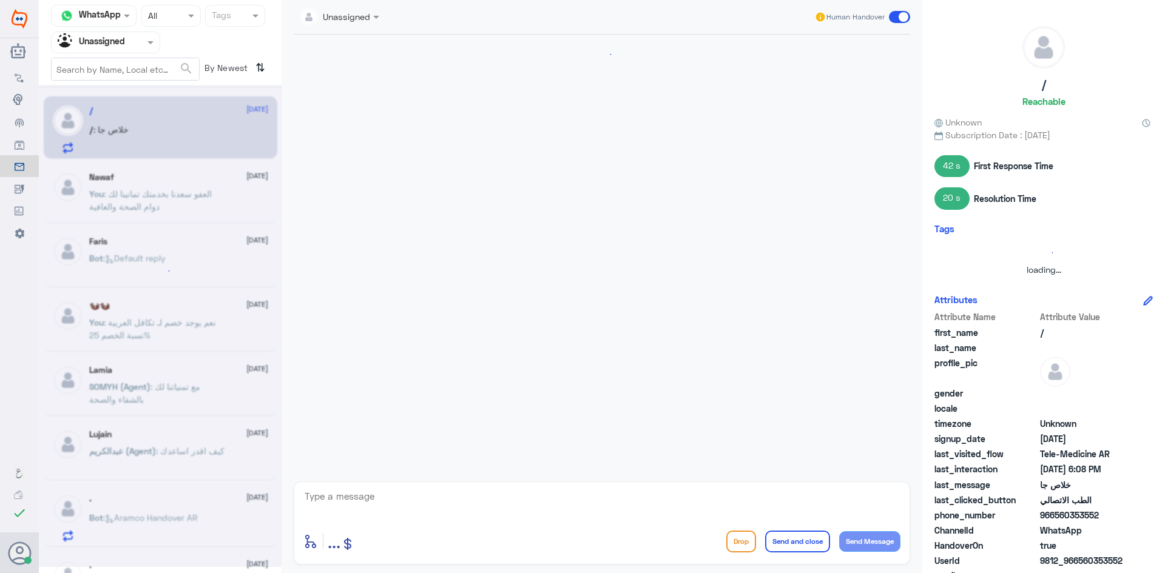
scroll to position [635, 0]
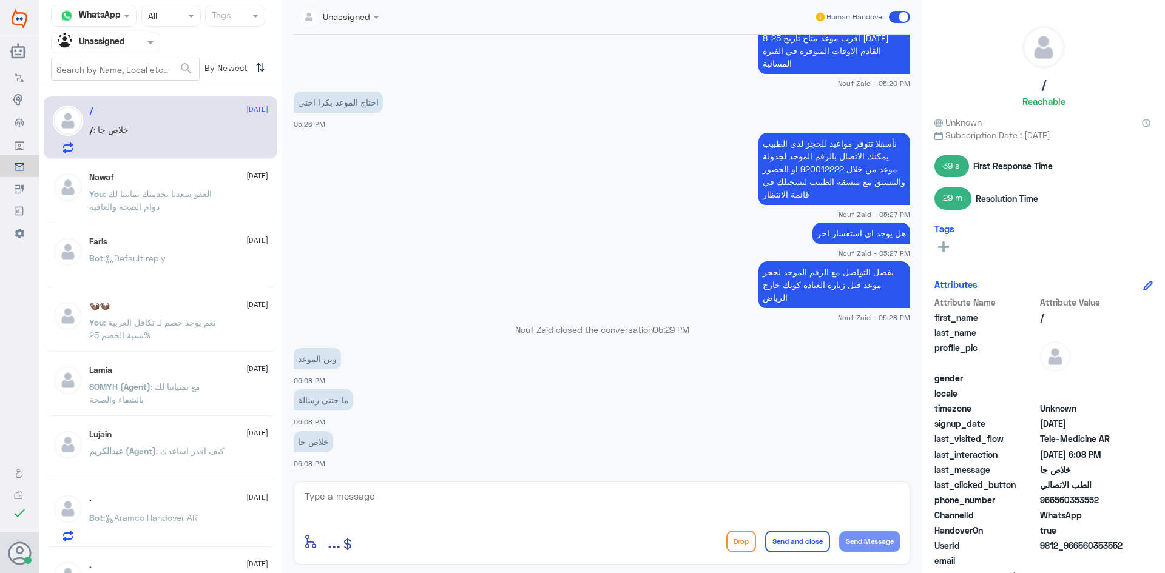
click at [214, 184] on div "Nawaf [DATE] You : العفو [PERSON_NAME] بخدمتك تمانينا لك دوام الصحة والعافية" at bounding box center [178, 194] width 179 height 45
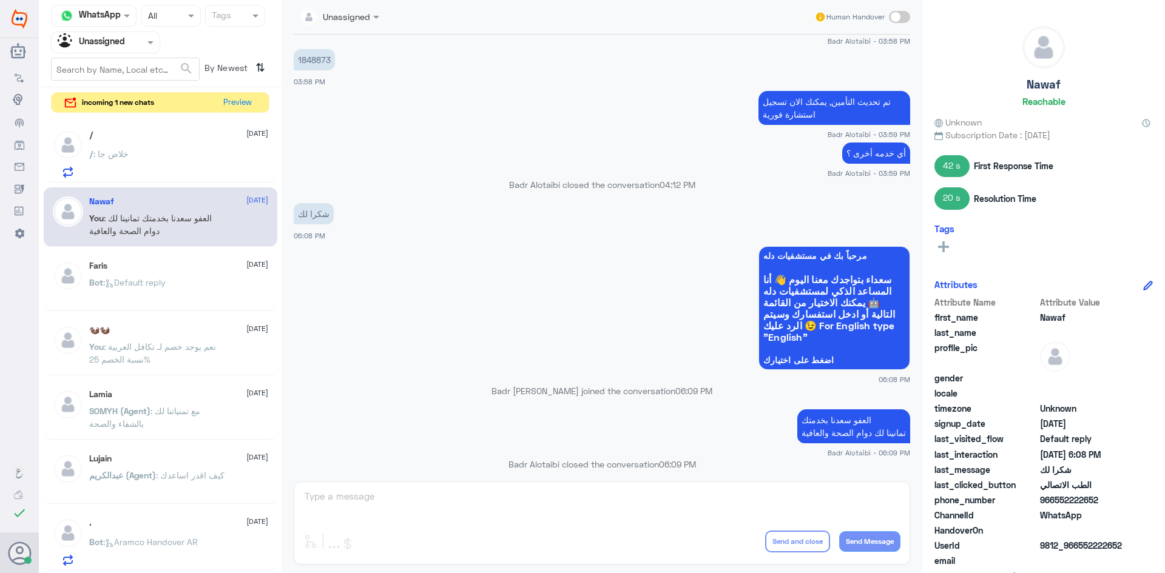
scroll to position [710, 0]
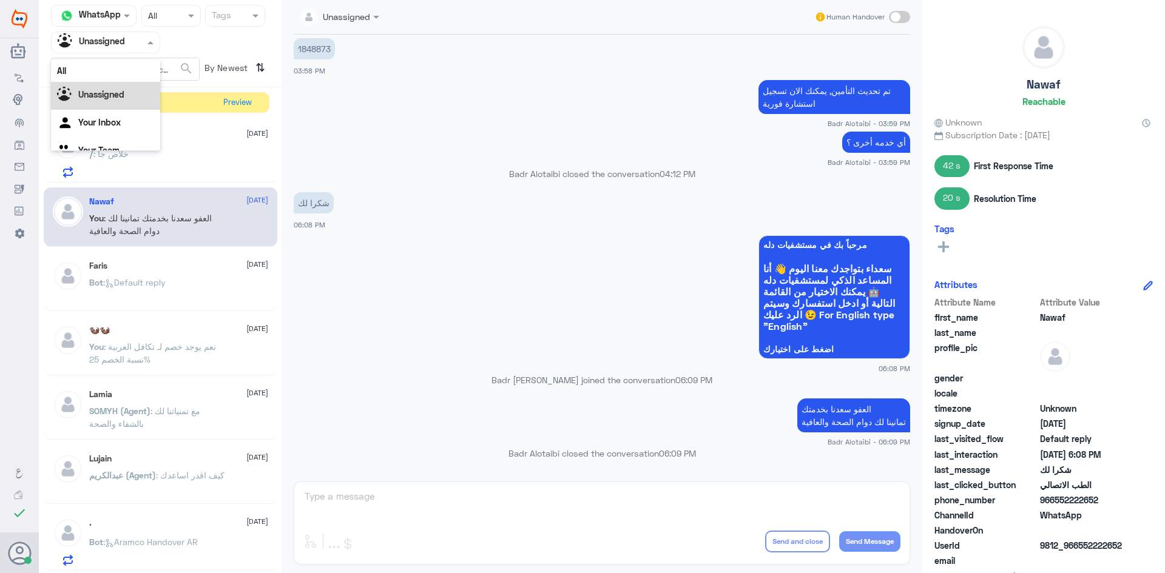
click at [138, 44] on div at bounding box center [106, 42] width 108 height 14
click at [109, 69] on div "All" at bounding box center [105, 70] width 109 height 22
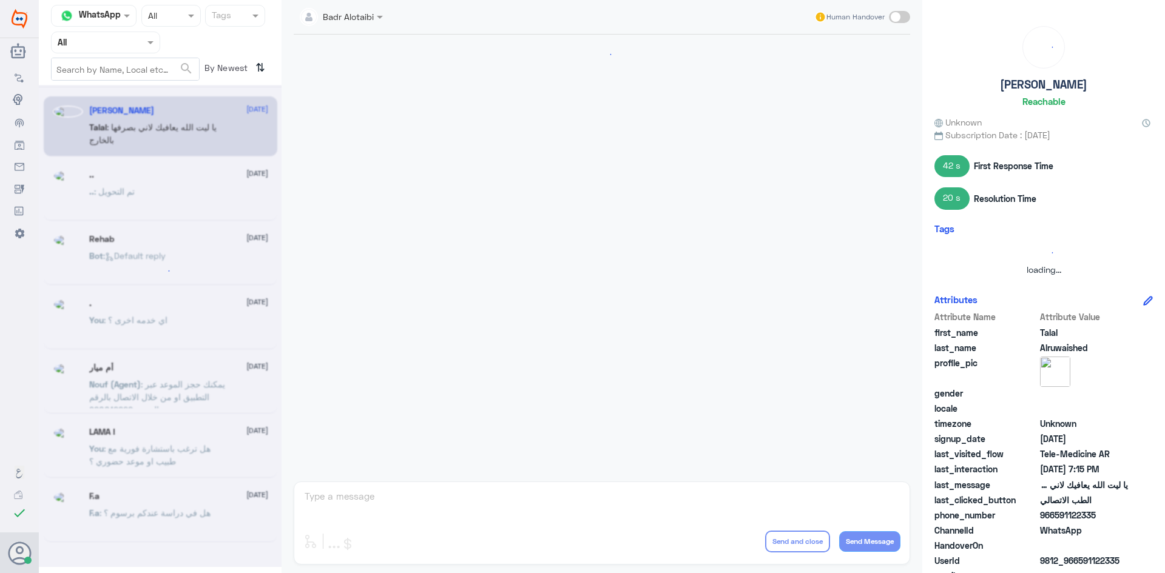
scroll to position [277, 0]
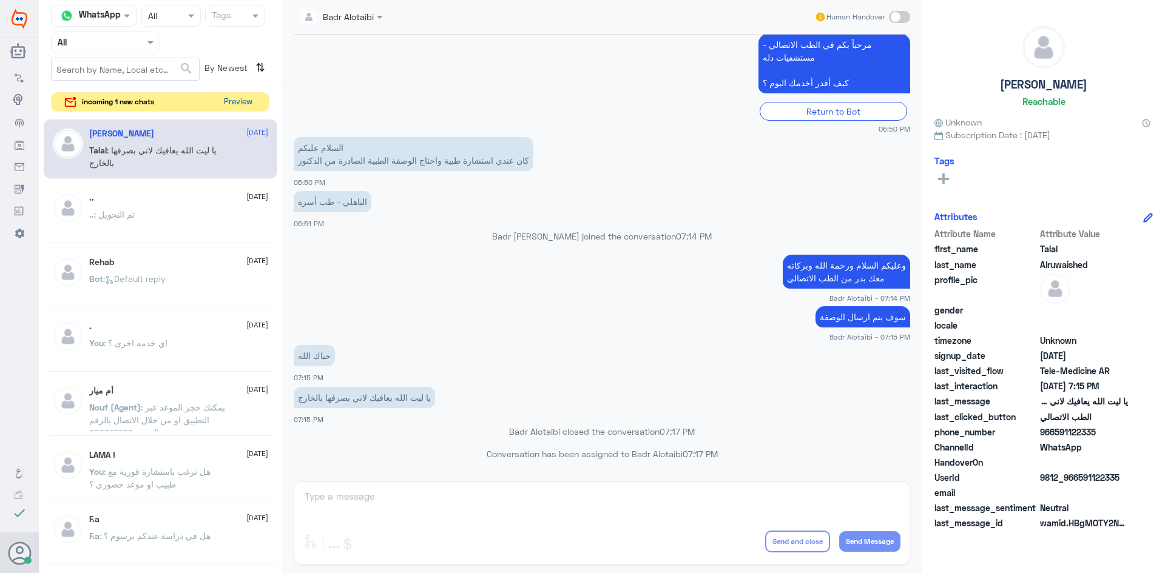
click at [230, 95] on button "Preview" at bounding box center [238, 102] width 38 height 19
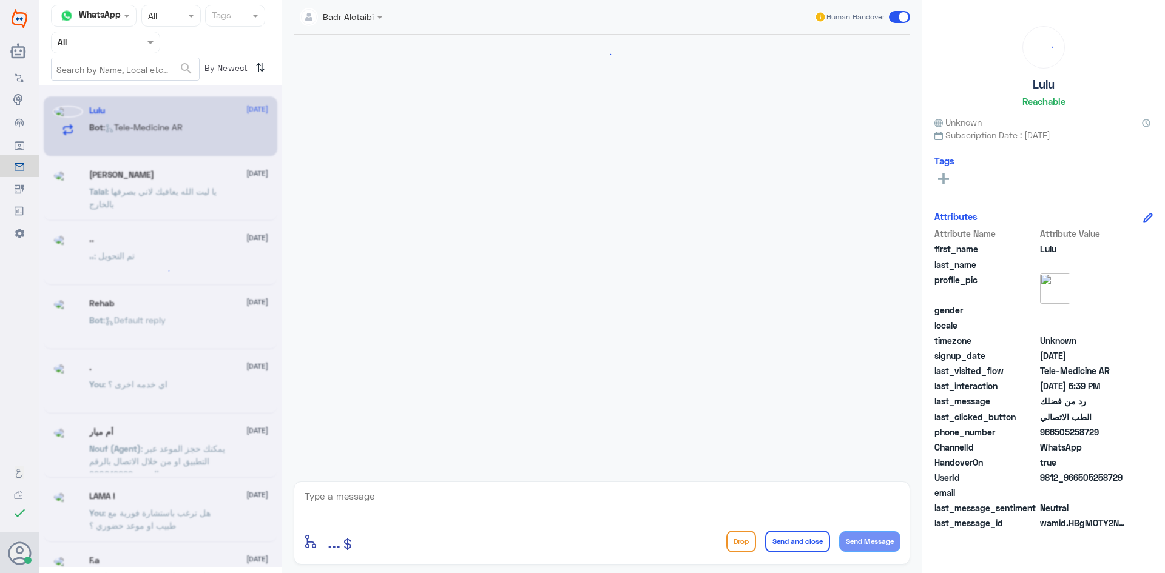
scroll to position [84, 0]
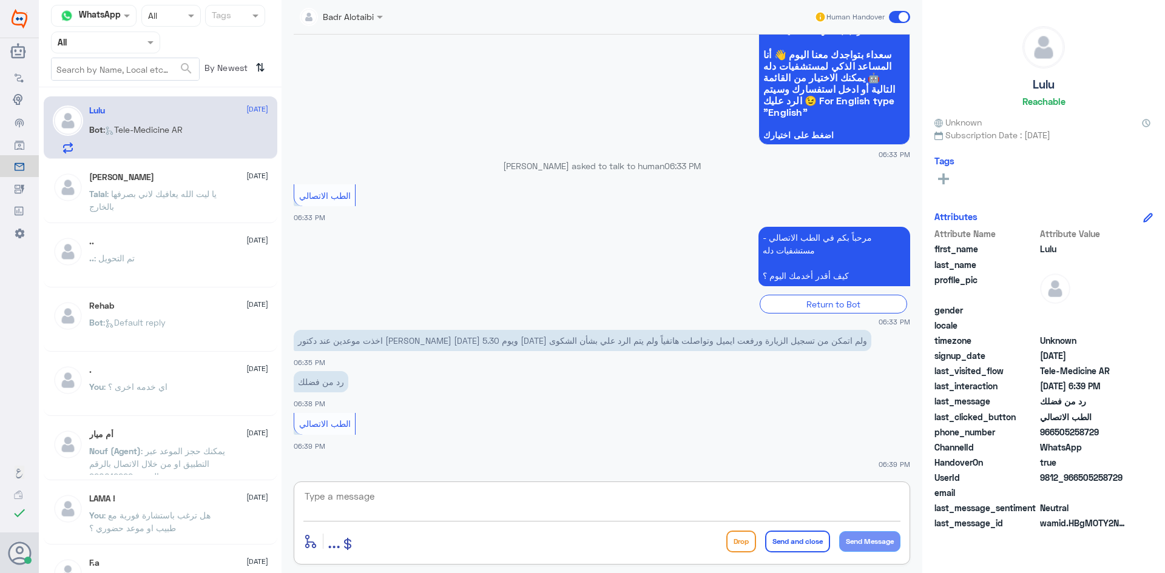
click at [572, 512] on textarea at bounding box center [601, 503] width 597 height 30
drag, startPoint x: 1122, startPoint y: 479, endPoint x: 1080, endPoint y: 484, distance: 42.1
click at [1080, 484] on span "9812_966505258729" at bounding box center [1084, 477] width 88 height 13
copy span "505258729"
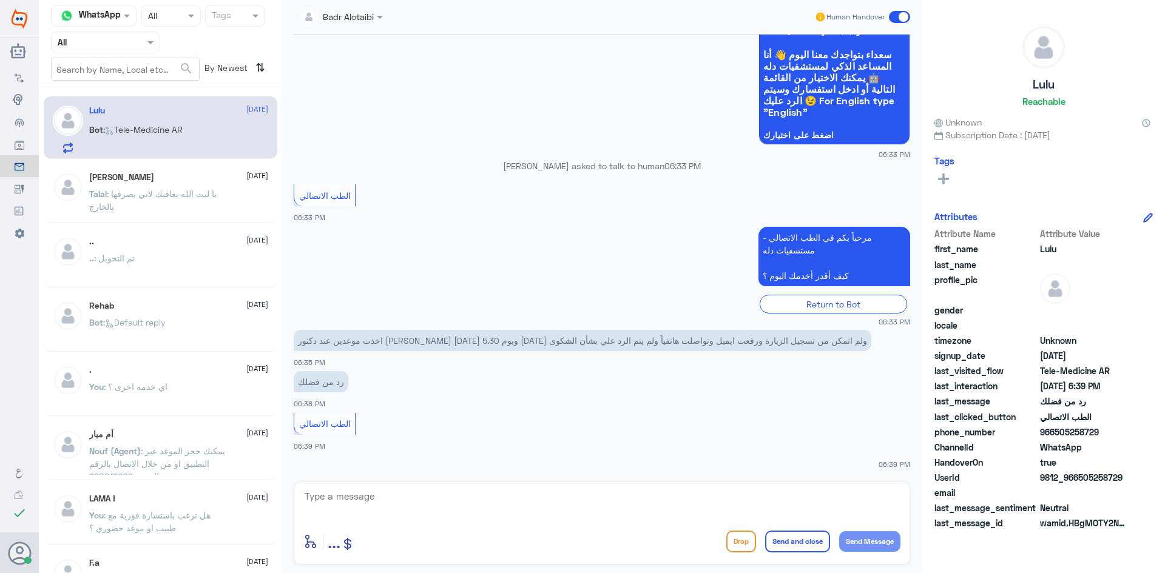
click at [613, 500] on textarea at bounding box center [601, 503] width 597 height 30
type textarea "هلا حياك معك بدر من الطب الاتصالي"
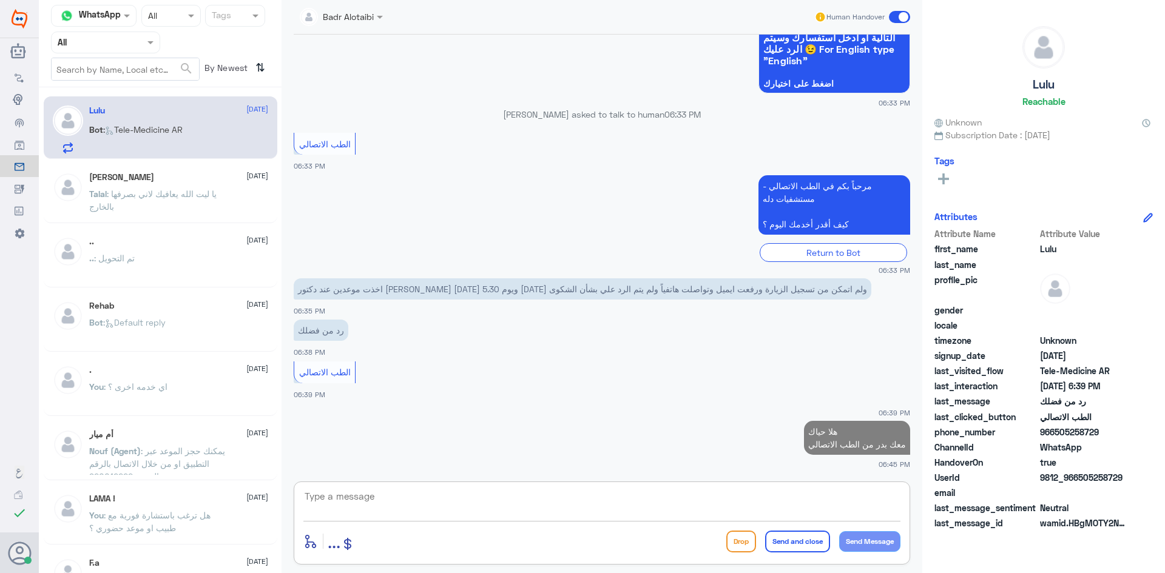
click at [736, 505] on textarea at bounding box center [601, 503] width 597 height 30
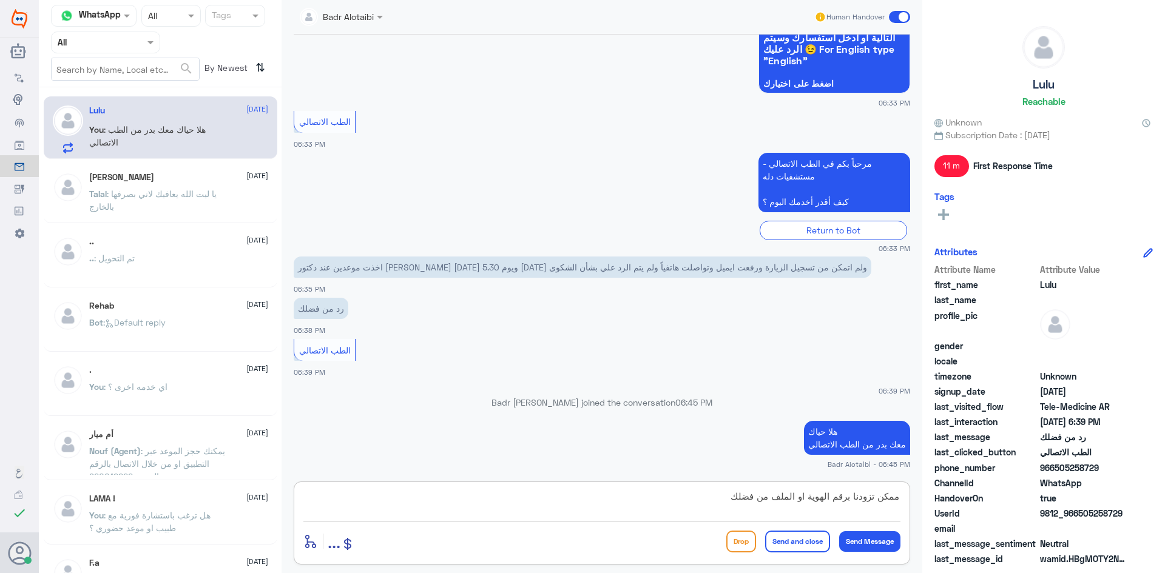
type textarea "ممكن تزودنا برقم الهوية او الملف من فضلك"
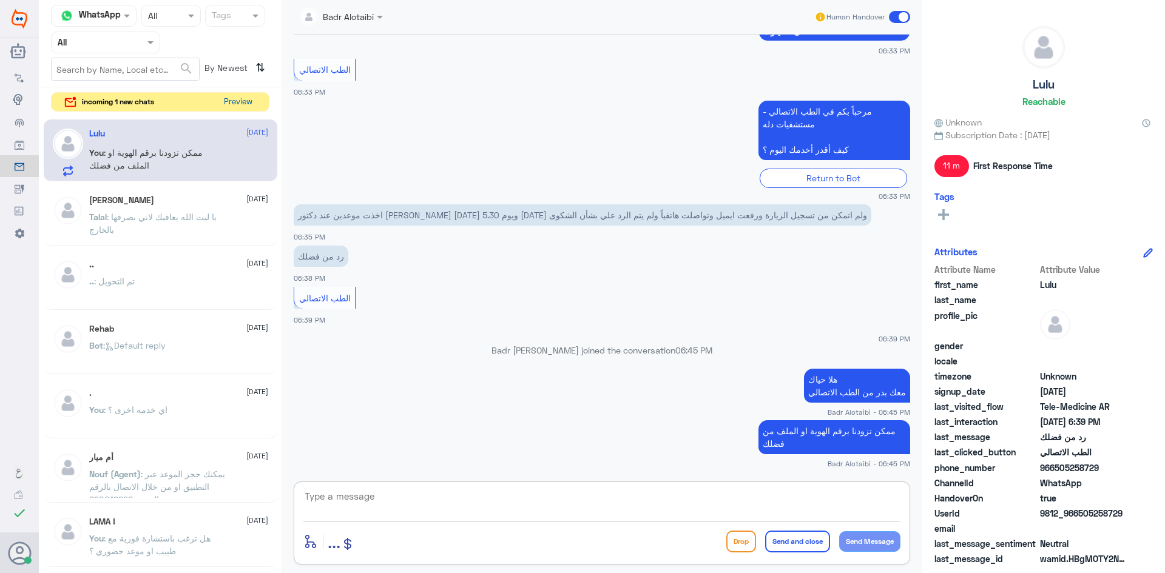
click at [234, 102] on button "Preview" at bounding box center [238, 102] width 38 height 19
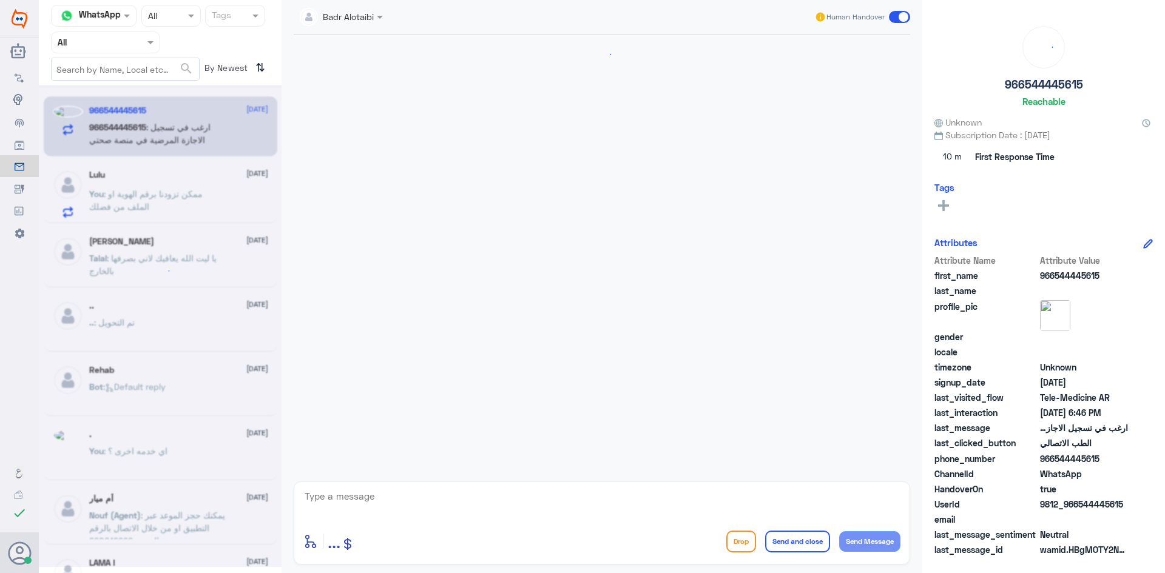
scroll to position [662, 0]
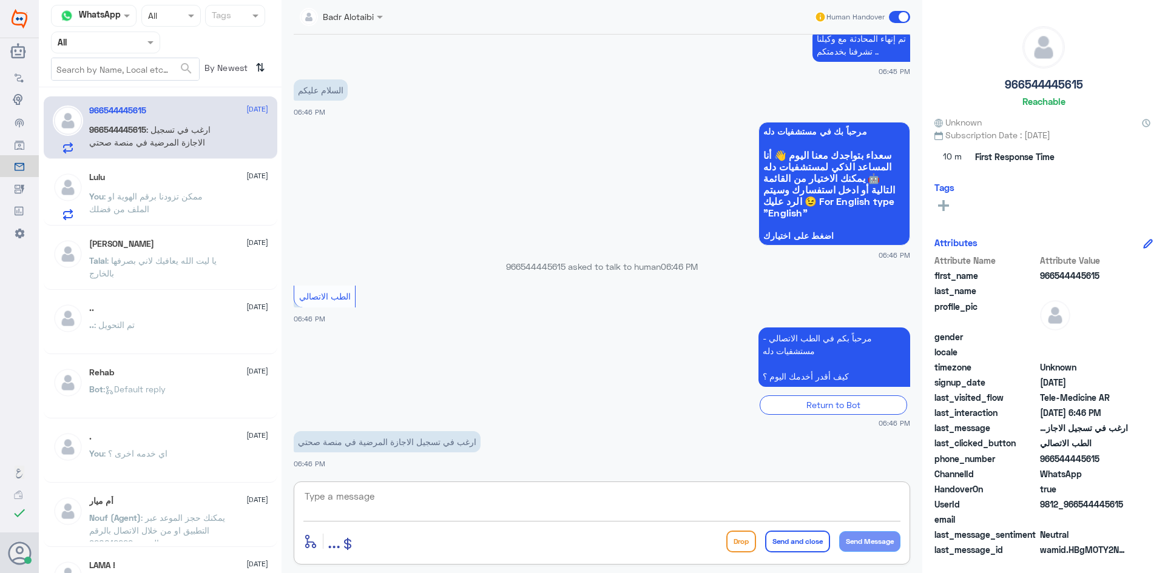
click at [474, 515] on textarea at bounding box center [601, 503] width 597 height 30
type textarea "ي"
type textarea "ه"
type textarea "وعليكم السلام ورحمة الله وبركاته معك بدر من الطب الاتصالي"
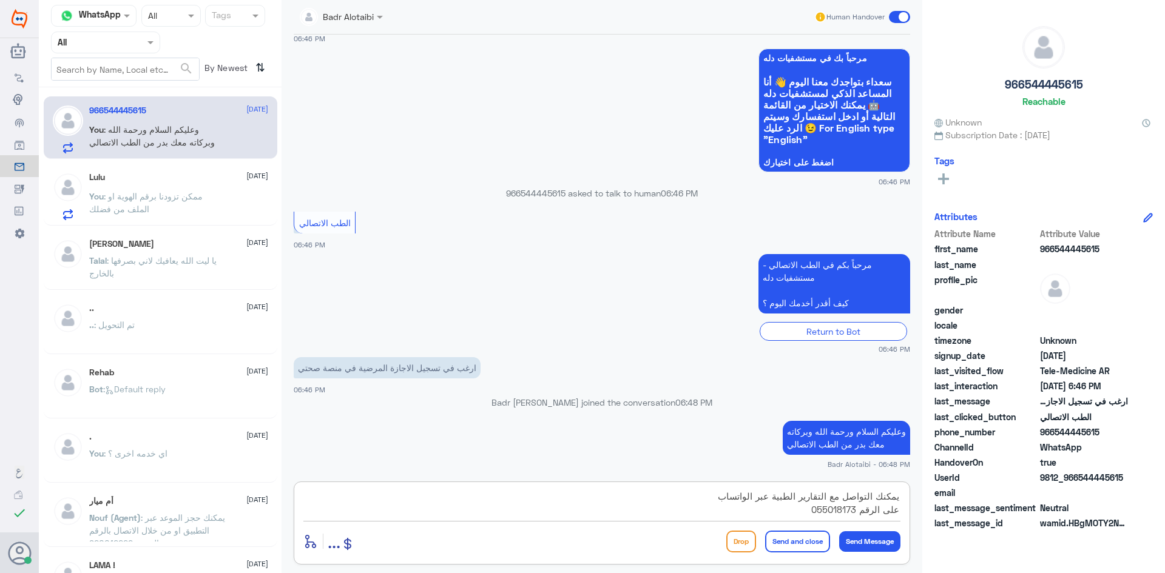
type textarea "يمكنك التواصل مع التقارير الطبية عبر الواتساب على الرقم 0550181732"
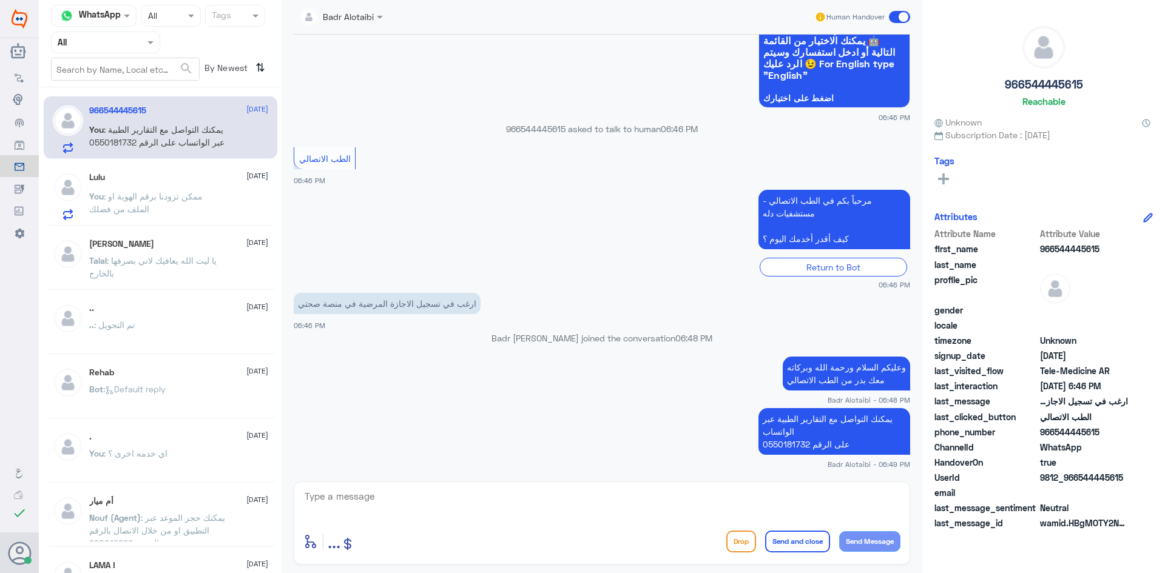
click at [895, 12] on span at bounding box center [899, 17] width 21 height 12
click at [0, 0] on input "checkbox" at bounding box center [0, 0] width 0 height 0
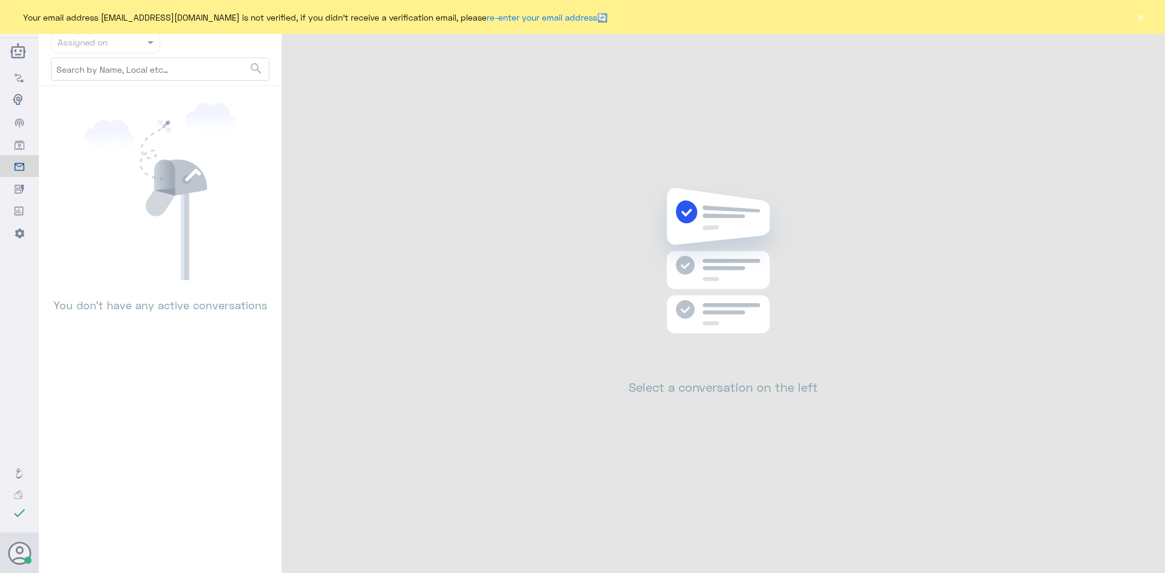
click at [1140, 19] on button "×" at bounding box center [1140, 17] width 12 height 12
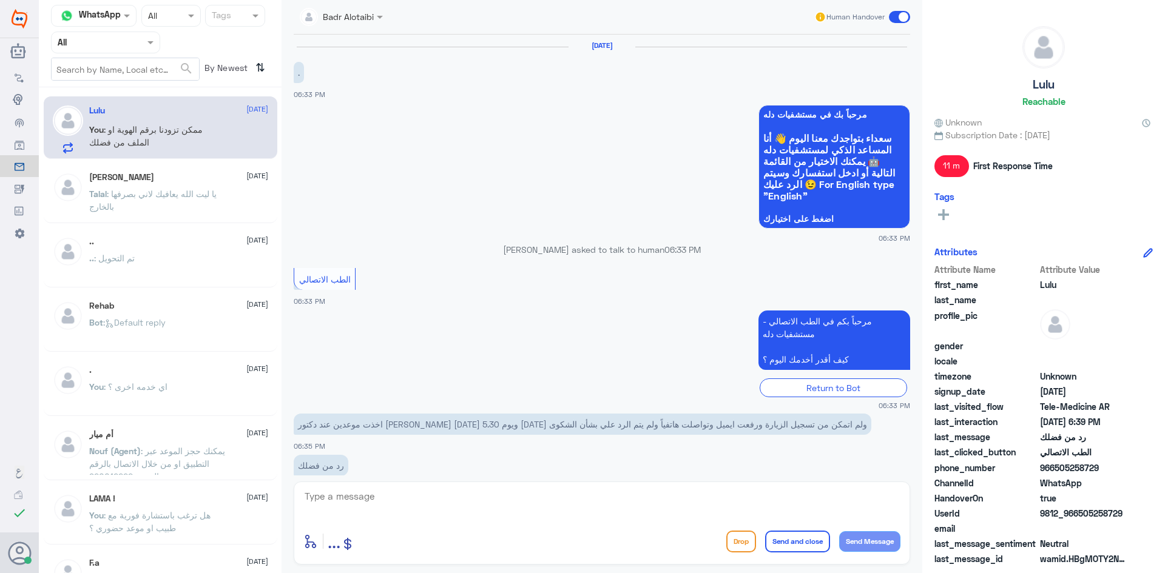
scroll to position [209, 0]
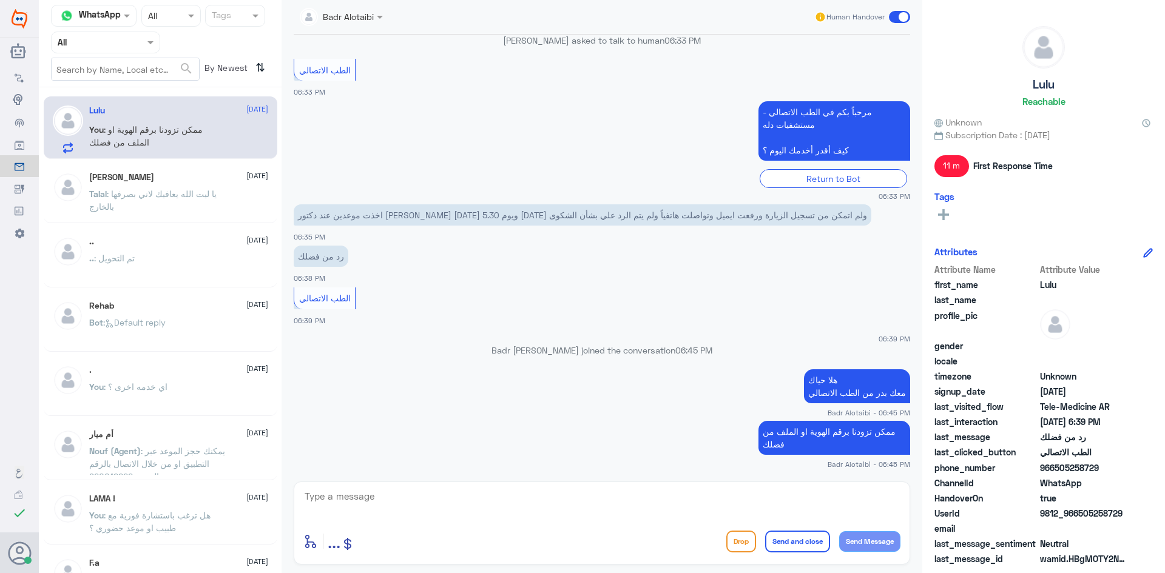
drag, startPoint x: 1124, startPoint y: 512, endPoint x: 1079, endPoint y: 514, distance: 45.0
click at [1079, 514] on span "9812_966505258729" at bounding box center [1084, 513] width 88 height 13
copy span "505258729"
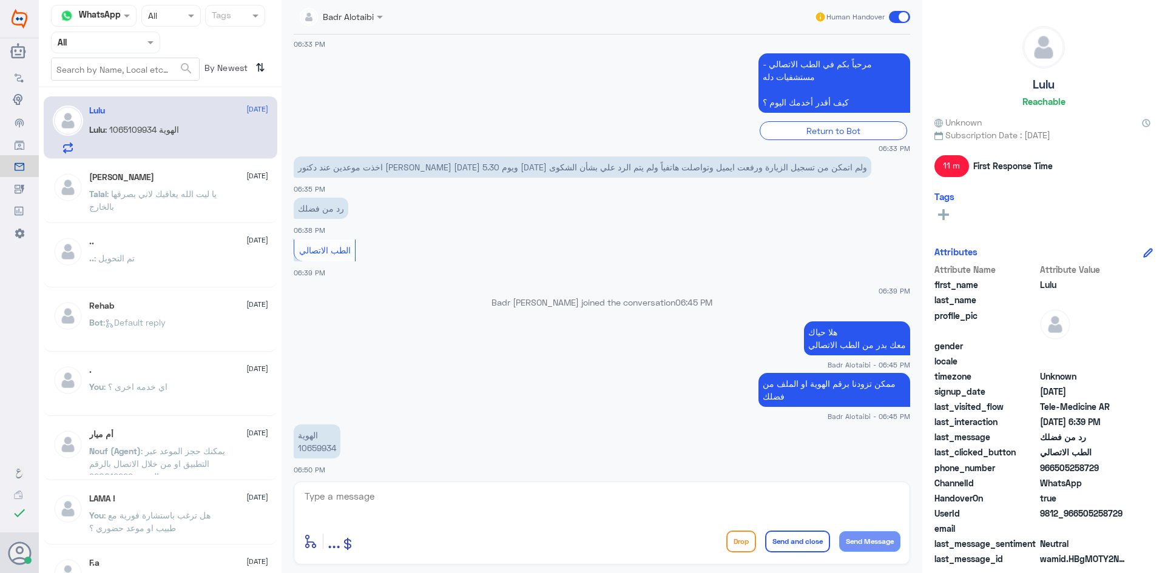
scroll to position [318, 0]
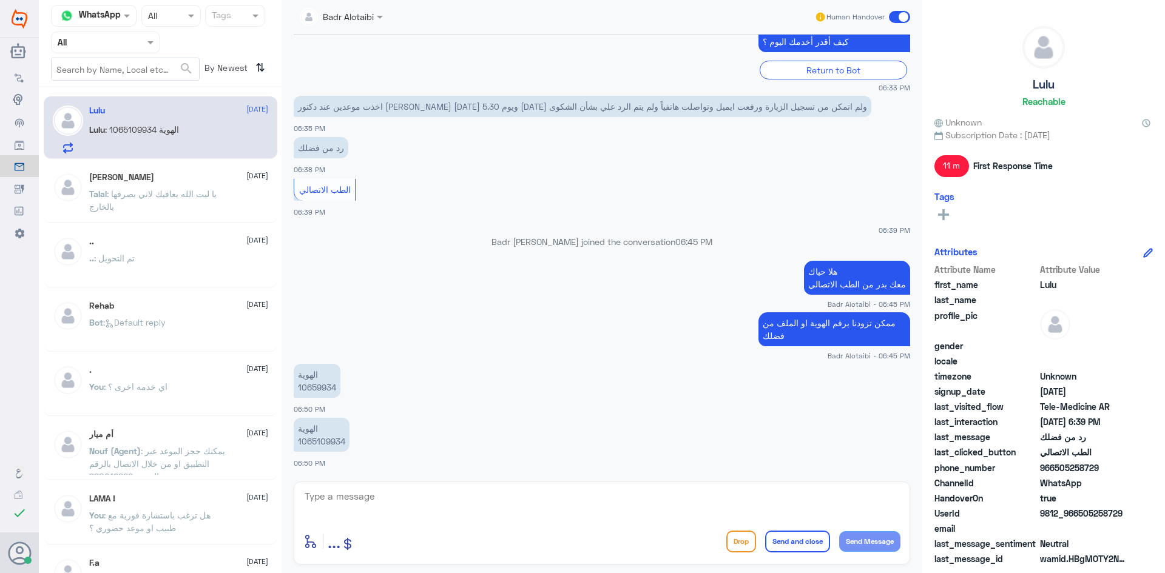
copy span "505258729"
drag, startPoint x: 325, startPoint y: 216, endPoint x: 305, endPoint y: 215, distance: 20.0
click at [305, 215] on div "الطب الاتصالي 06:39 PM" at bounding box center [602, 197] width 616 height 42
drag, startPoint x: 899, startPoint y: 303, endPoint x: 883, endPoint y: 305, distance: 15.9
click at [883, 305] on span "Badr Alotaibi - 06:45 PM" at bounding box center [868, 304] width 82 height 10
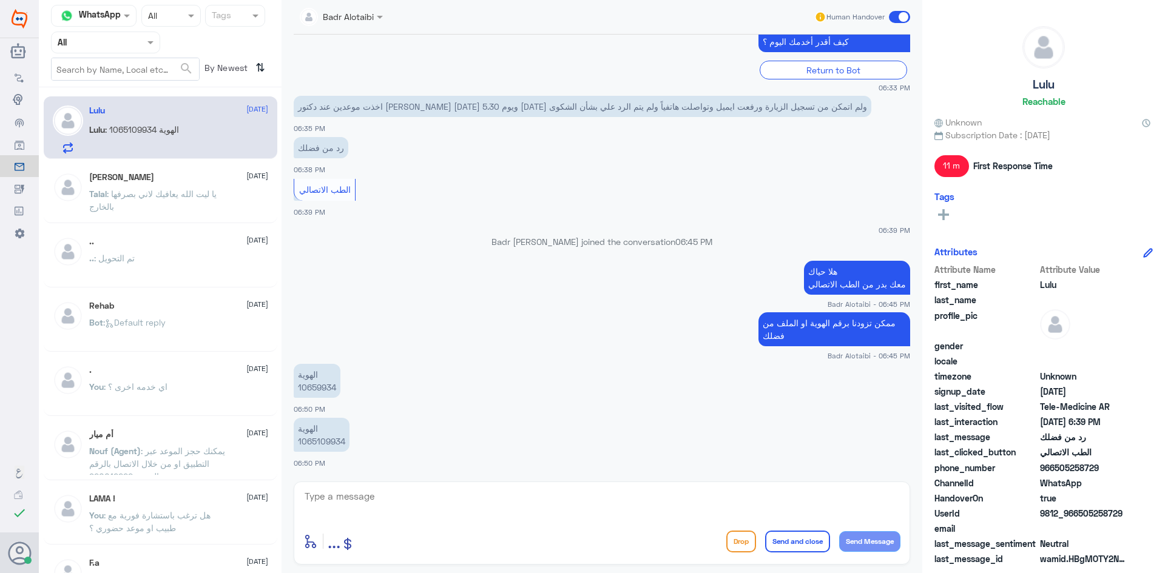
click at [328, 252] on div "Badr [PERSON_NAME] joined the conversation 06:45 PM" at bounding box center [602, 246] width 616 height 22
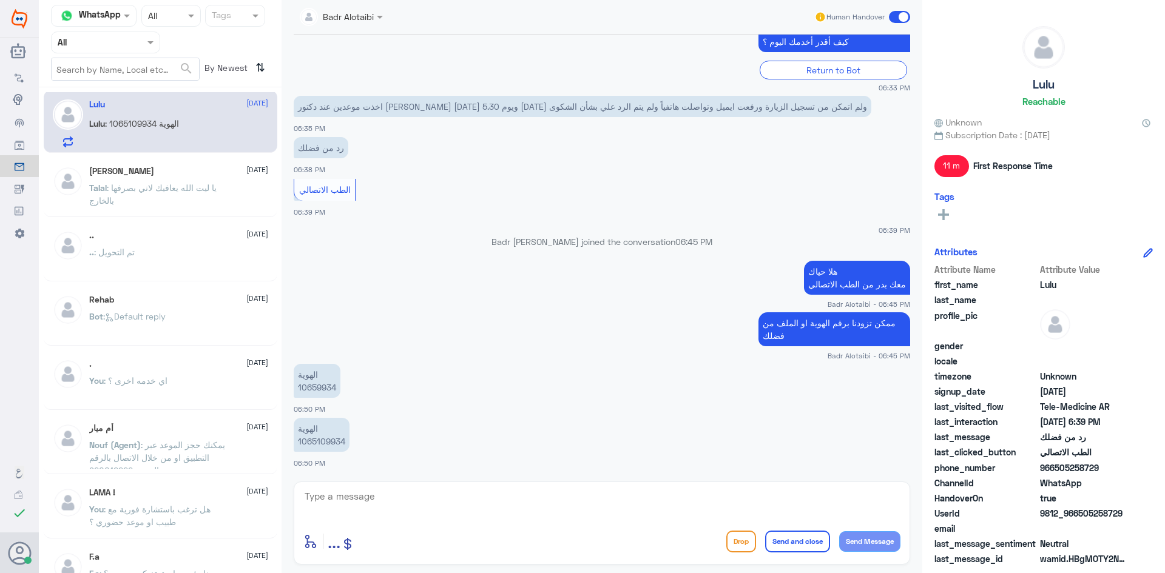
scroll to position [0, 0]
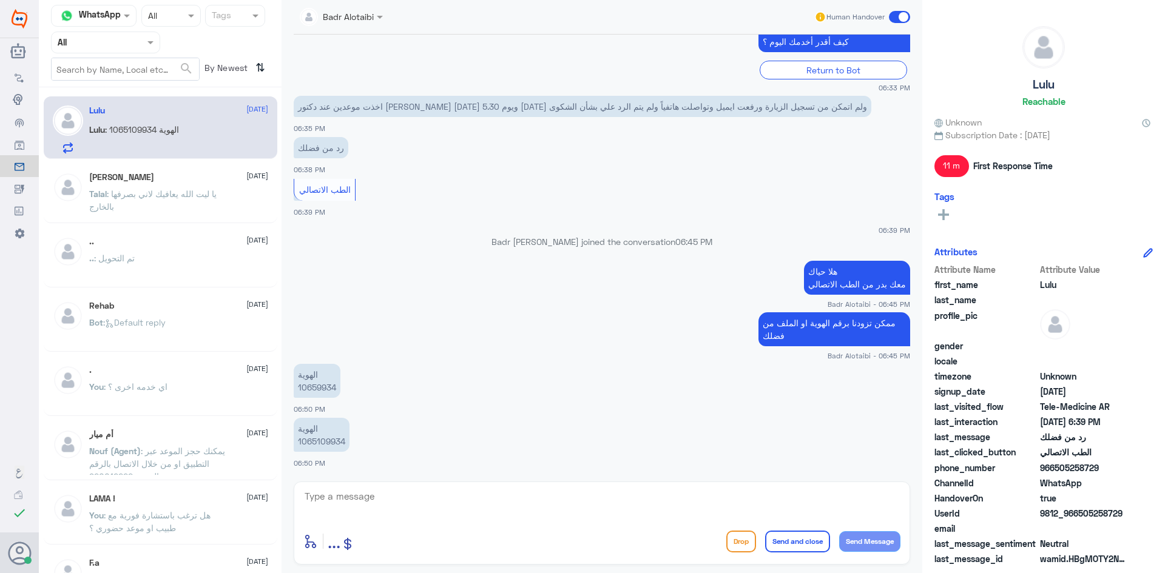
click at [138, 39] on div at bounding box center [106, 42] width 108 height 14
click at [130, 93] on div "Unassigned" at bounding box center [105, 96] width 109 height 28
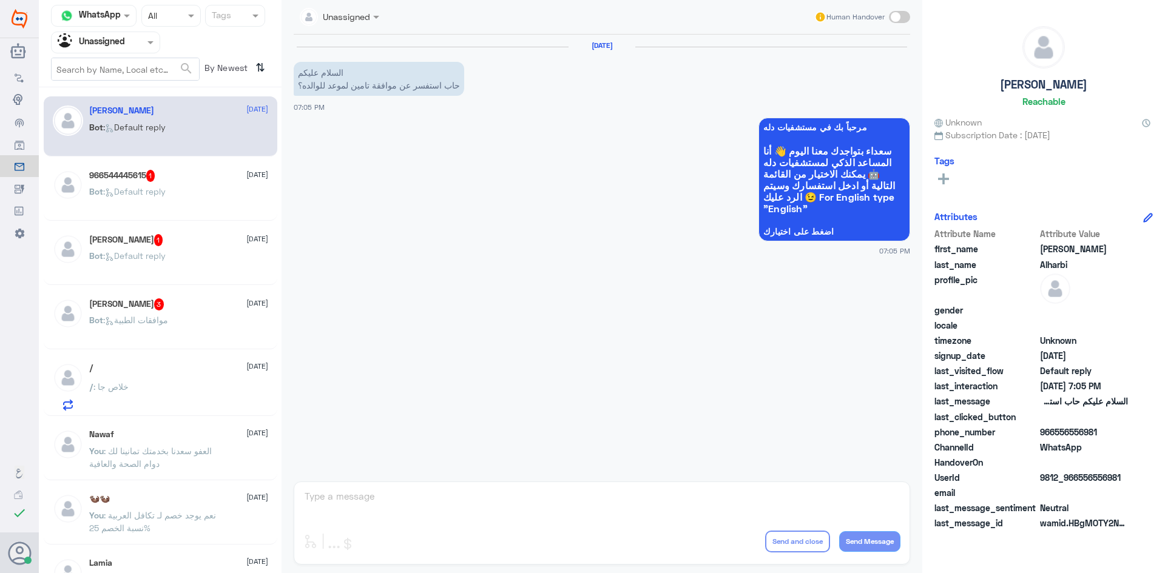
click at [172, 452] on span ": العفو سعدنا بخدمتك تمانينا لك دوام الصحة والعافية" at bounding box center [150, 457] width 123 height 23
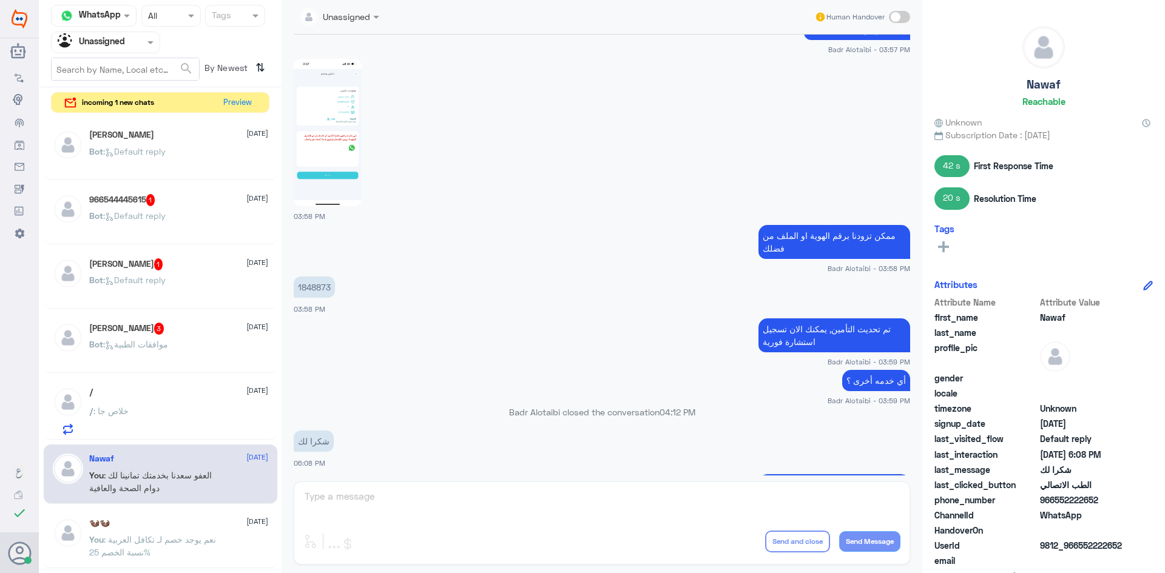
scroll to position [406, 0]
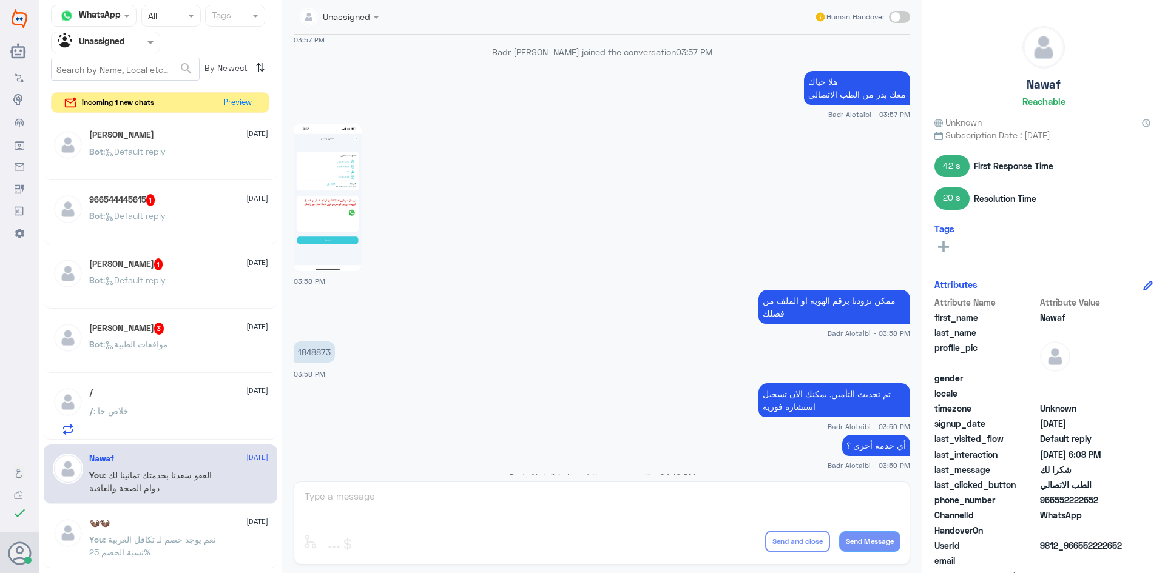
click at [340, 194] on img at bounding box center [328, 197] width 68 height 147
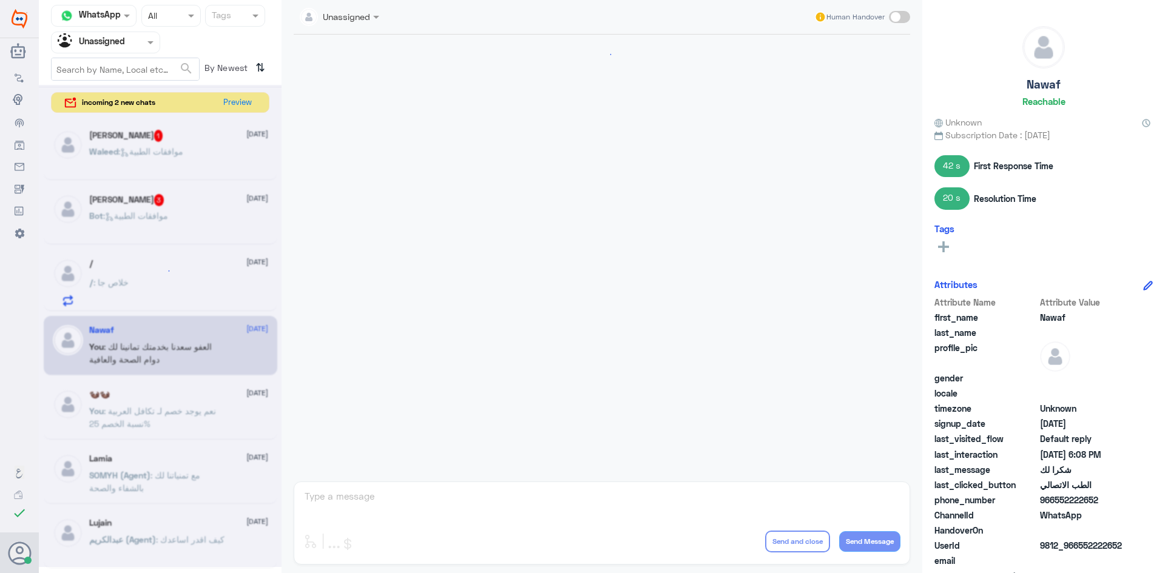
scroll to position [826, 0]
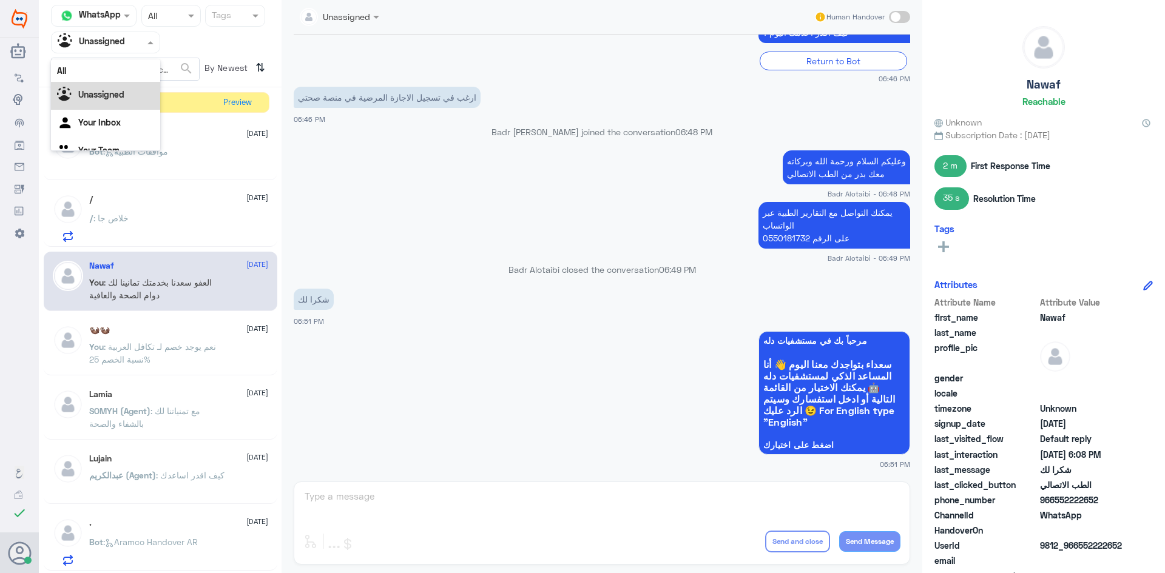
click at [133, 44] on div at bounding box center [106, 42] width 108 height 14
click at [113, 70] on div "All" at bounding box center [105, 70] width 109 height 22
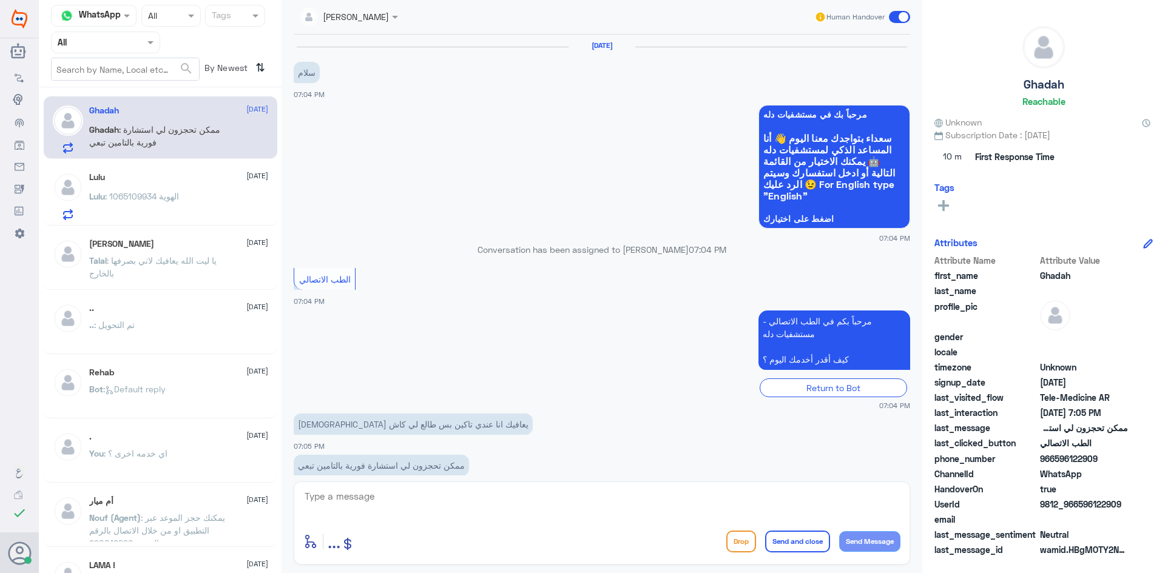
scroll to position [24, 0]
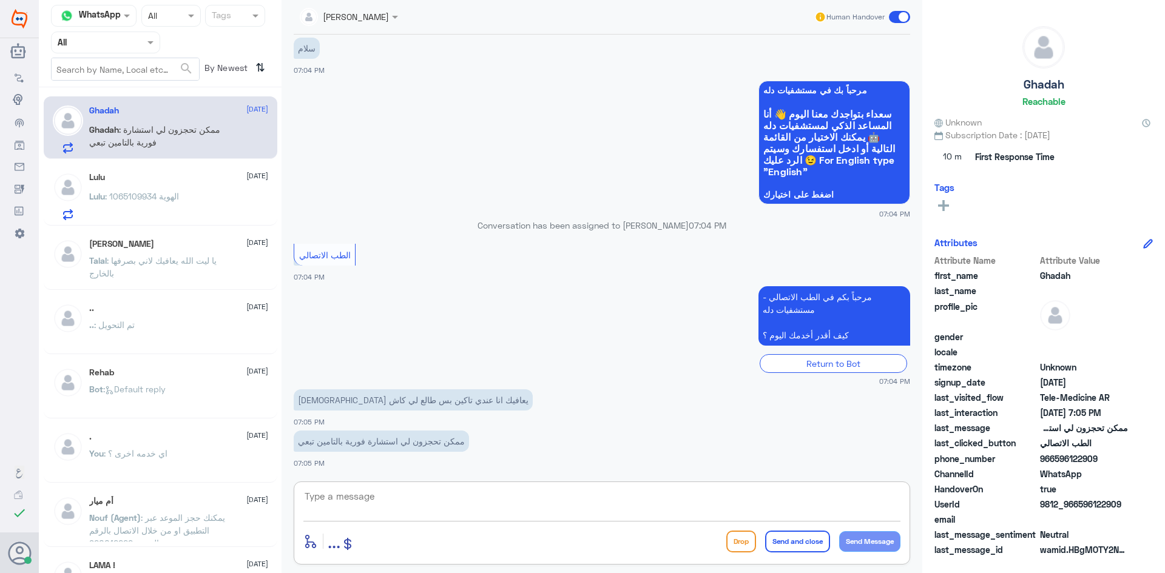
click at [376, 495] on textarea at bounding box center [601, 503] width 597 height 30
type textarea "هلا حياك معك بدر من الطب الاتصالي"
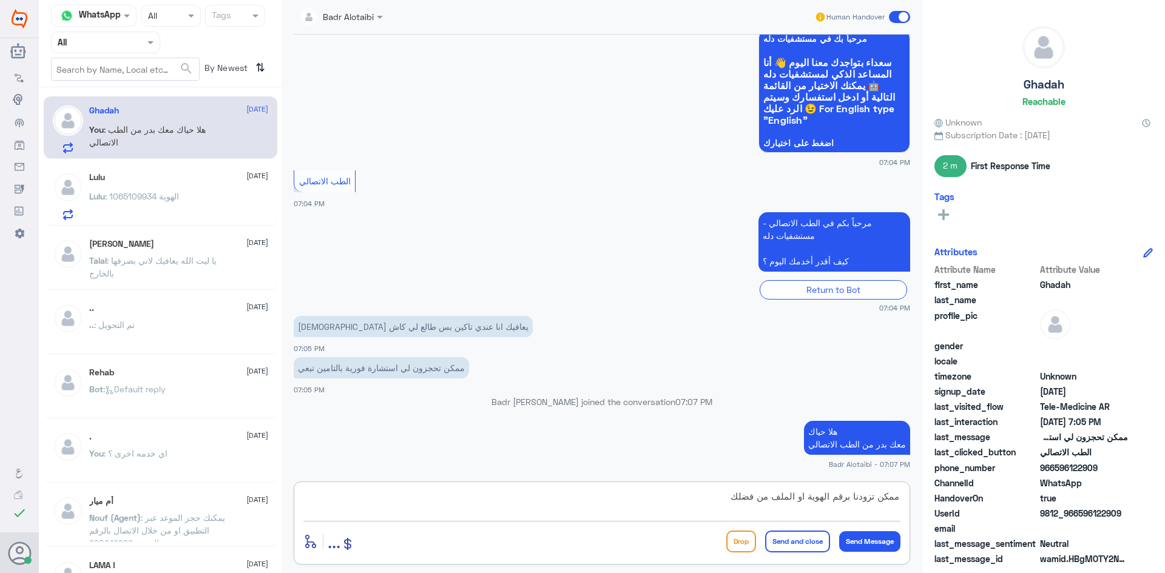
type textarea "ممكن تزودنا برقم الهوية او الملف من فضلك"
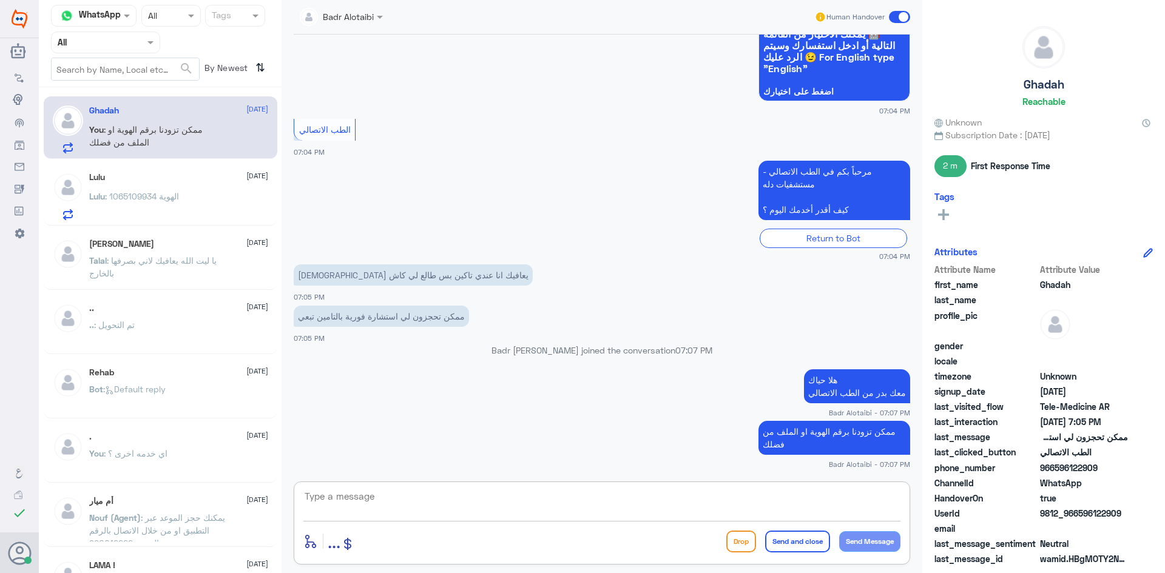
scroll to position [169, 0]
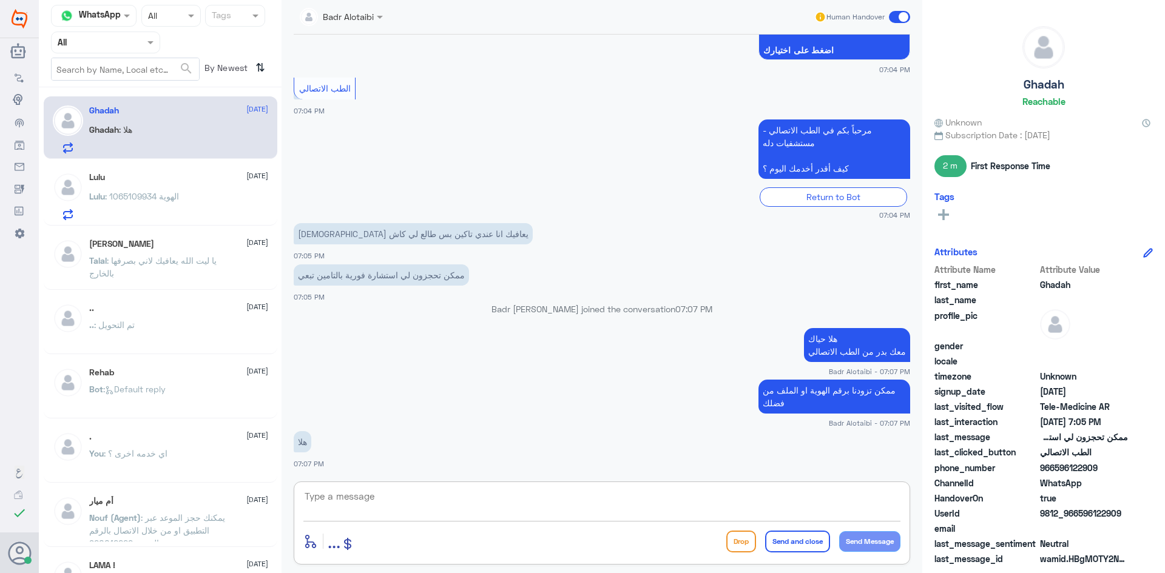
click at [439, 511] on textarea at bounding box center [601, 503] width 597 height 30
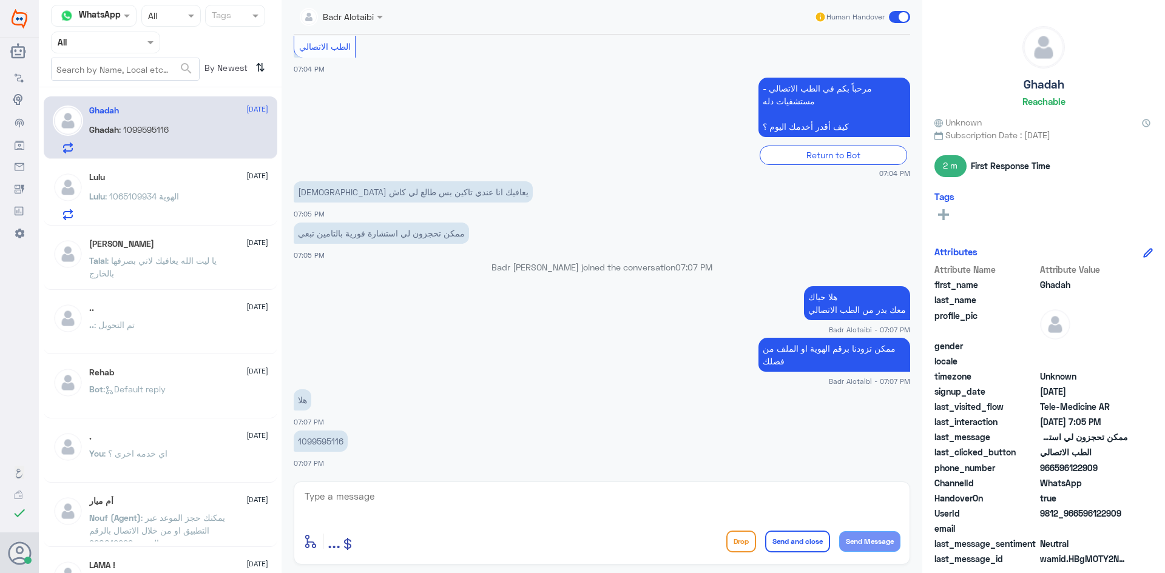
drag, startPoint x: 338, startPoint y: 442, endPoint x: 289, endPoint y: 454, distance: 51.2
click at [289, 454] on div "18 Aug 2025 سلام 07:04 PM مرحباً بك في مستشفيات دله سعداء بتواجدك معنا اليوم 👋 …" at bounding box center [602, 255] width 628 height 441
click at [315, 445] on p "1099595116" at bounding box center [321, 441] width 54 height 21
copy p "1099595116"
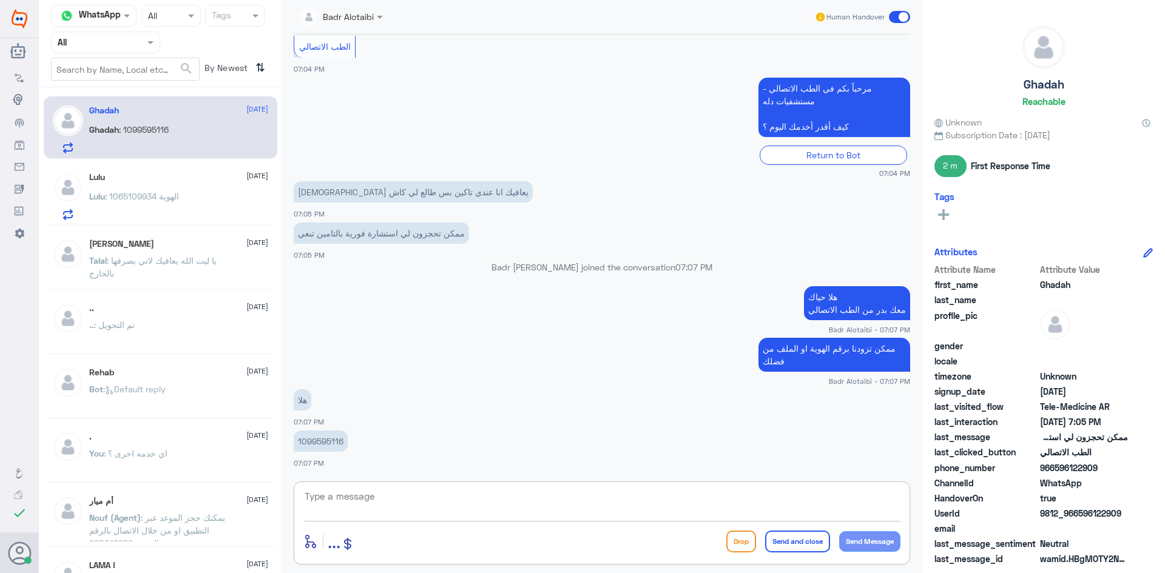
click at [468, 512] on textarea at bounding box center [601, 503] width 597 height 30
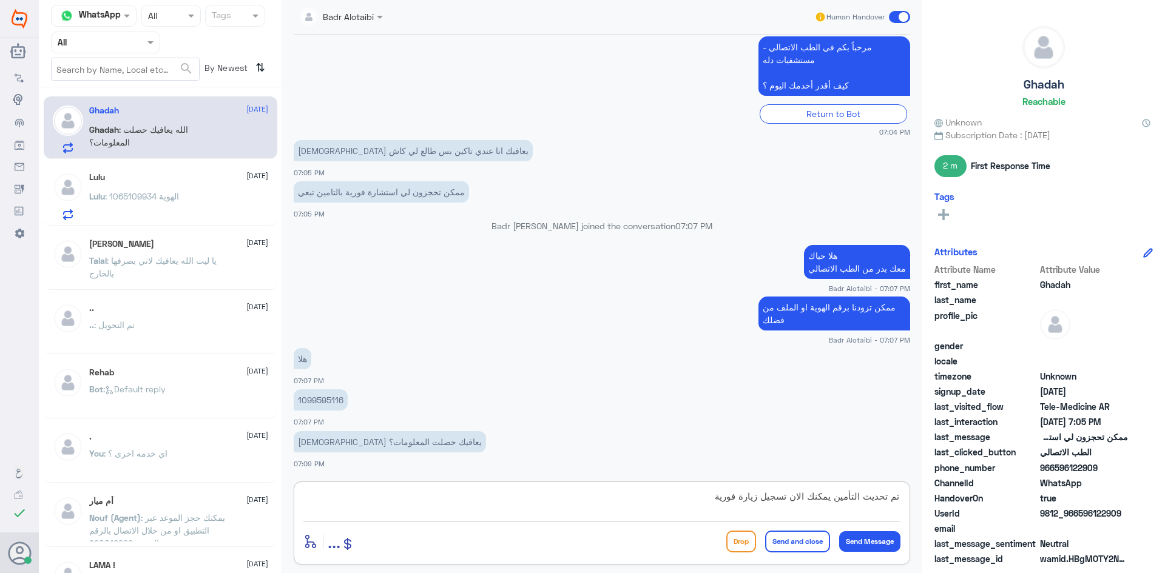
type textarea "تم تحديث التأمين يمكنك الان تسجيل زيارة فورية"
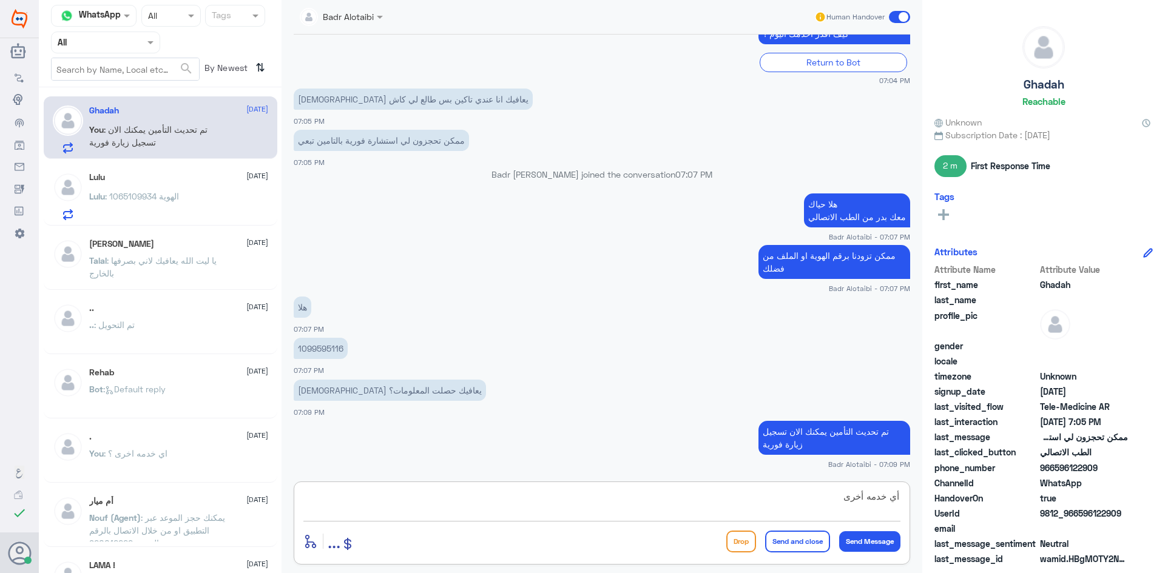
type textarea "أي خدمه أخرى"
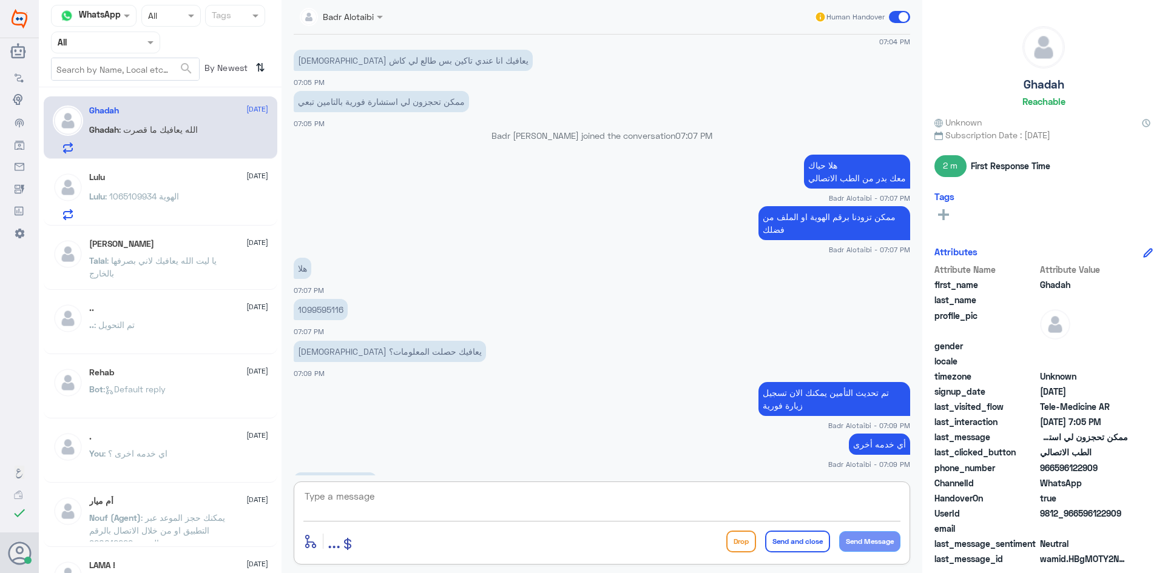
scroll to position [384, 0]
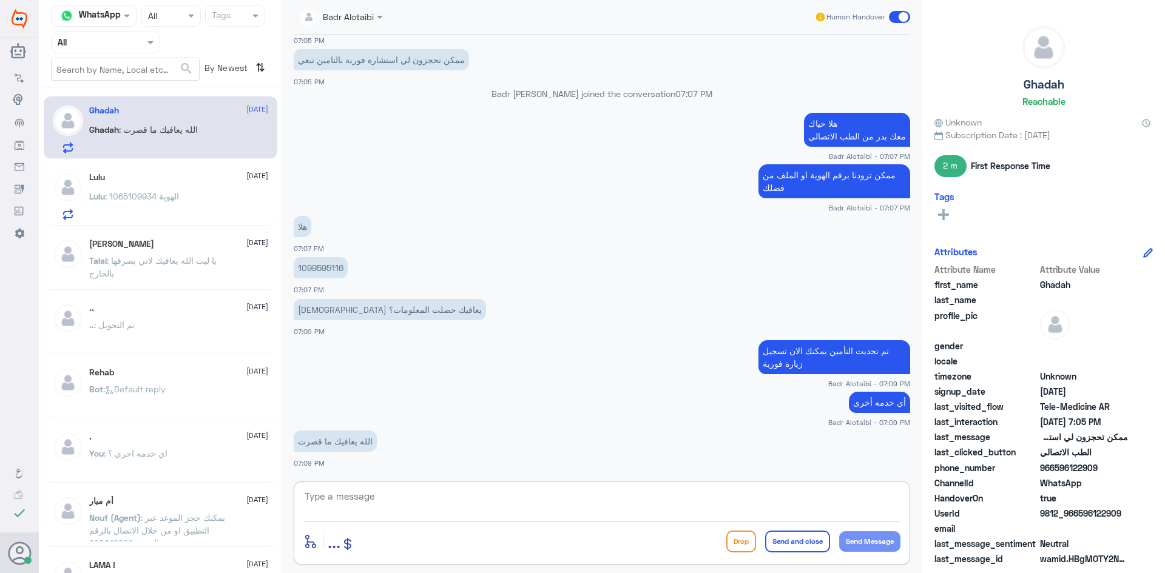
click at [591, 503] on textarea at bounding box center [601, 503] width 597 height 30
type textarea "سعدنا بخدمتك تمانينا لك دوام الصحة والعافية"
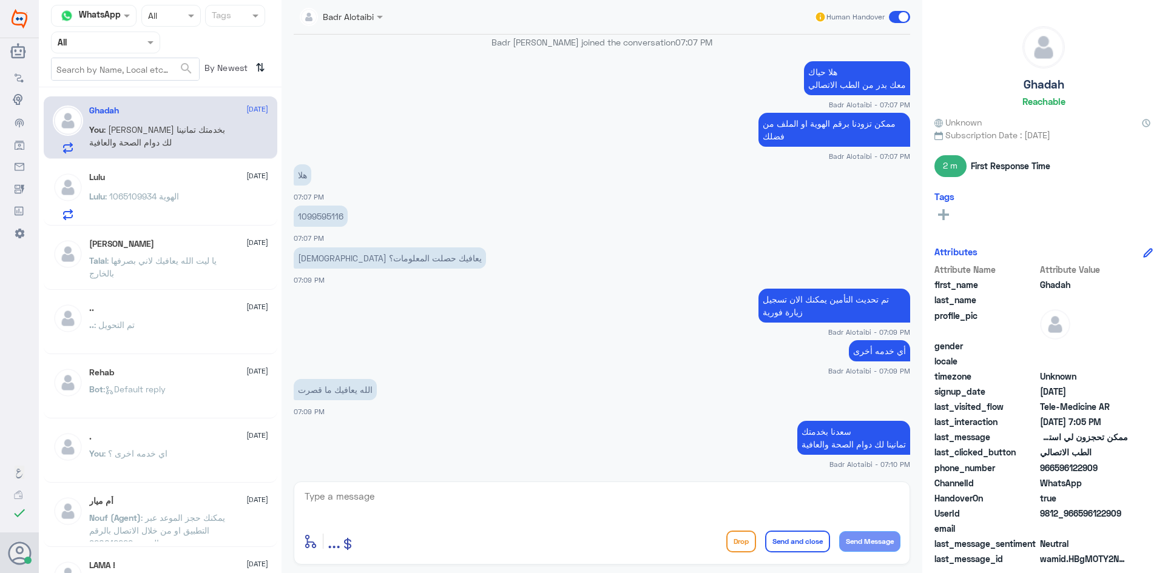
click at [890, 19] on span at bounding box center [899, 17] width 21 height 12
click at [0, 0] on input "checkbox" at bounding box center [0, 0] width 0 height 0
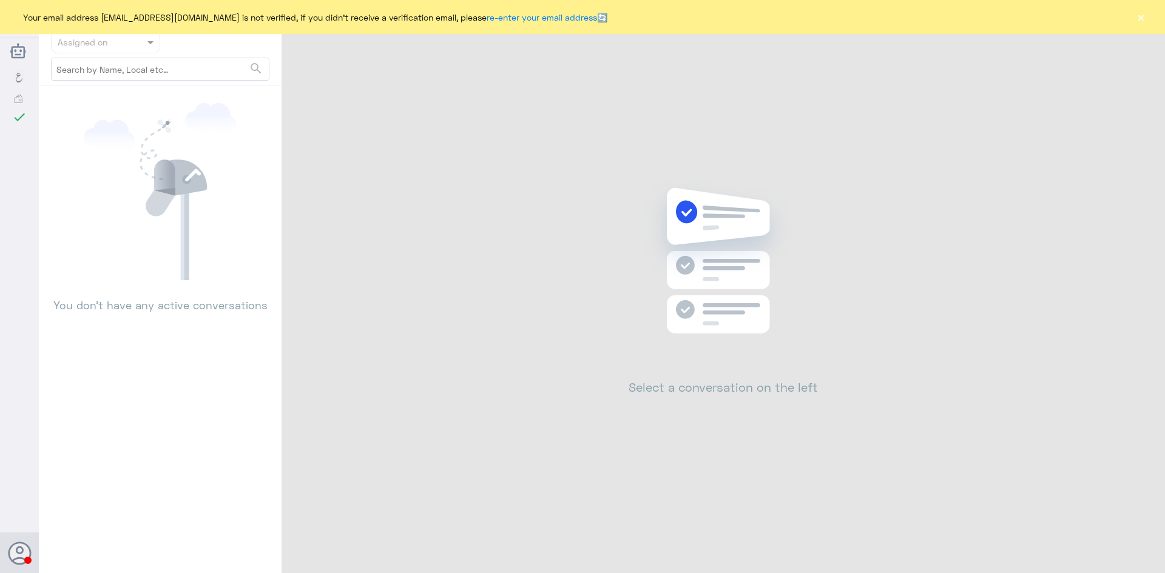
click at [1131, 20] on div "Your email address [EMAIL_ADDRESS][DOMAIN_NAME] is not verified, if you didn't …" at bounding box center [582, 17] width 1165 height 34
click at [1136, 18] on button "×" at bounding box center [1140, 17] width 12 height 12
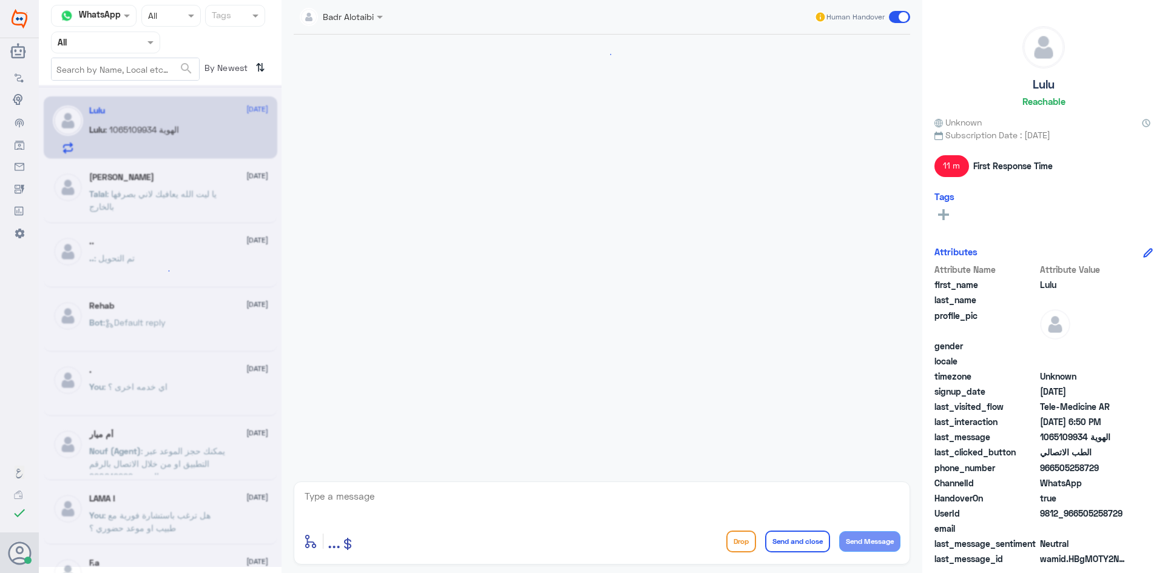
scroll to position [318, 0]
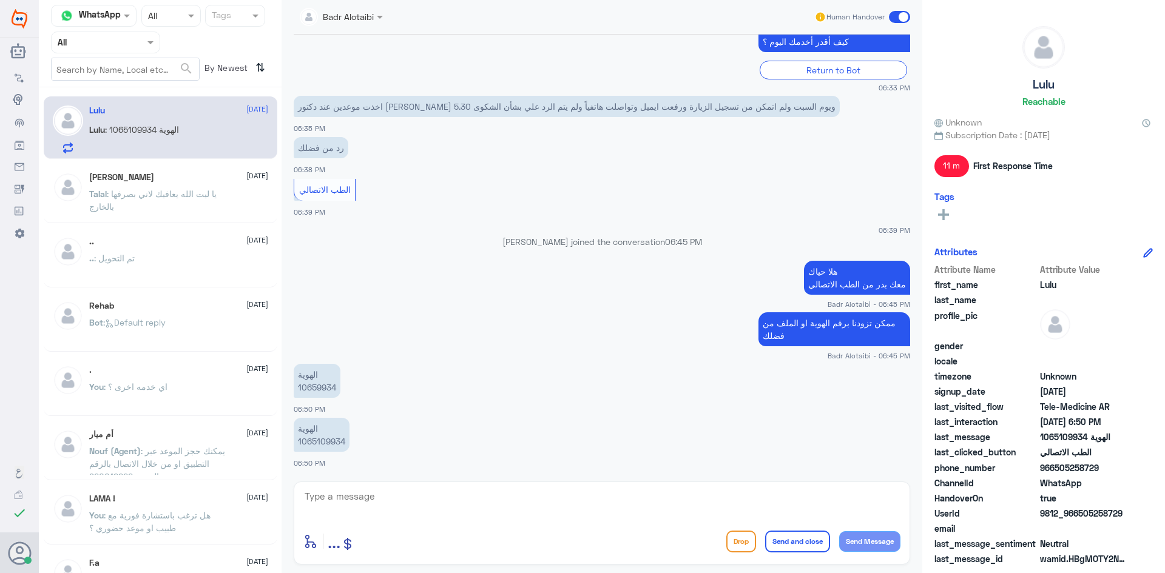
click at [900, 17] on span at bounding box center [899, 17] width 21 height 12
click at [0, 0] on input "checkbox" at bounding box center [0, 0] width 0 height 0
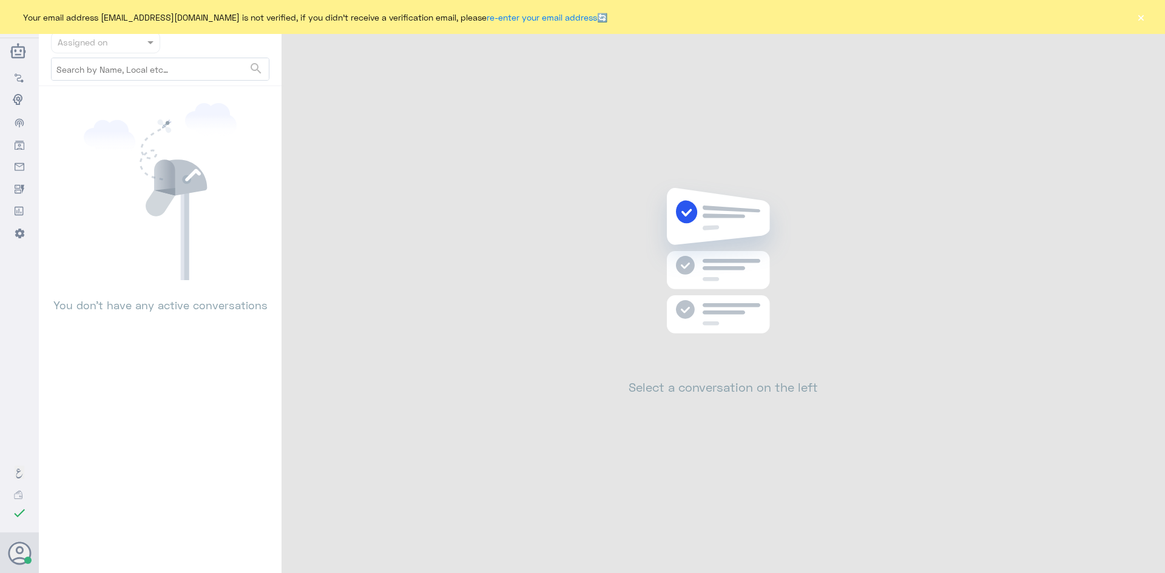
click at [1134, 17] on button "×" at bounding box center [1140, 17] width 12 height 12
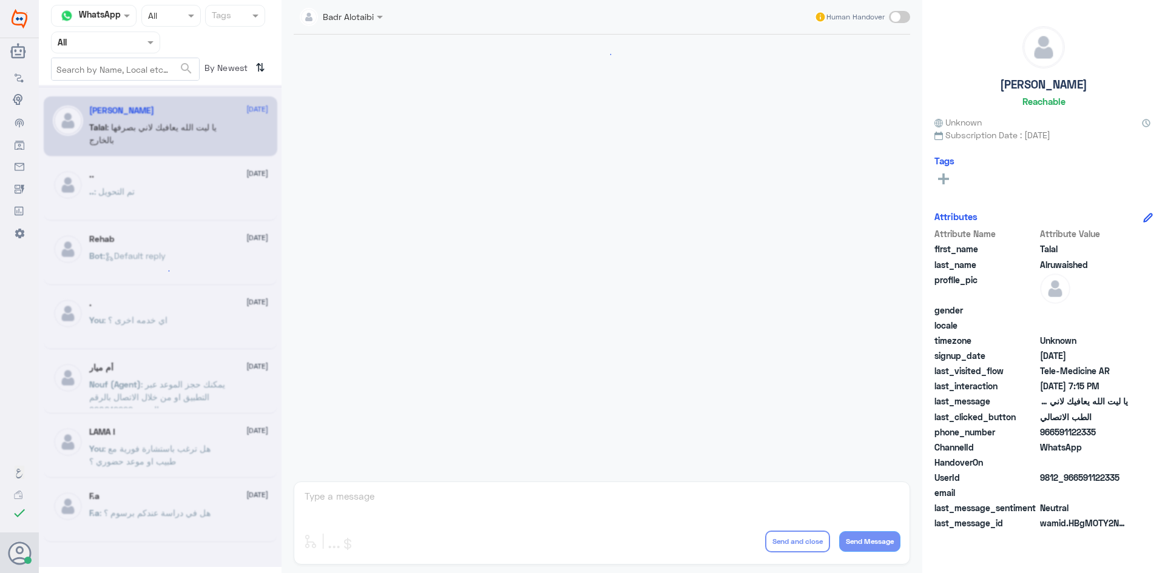
scroll to position [277, 0]
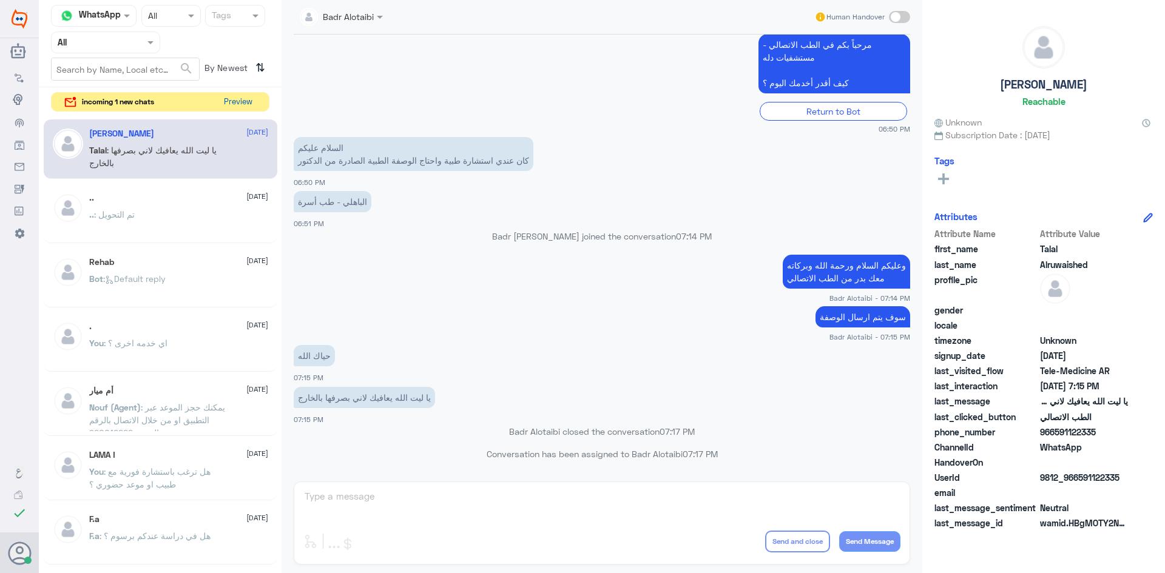
click at [250, 99] on button "Preview" at bounding box center [238, 102] width 38 height 19
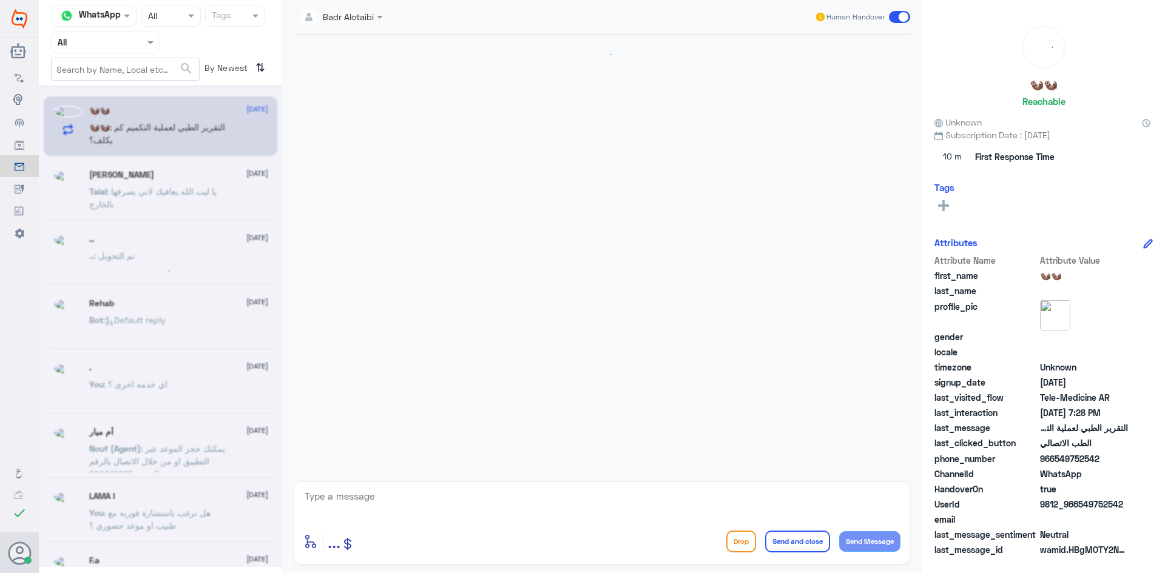
scroll to position [573, 0]
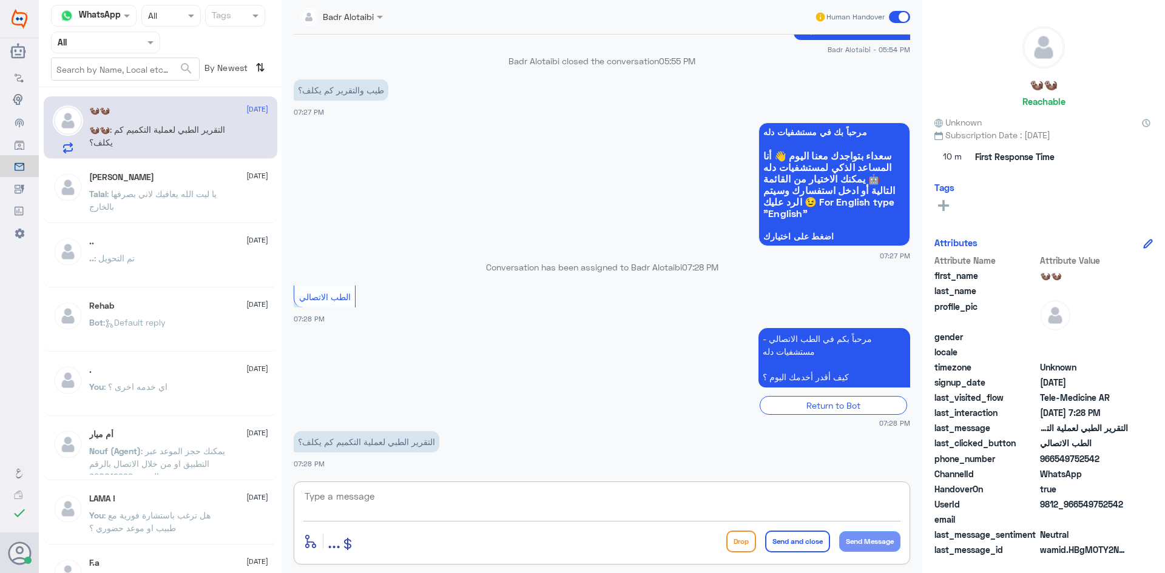
click at [472, 497] on textarea at bounding box center [601, 503] width 597 height 30
type textarea "يتم كتابة التقرير مع كشفية الطبيب"
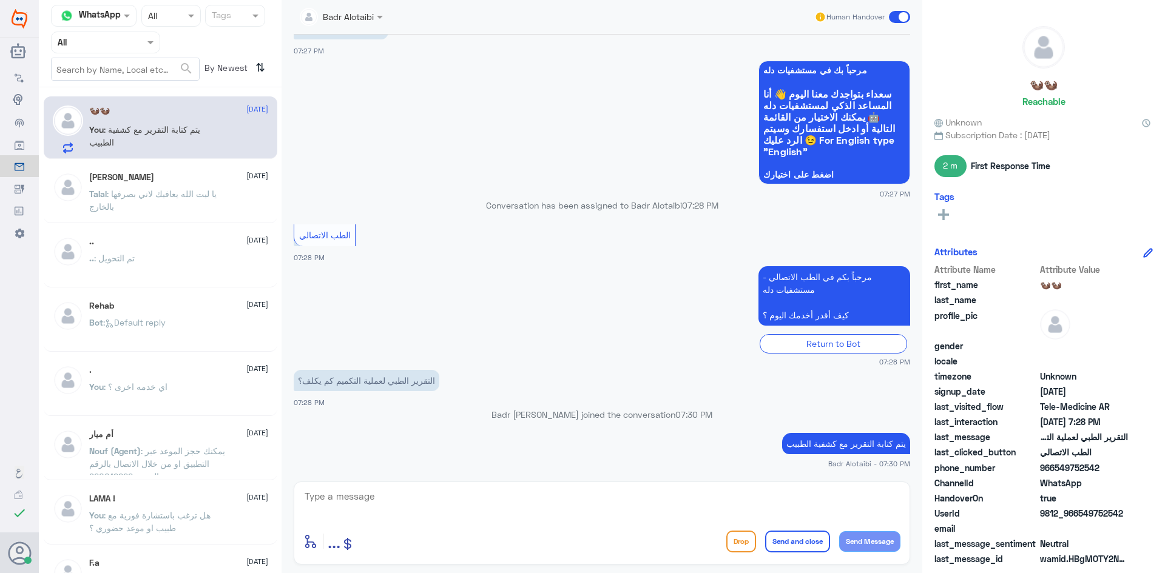
click at [901, 22] on span at bounding box center [899, 17] width 21 height 12
click at [0, 0] on input "checkbox" at bounding box center [0, 0] width 0 height 0
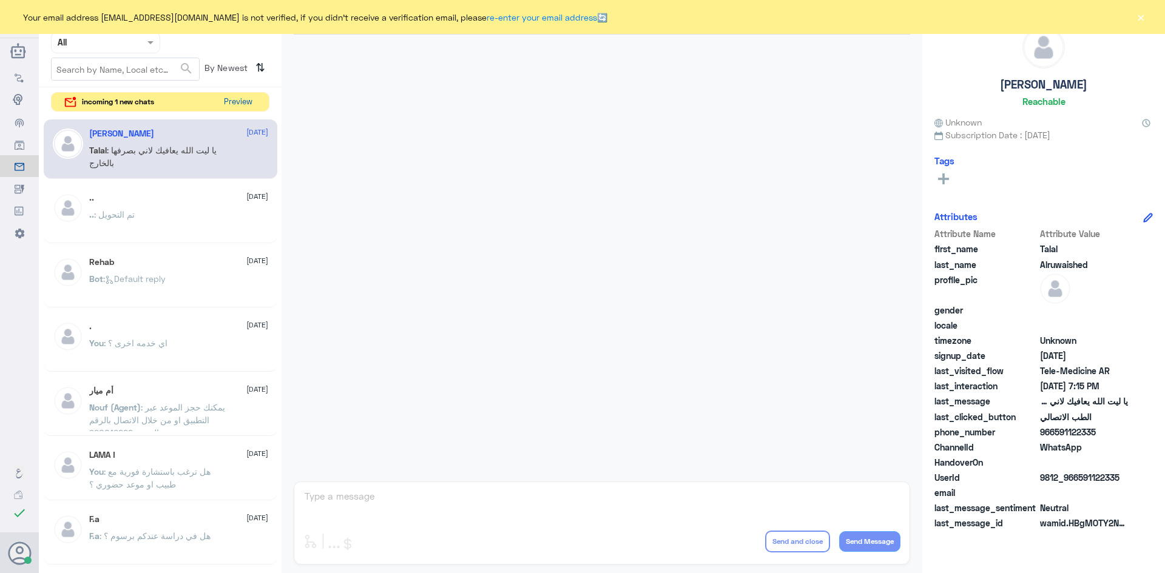
click at [248, 97] on button "Preview" at bounding box center [238, 102] width 38 height 19
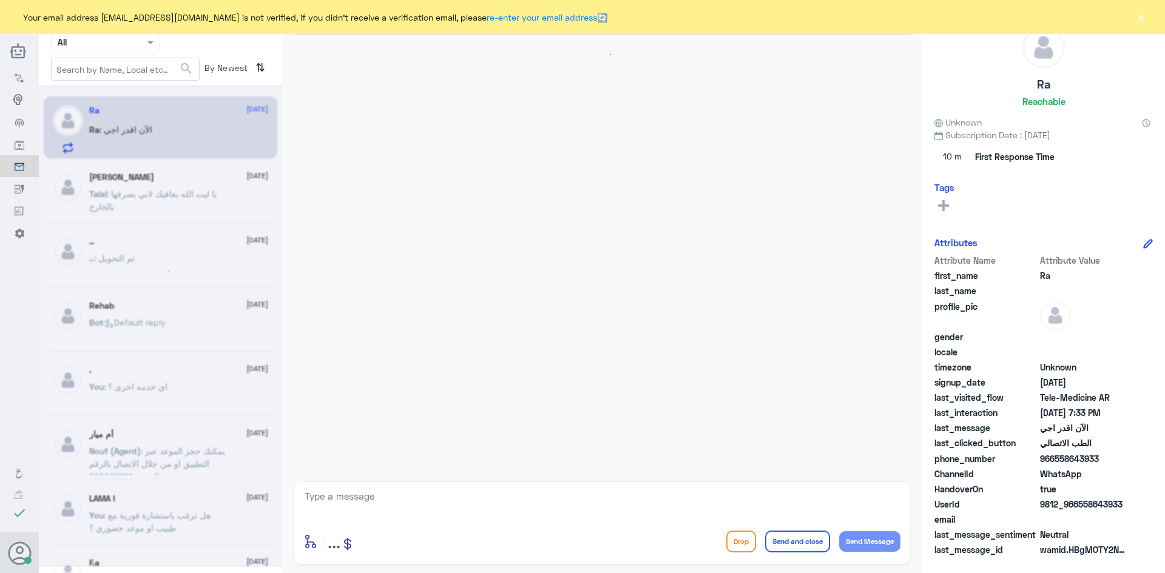
scroll to position [940, 0]
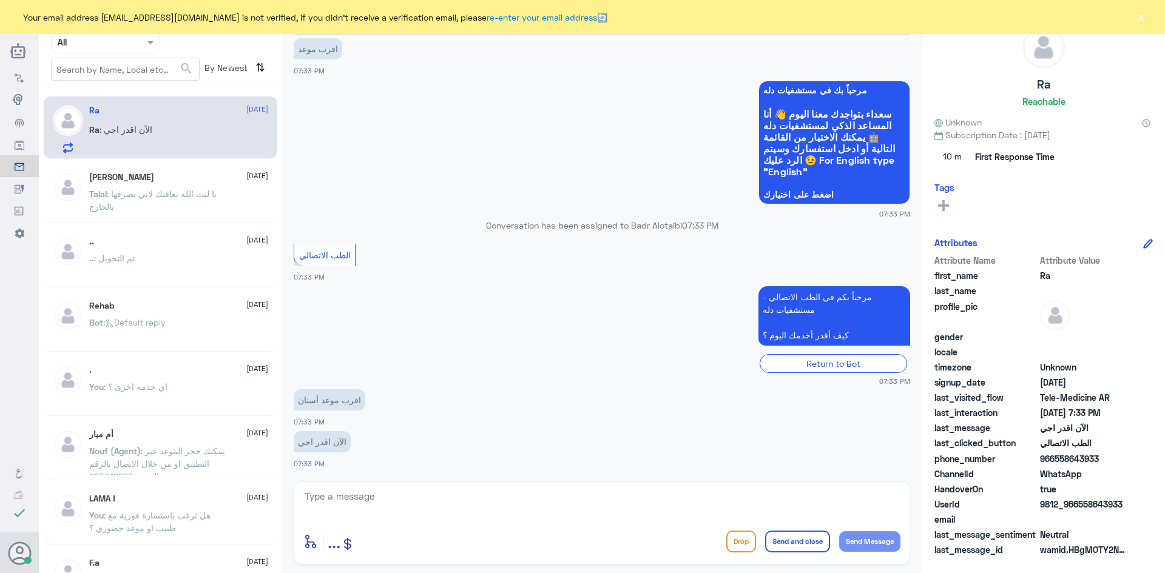
click at [1143, 18] on button "×" at bounding box center [1140, 17] width 12 height 12
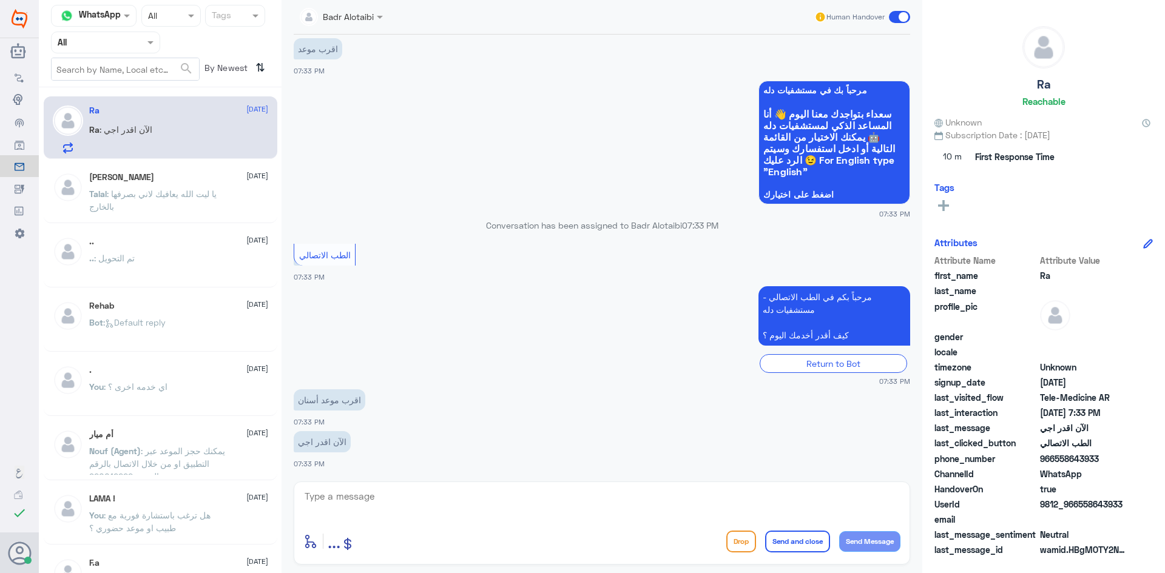
drag, startPoint x: 1128, startPoint y: 506, endPoint x: 1080, endPoint y: 510, distance: 48.1
click at [1080, 510] on div "UserId 9812_966558643933" at bounding box center [1043, 505] width 218 height 15
copy span "558643933"
click at [363, 491] on textarea at bounding box center [601, 503] width 597 height 30
click at [624, 512] on textarea at bounding box center [601, 503] width 597 height 30
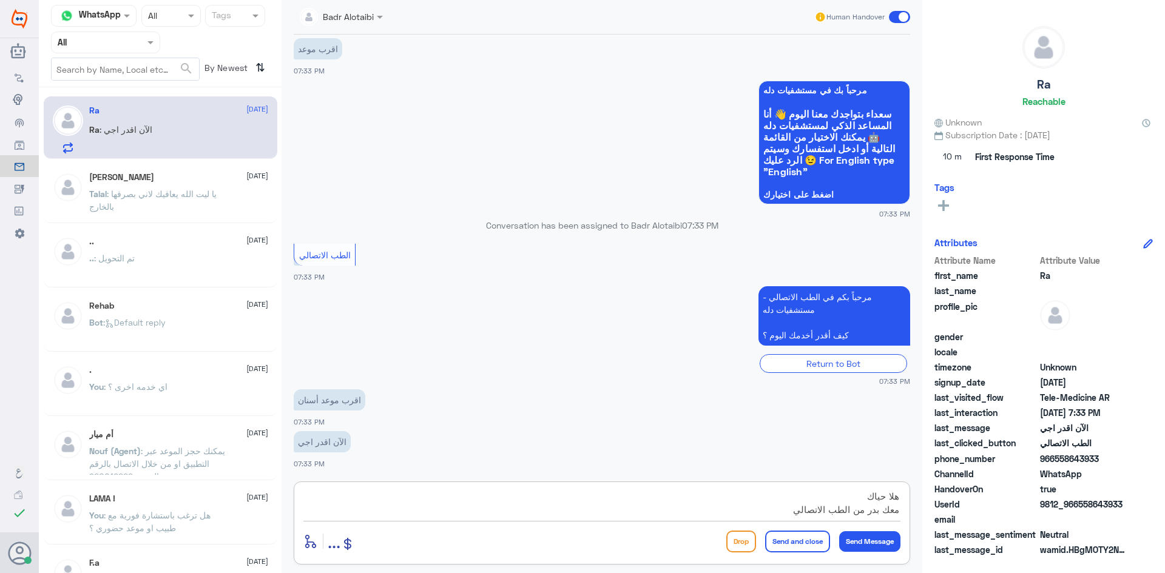
type textarea "هلا حياك معك بدر من الطب الاتصالي"
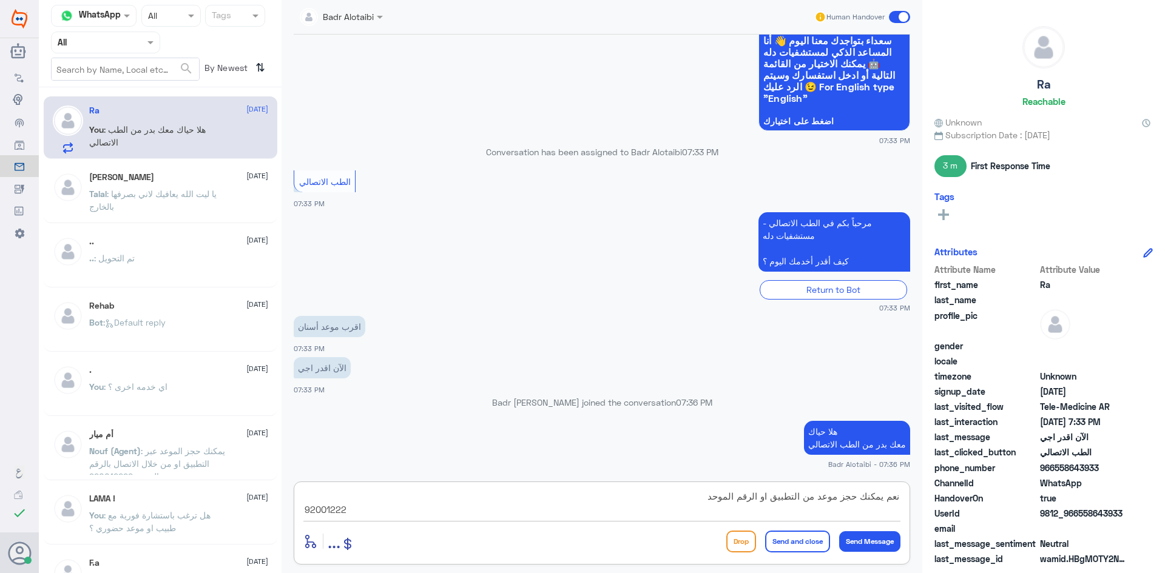
type textarea "نعم يمكنك حجز موعد من التطبيق او الرقم الموحد 920012222"
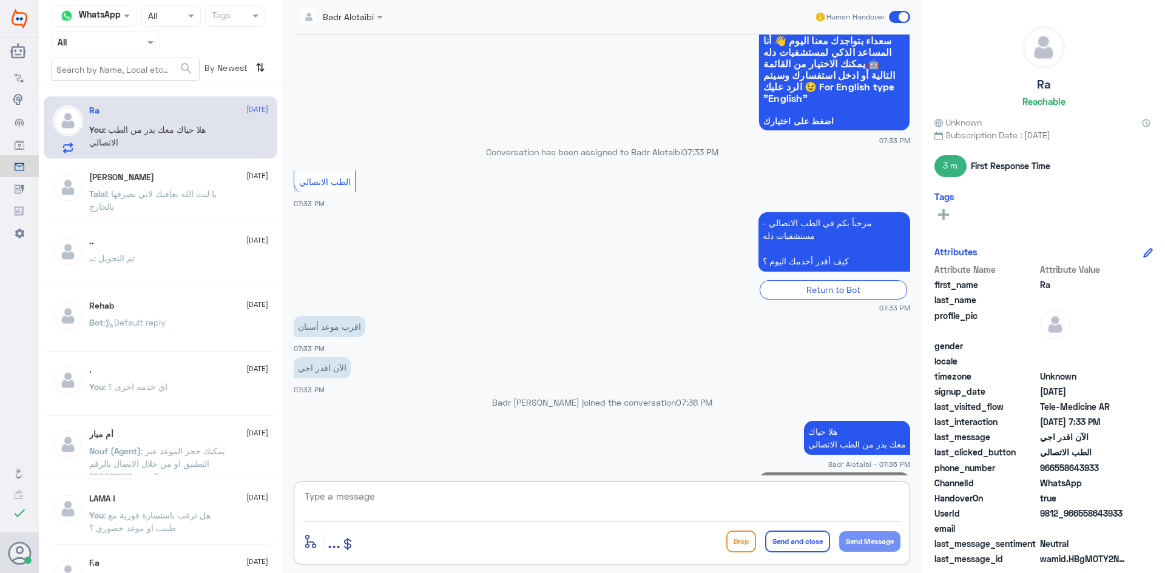
scroll to position [1056, 0]
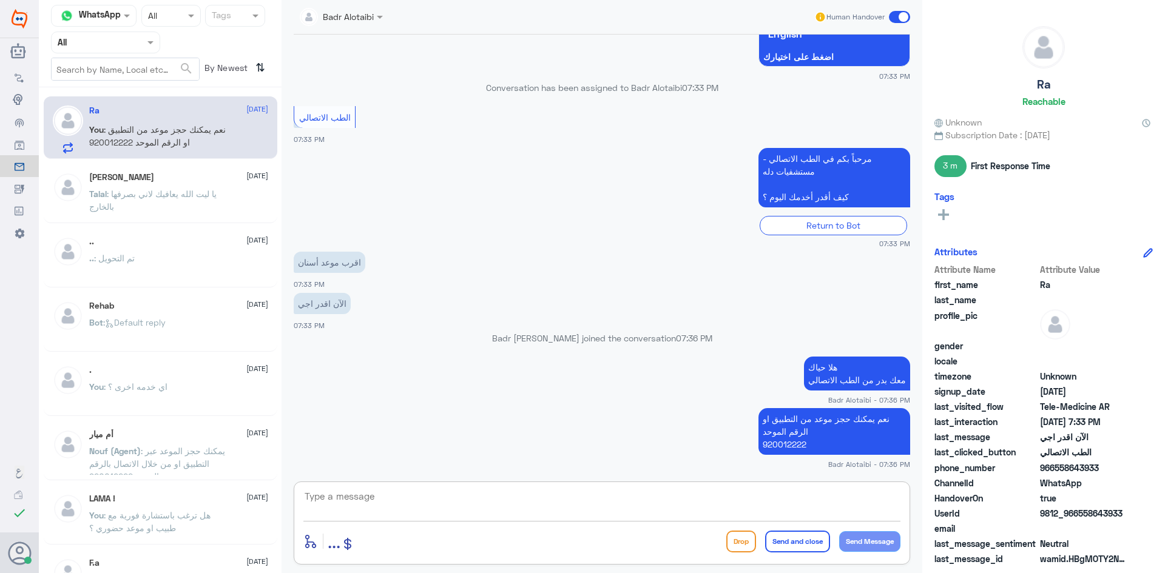
click at [752, 511] on textarea at bounding box center [601, 503] width 597 height 30
click at [893, 19] on span at bounding box center [899, 17] width 21 height 12
click at [0, 0] on input "checkbox" at bounding box center [0, 0] width 0 height 0
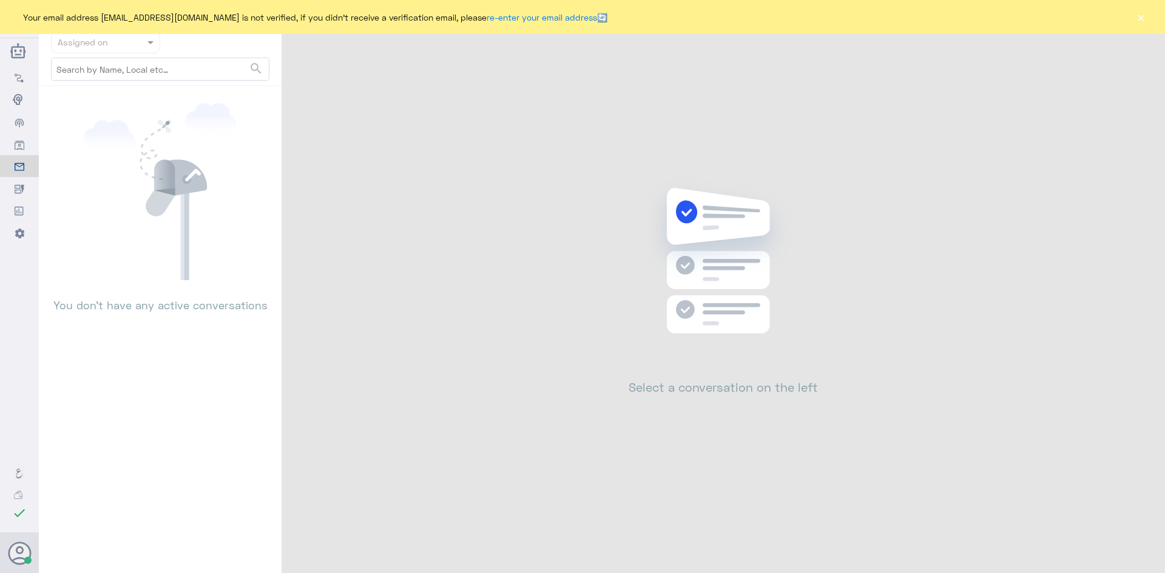
click at [1138, 16] on button "×" at bounding box center [1140, 17] width 12 height 12
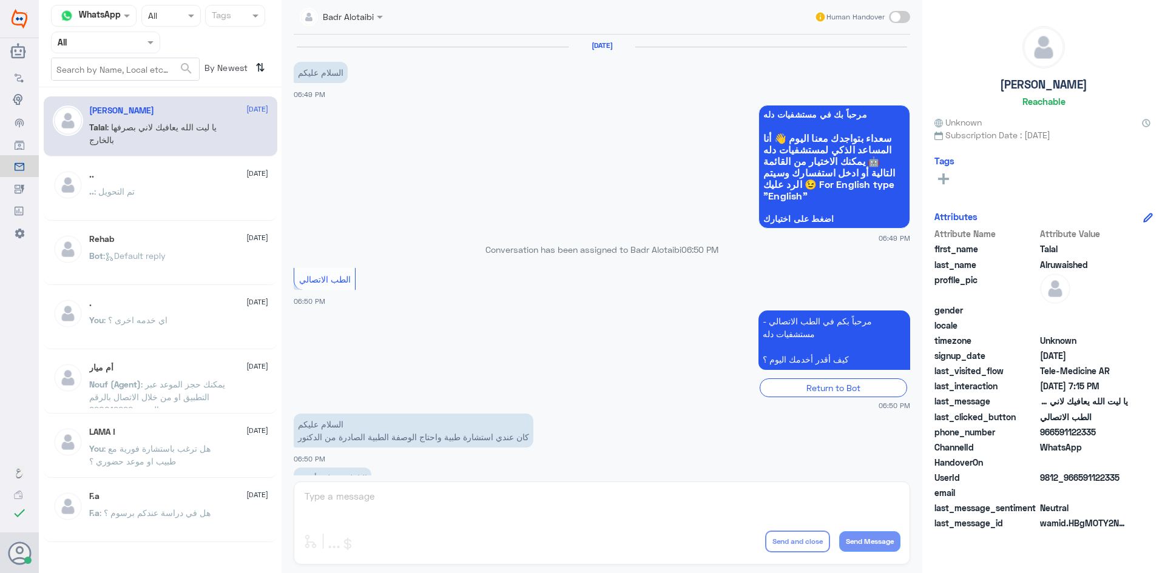
scroll to position [277, 0]
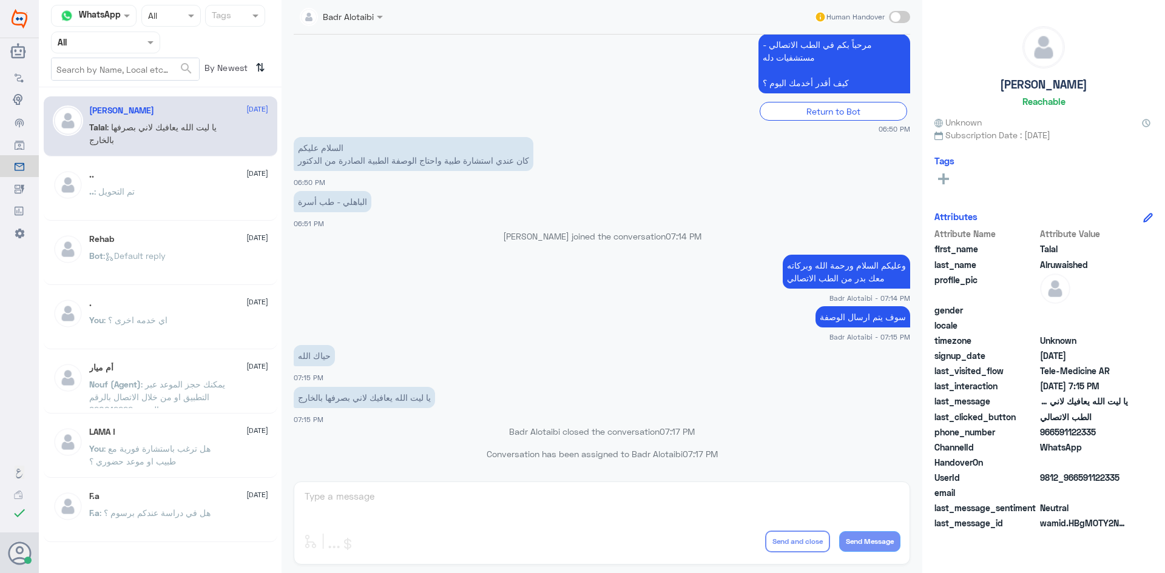
click at [454, 498] on div "[PERSON_NAME] Human Handover [DATE] السلام عليكم 06:49 PM مرحباً بك في مستشفيات…" at bounding box center [601, 288] width 641 height 577
click at [359, 497] on div "[PERSON_NAME] Human Handover [DATE] السلام عليكم 06:49 PM مرحباً بك في مستشفيات…" at bounding box center [601, 288] width 641 height 577
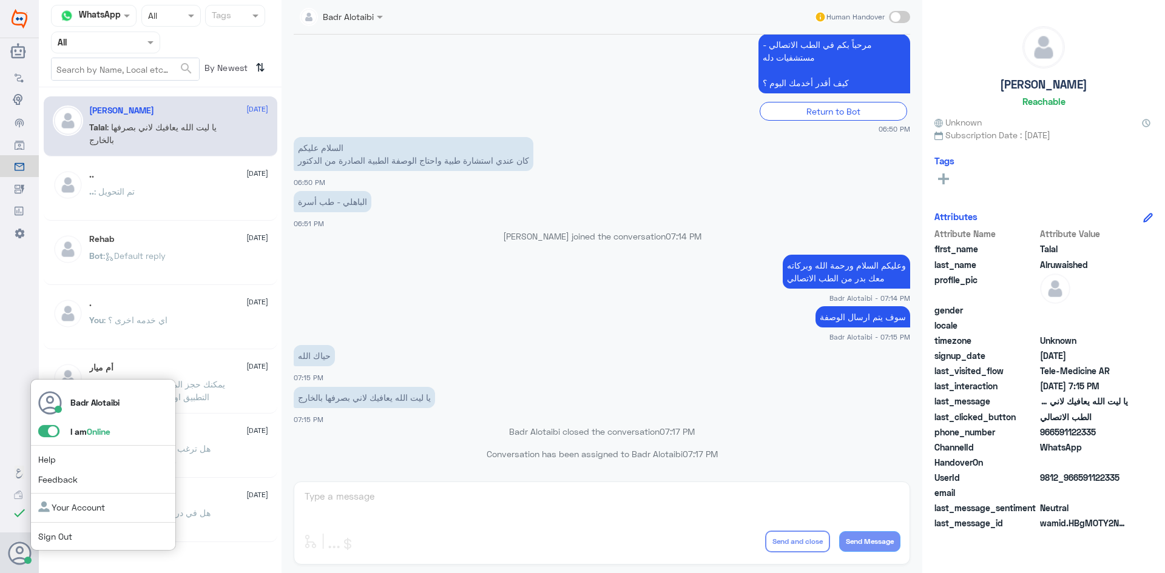
click at [52, 435] on span at bounding box center [48, 431] width 21 height 12
click at [0, 0] on input "checkbox" at bounding box center [0, 0] width 0 height 0
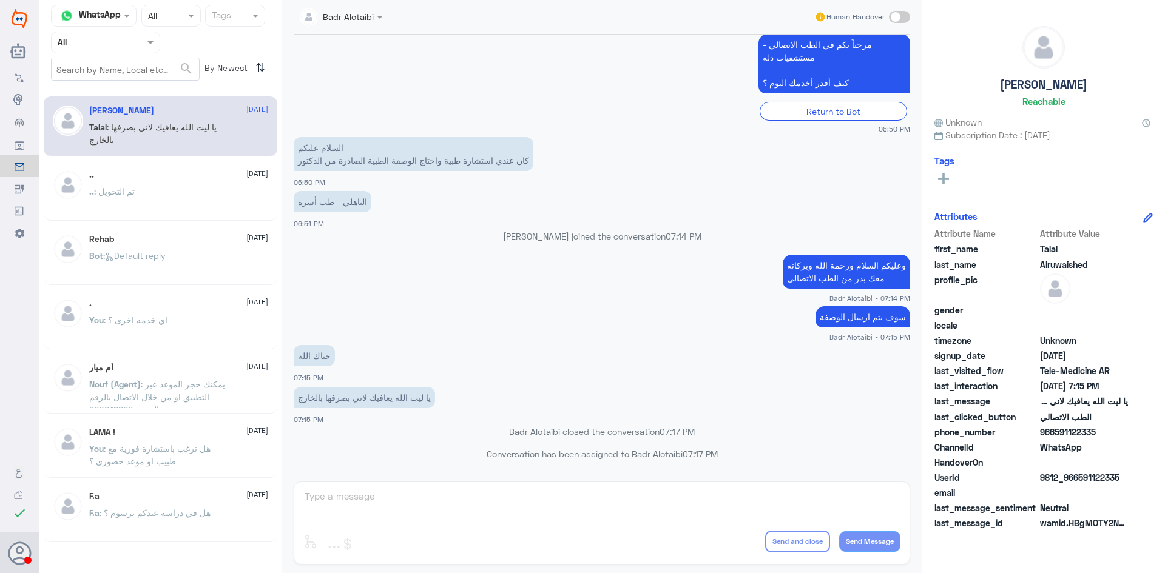
click at [533, 301] on small "Badr Alotaibi - 07:14 PM" at bounding box center [602, 298] width 616 height 10
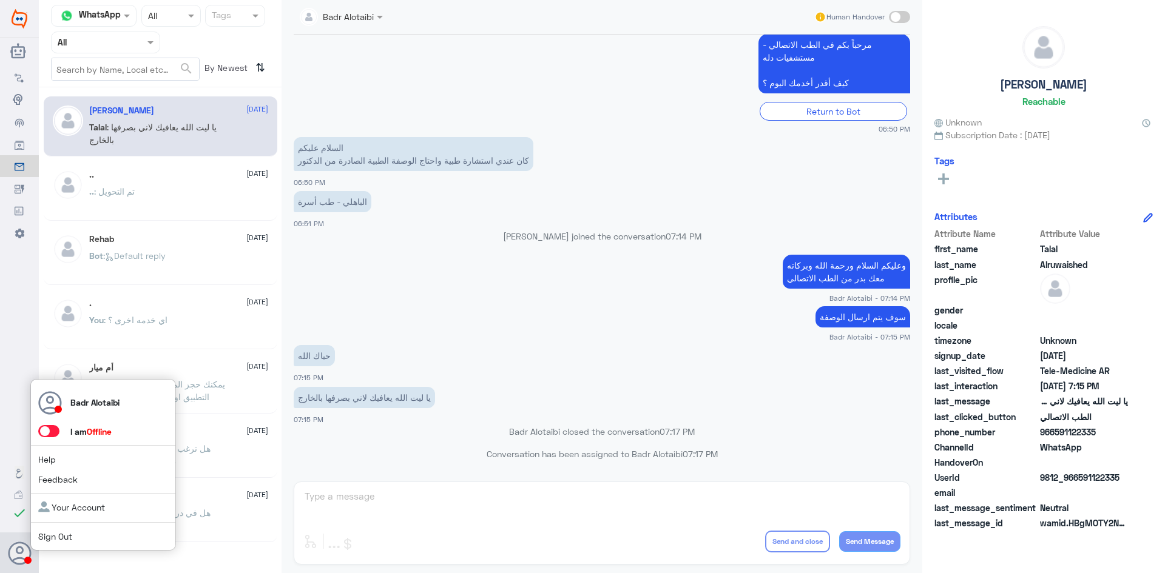
click at [50, 431] on span at bounding box center [48, 431] width 21 height 12
click at [0, 0] on input "checkbox" at bounding box center [0, 0] width 0 height 0
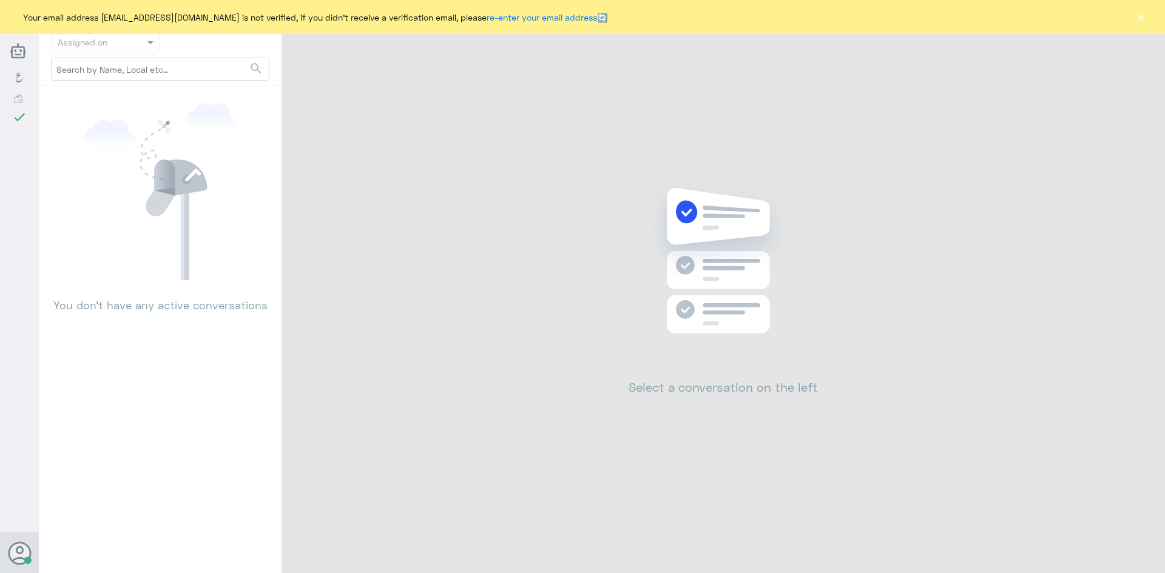
click at [1148, 18] on div "Your email address b_malotaibi@dallah-hospital.com is not verified, if you didn…" at bounding box center [582, 17] width 1165 height 34
click at [1145, 18] on button "×" at bounding box center [1140, 17] width 12 height 12
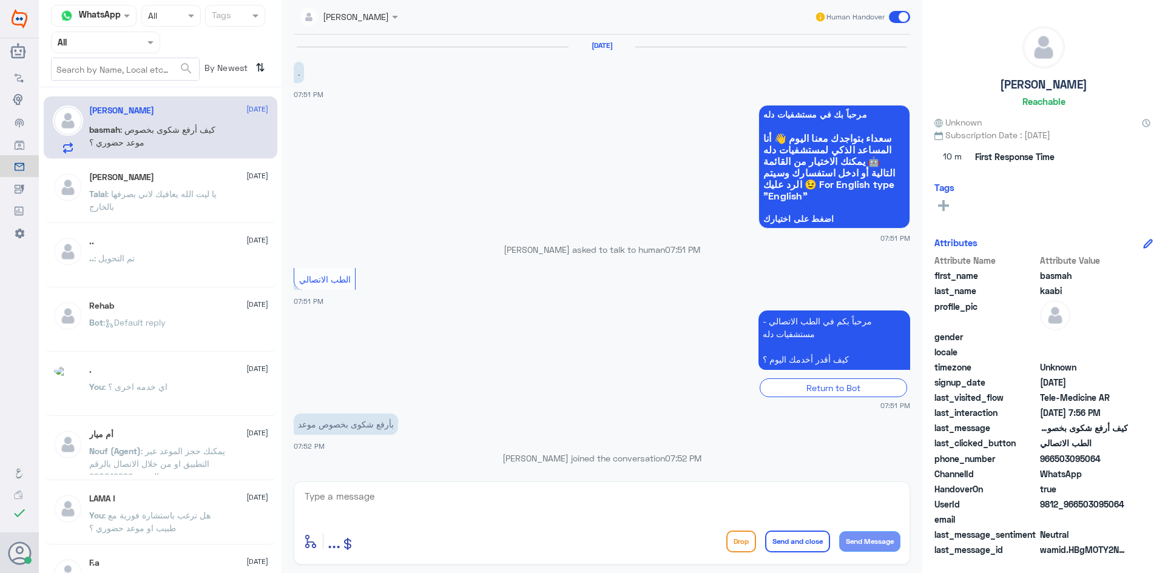
scroll to position [409, 0]
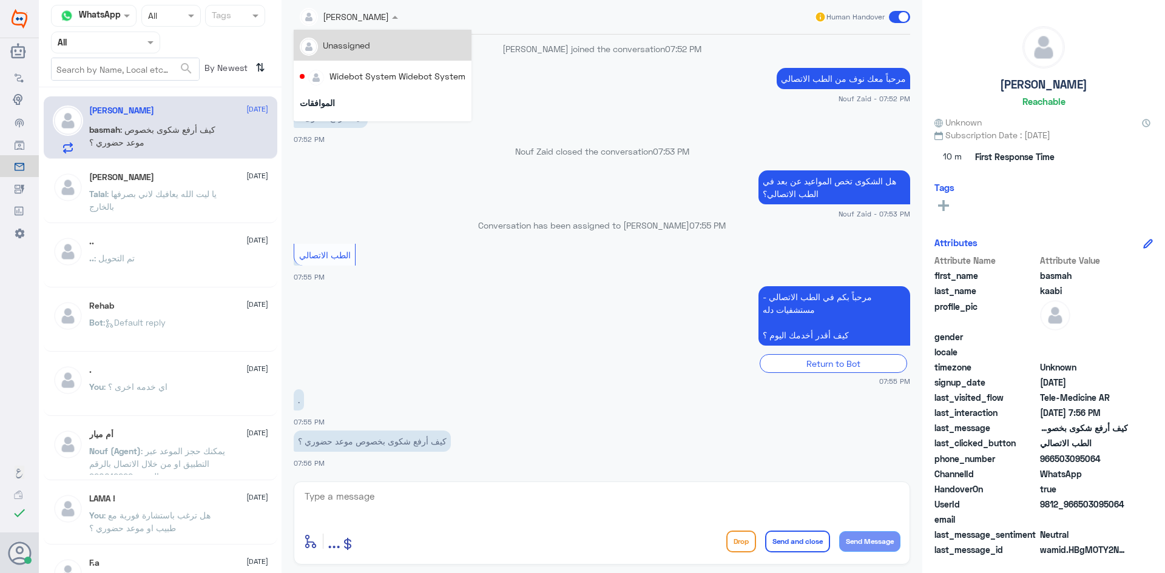
click at [402, 13] on span at bounding box center [396, 16] width 15 height 13
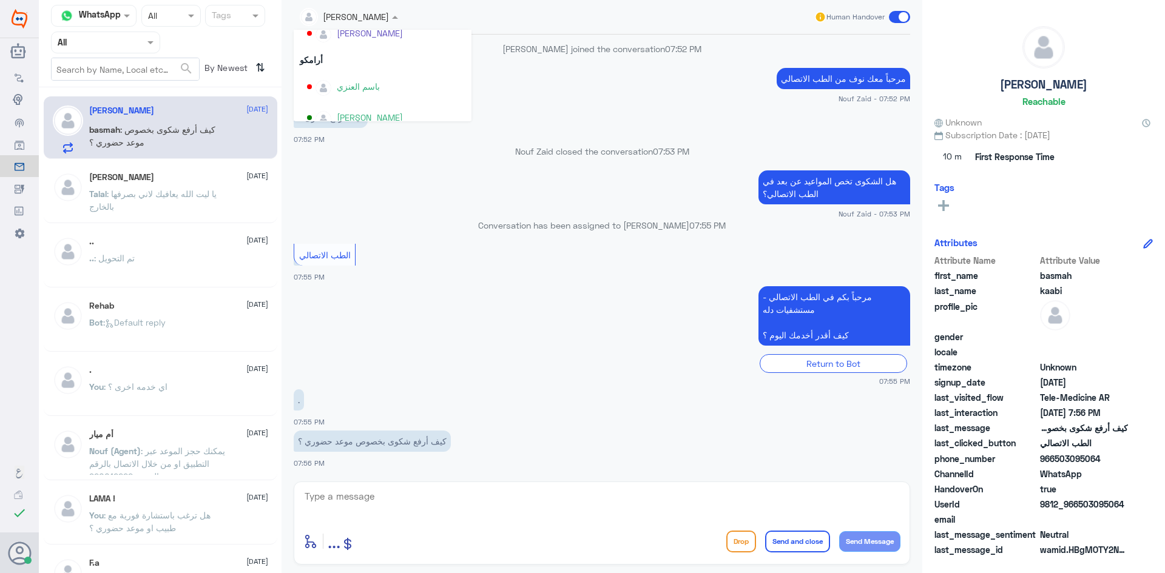
scroll to position [626, 0]
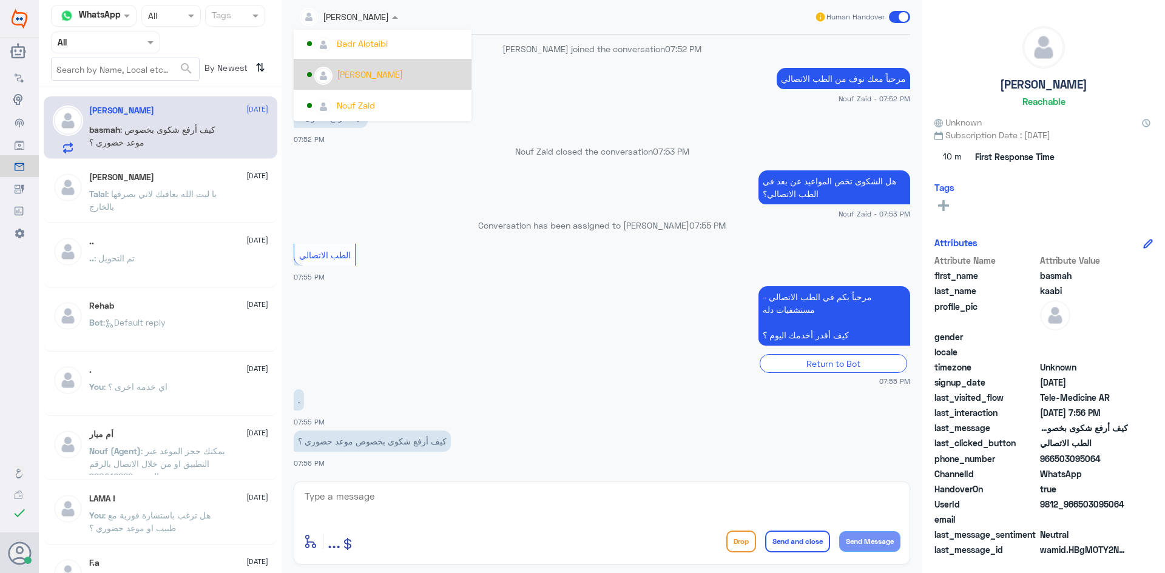
click at [392, 73] on div "عبدالكريم الموسى" at bounding box center [370, 74] width 66 height 13
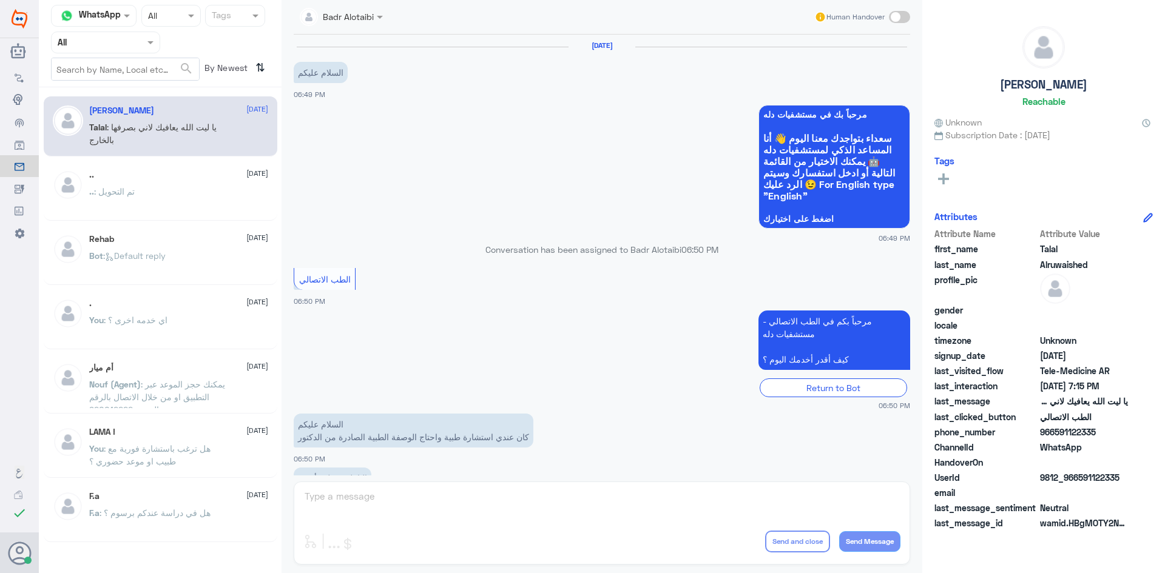
scroll to position [277, 0]
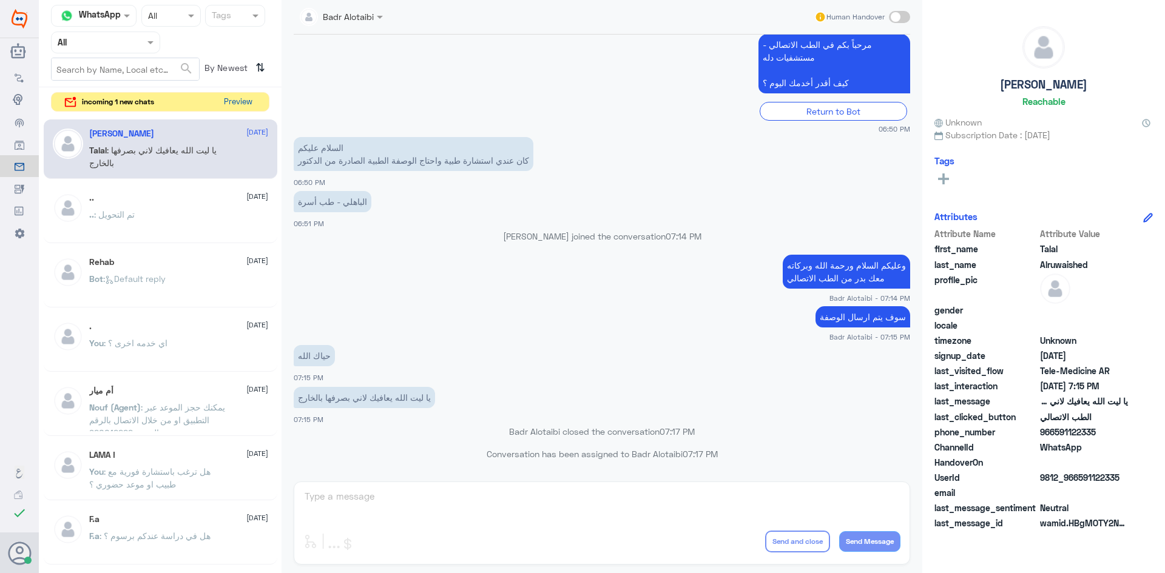
click at [235, 93] on button "Preview" at bounding box center [238, 102] width 38 height 19
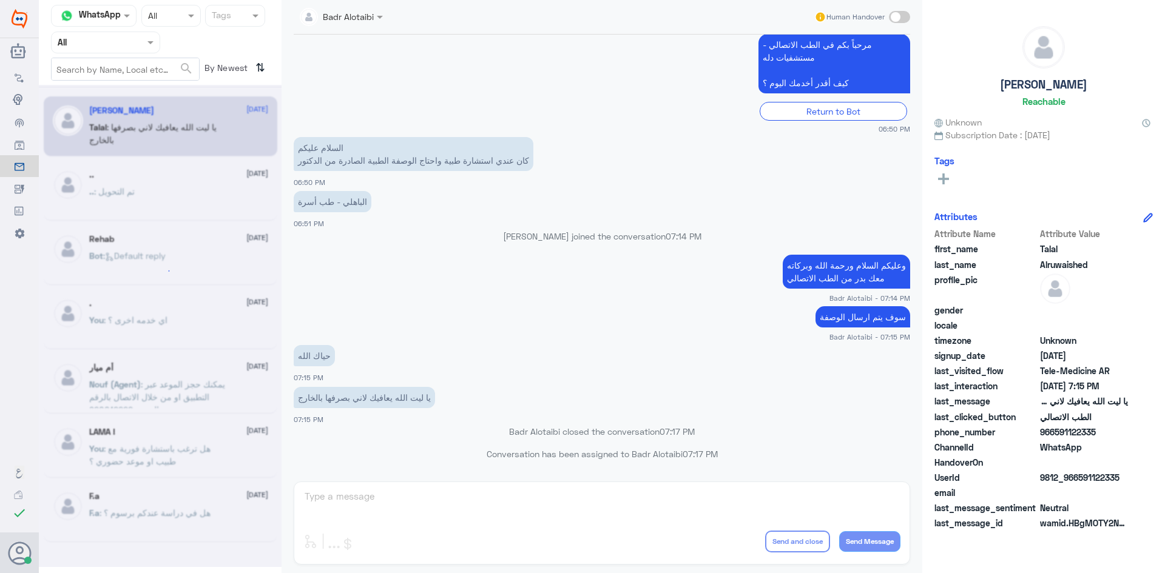
scroll to position [0, 0]
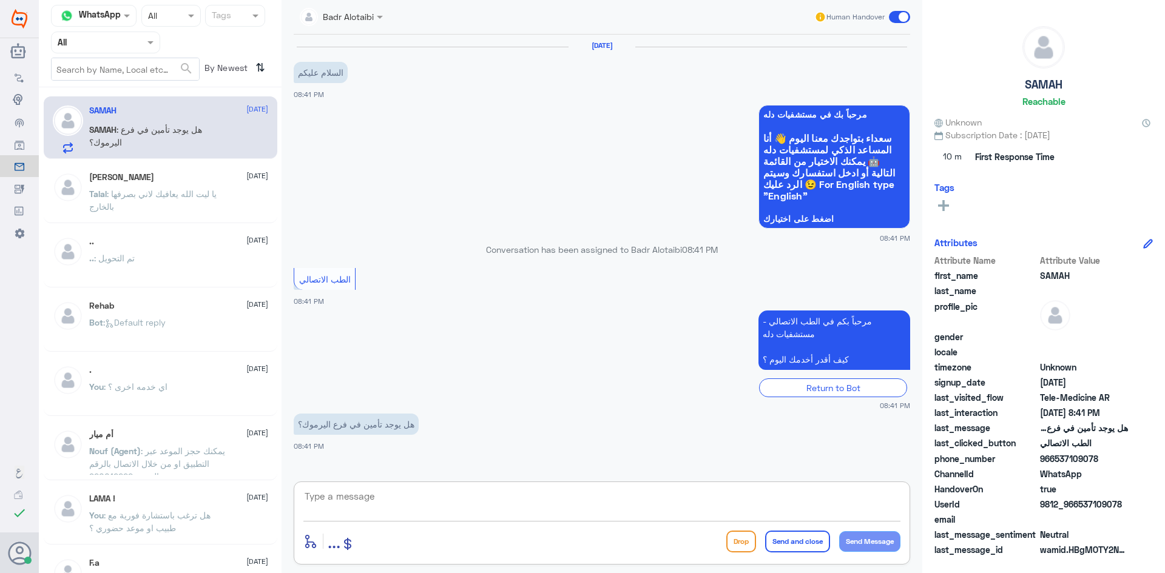
click at [354, 491] on textarea at bounding box center [601, 503] width 597 height 30
drag, startPoint x: 1126, startPoint y: 503, endPoint x: 1080, endPoint y: 503, distance: 46.1
click at [1080, 503] on span "9812_966537109078" at bounding box center [1084, 504] width 88 height 13
copy span "537109078"
click at [492, 505] on textarea at bounding box center [601, 503] width 597 height 30
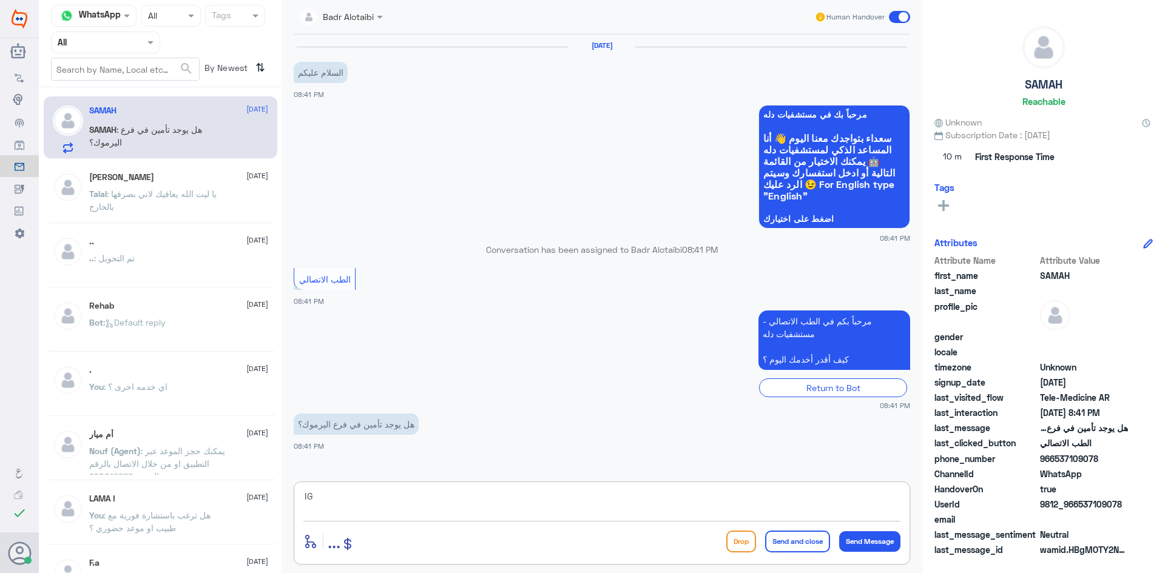
type textarea "I"
click at [622, 508] on textarea at bounding box center [601, 503] width 597 height 30
type textarea "I"
type textarea "هلا حياك معك بدر من الطب الاتصالي"
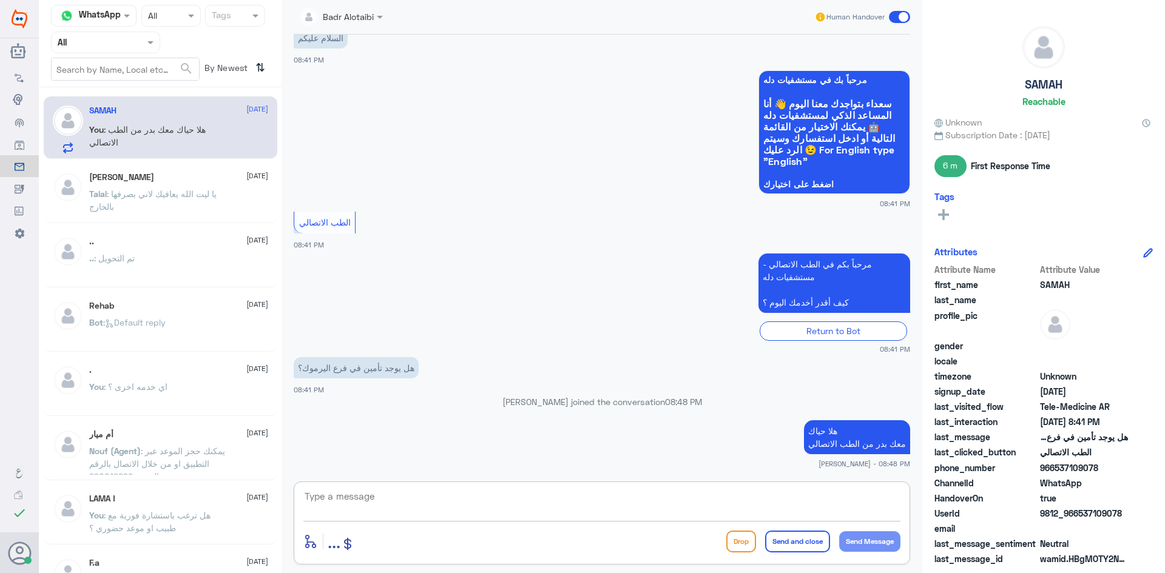
click at [707, 507] on textarea at bounding box center [601, 503] width 597 height 30
click at [699, 500] on textarea at bounding box center [601, 503] width 597 height 30
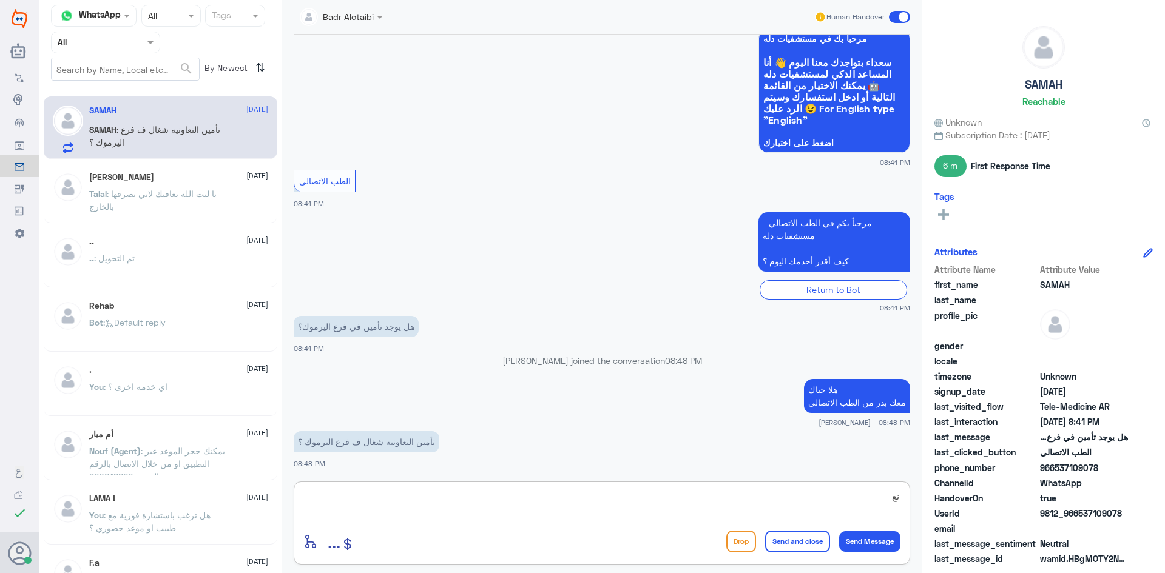
type textarea "ن"
type textarea "نعم يغطي ويغطي بمستشفى دله (النخيل)"
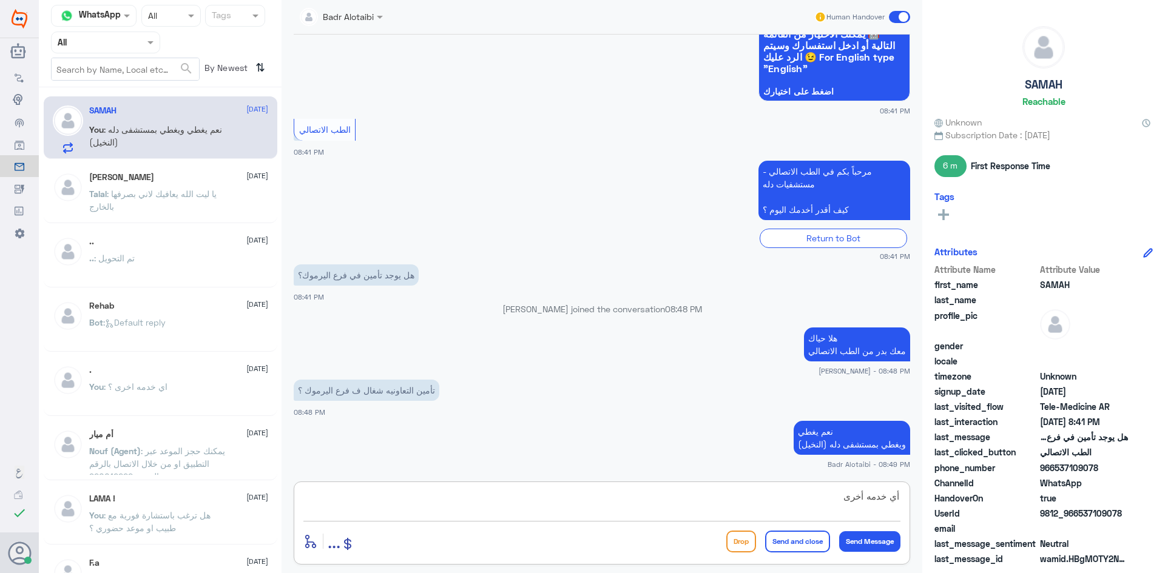
type textarea "أي خدمه أخرى"
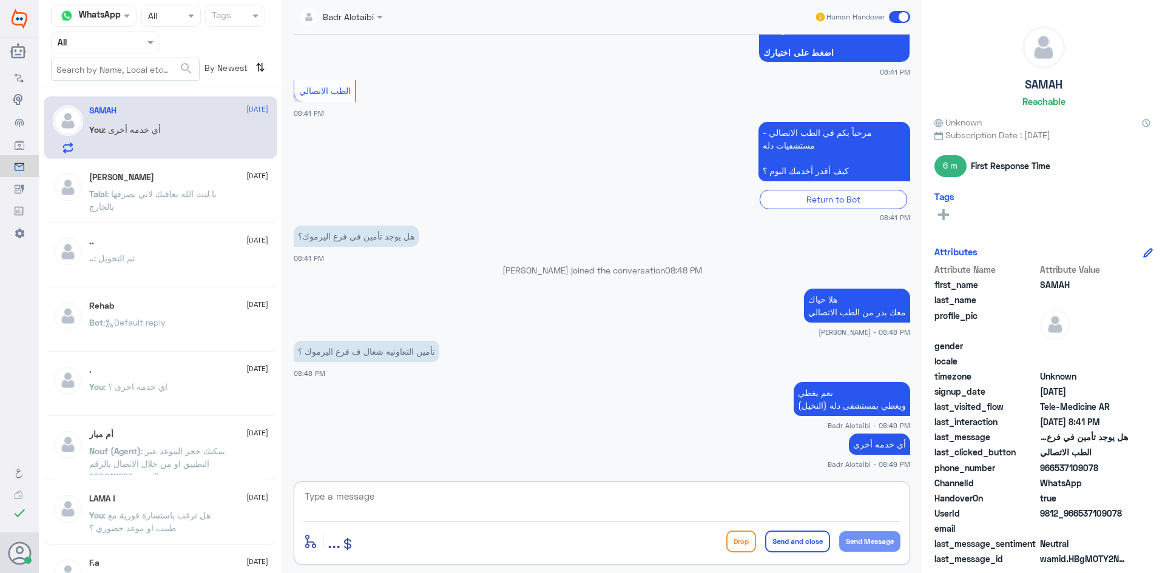
scroll to position [208, 0]
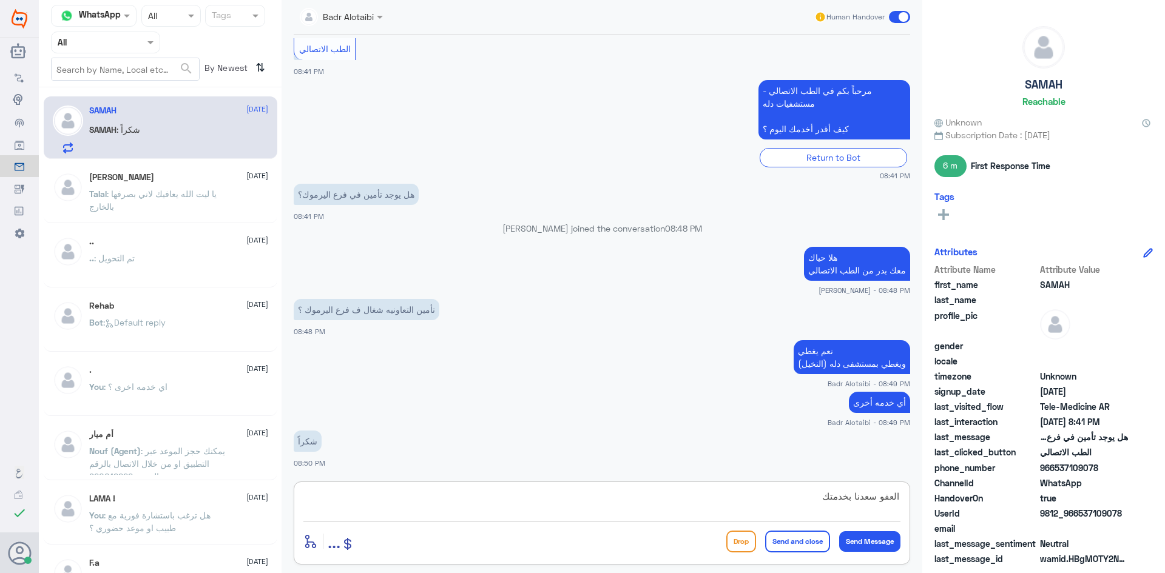
type textarea "العفو سعدنا بخدمتك"
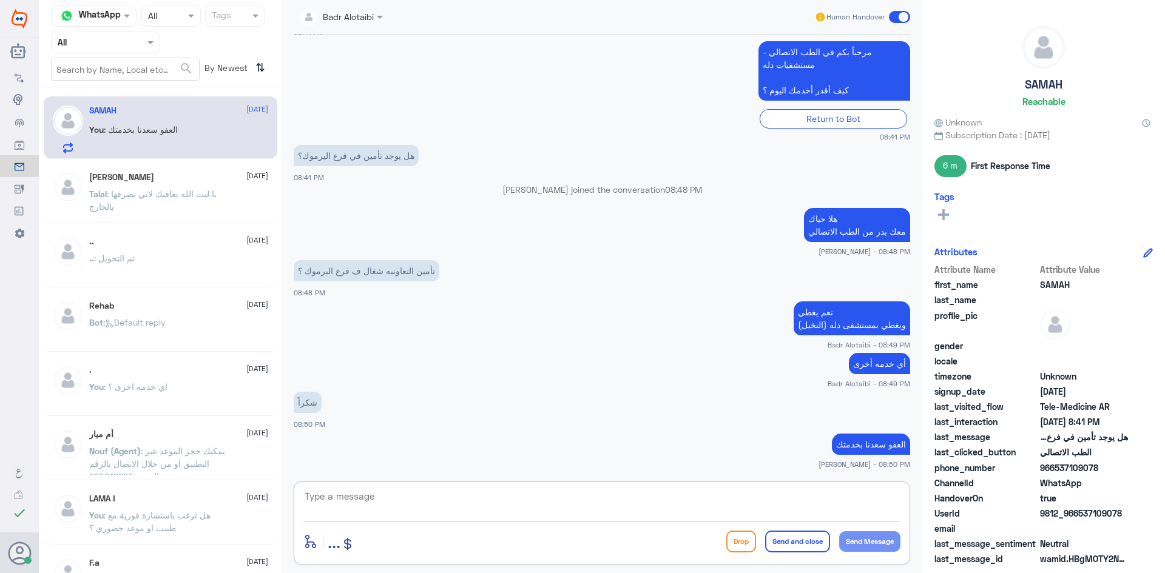
click at [895, 17] on span at bounding box center [899, 17] width 21 height 12
click at [0, 0] on input "checkbox" at bounding box center [0, 0] width 0 height 0
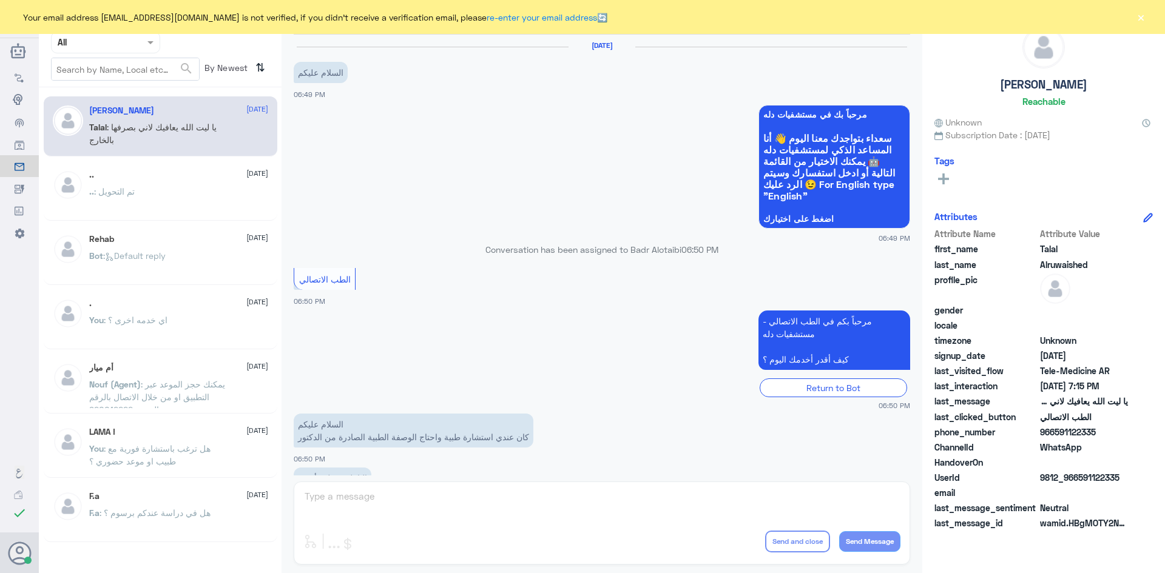
scroll to position [277, 0]
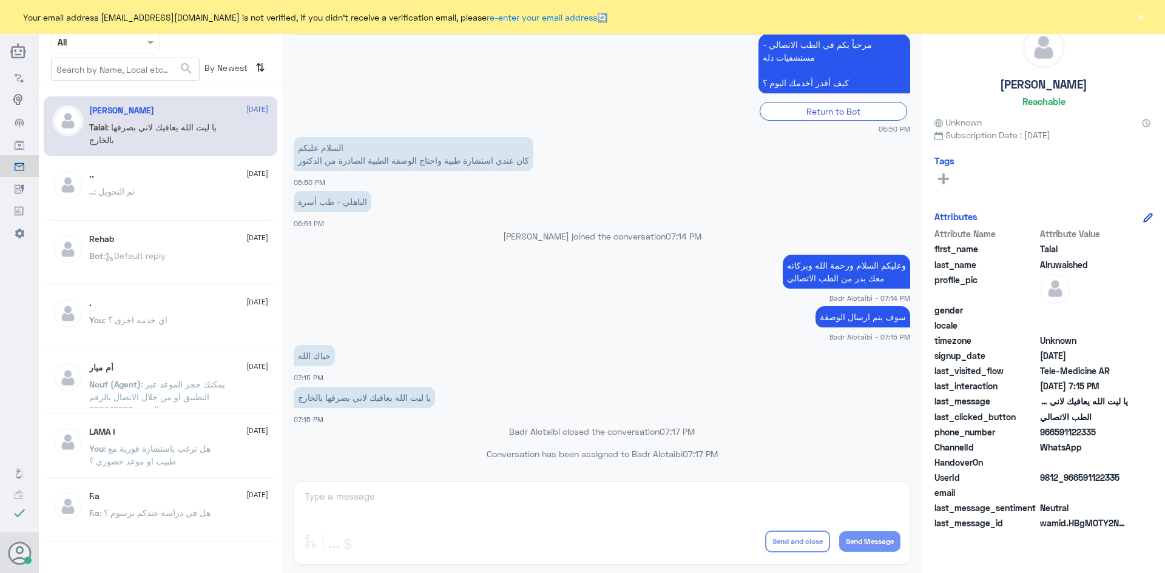
click at [1136, 19] on button "×" at bounding box center [1140, 17] width 12 height 12
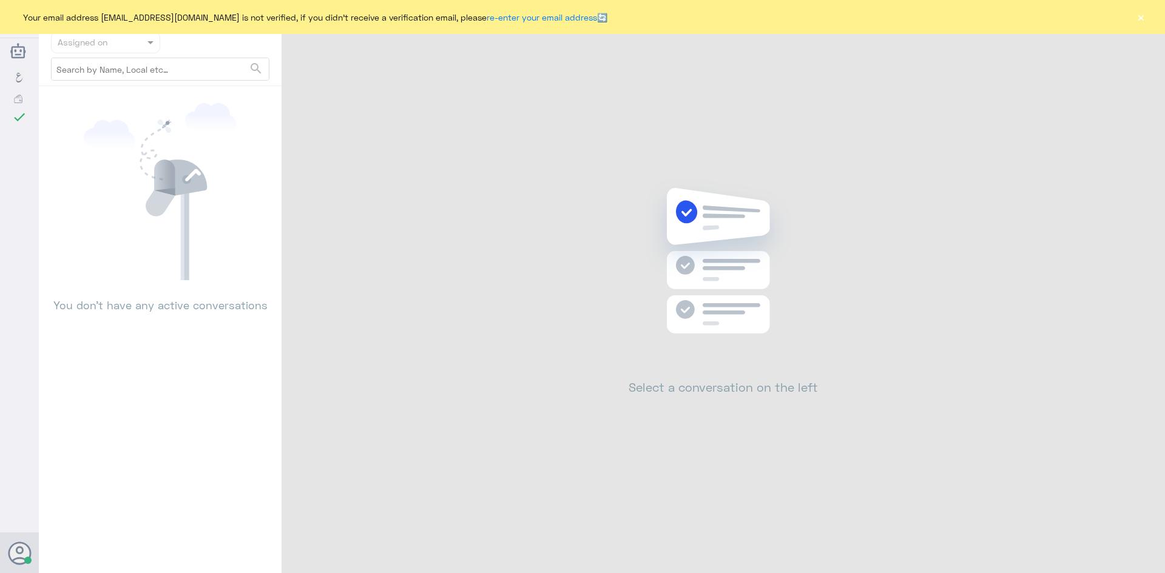
click at [1135, 19] on button "×" at bounding box center [1140, 17] width 12 height 12
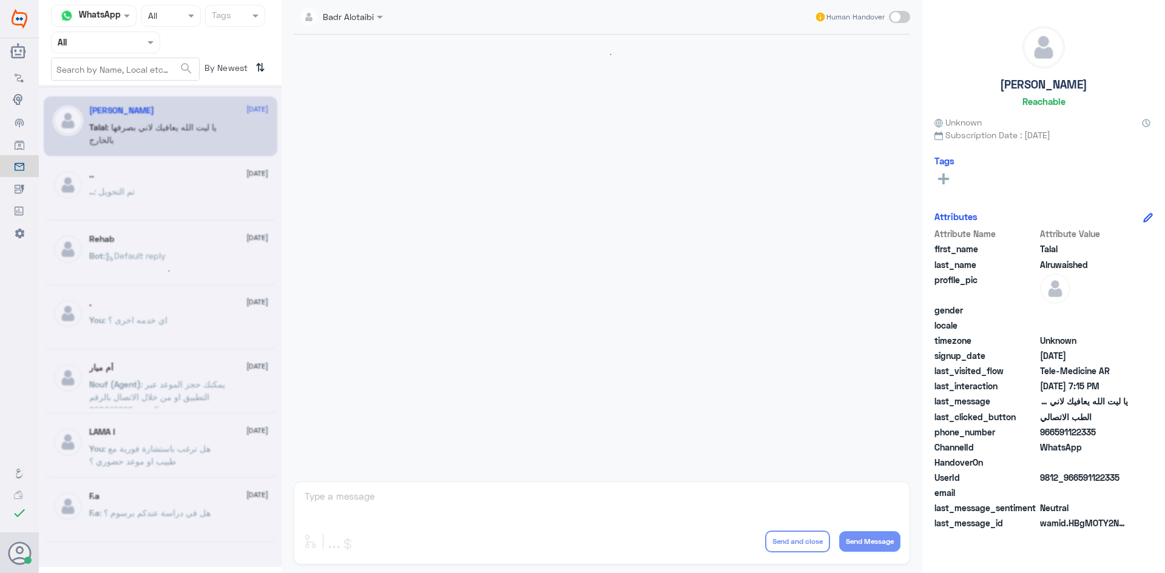
scroll to position [277, 0]
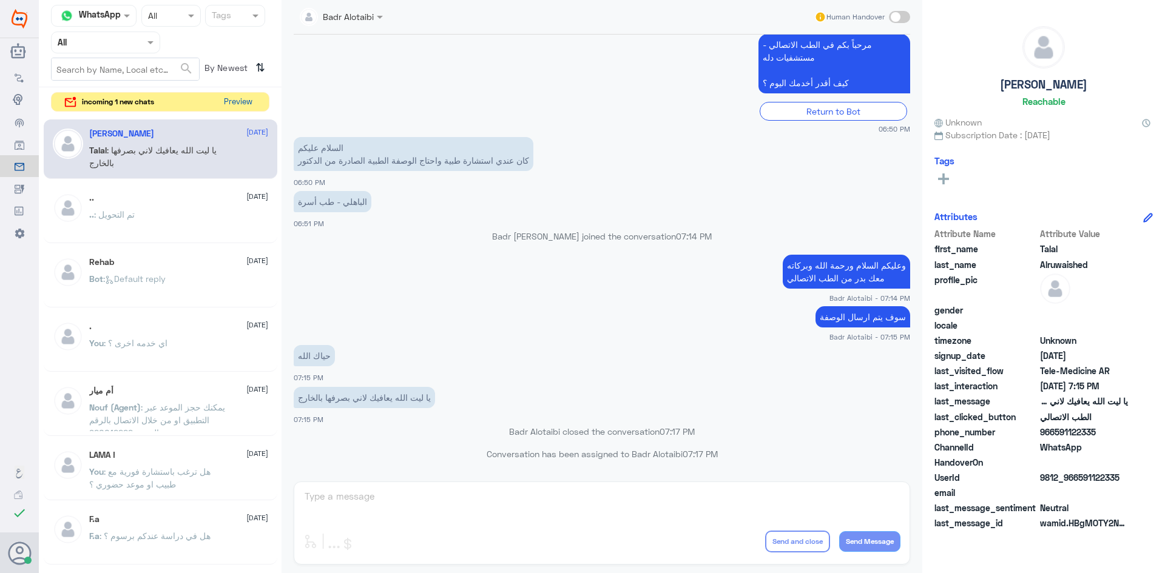
click at [244, 103] on button "Preview" at bounding box center [238, 102] width 38 height 19
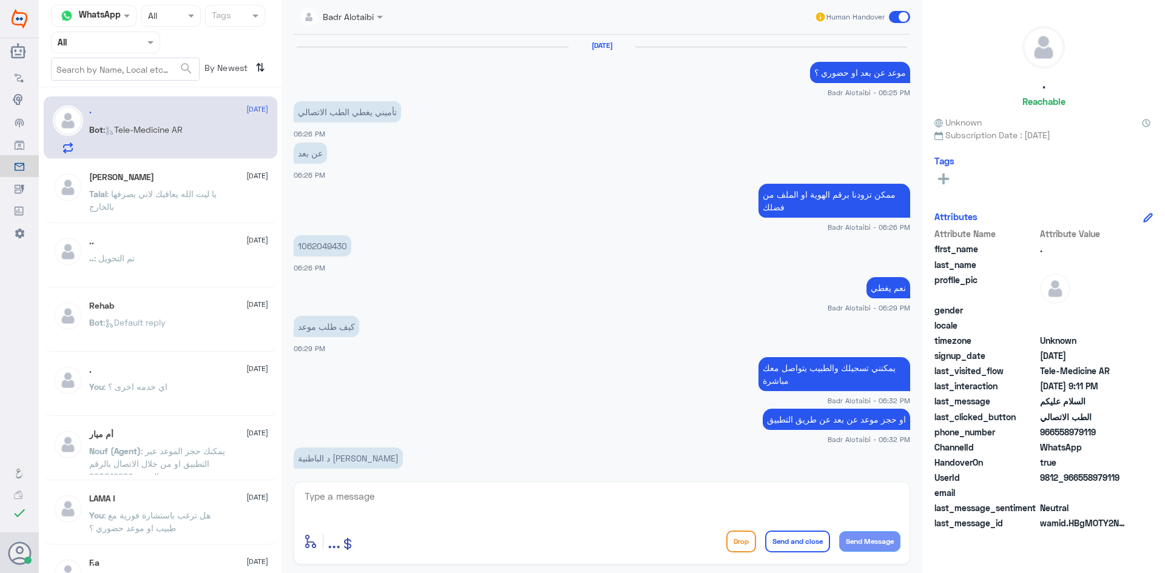
scroll to position [528, 0]
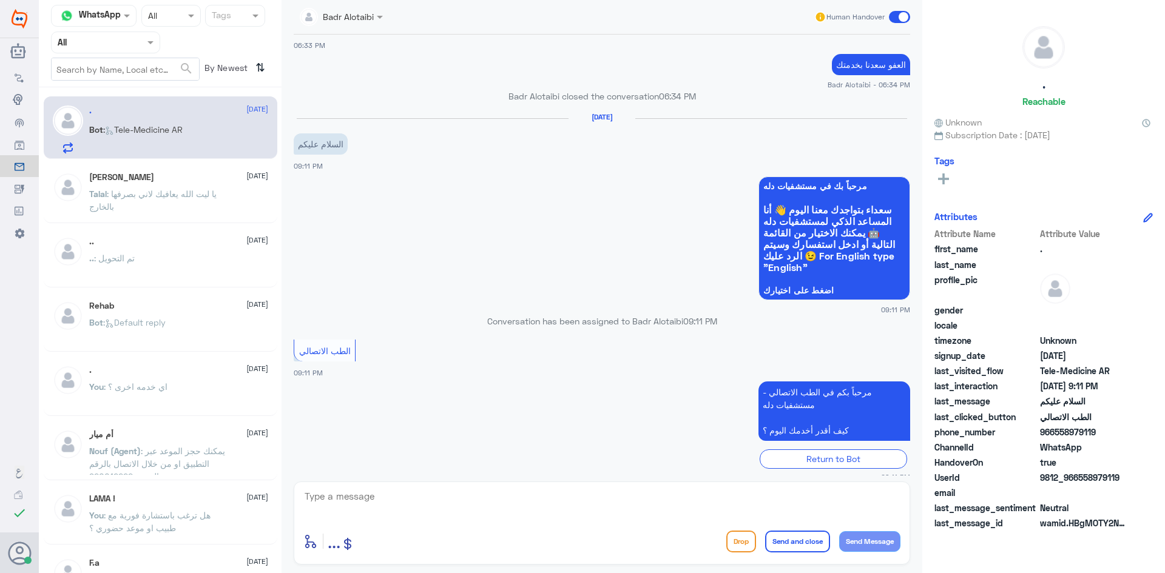
click at [499, 500] on textarea at bounding box center [601, 503] width 597 height 30
type textarea "وعليكم السلام ورحمة الله وبركاته معك بدر من الطب الاتصالي"
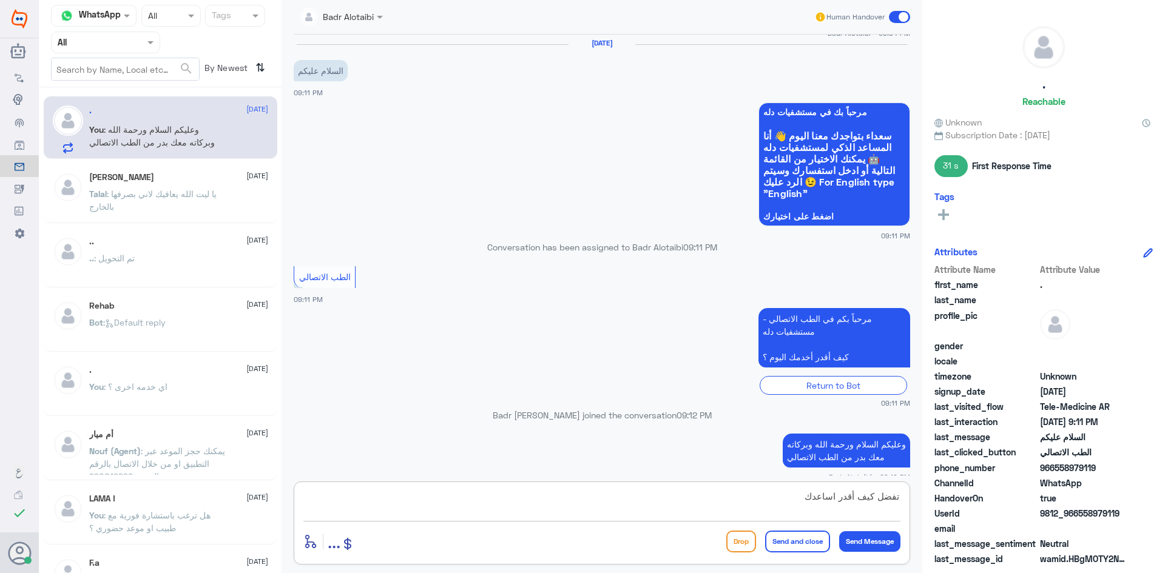
type textarea "تفضل كيف أقدر اساعدك"
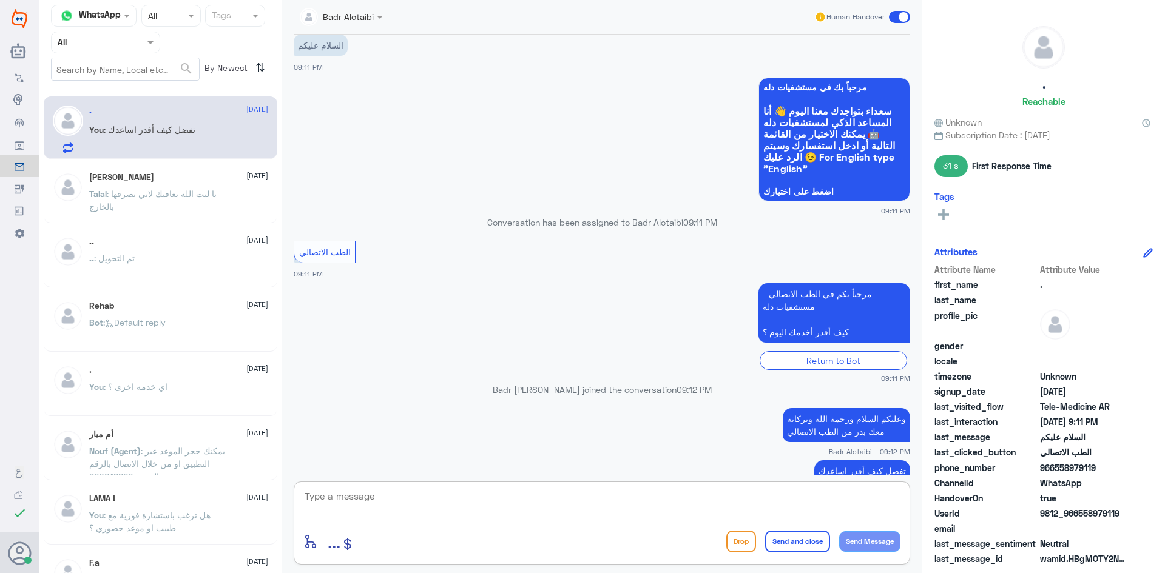
scroll to position [1086, 0]
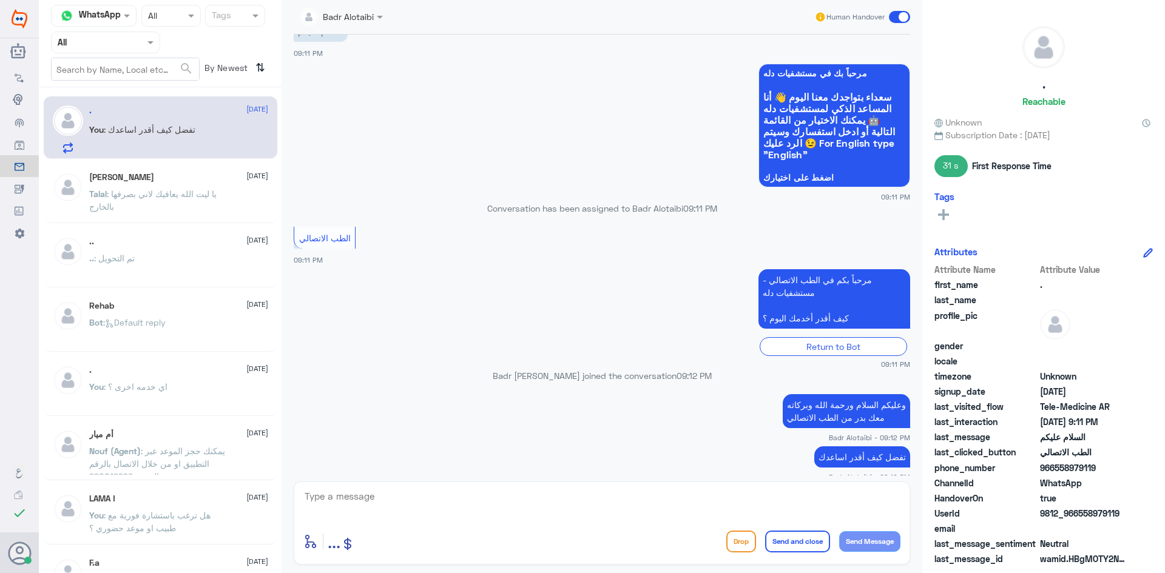
drag, startPoint x: 1120, startPoint y: 510, endPoint x: 1078, endPoint y: 513, distance: 41.9
click at [1078, 513] on span "9812_966558979119" at bounding box center [1084, 513] width 88 height 13
copy span "558979119"
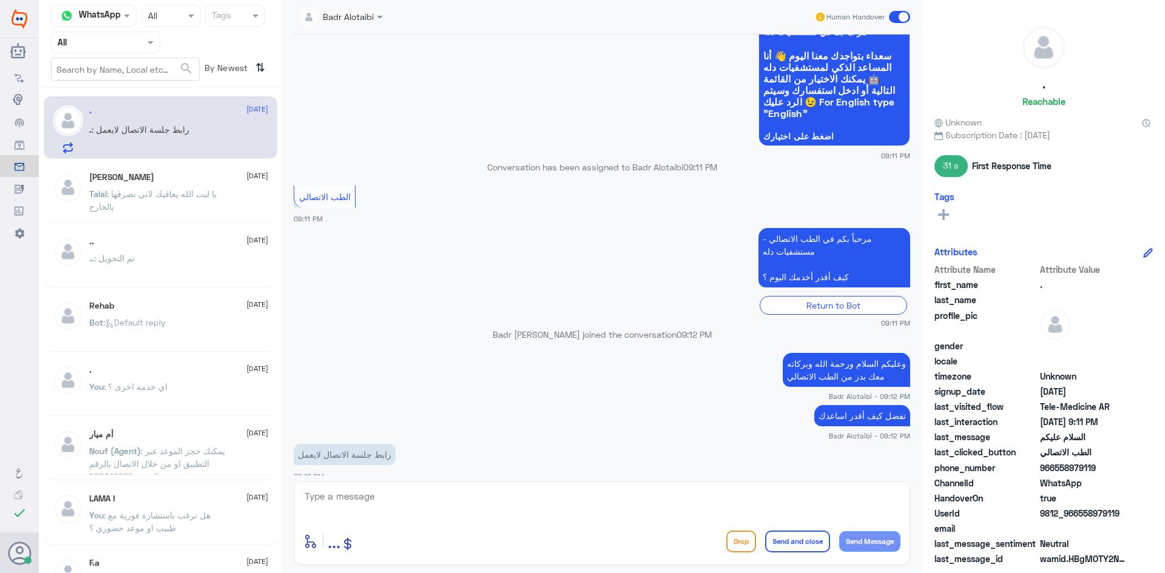
click at [584, 508] on textarea at bounding box center [601, 503] width 597 height 30
type textarea "ممكن تزودنا برقم الهوية او الملف من فضلك"
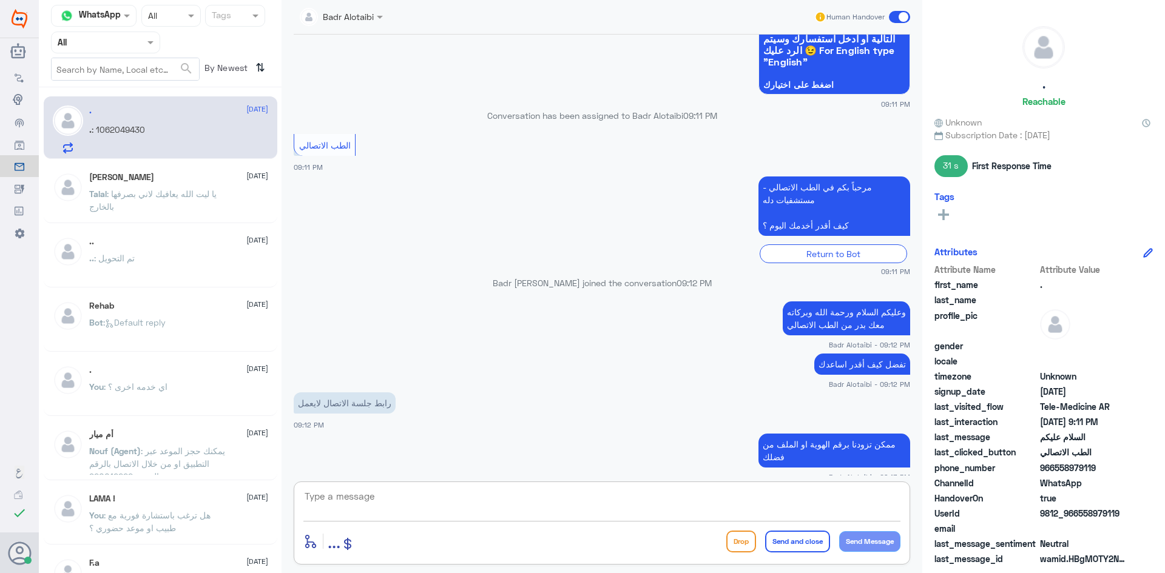
scroll to position [1220, 0]
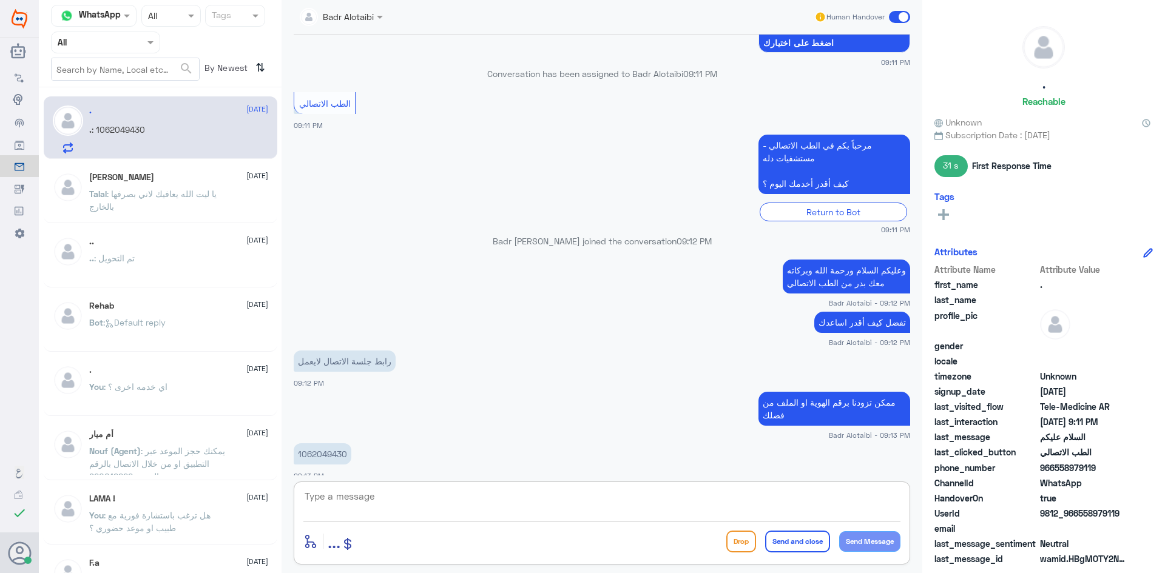
click at [330, 443] on p "1062049430" at bounding box center [323, 453] width 58 height 21
copy p "1062049430"
click at [412, 412] on app-msgs-text "ممكن تزودنا برقم الهوية او الملف من فضلك" at bounding box center [602, 409] width 616 height 35
click at [440, 490] on textarea at bounding box center [601, 503] width 597 height 30
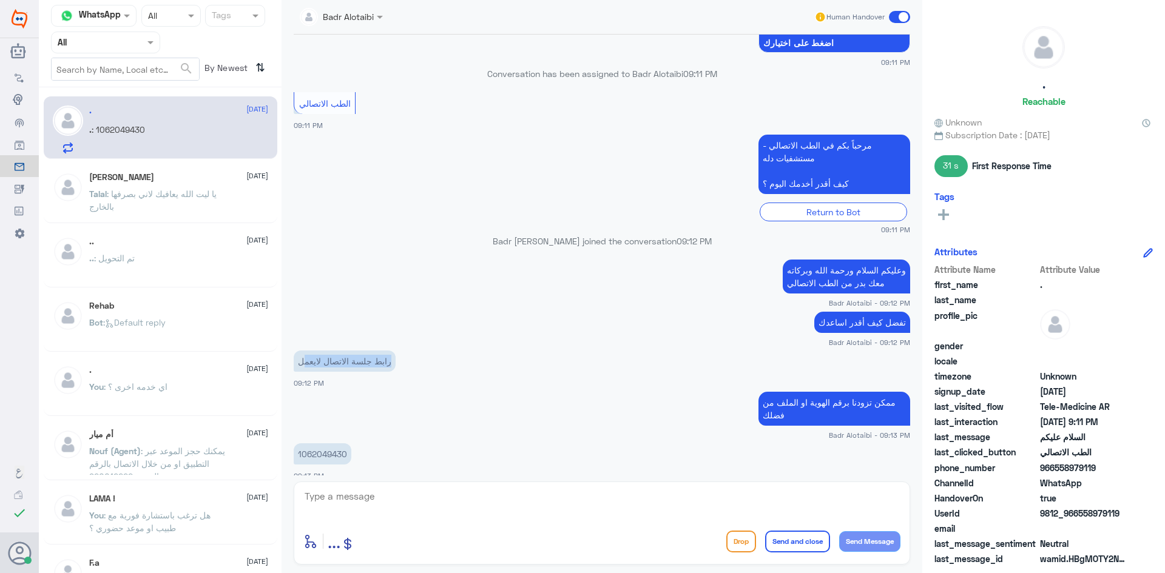
drag, startPoint x: 389, startPoint y: 352, endPoint x: 302, endPoint y: 354, distance: 86.8
click at [302, 354] on p "رابط جلسة الاتصال لايعمل" at bounding box center [345, 361] width 102 height 21
click at [305, 351] on p "رابط جلسة الاتصال لايعمل" at bounding box center [345, 361] width 102 height 21
click at [301, 351] on p "رابط جلسة الاتصال لايعمل" at bounding box center [345, 361] width 102 height 21
click at [298, 351] on p "رابط جلسة الاتصال لايعمل" at bounding box center [345, 361] width 102 height 21
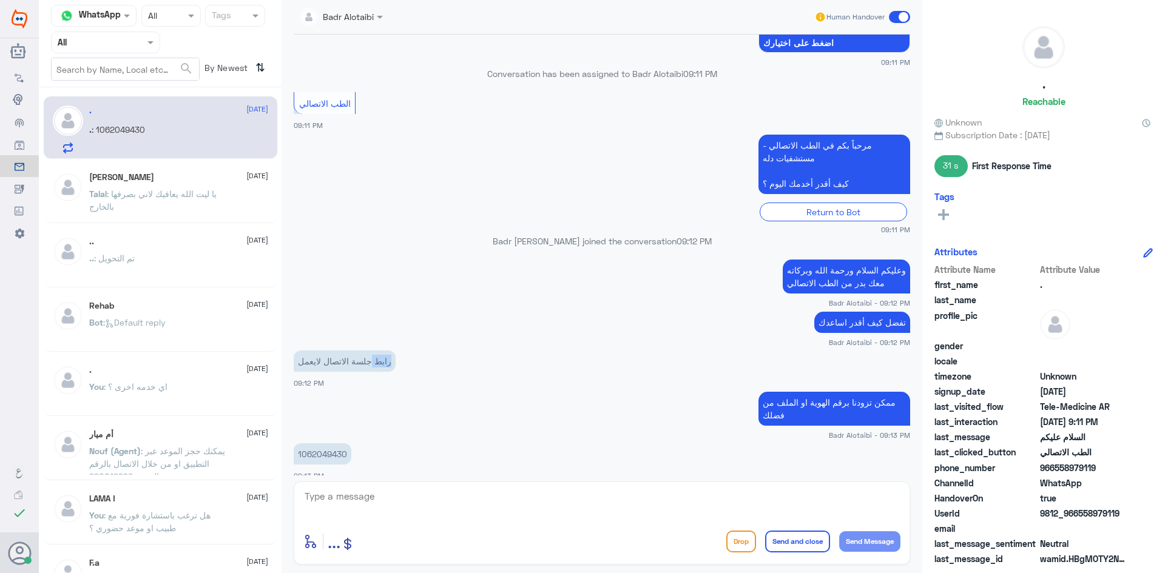
click at [298, 351] on p "رابط جلسة الاتصال لايعمل" at bounding box center [345, 361] width 102 height 21
click at [305, 352] on p "رابط جلسة الاتصال لايعمل" at bounding box center [345, 361] width 102 height 21
click at [343, 351] on p "رابط جلسة الاتصال لايعمل" at bounding box center [345, 361] width 102 height 21
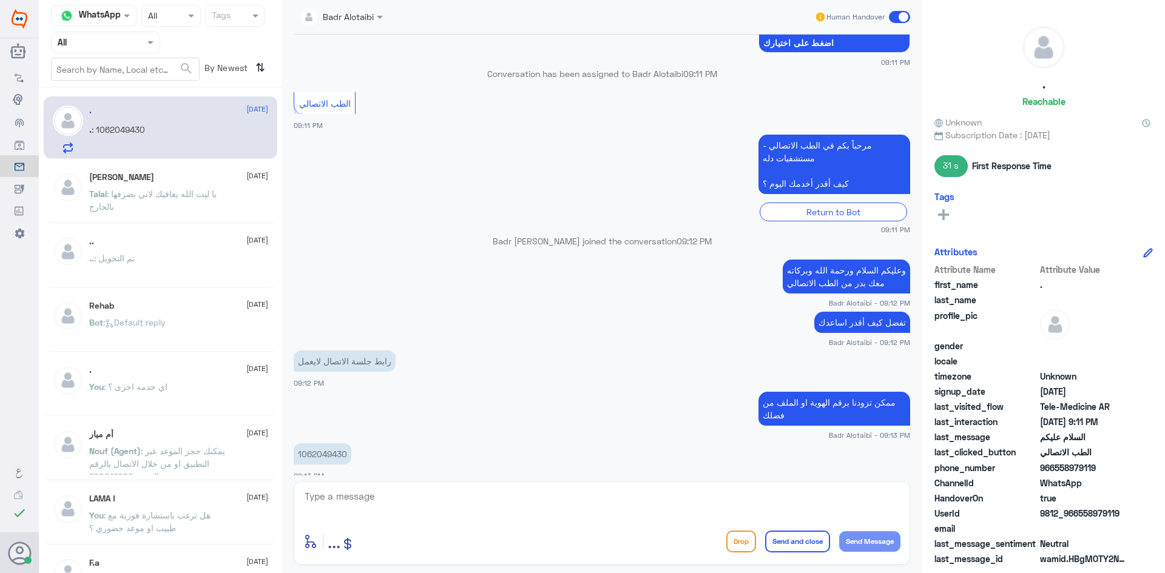
click at [369, 351] on p "رابط جلسة الاتصال لايعمل" at bounding box center [345, 361] width 102 height 21
click at [388, 351] on p "رابط جلسة الاتصال لايعمل" at bounding box center [345, 361] width 102 height 21
click at [366, 351] on p "رابط جلسة الاتصال لايعمل" at bounding box center [345, 361] width 102 height 21
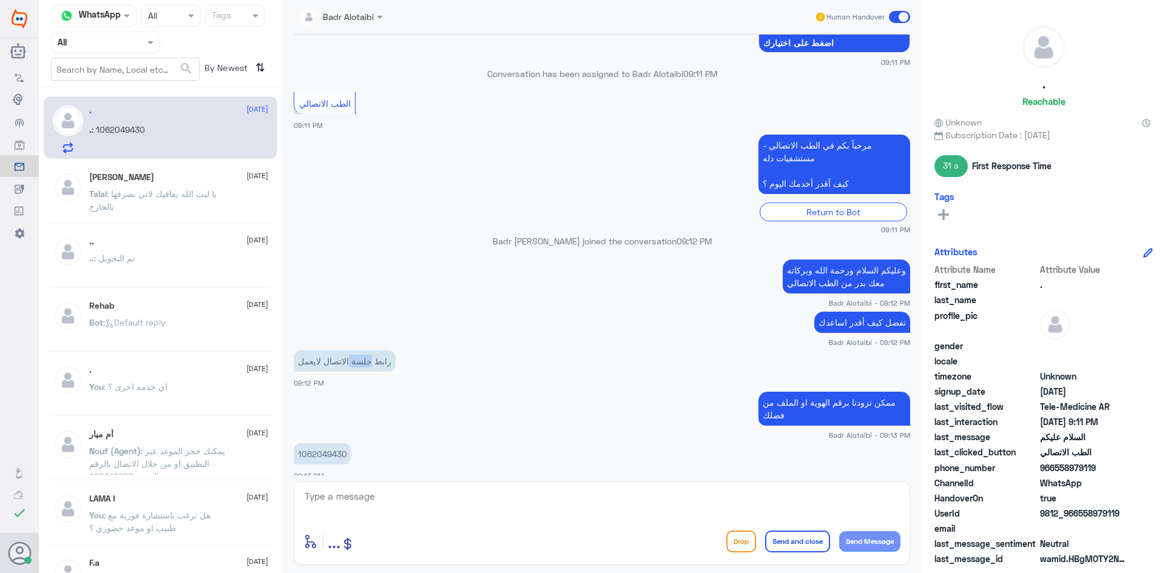
click at [366, 351] on p "رابط جلسة الاتصال لايعمل" at bounding box center [345, 361] width 102 height 21
click at [337, 351] on p "رابط جلسة الاتصال لايعمل" at bounding box center [345, 361] width 102 height 21
click at [312, 351] on p "رابط جلسة الاتصال لايعمل" at bounding box center [345, 361] width 102 height 21
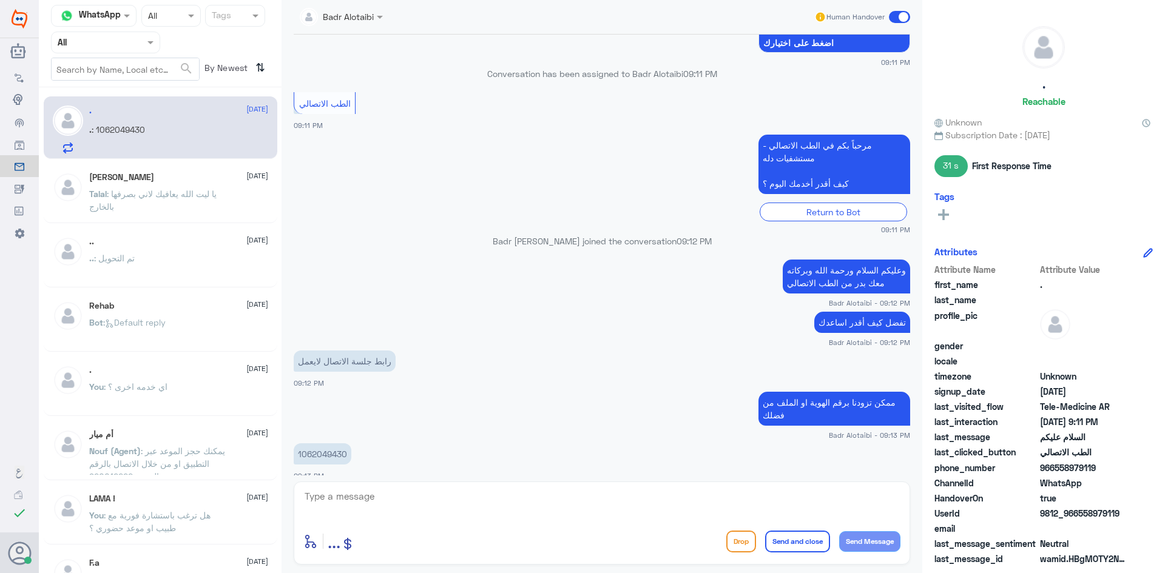
click at [440, 519] on div at bounding box center [601, 504] width 597 height 33
click at [428, 500] on textarea at bounding box center [601, 503] width 597 height 30
click at [627, 494] on textarea at bounding box center [601, 503] width 597 height 30
click at [897, 11] on span at bounding box center [899, 17] width 21 height 12
click at [0, 0] on input "checkbox" at bounding box center [0, 0] width 0 height 0
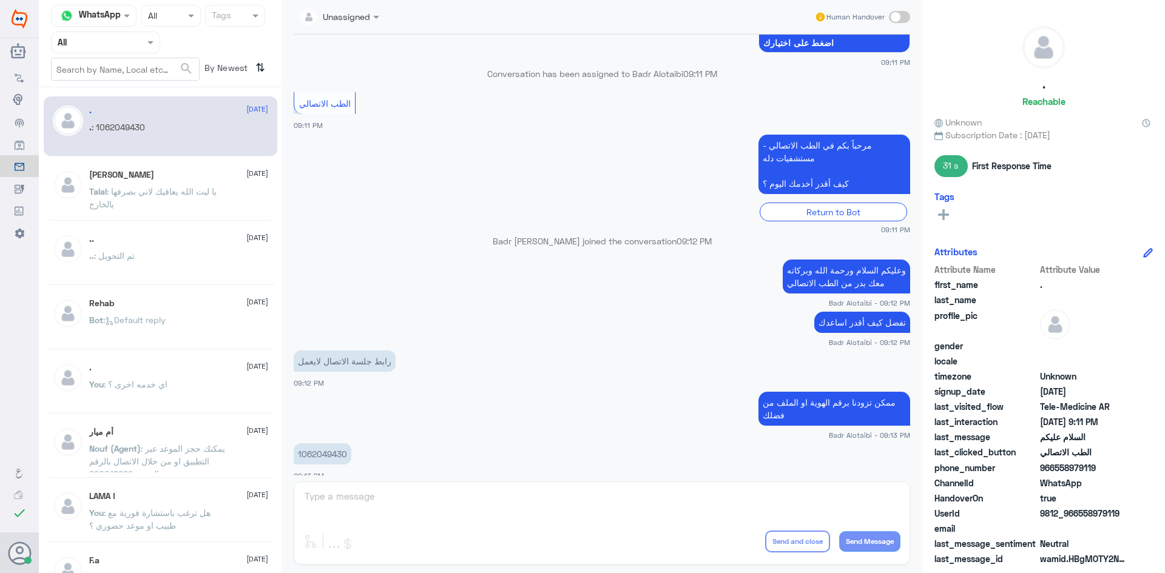
scroll to position [1242, 0]
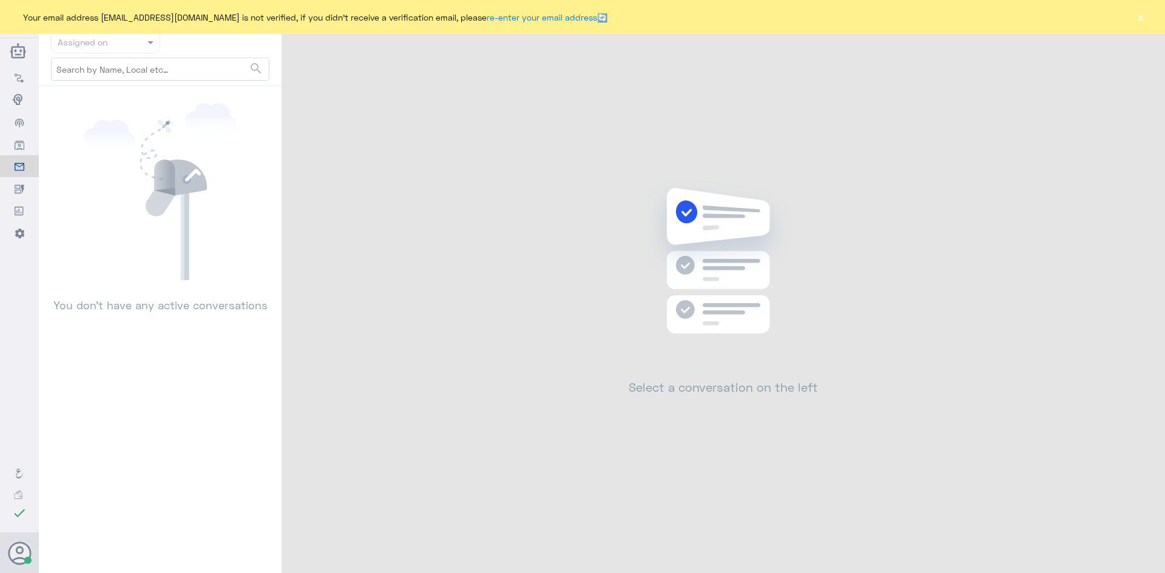
click at [1143, 15] on button "×" at bounding box center [1140, 17] width 12 height 12
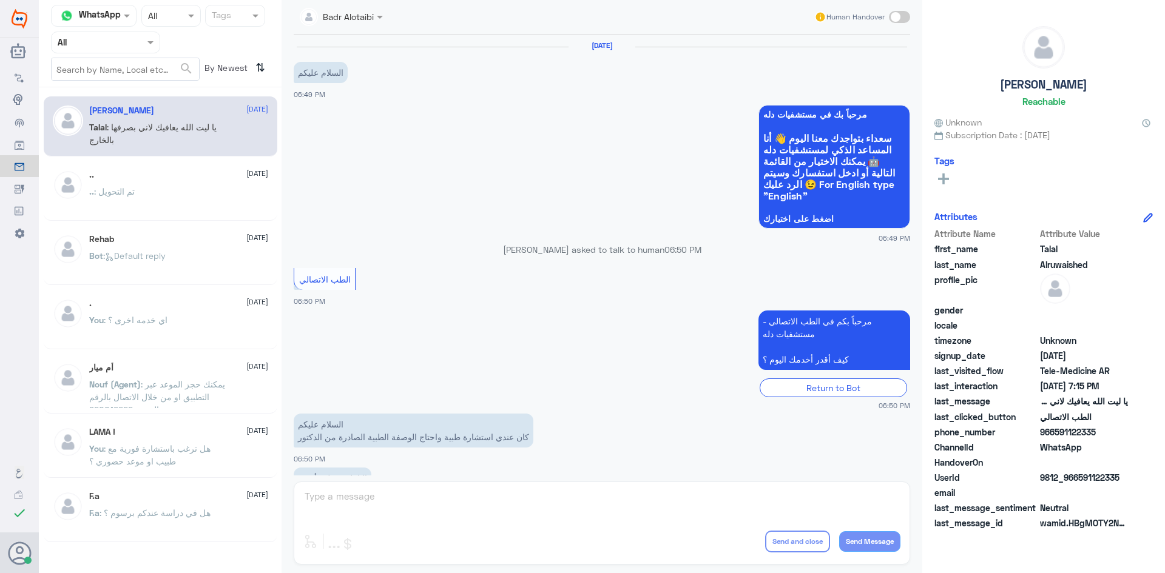
scroll to position [277, 0]
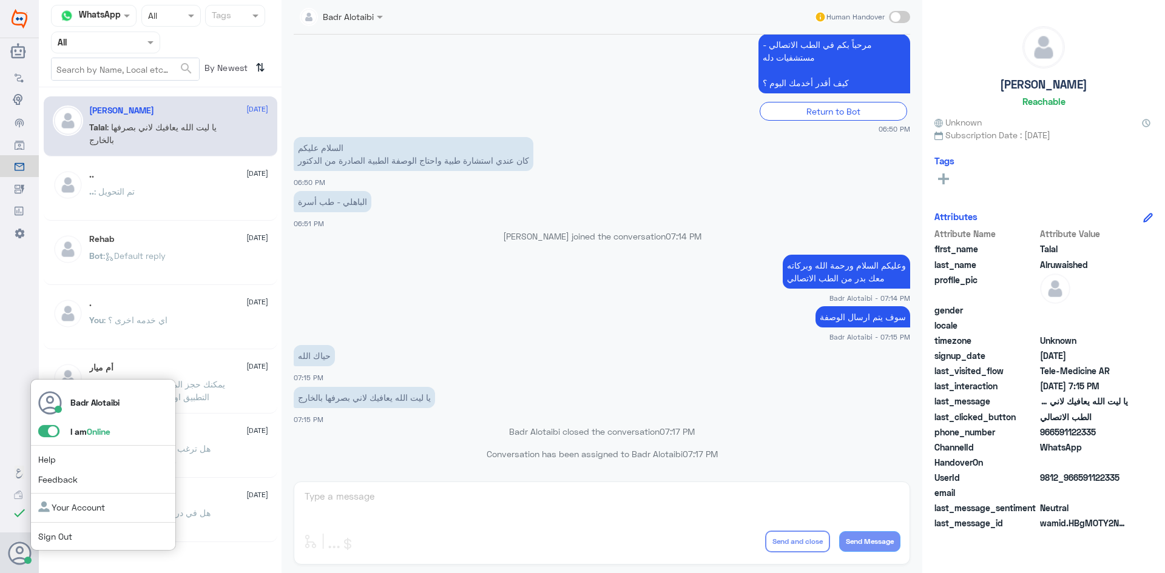
click at [52, 434] on span at bounding box center [48, 431] width 21 height 12
click at [0, 0] on input "checkbox" at bounding box center [0, 0] width 0 height 0
